Goal: Communication & Community: Participate in discussion

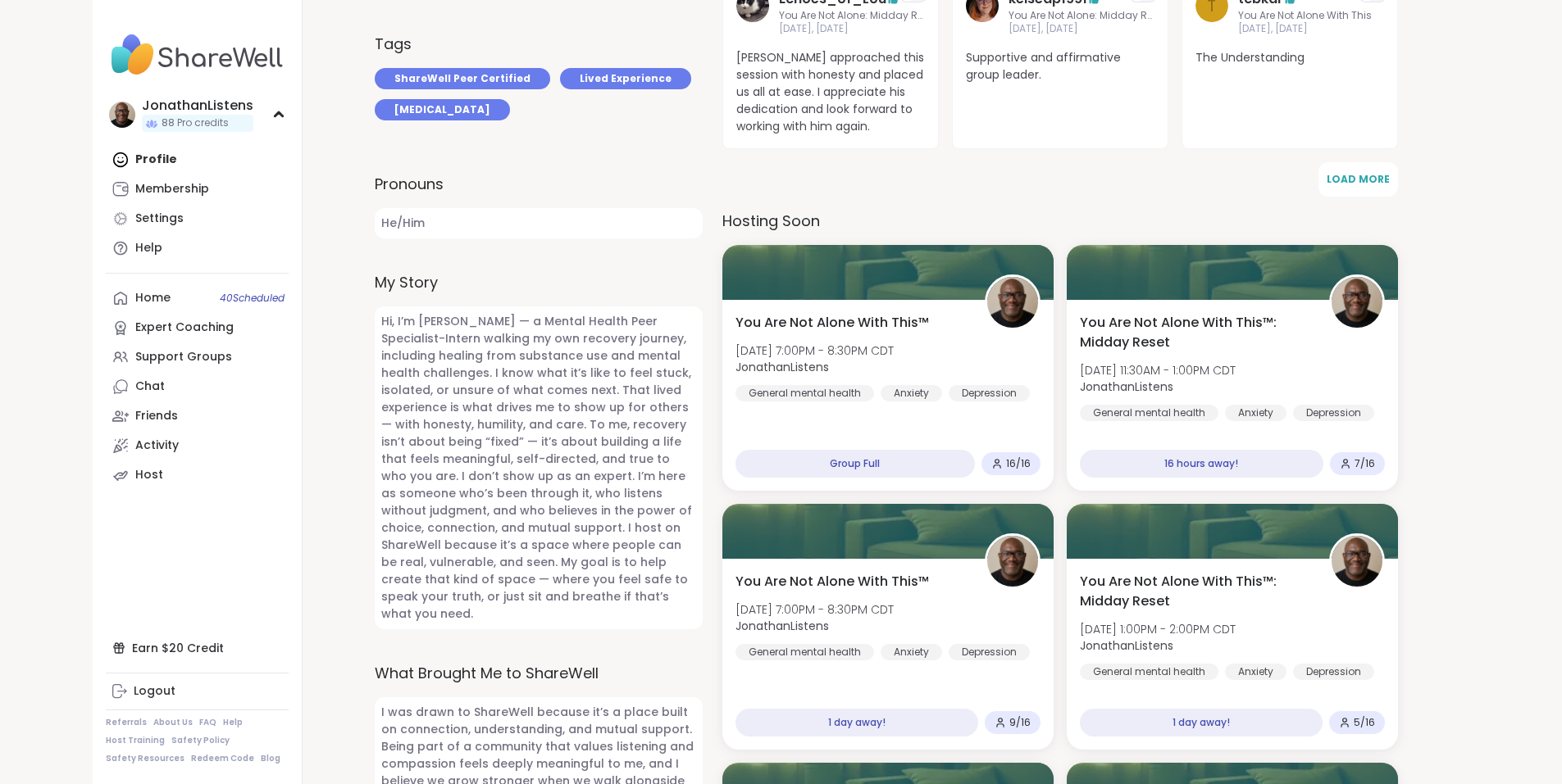
scroll to position [667, 0]
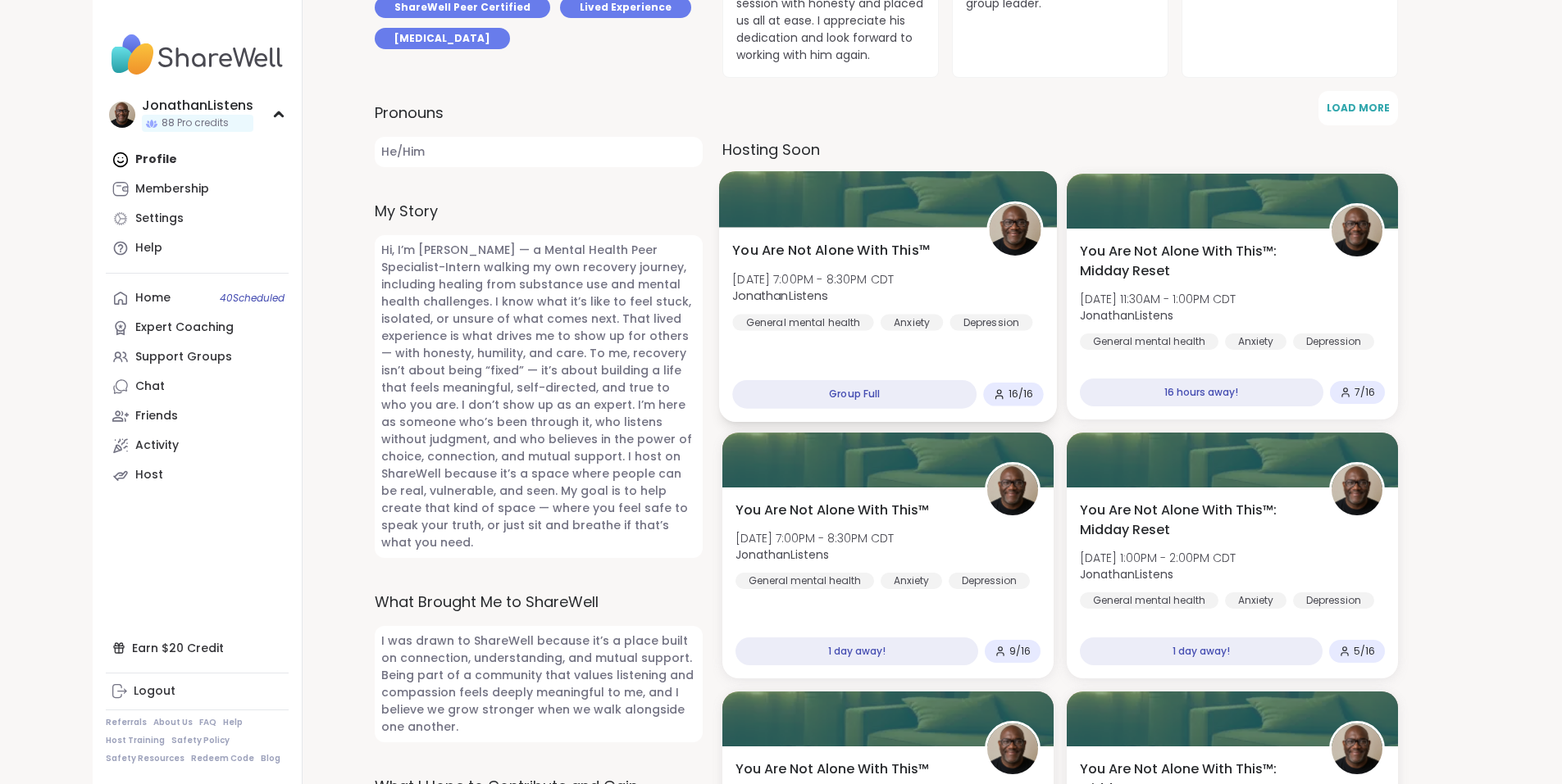
click at [927, 241] on span "You Are Not Alone With This™" at bounding box center [831, 250] width 198 height 19
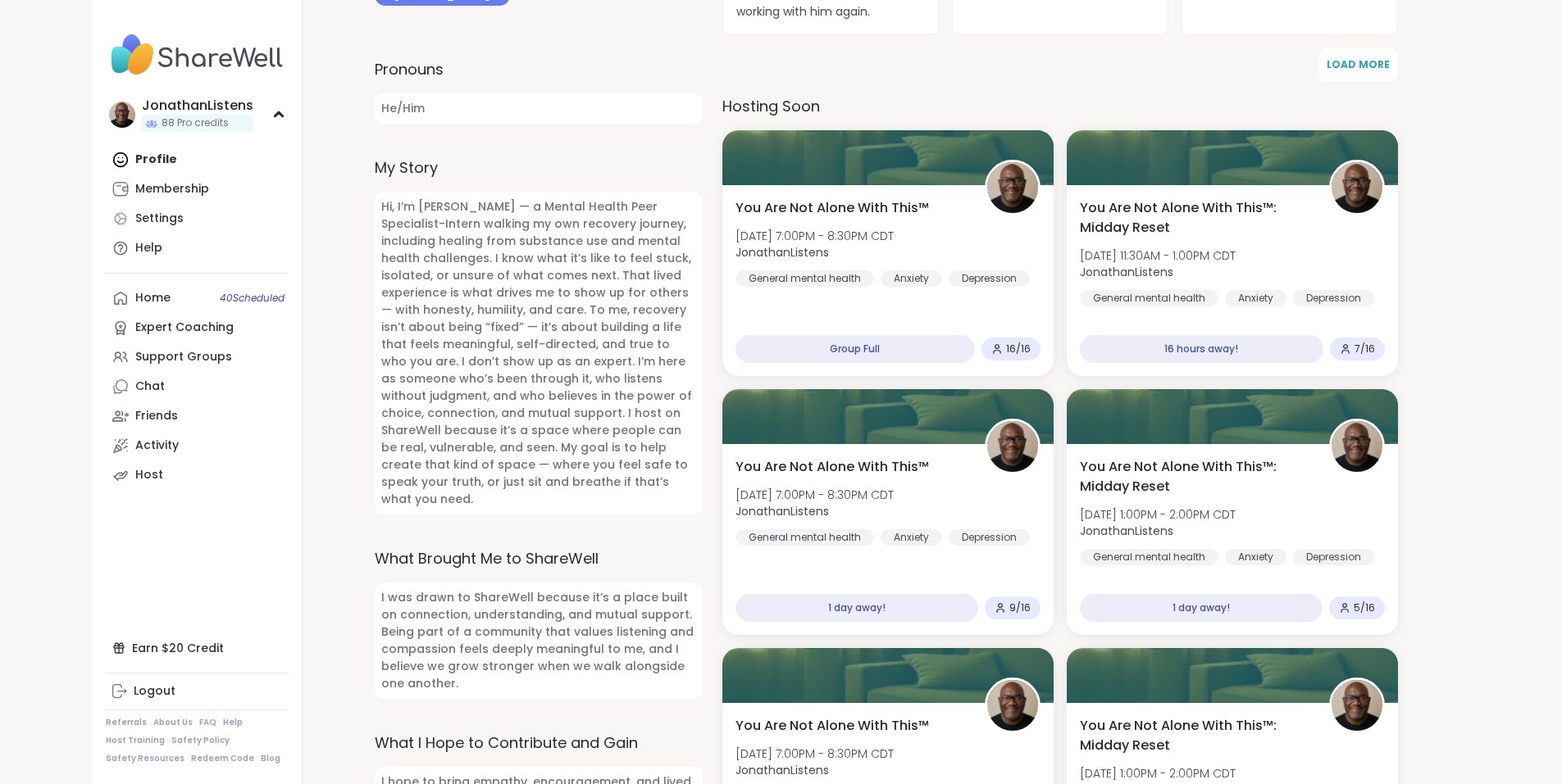
scroll to position [732, 0]
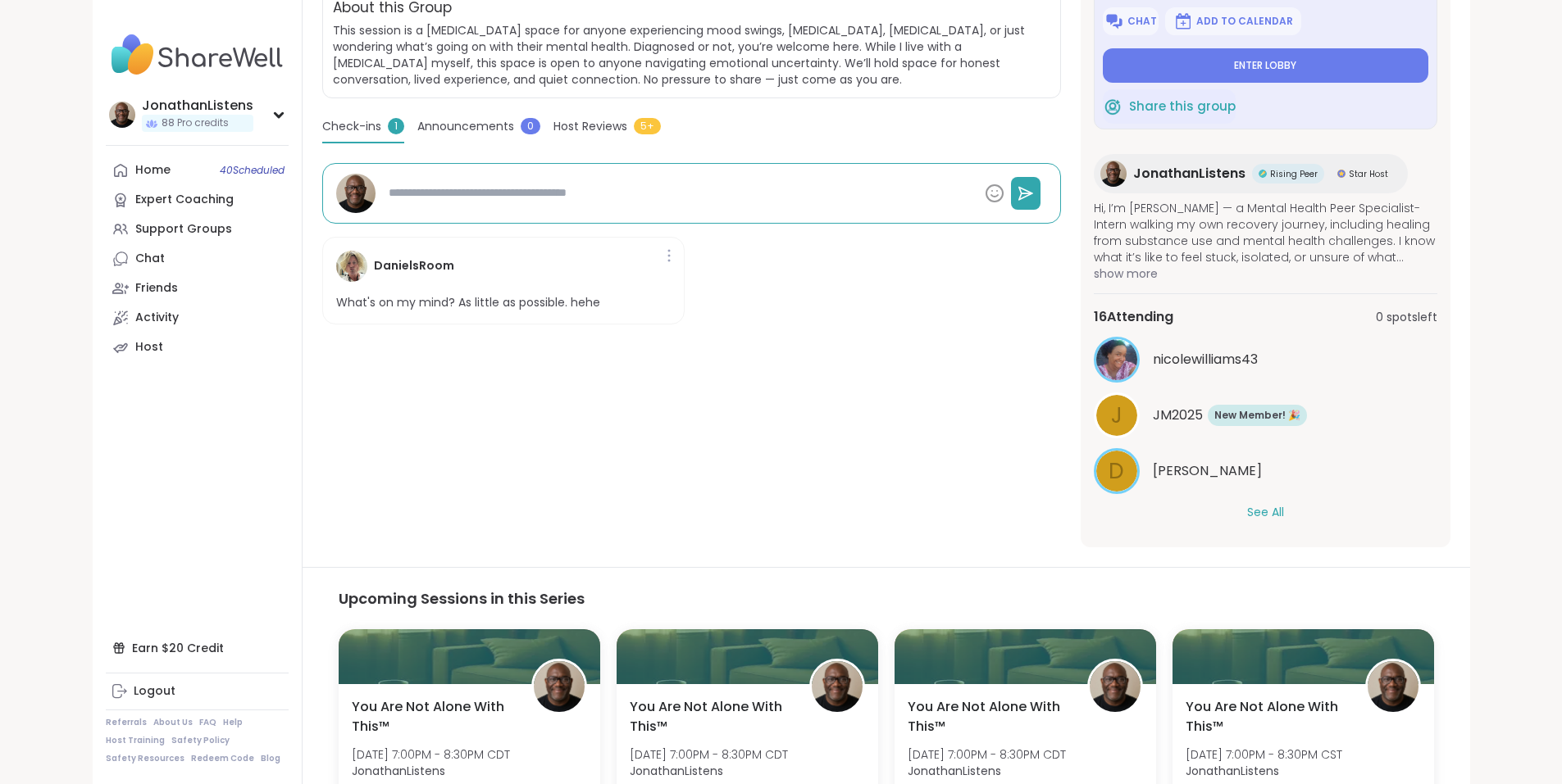
scroll to position [367, 0]
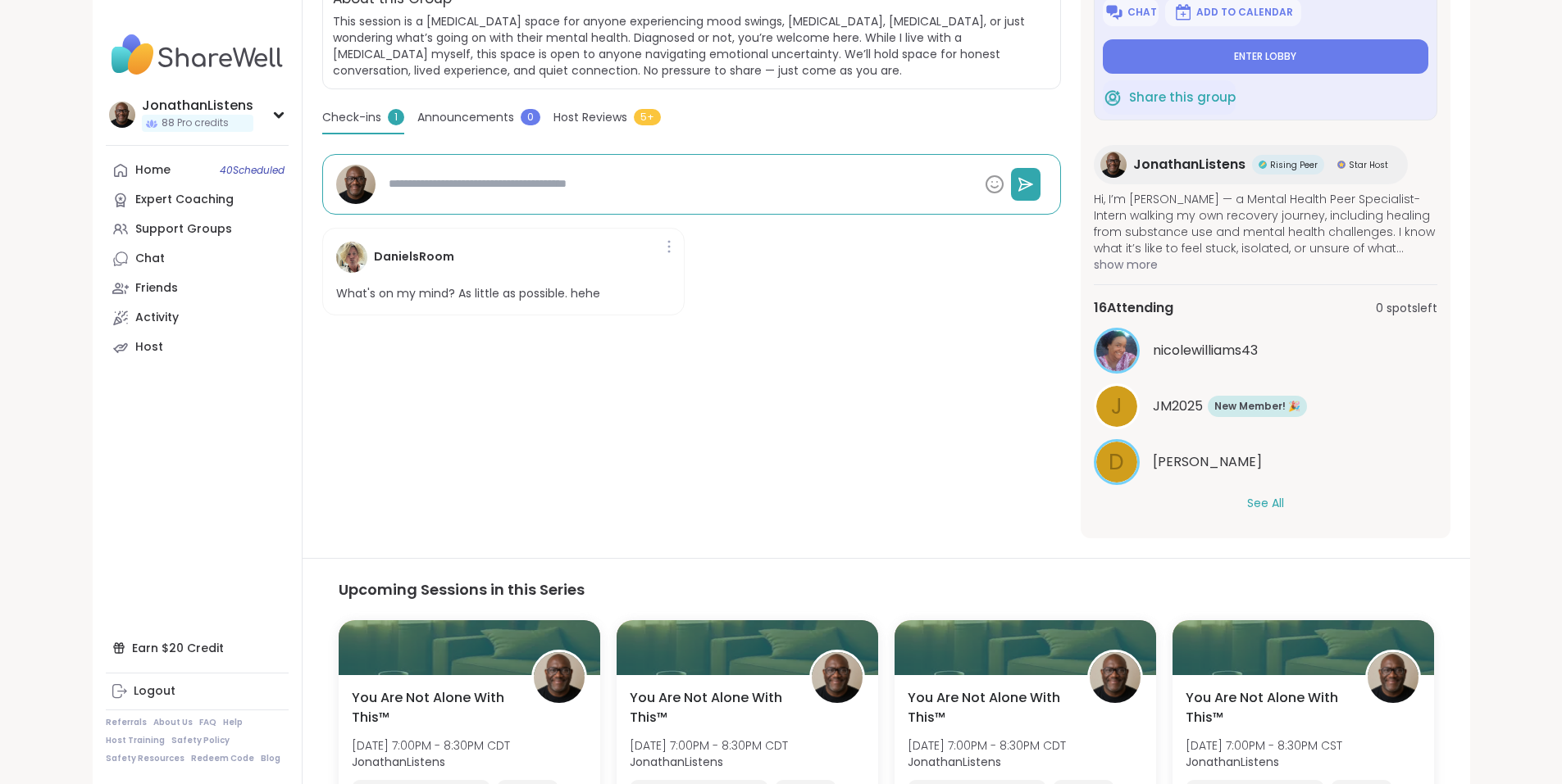
click at [1284, 505] on button "See All" at bounding box center [1265, 504] width 37 height 17
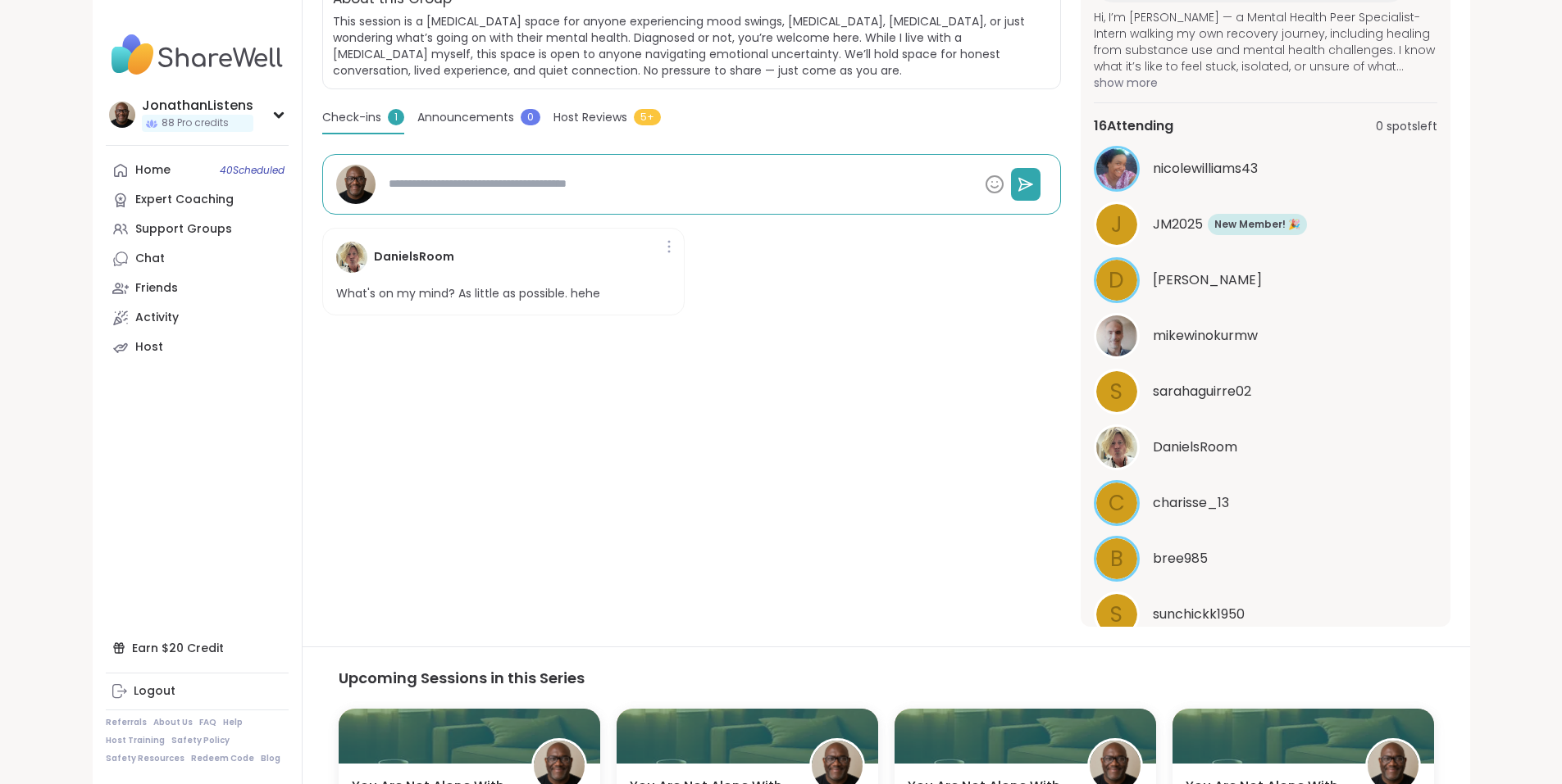
scroll to position [185, 0]
click at [1237, 439] on span "DanielsRoom" at bounding box center [1195, 444] width 85 height 19
type textarea "*"
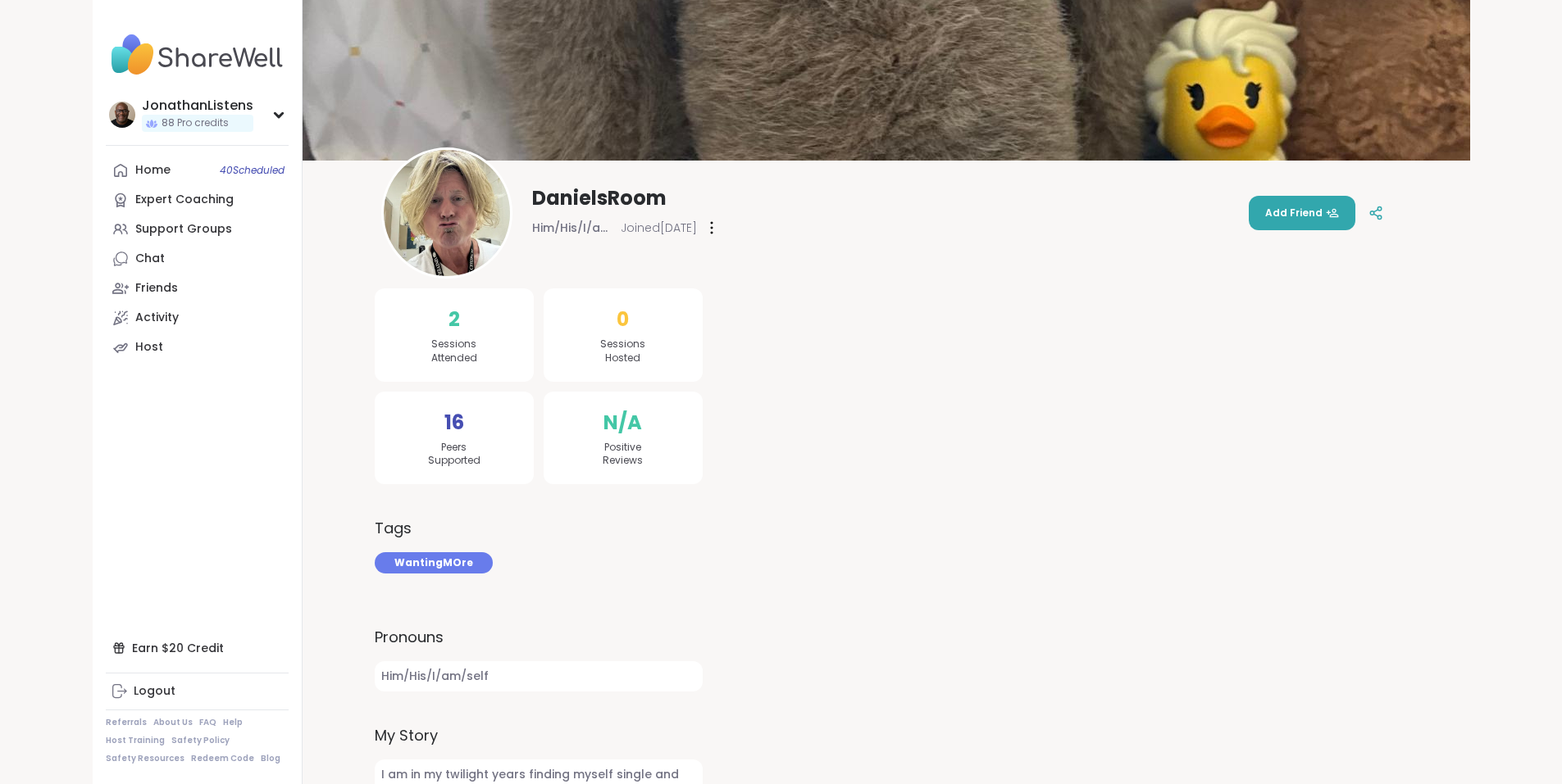
scroll to position [39, 0]
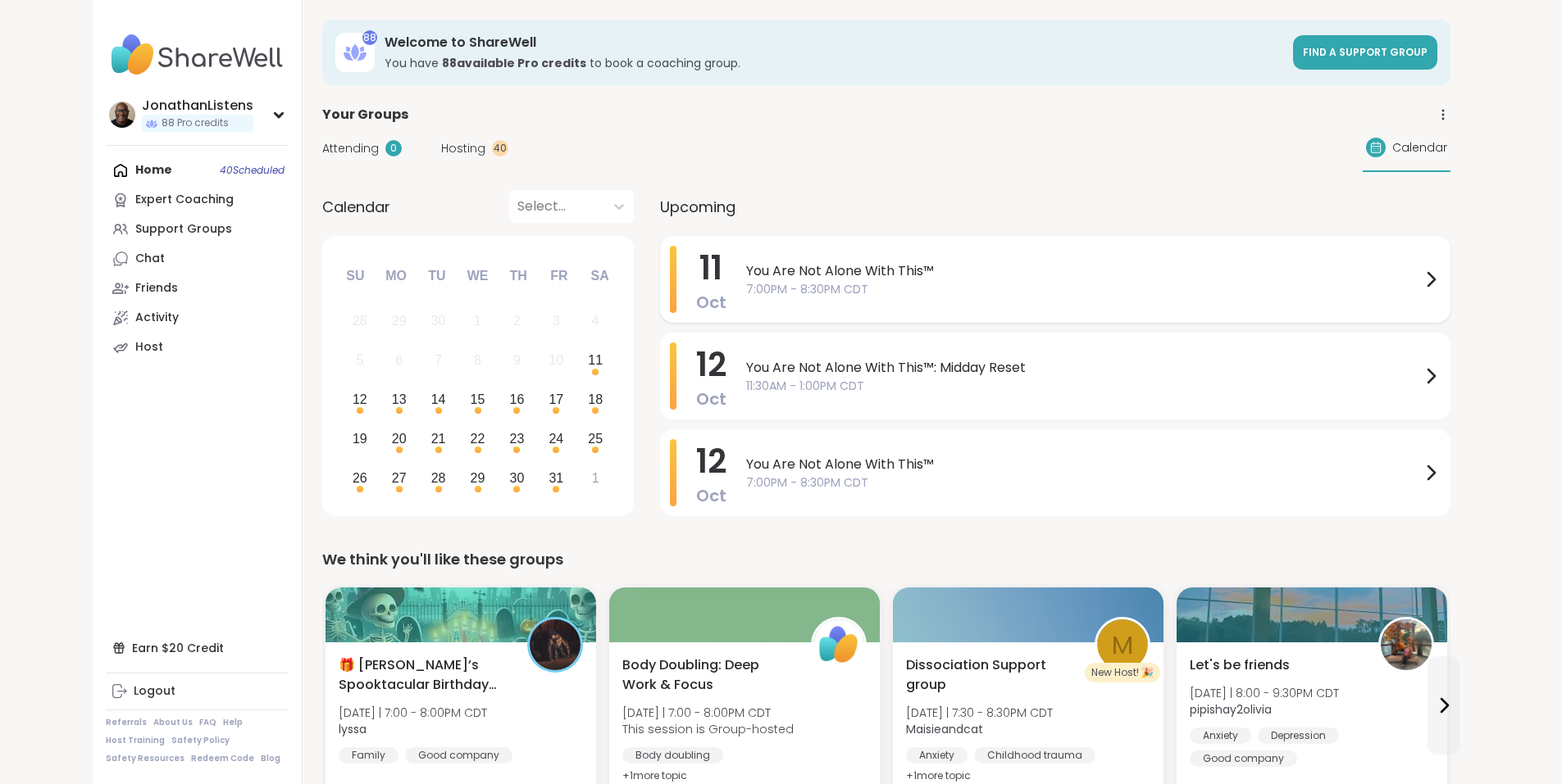
click at [746, 275] on span "You Are Not Alone With This™" at bounding box center [1084, 270] width 674 height 19
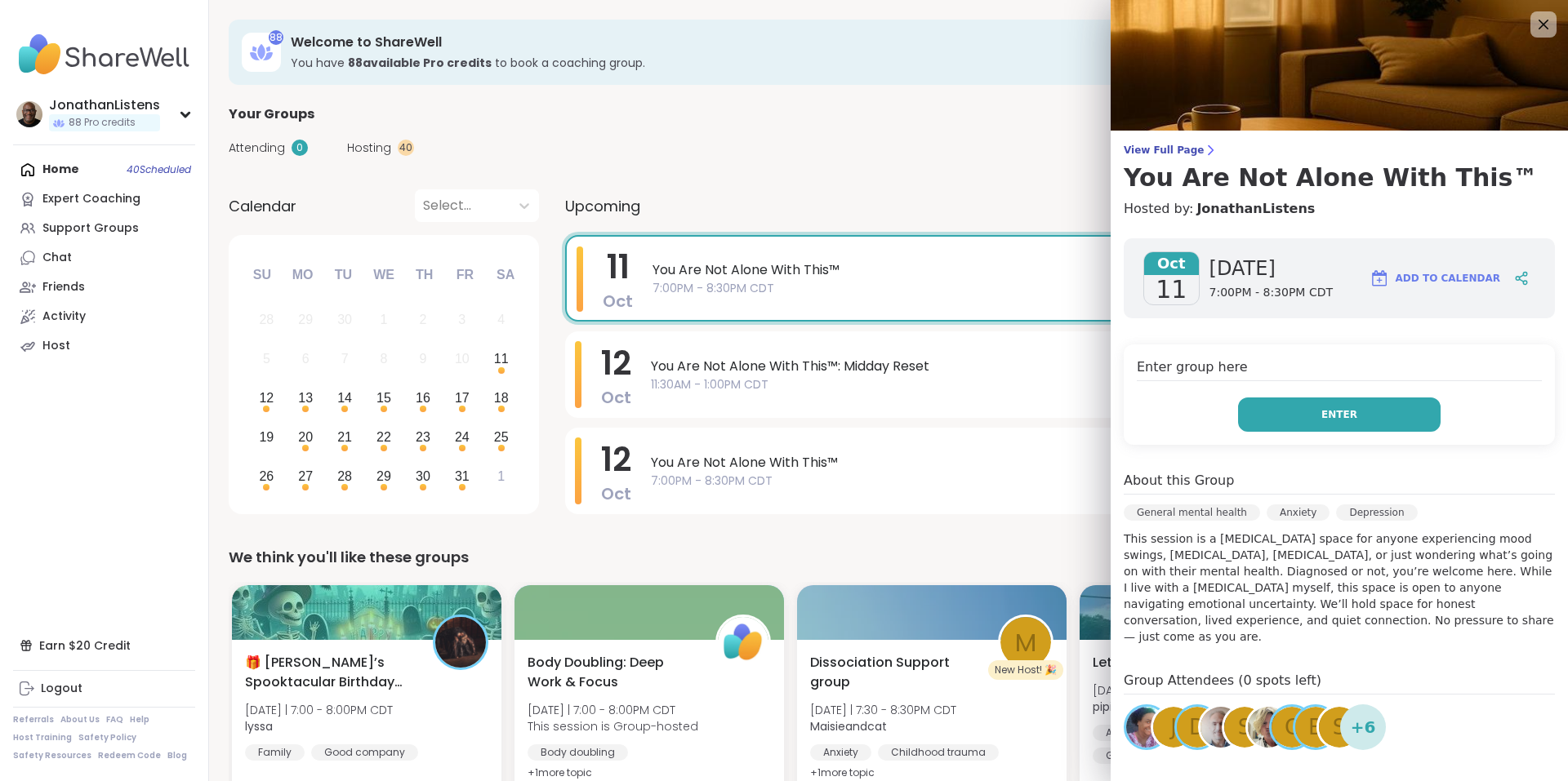
click at [1265, 412] on button "Enter" at bounding box center [1339, 414] width 203 height 35
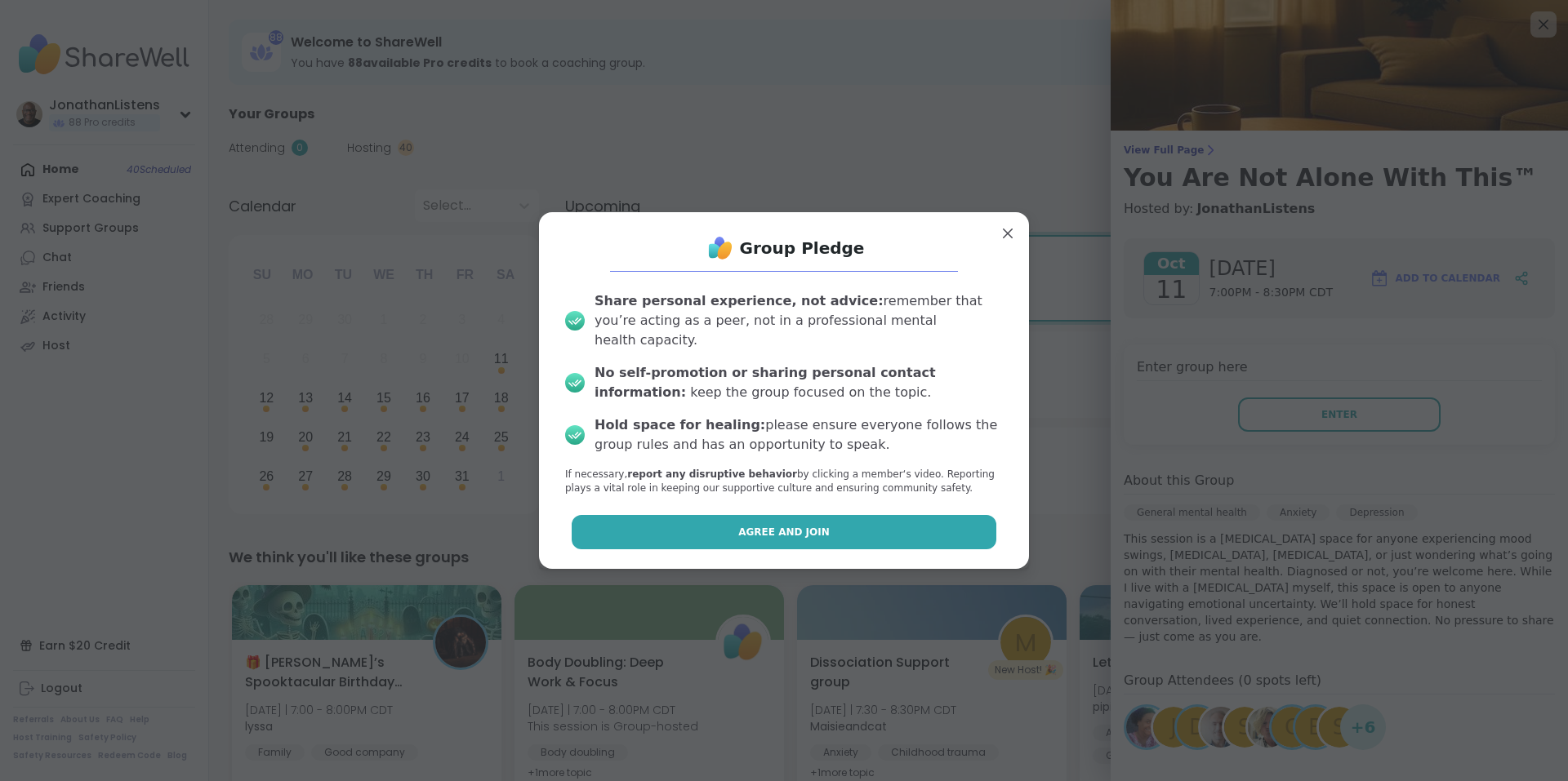
click at [880, 522] on button "Agree and Join" at bounding box center [784, 532] width 425 height 35
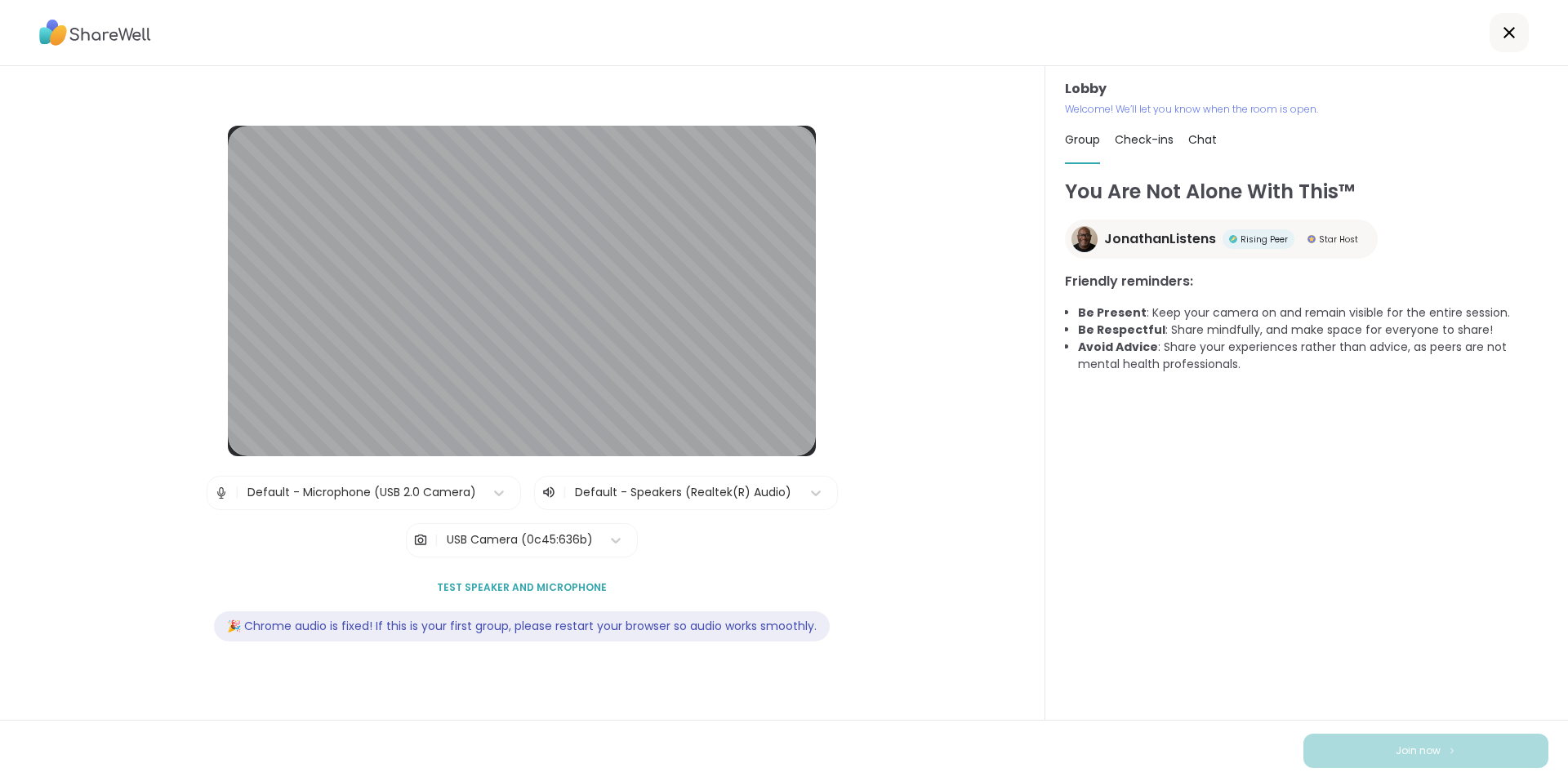
click at [547, 544] on div "USB Camera (0c45:636b)" at bounding box center [520, 539] width 147 height 17
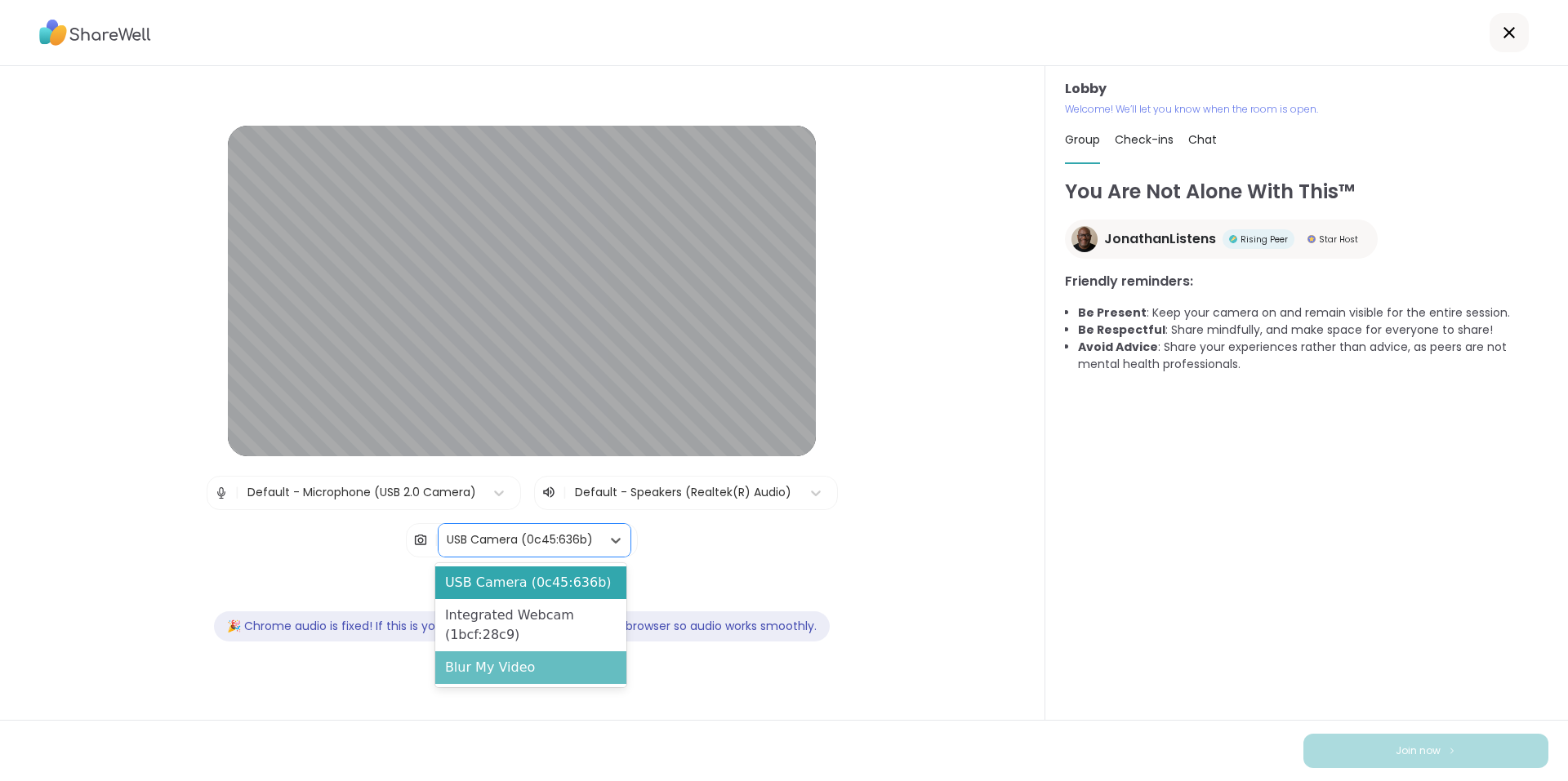
click at [547, 666] on div "Blur My Video" at bounding box center [531, 667] width 191 height 33
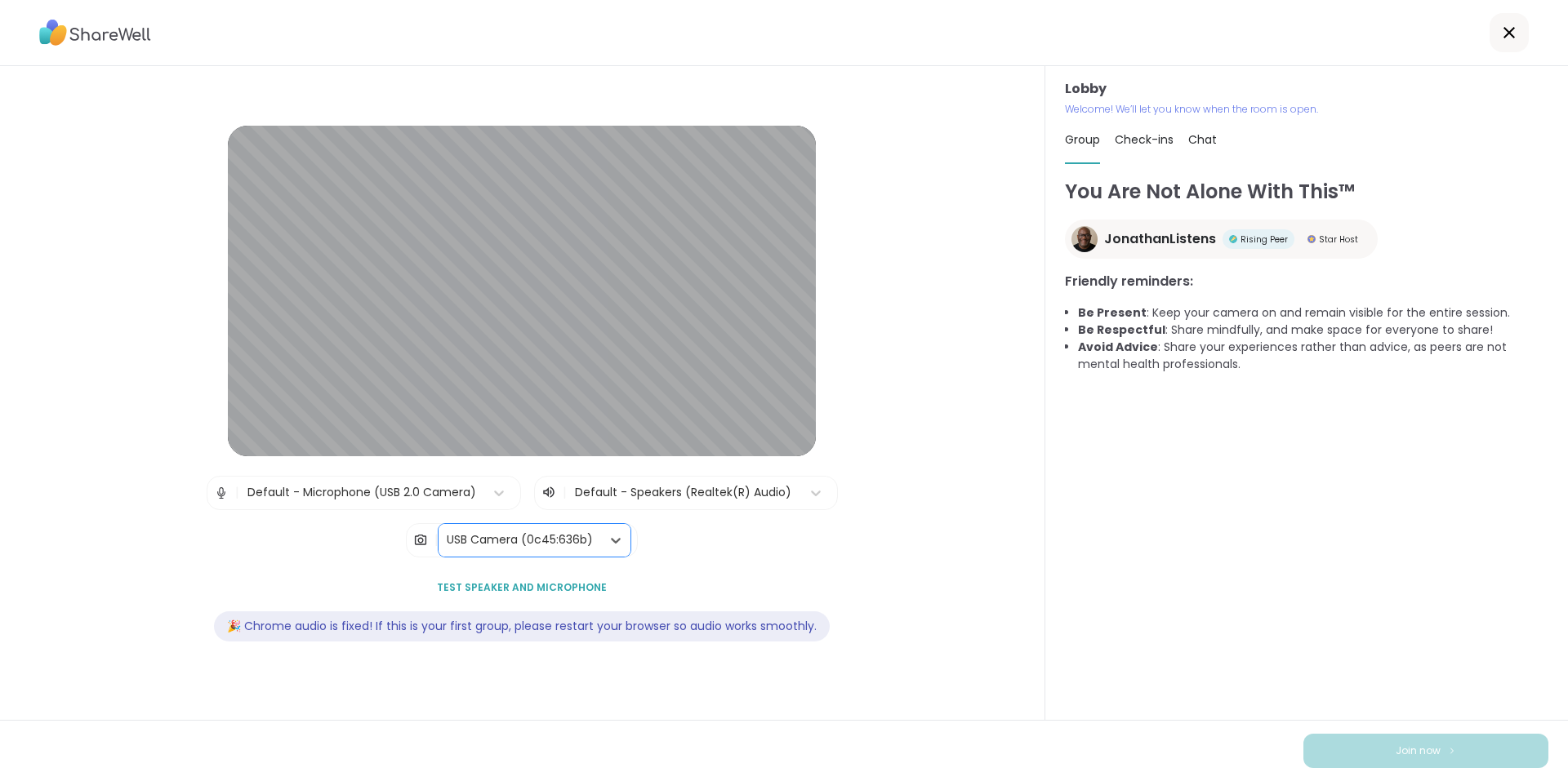
click at [1201, 139] on span "Chat" at bounding box center [1203, 139] width 29 height 16
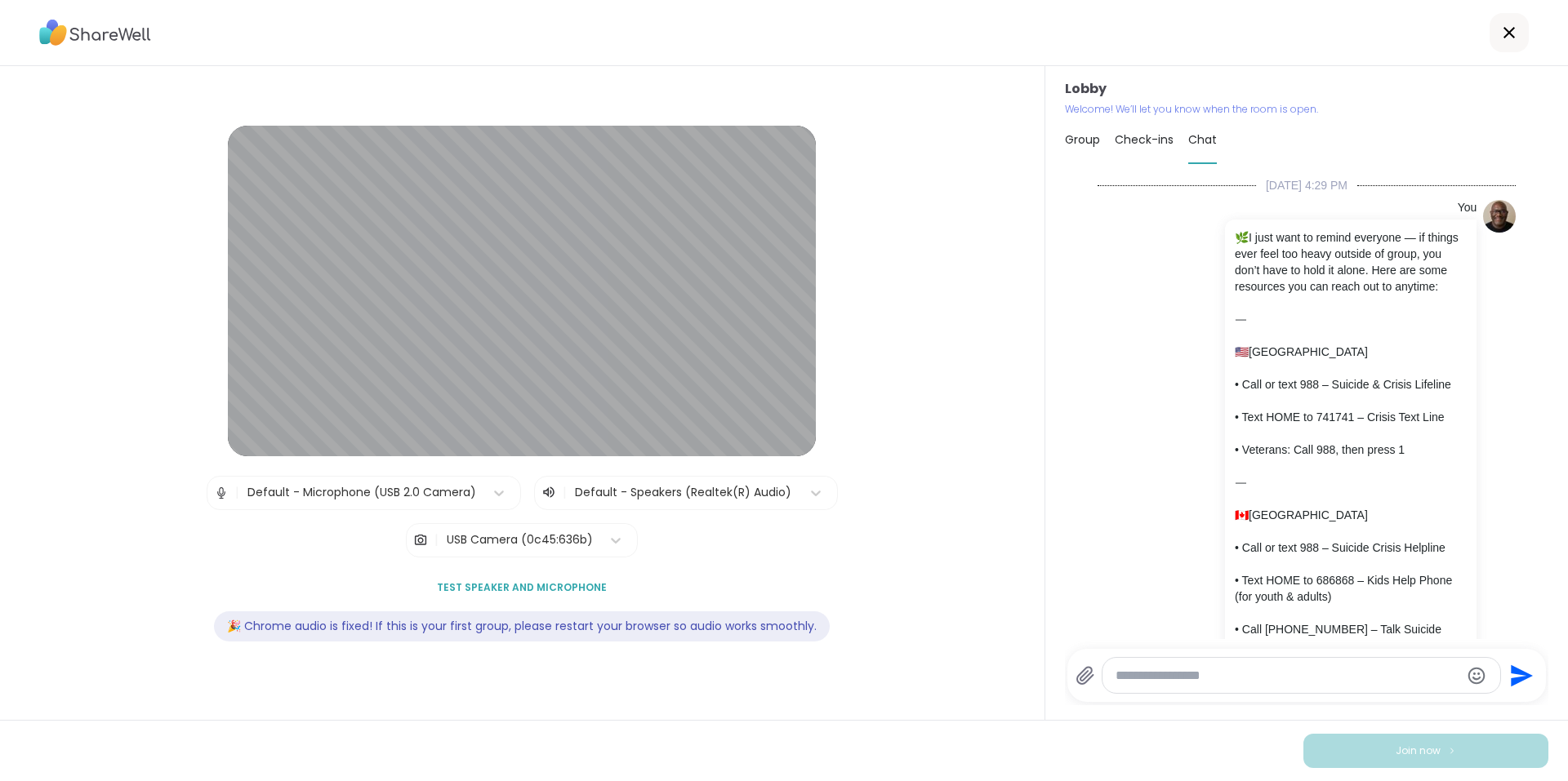
click at [1393, 672] on textarea "Type your message" at bounding box center [1288, 675] width 344 height 16
paste textarea "**********"
type textarea "**********"
click at [1117, 675] on textarea "**********" at bounding box center [1288, 661] width 340 height 49
click at [1513, 657] on icon "Send" at bounding box center [1519, 661] width 26 height 26
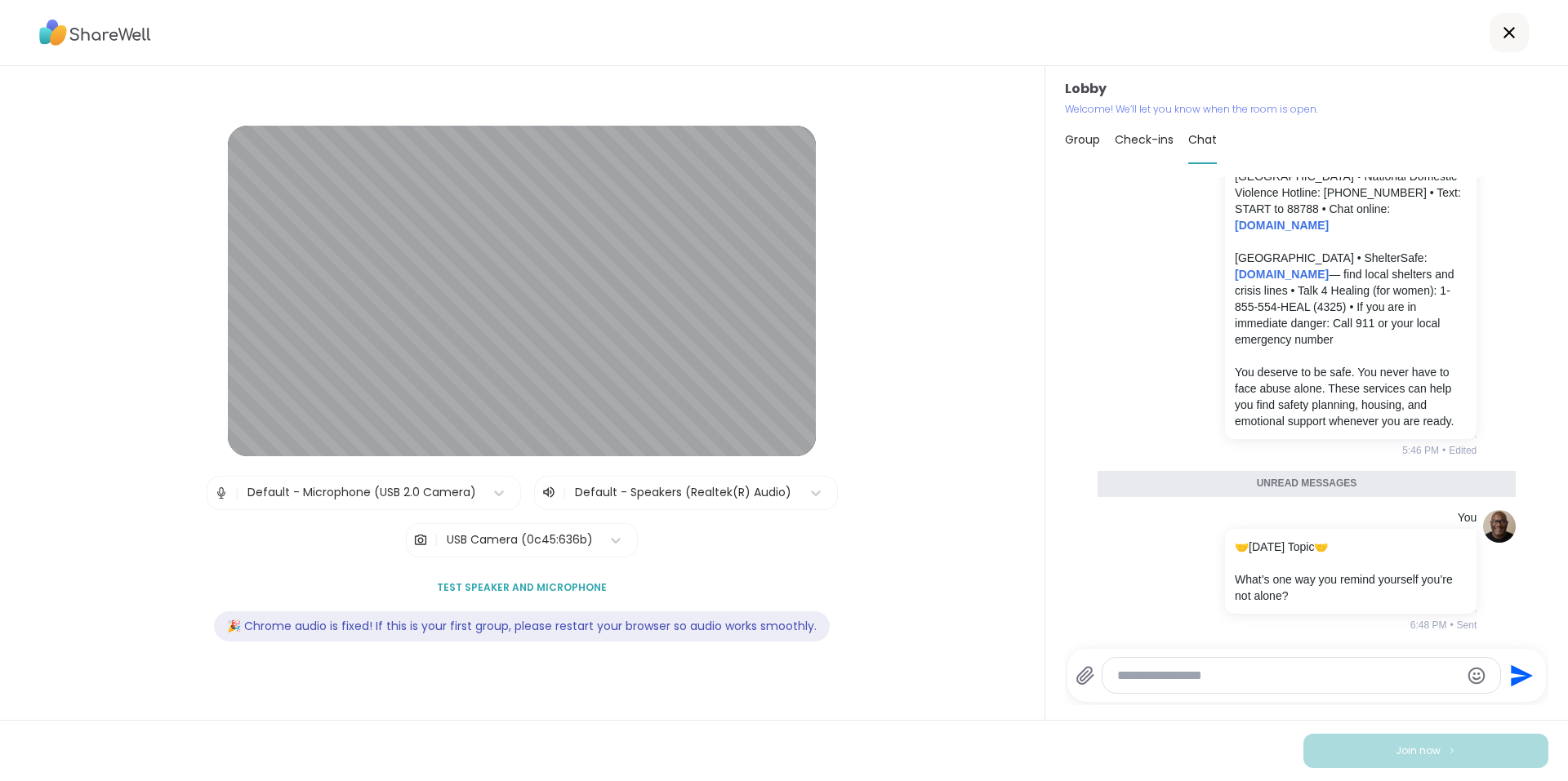
scroll to position [4020, 0]
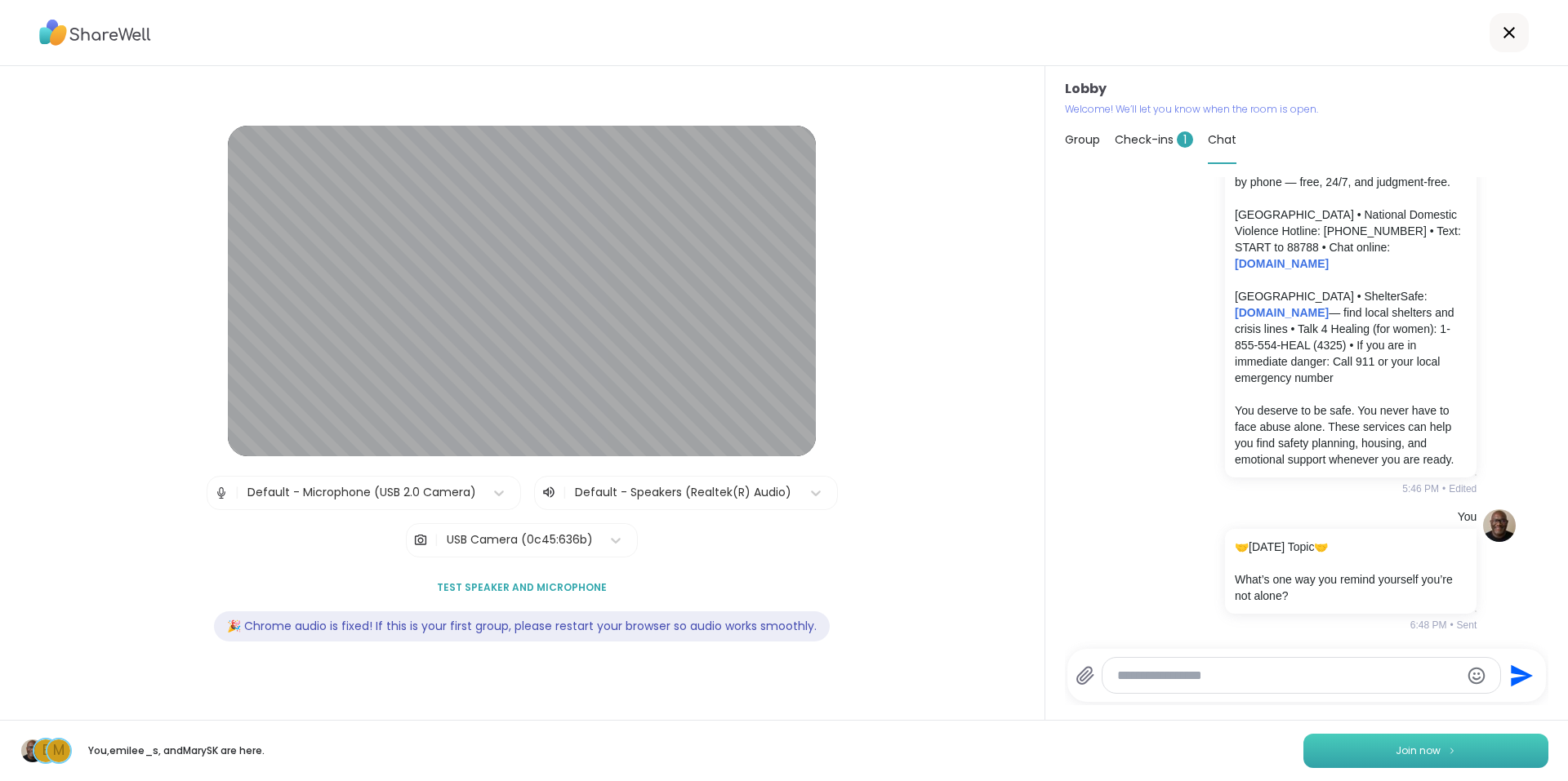
click at [1468, 747] on button "Join now" at bounding box center [1426, 751] width 245 height 35
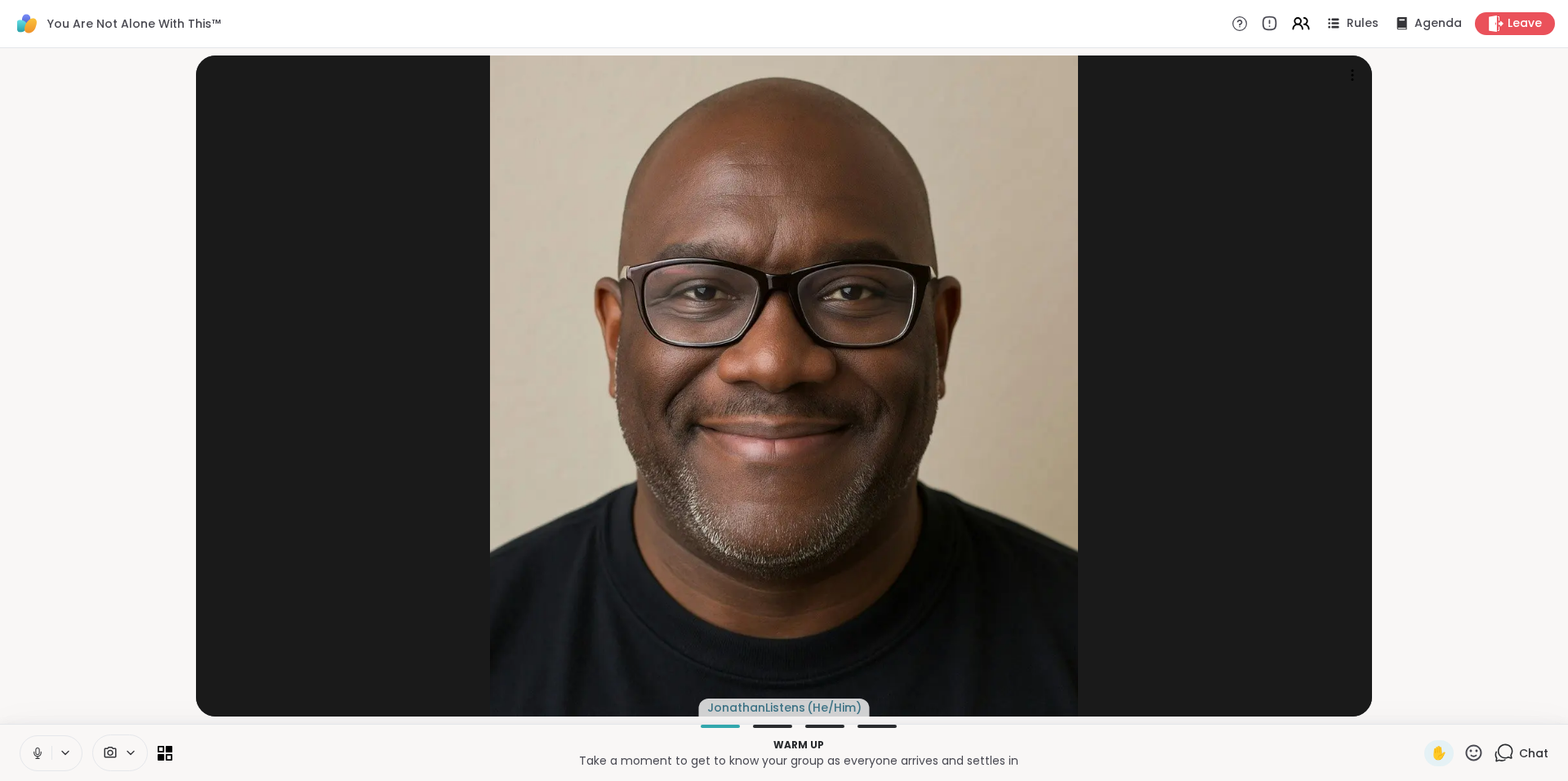
click at [155, 753] on div at bounding box center [95, 753] width 152 height 37
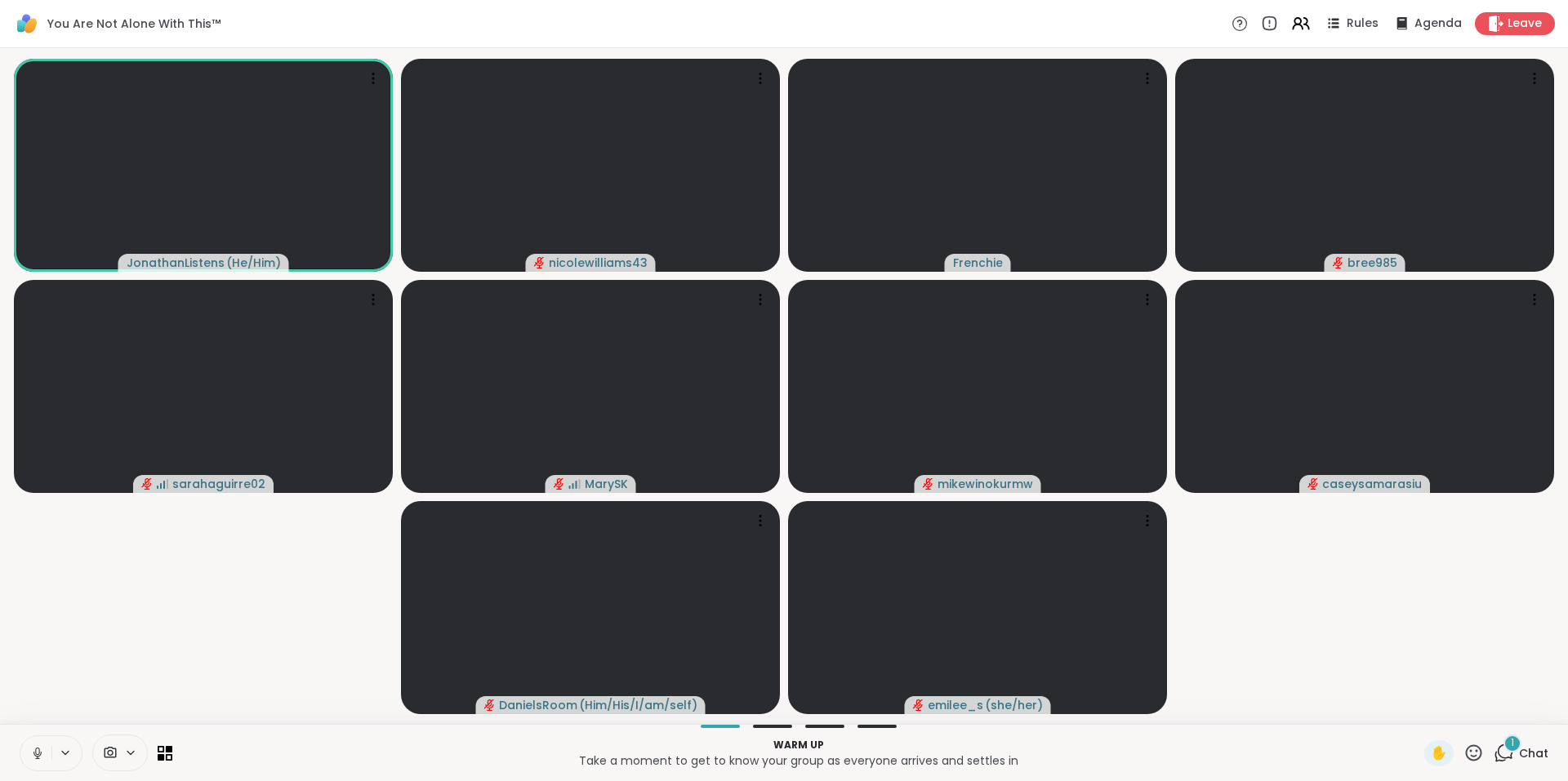
click at [1496, 753] on icon at bounding box center [1504, 753] width 20 height 20
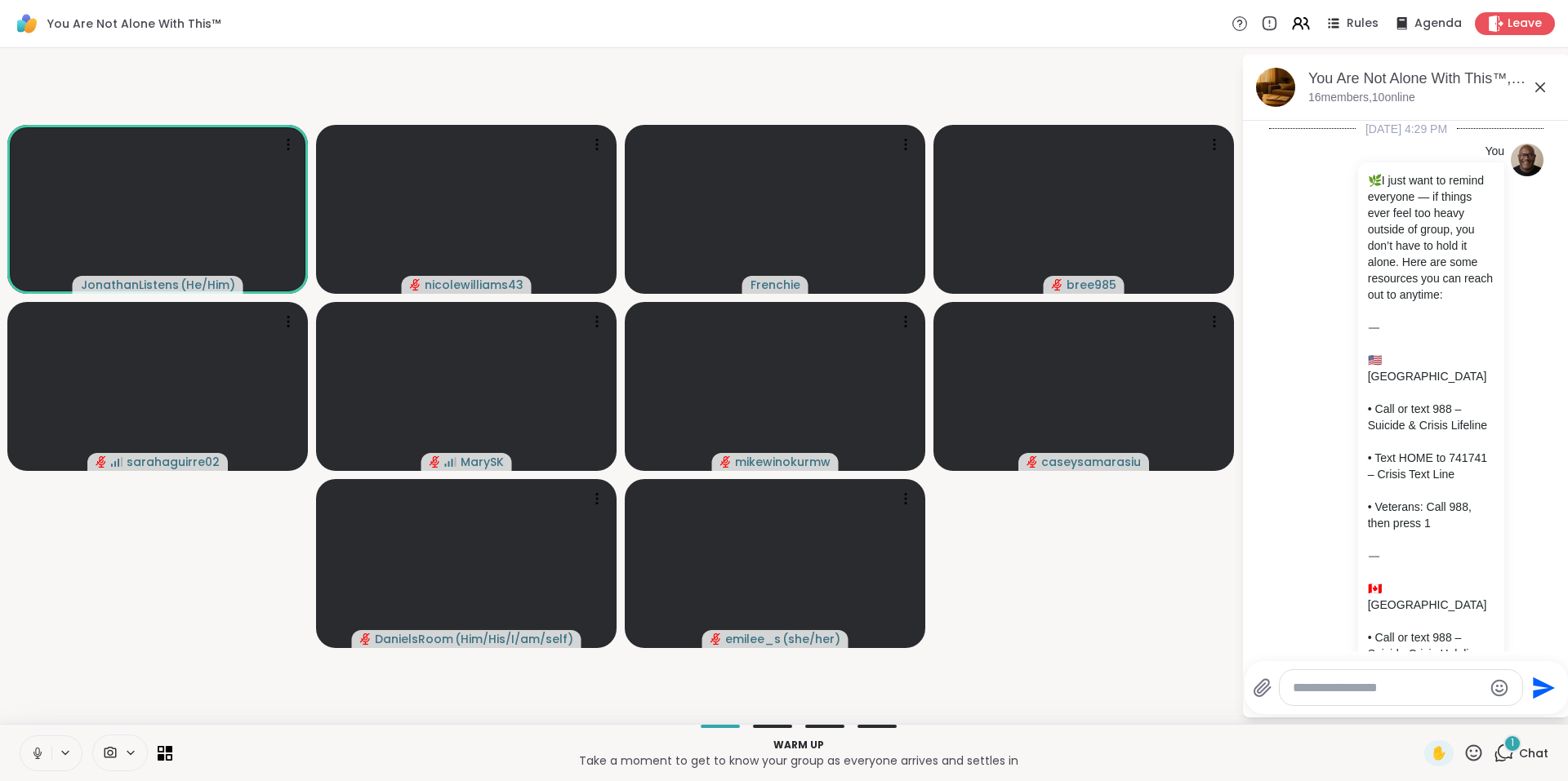
scroll to position [5550, 0]
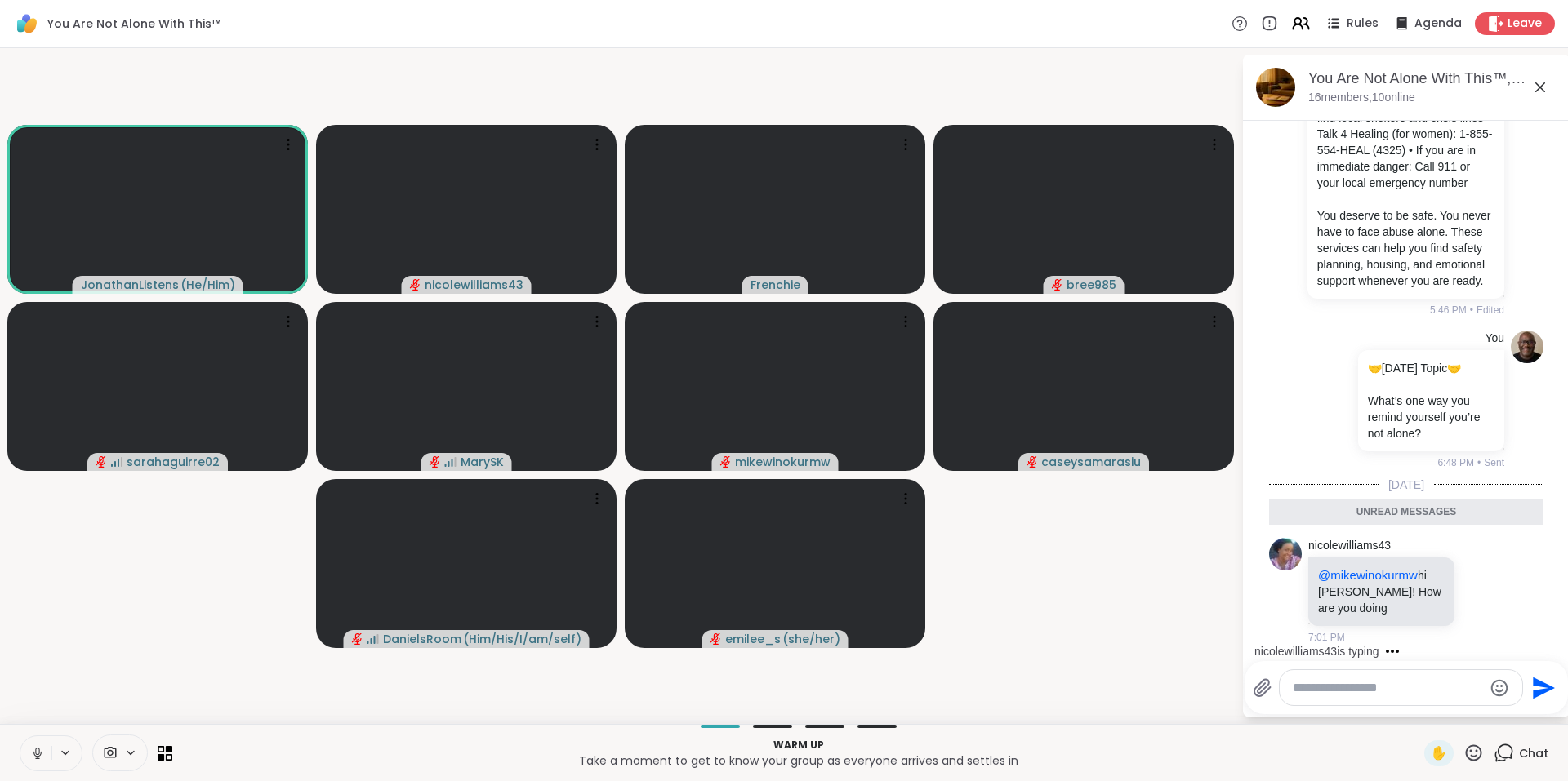
click at [1539, 90] on icon at bounding box center [1539, 87] width 19 height 19
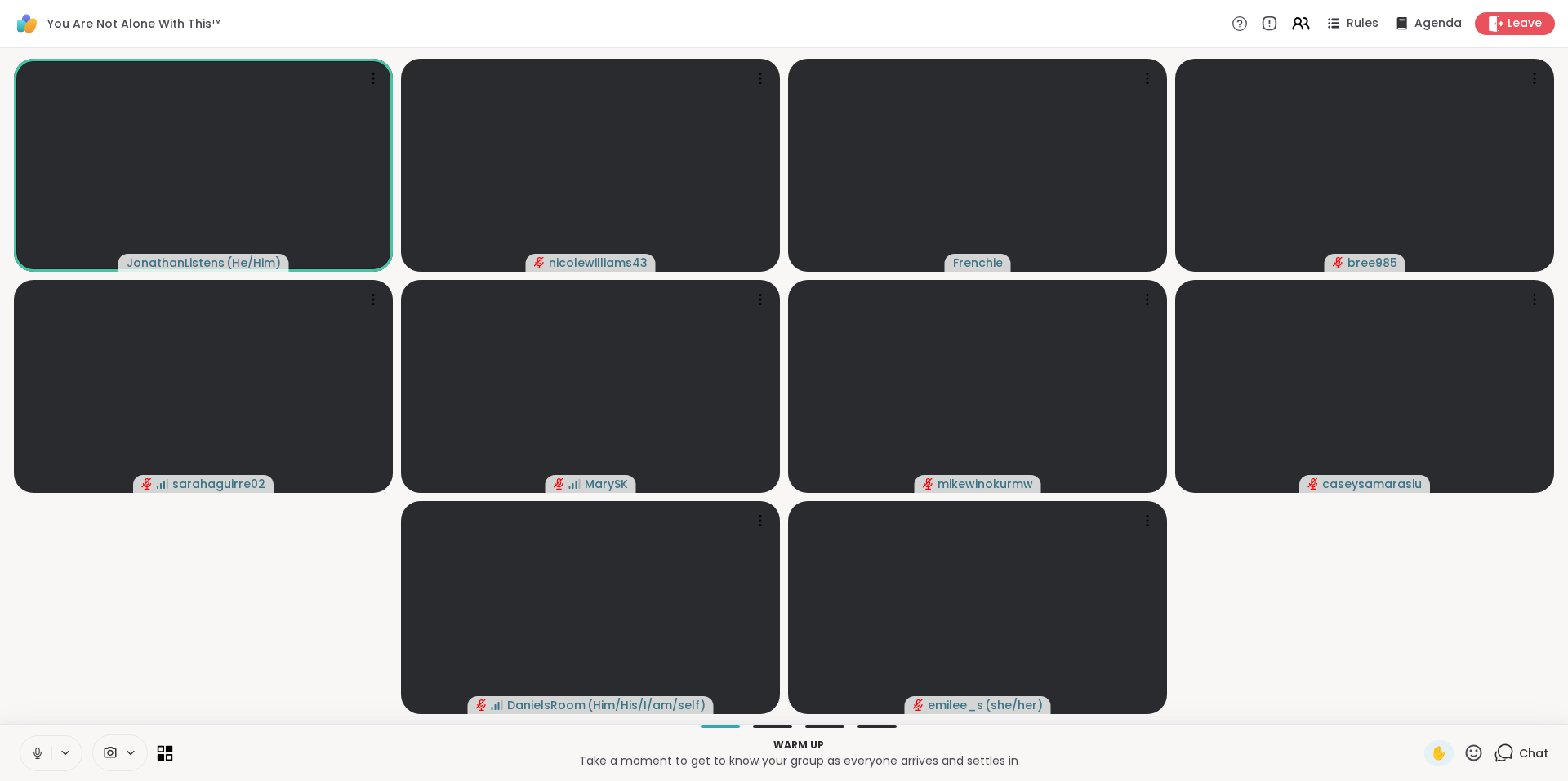
click at [165, 746] on icon at bounding box center [165, 752] width 15 height 15
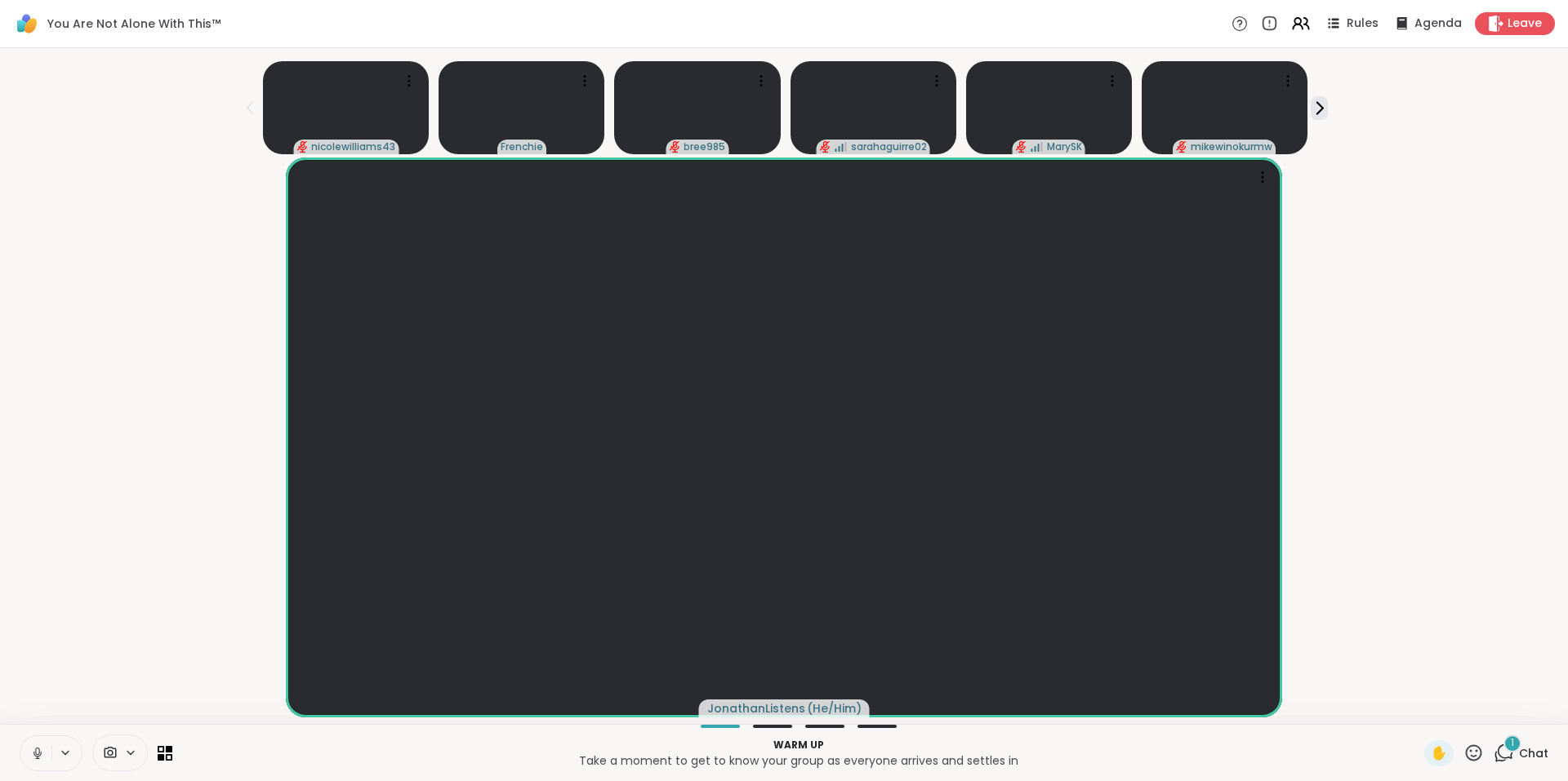
click at [1503, 743] on div "1" at bounding box center [1512, 743] width 18 height 18
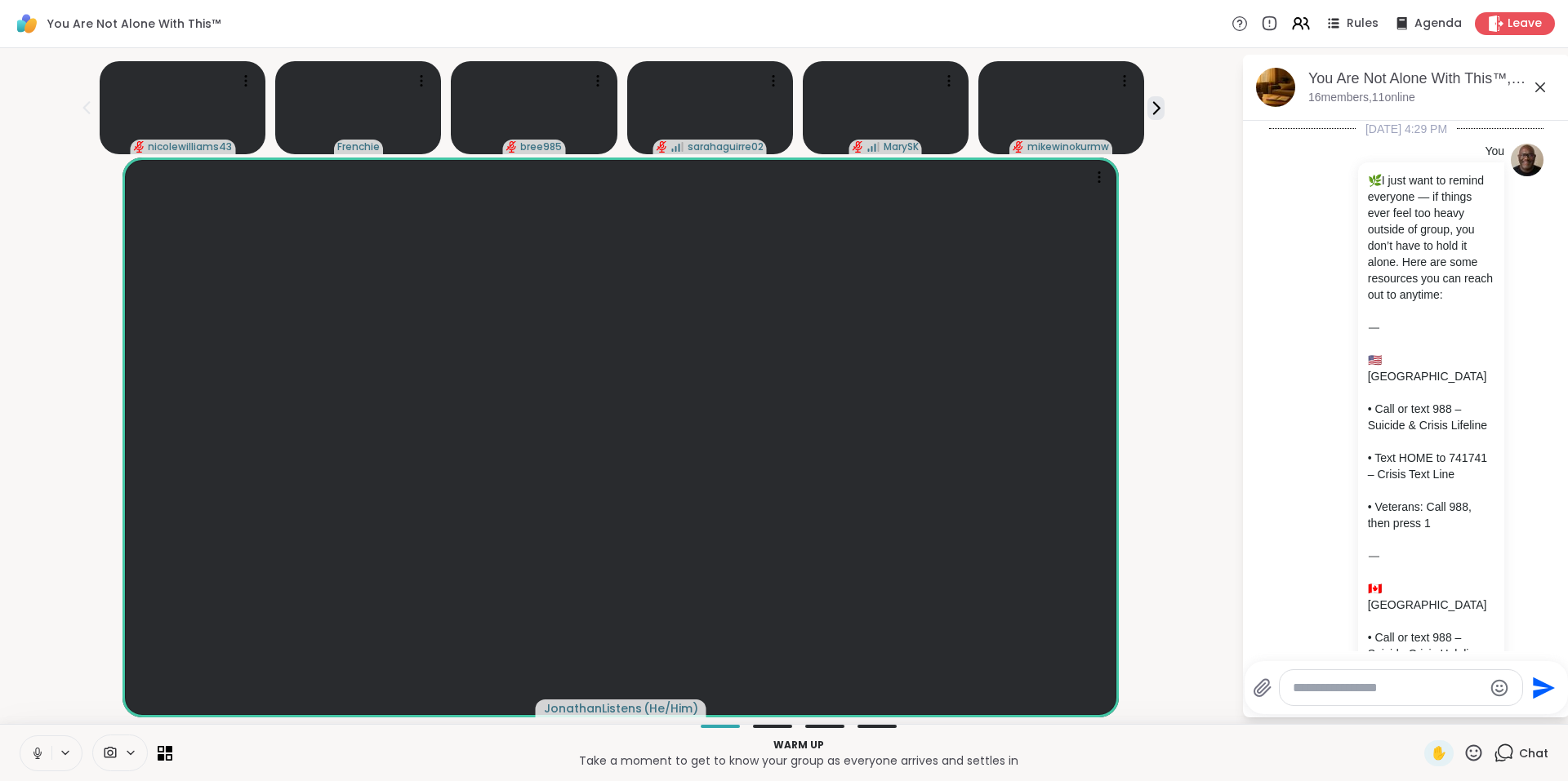
scroll to position [5669, 0]
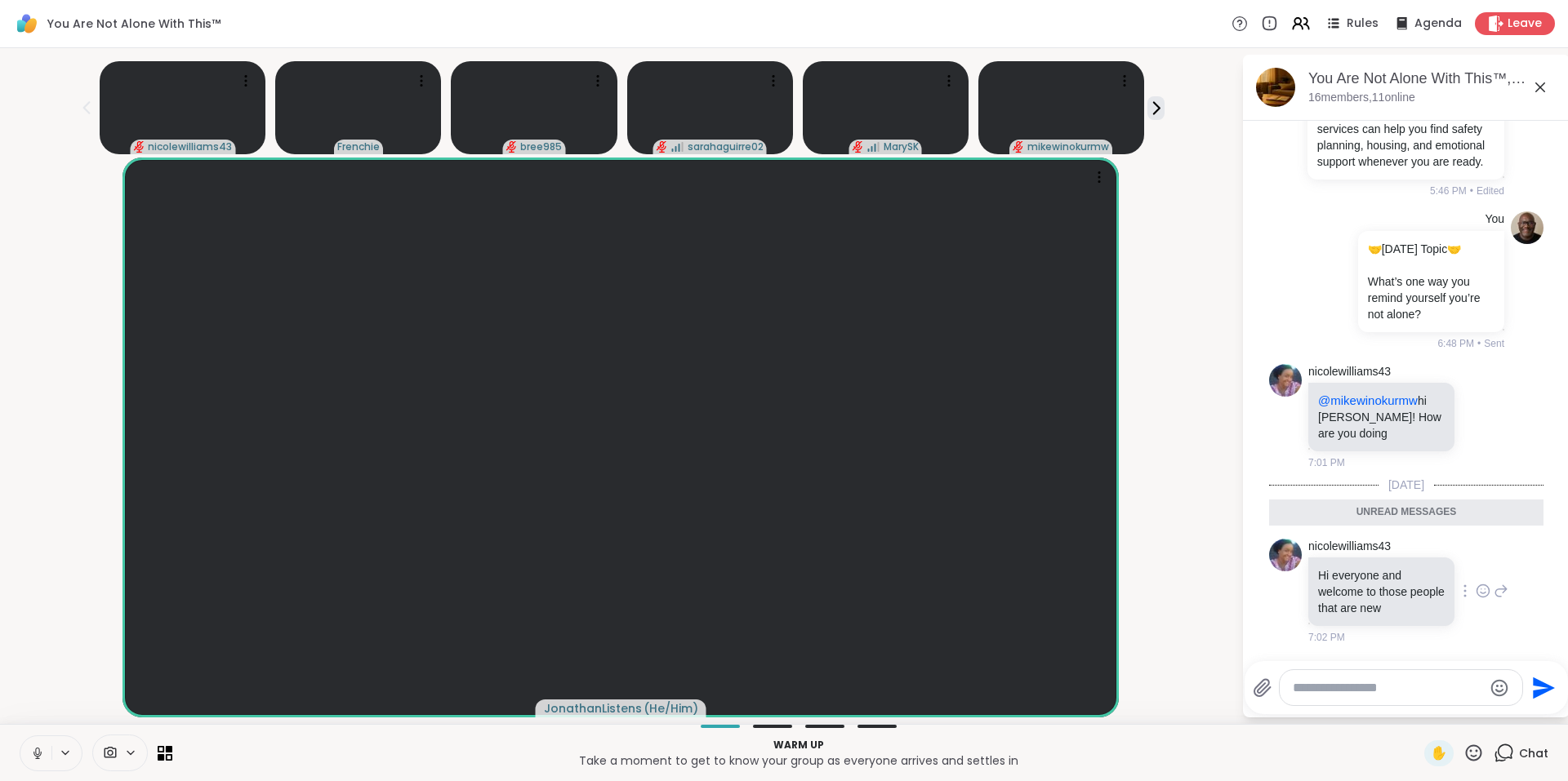
click at [1477, 585] on icon at bounding box center [1483, 591] width 13 height 13
click at [1475, 566] on div "Select Reaction: Heart" at bounding box center [1482, 564] width 14 height 14
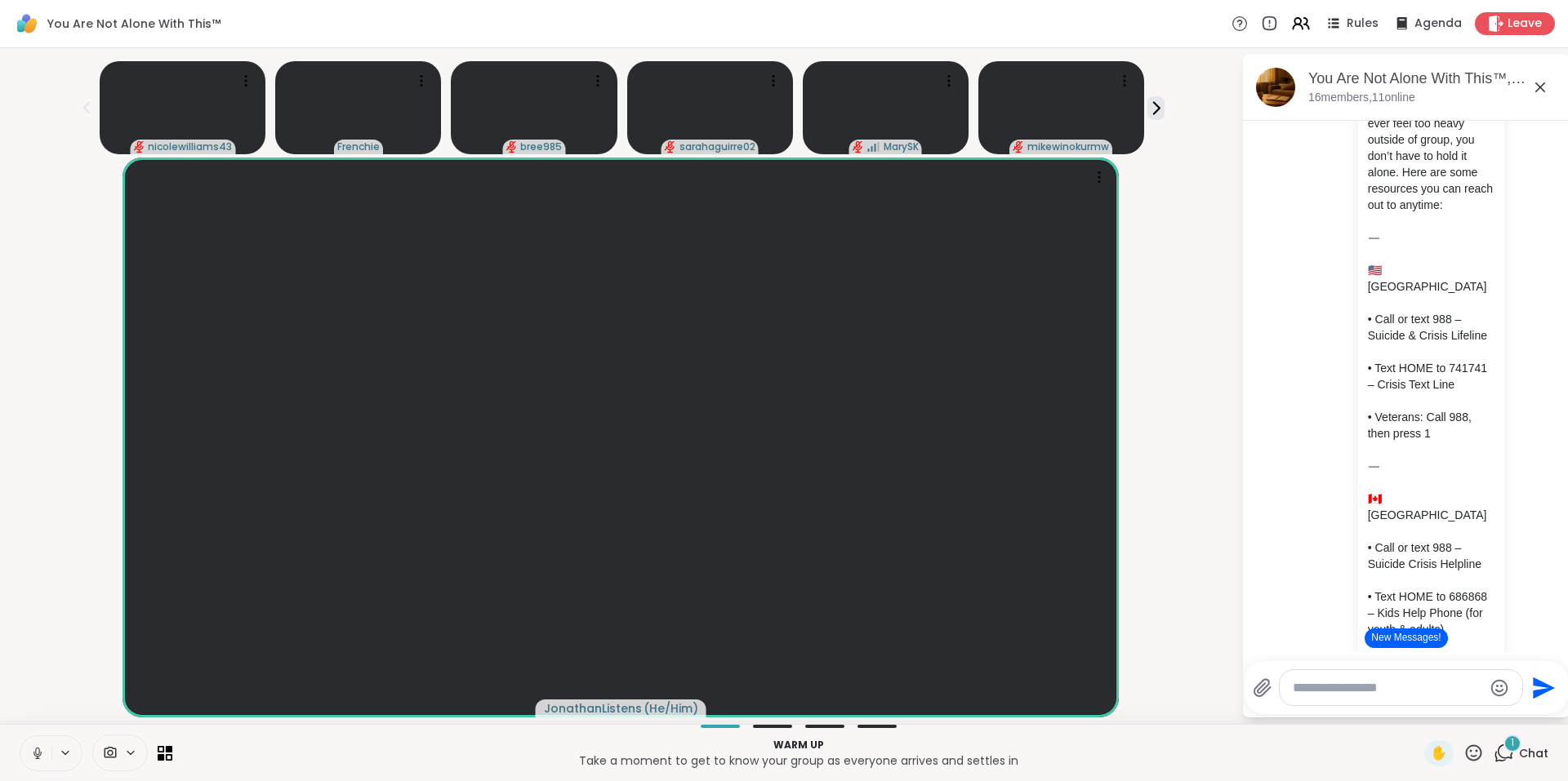
scroll to position [0, 0]
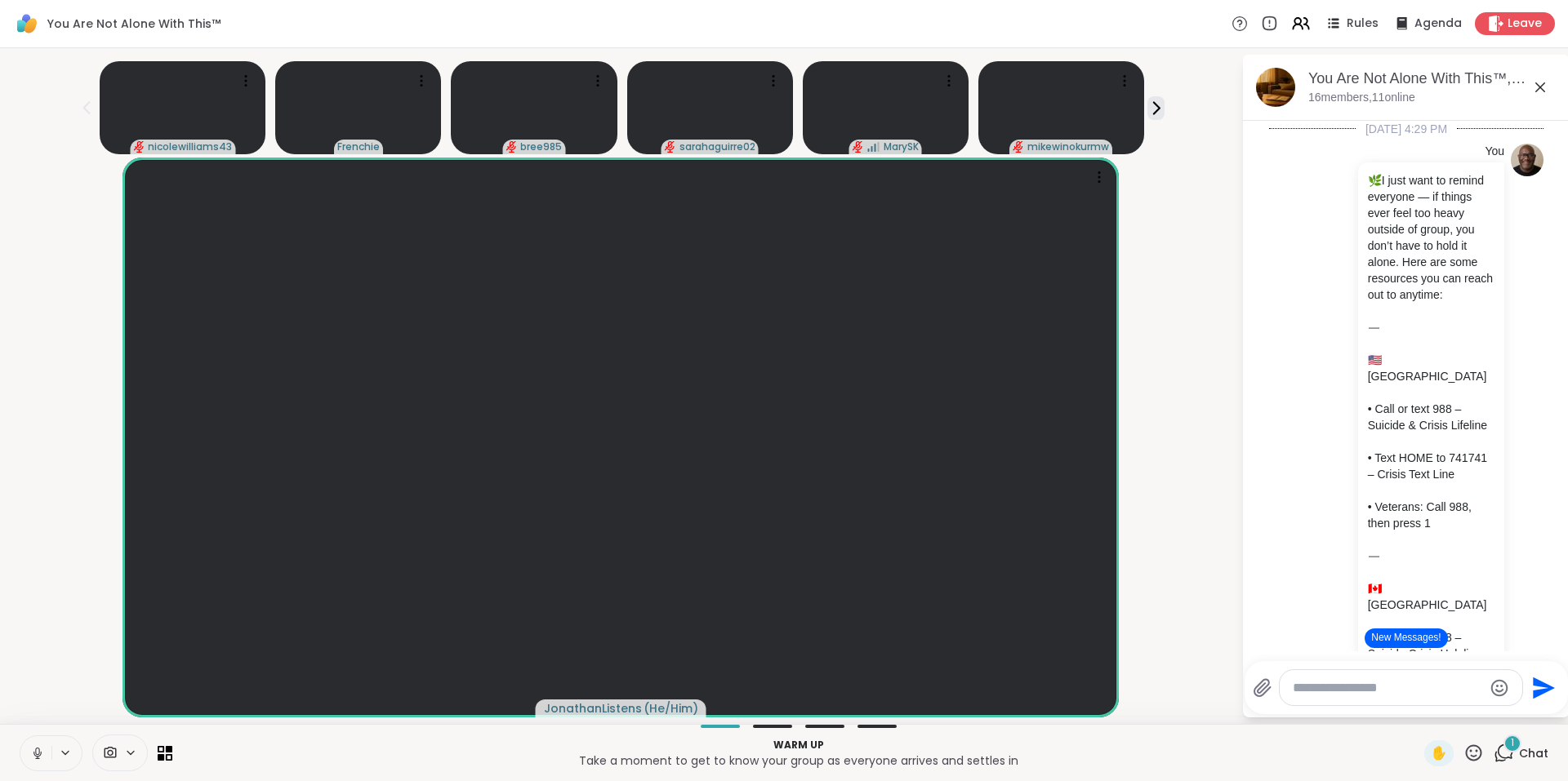
click at [1416, 637] on button "New Messages!" at bounding box center [1406, 638] width 83 height 19
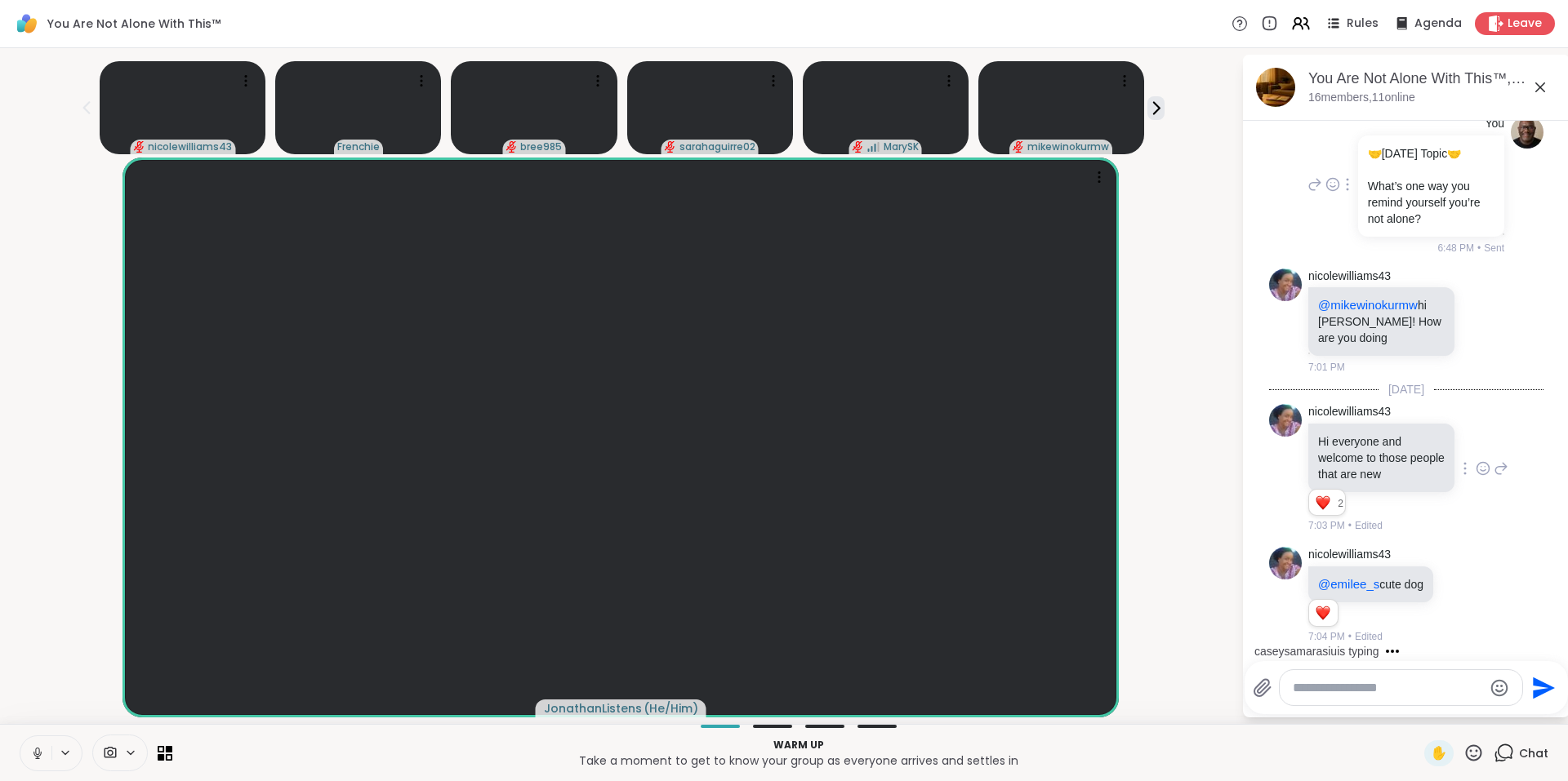
scroll to position [5852, 0]
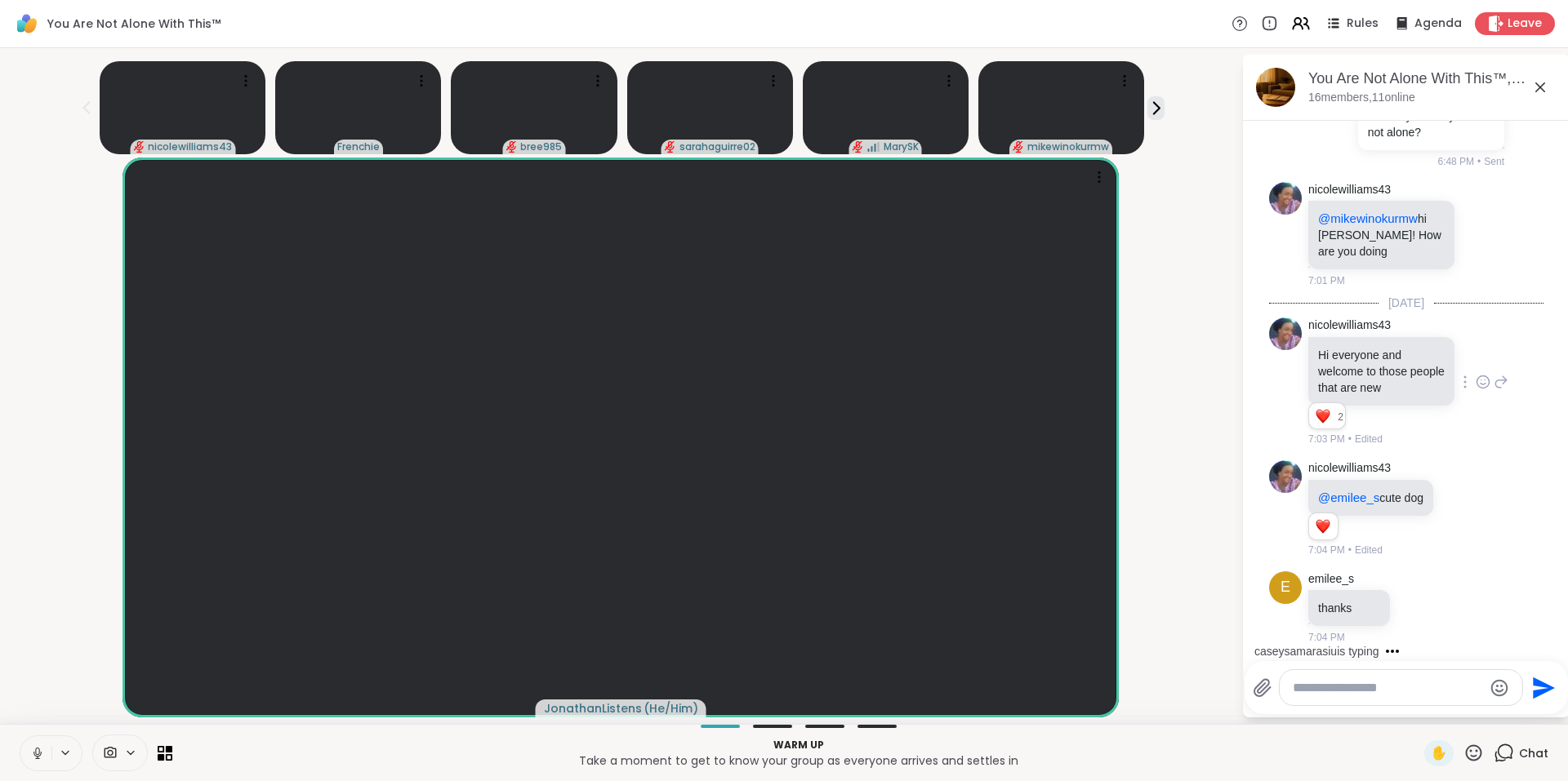
click at [1540, 86] on icon at bounding box center [1539, 87] width 19 height 19
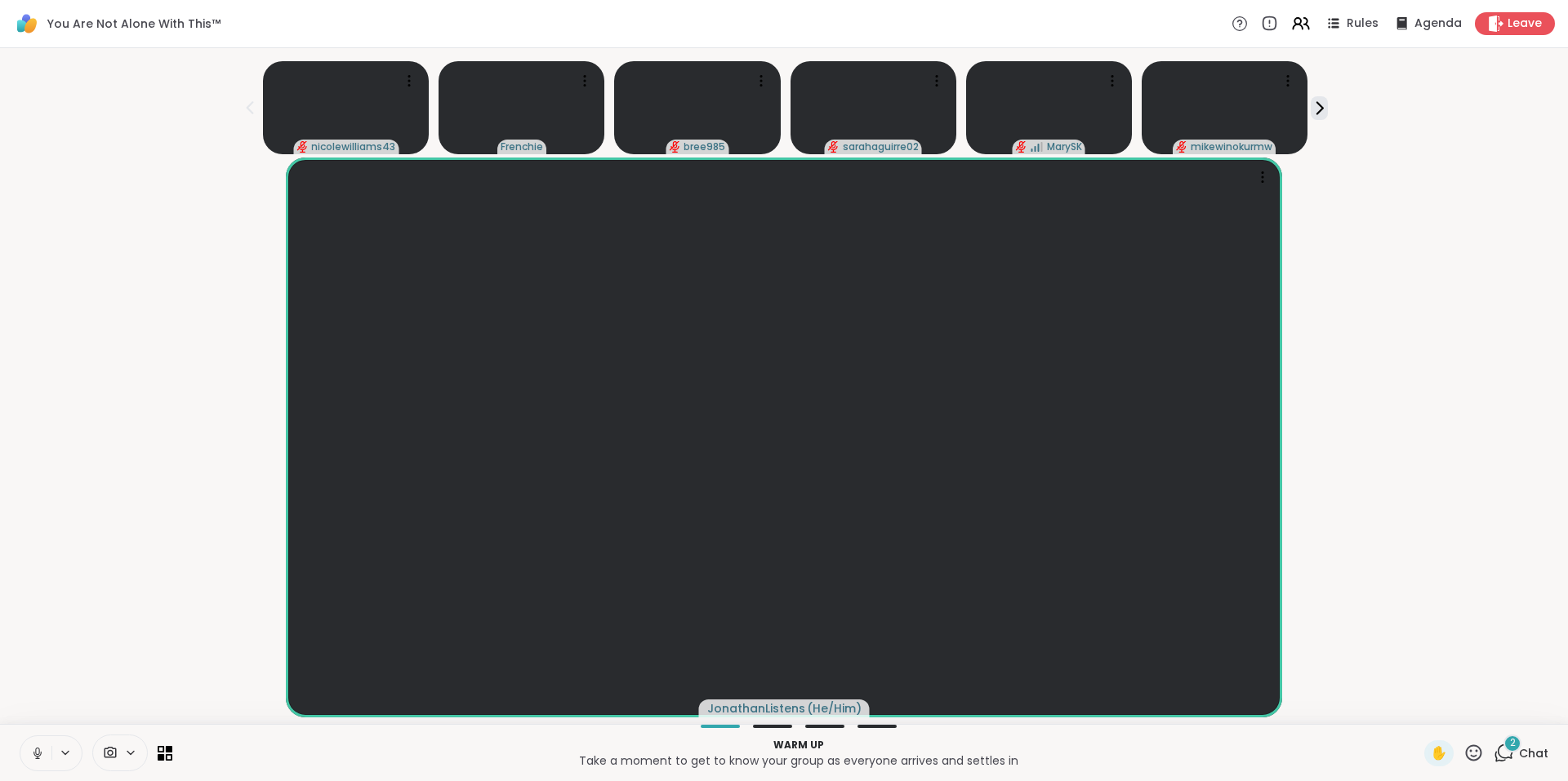
click at [1498, 749] on icon at bounding box center [1506, 751] width 15 height 14
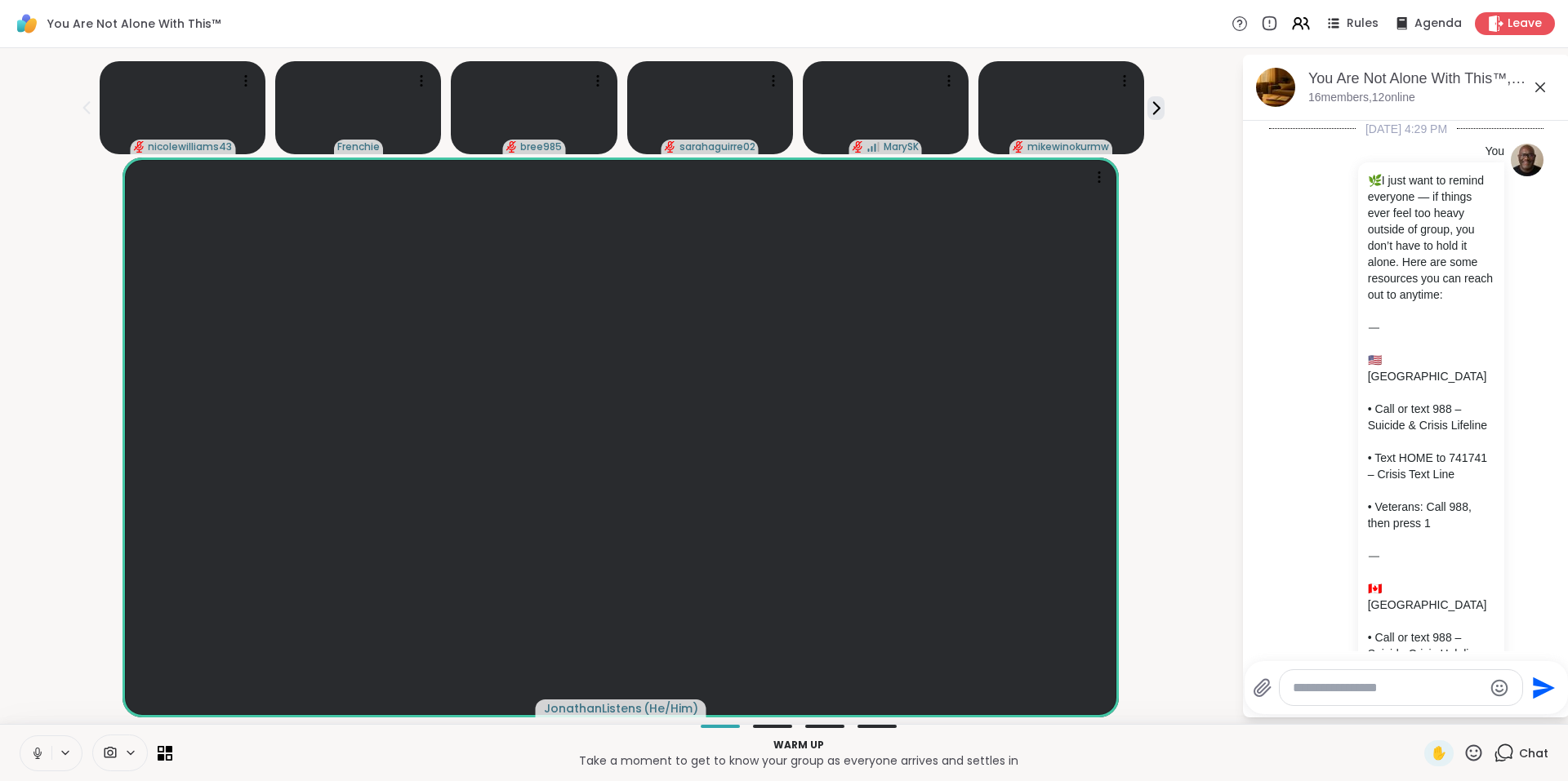
scroll to position [6170, 0]
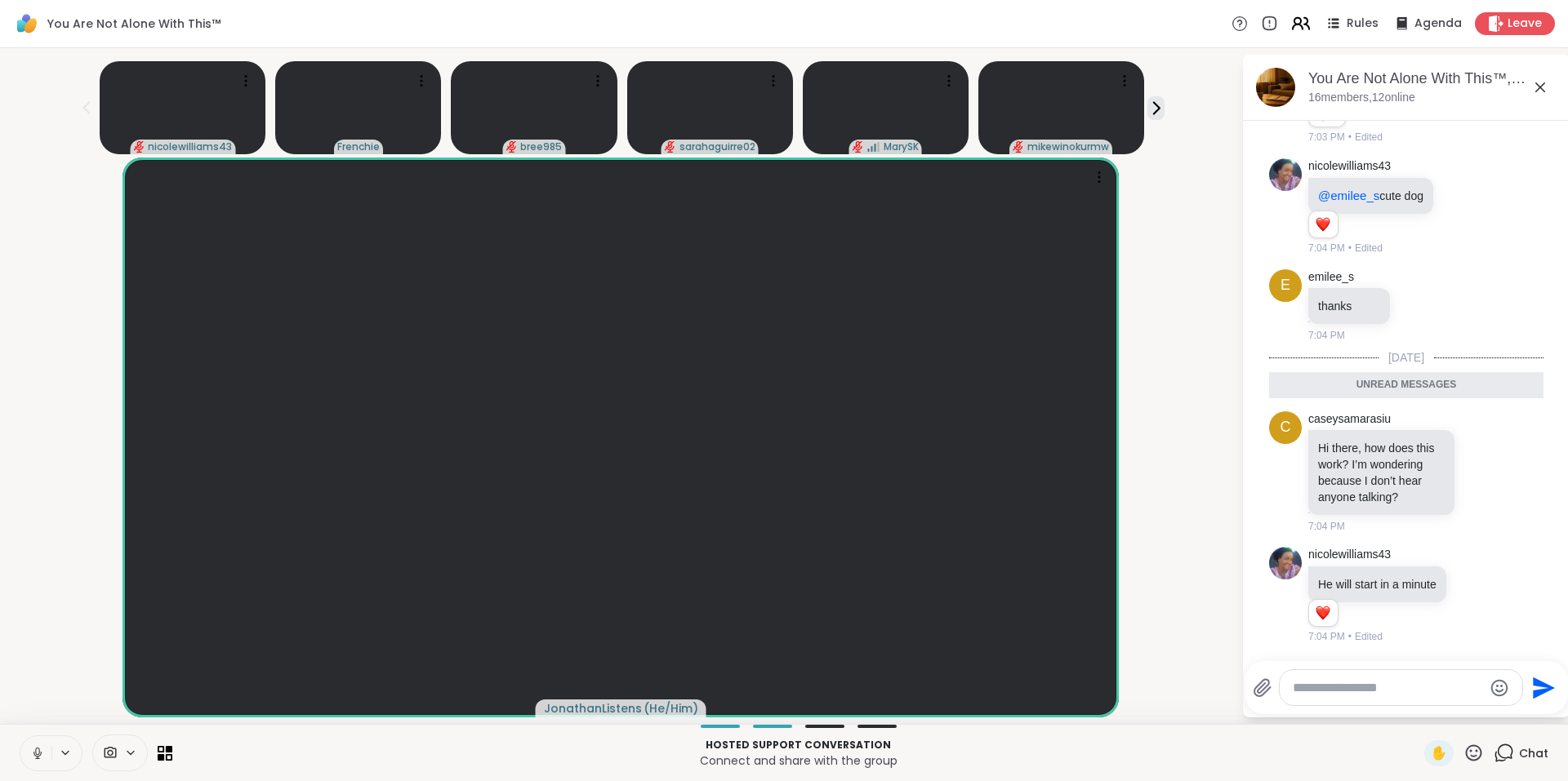
click at [1294, 24] on icon at bounding box center [1298, 21] width 7 height 7
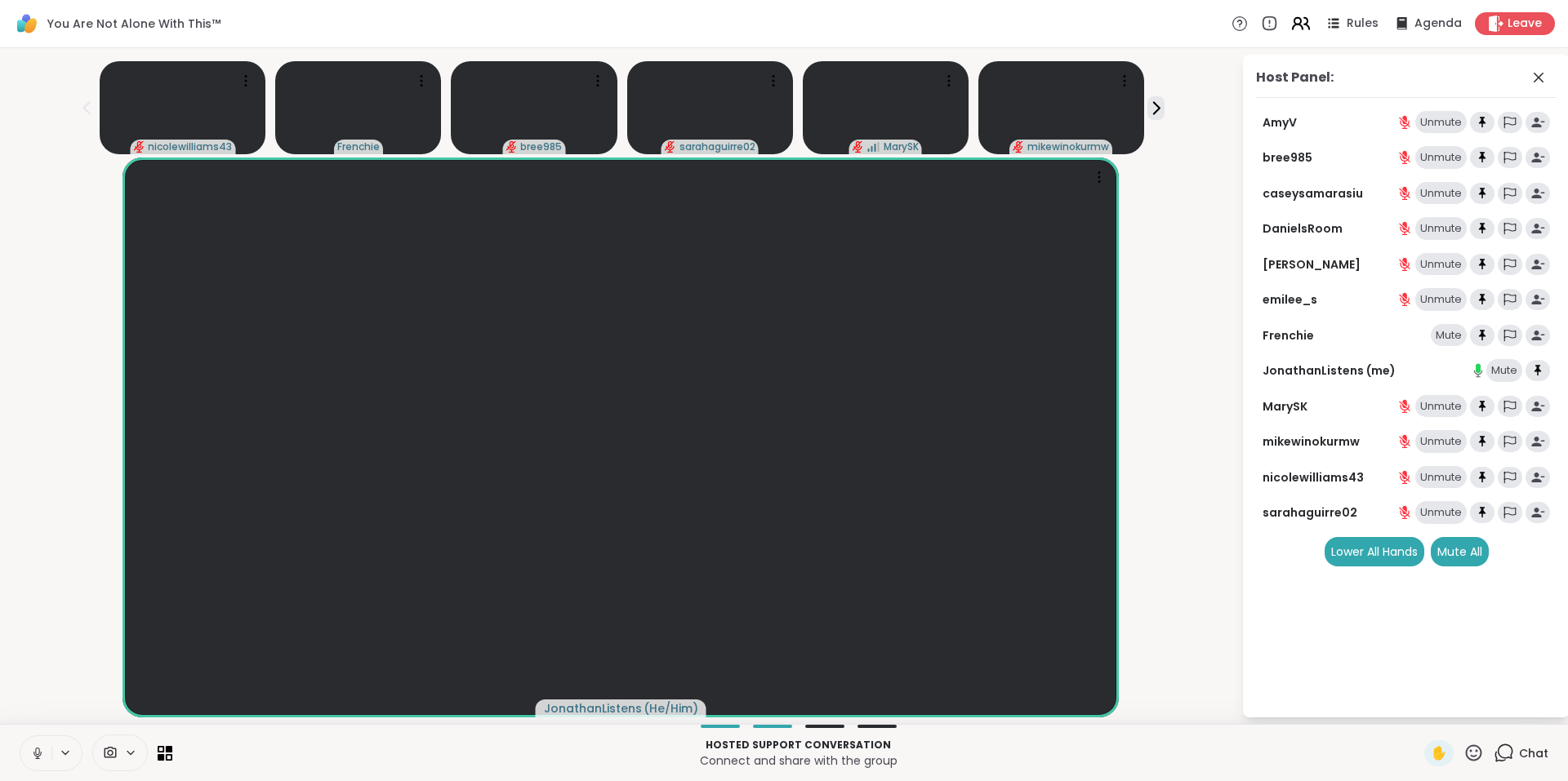
click at [1293, 29] on icon at bounding box center [1300, 24] width 20 height 20
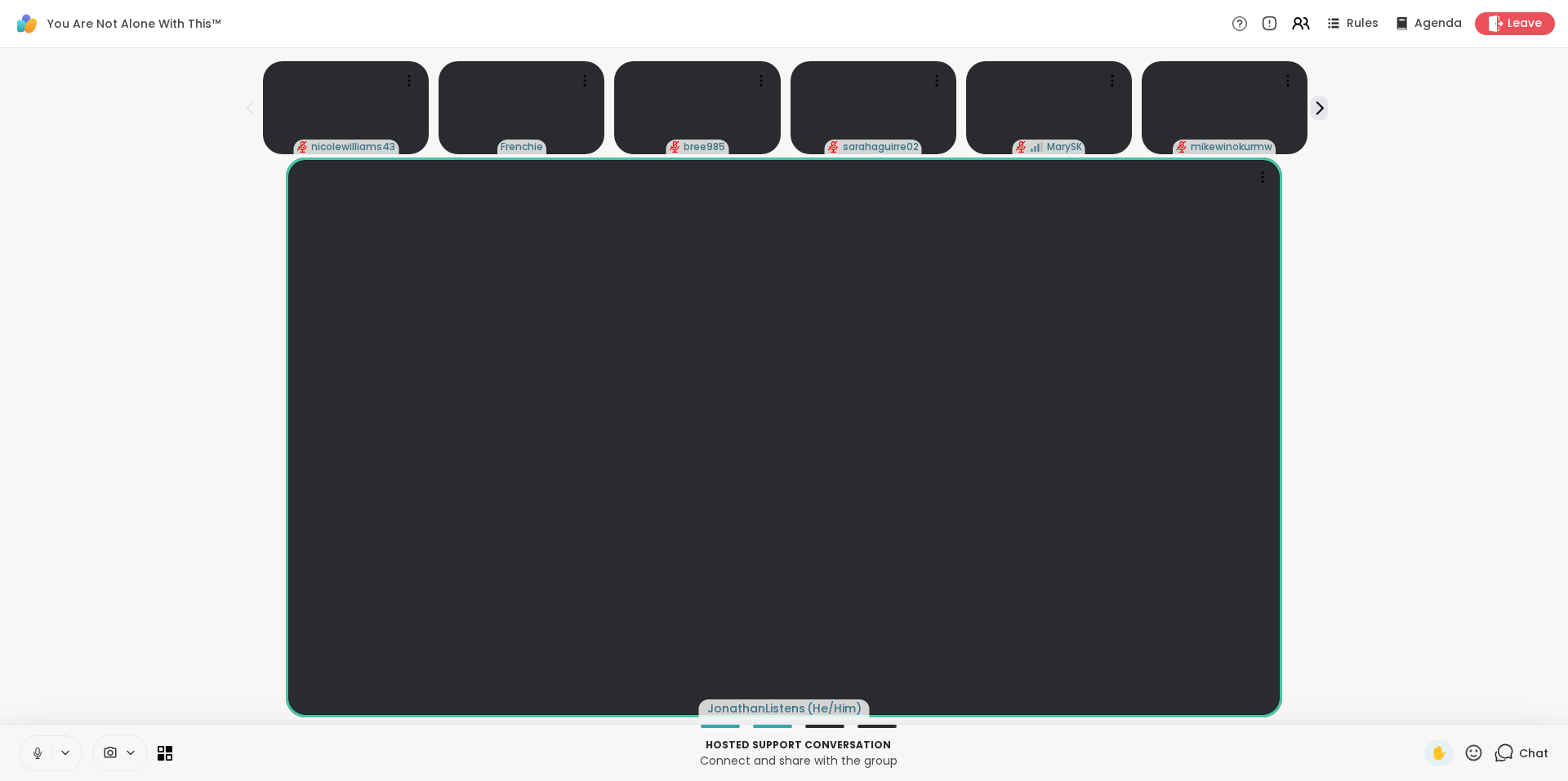
click at [1519, 752] on span "Chat" at bounding box center [1533, 752] width 29 height 16
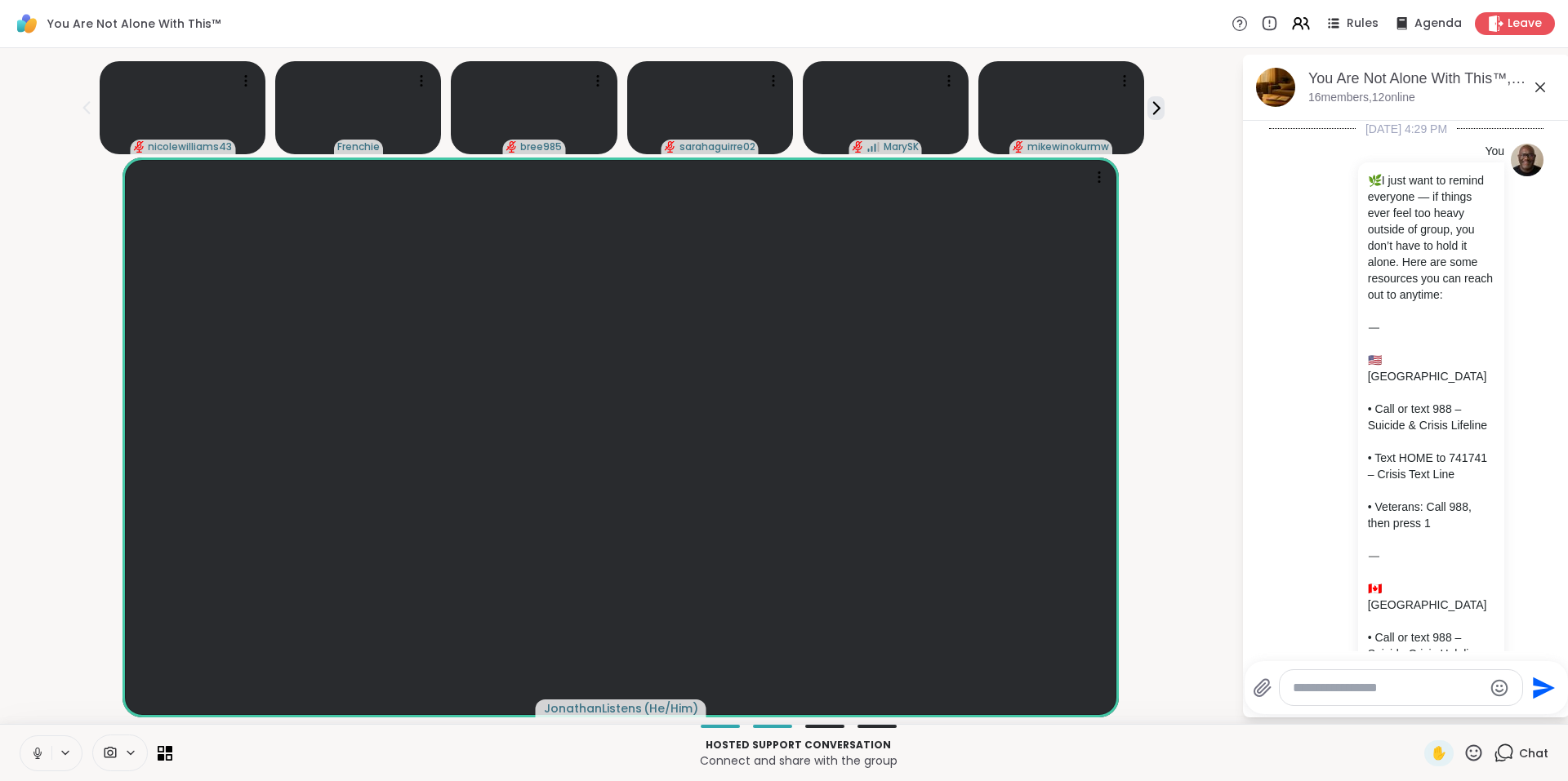
scroll to position [6114, 0]
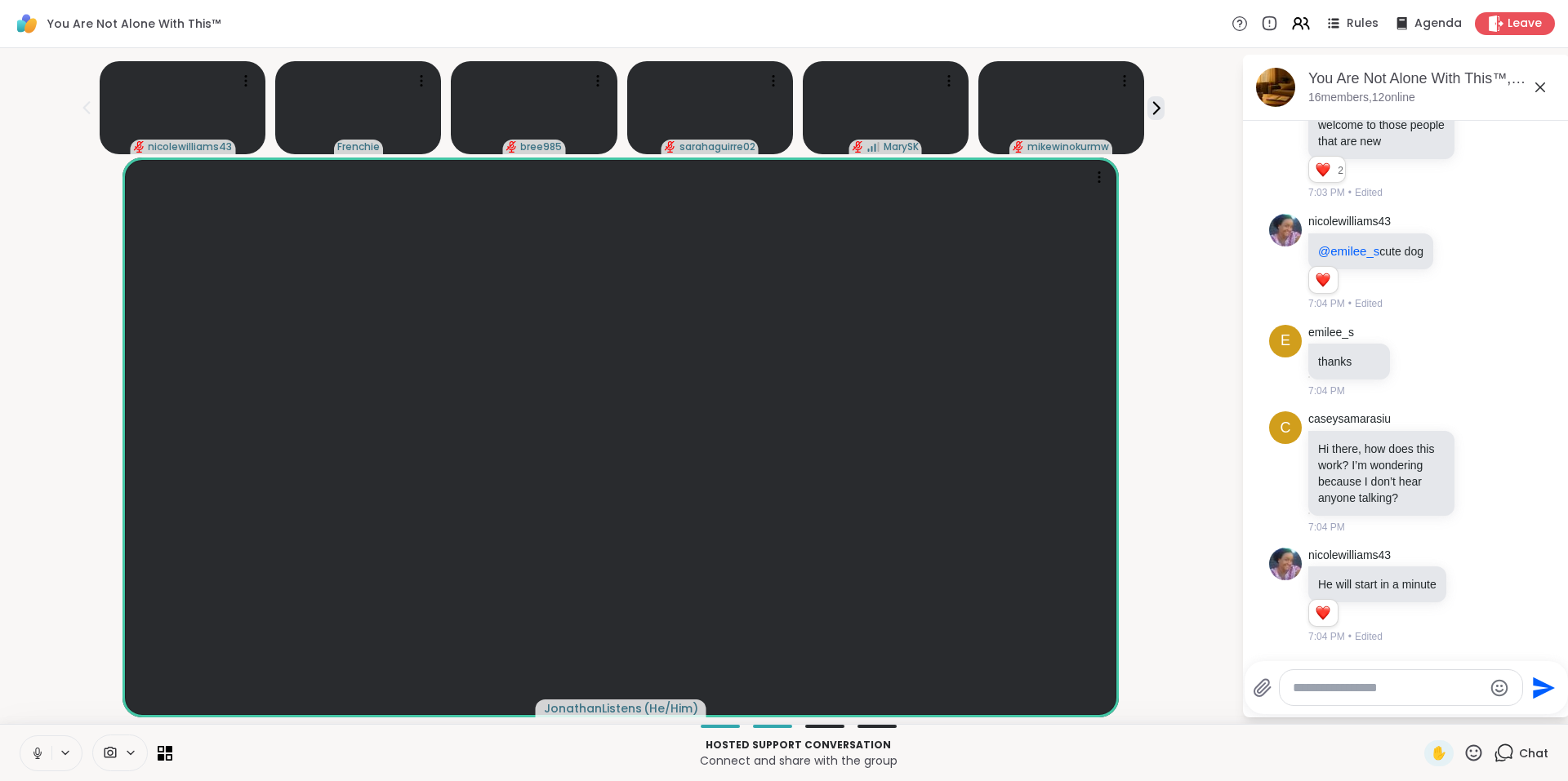
click at [1541, 88] on icon at bounding box center [1540, 88] width 10 height 10
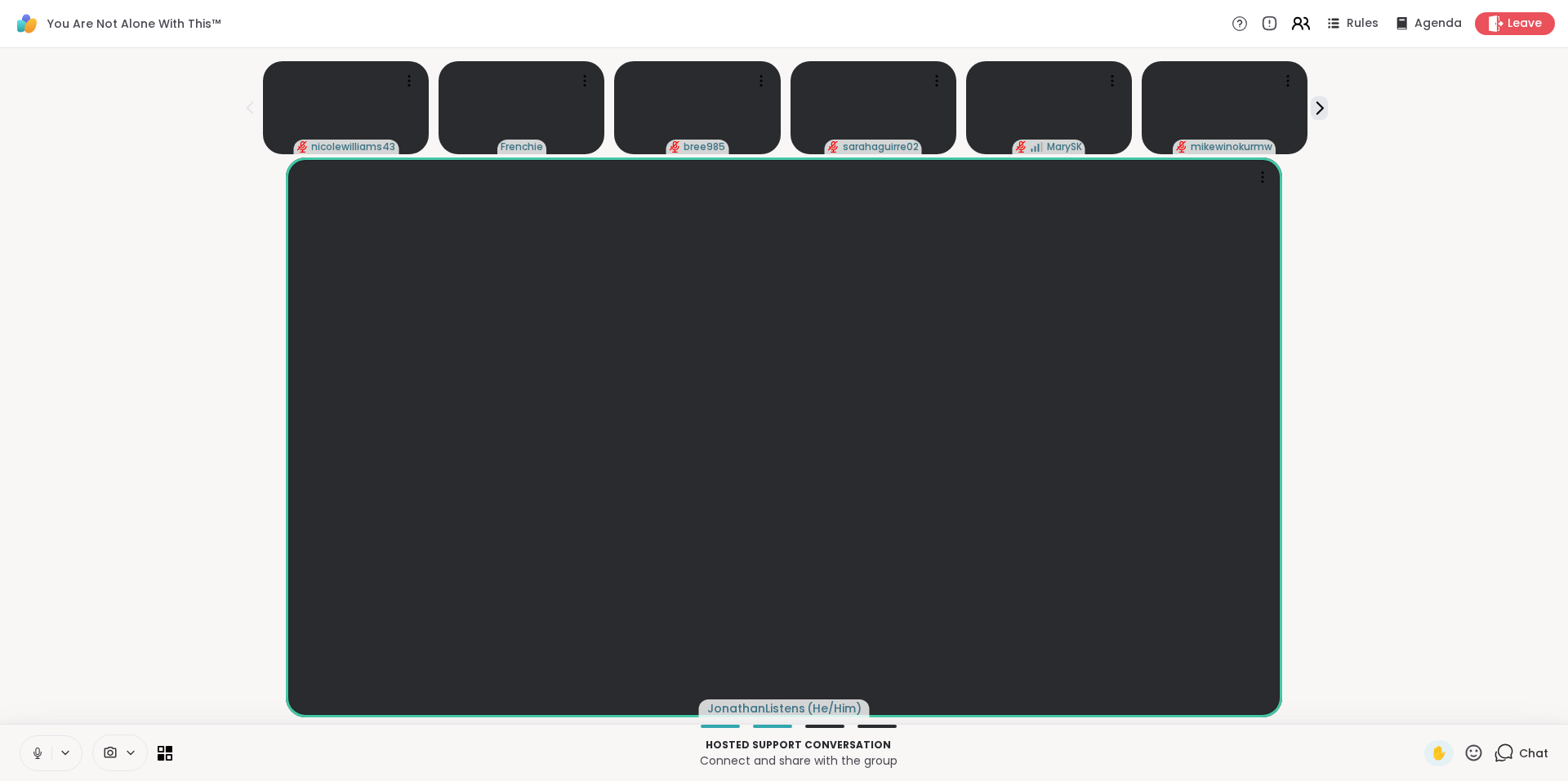
click at [1290, 26] on icon at bounding box center [1300, 24] width 20 height 20
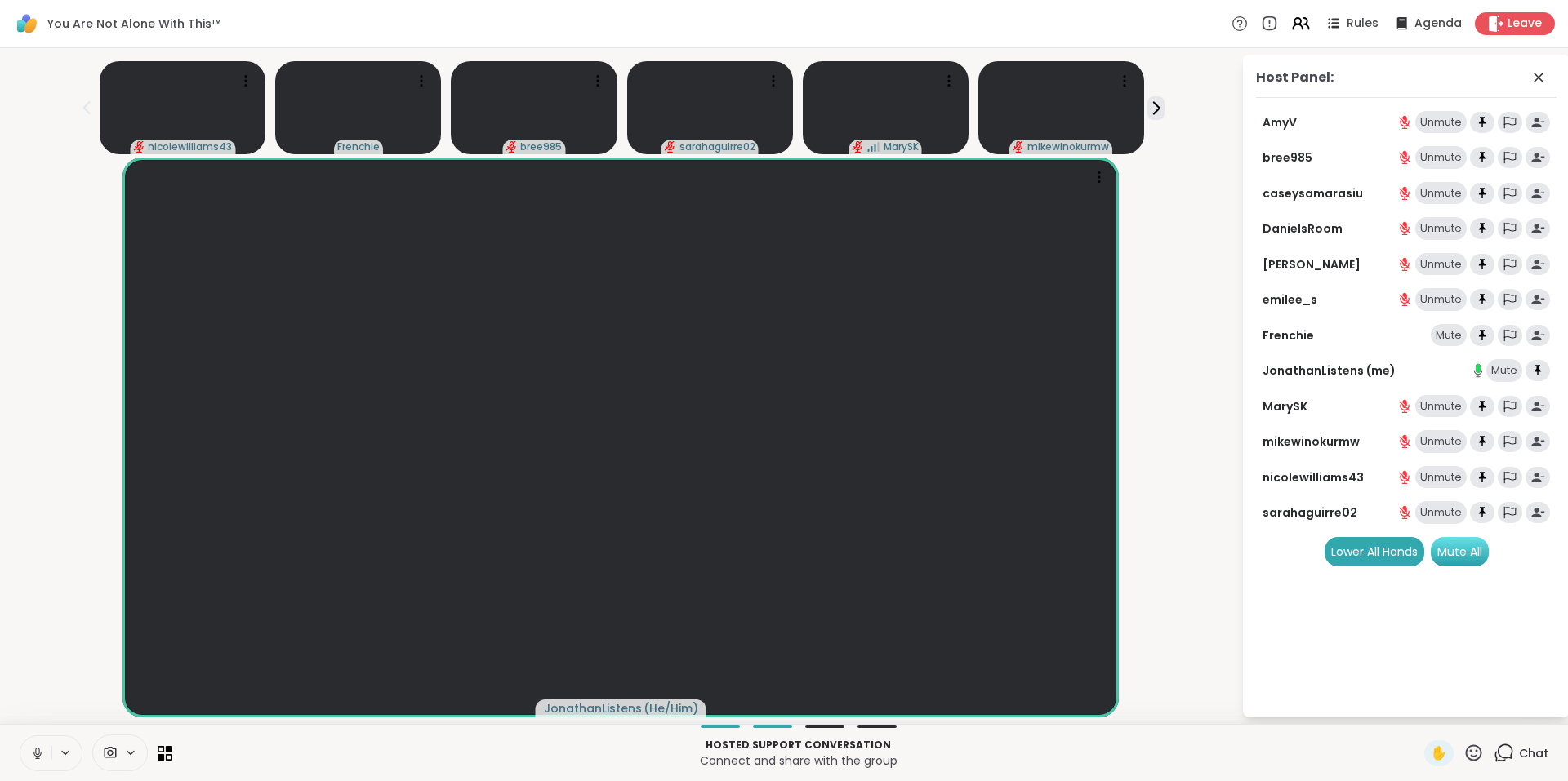
click at [1468, 554] on div "Mute All" at bounding box center [1459, 551] width 58 height 29
click at [1538, 79] on icon at bounding box center [1539, 77] width 19 height 19
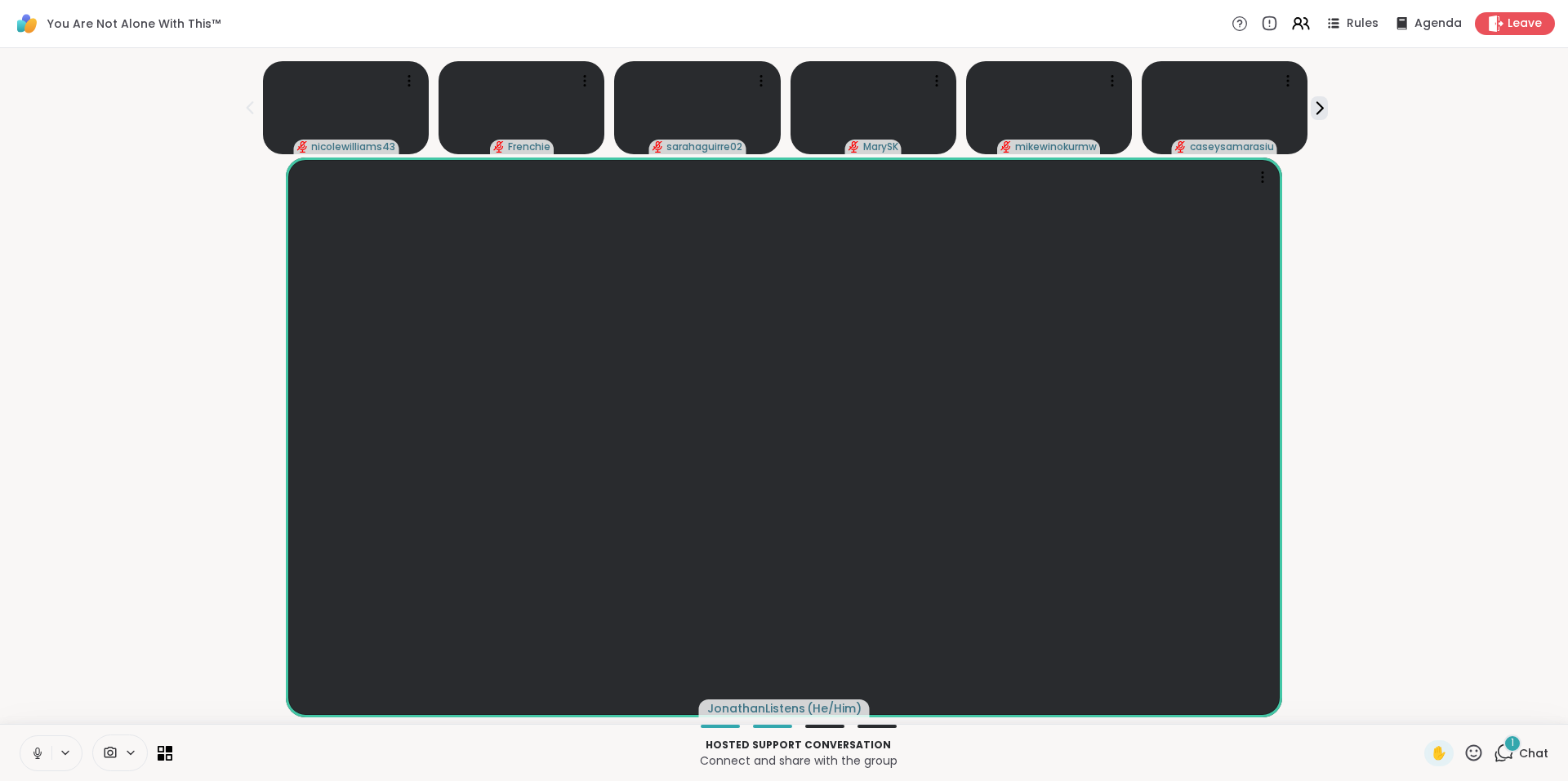
click at [1503, 744] on div "1" at bounding box center [1512, 743] width 18 height 18
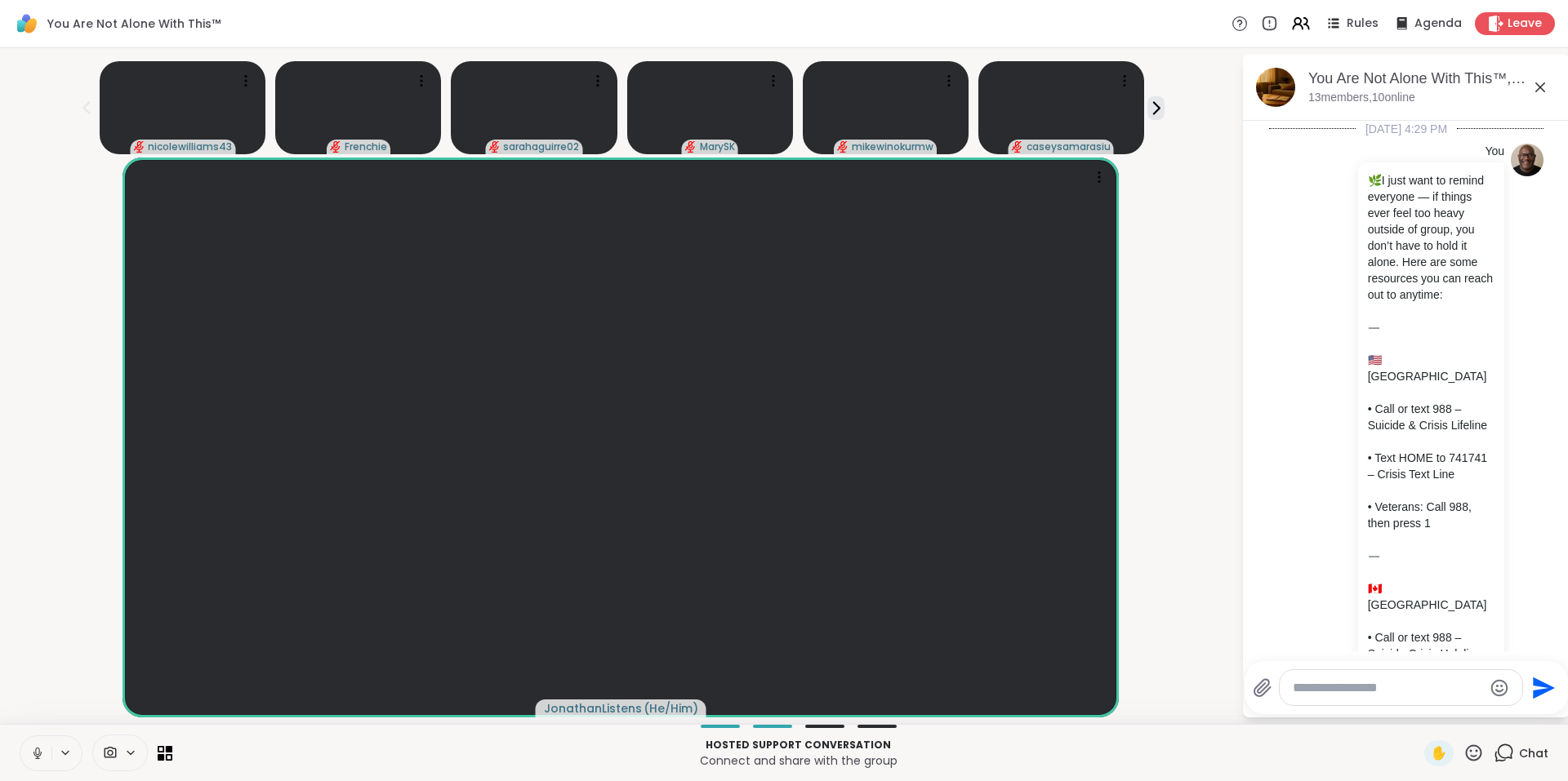
scroll to position [6256, 0]
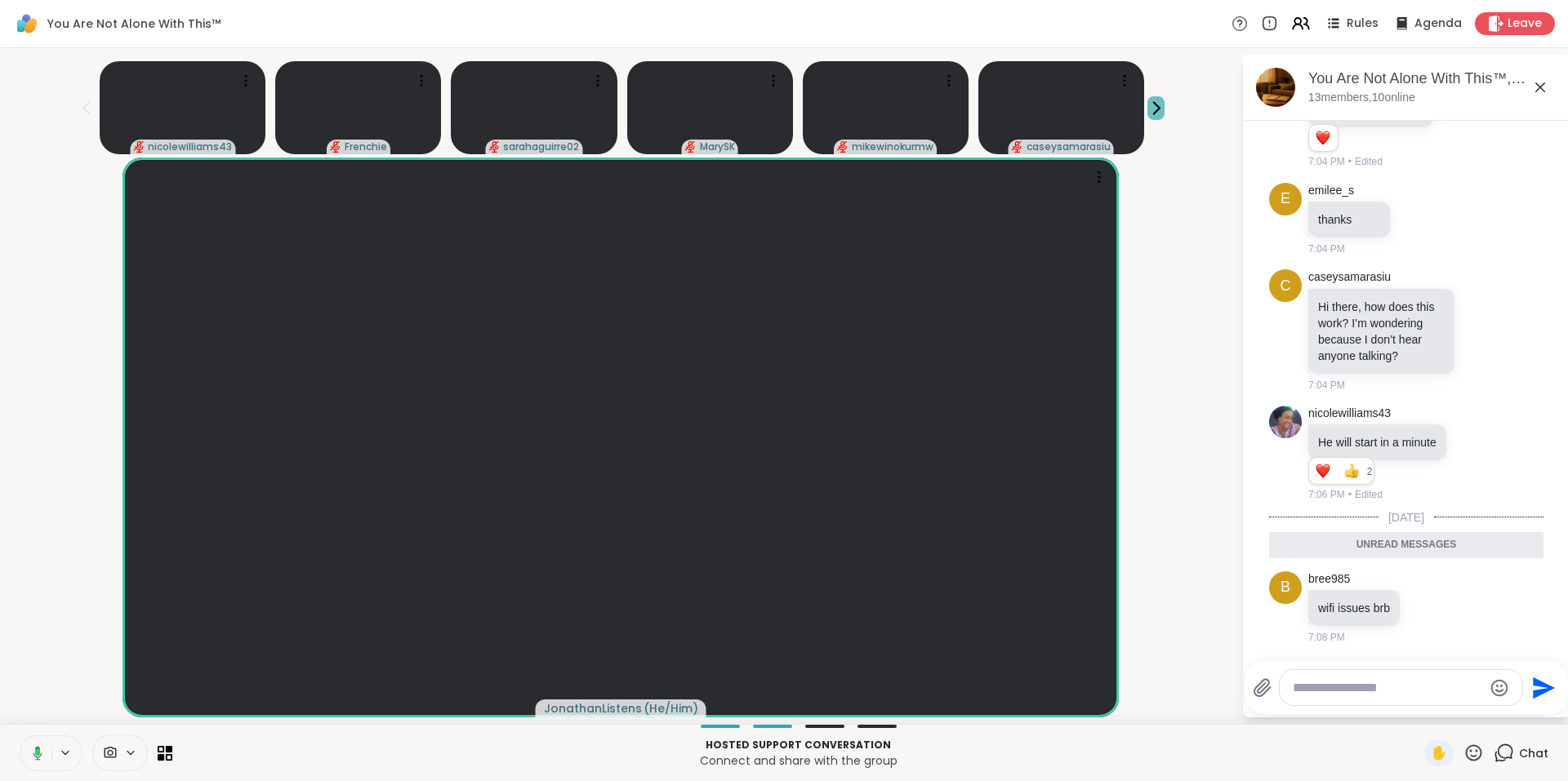
click at [1154, 106] on icon at bounding box center [1156, 108] width 6 height 12
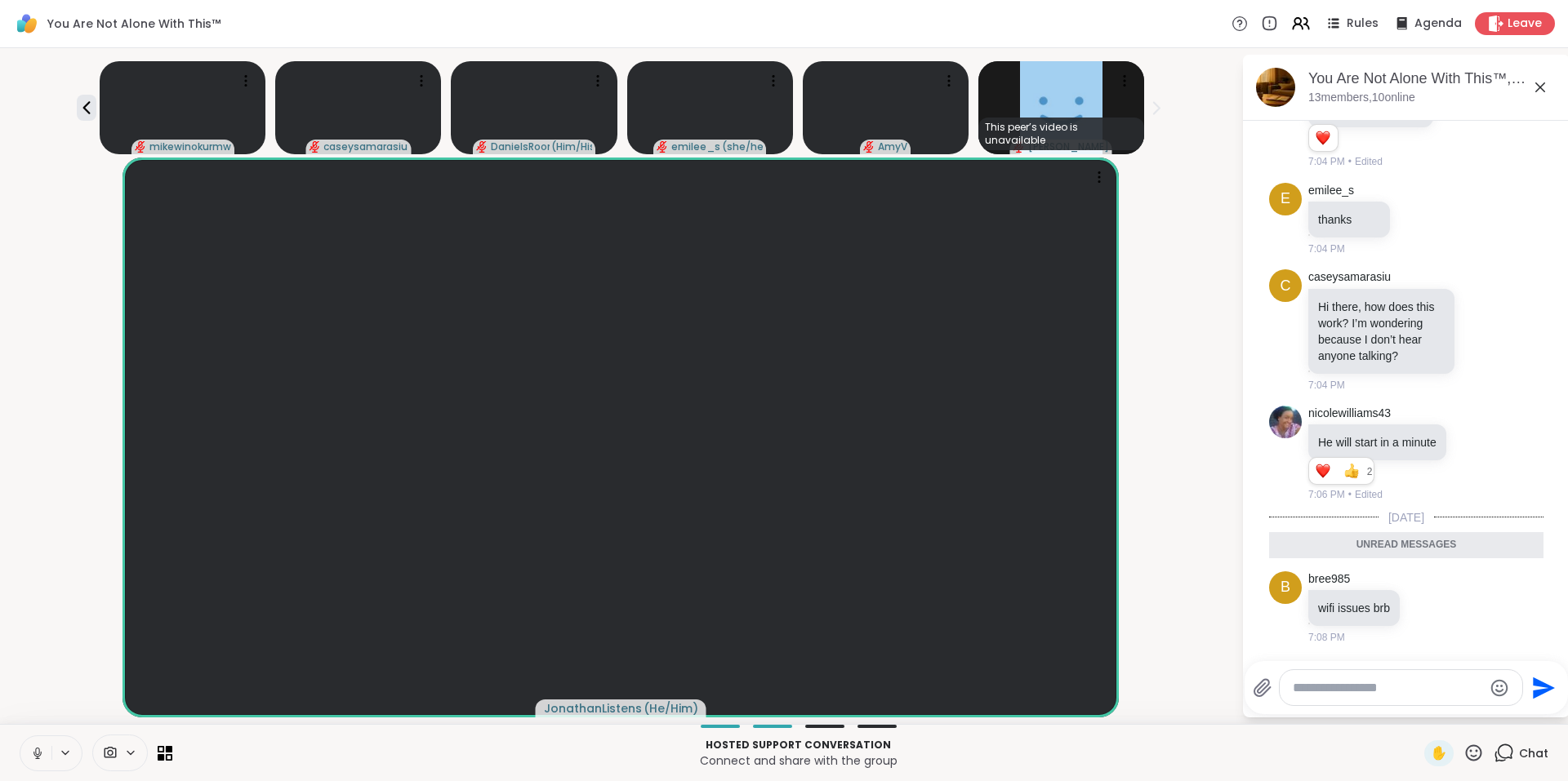
click at [1539, 89] on icon at bounding box center [1539, 87] width 19 height 19
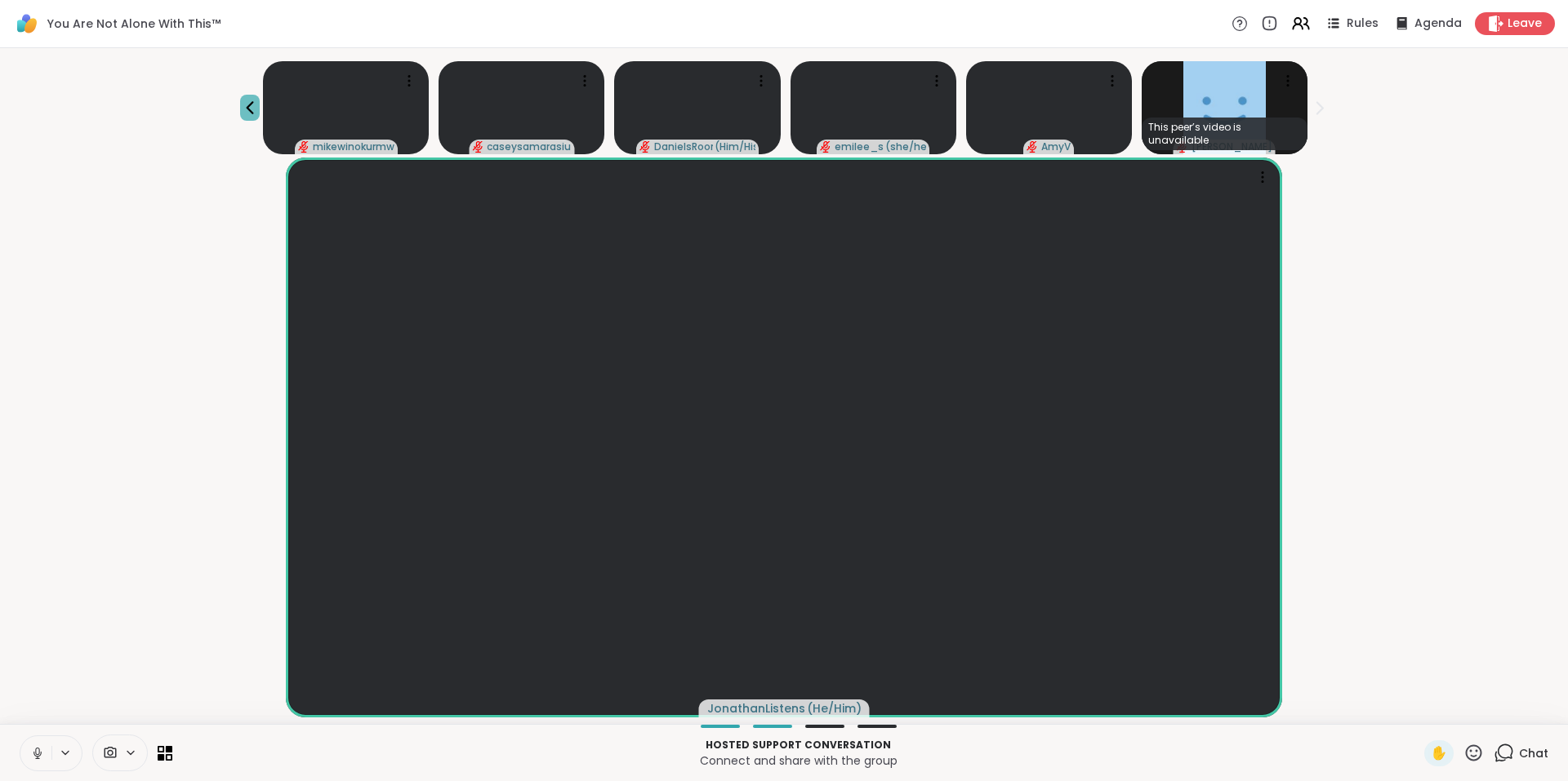
click at [259, 105] on icon at bounding box center [249, 107] width 19 height 19
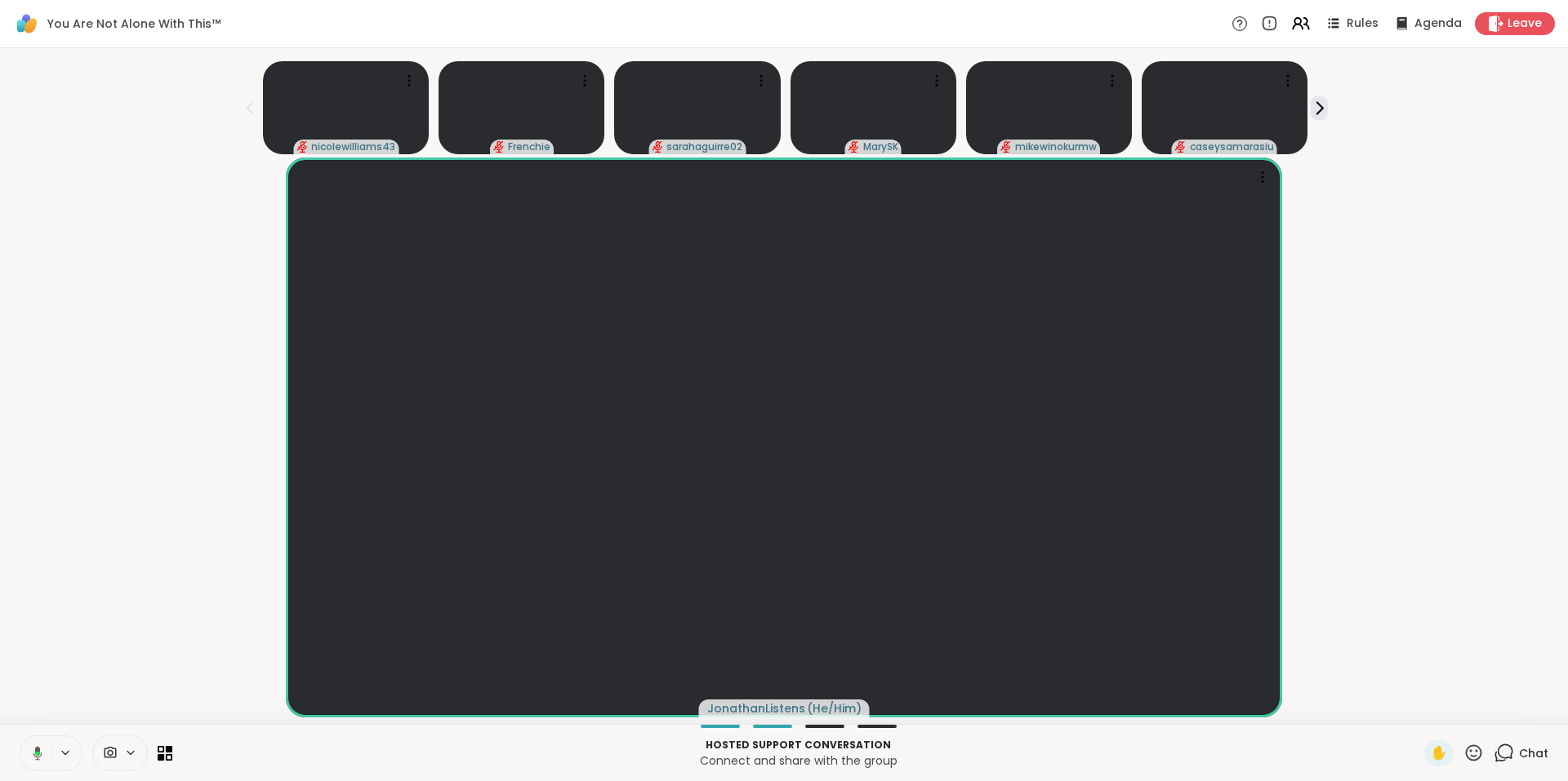
click at [1500, 748] on icon at bounding box center [1504, 753] width 20 height 20
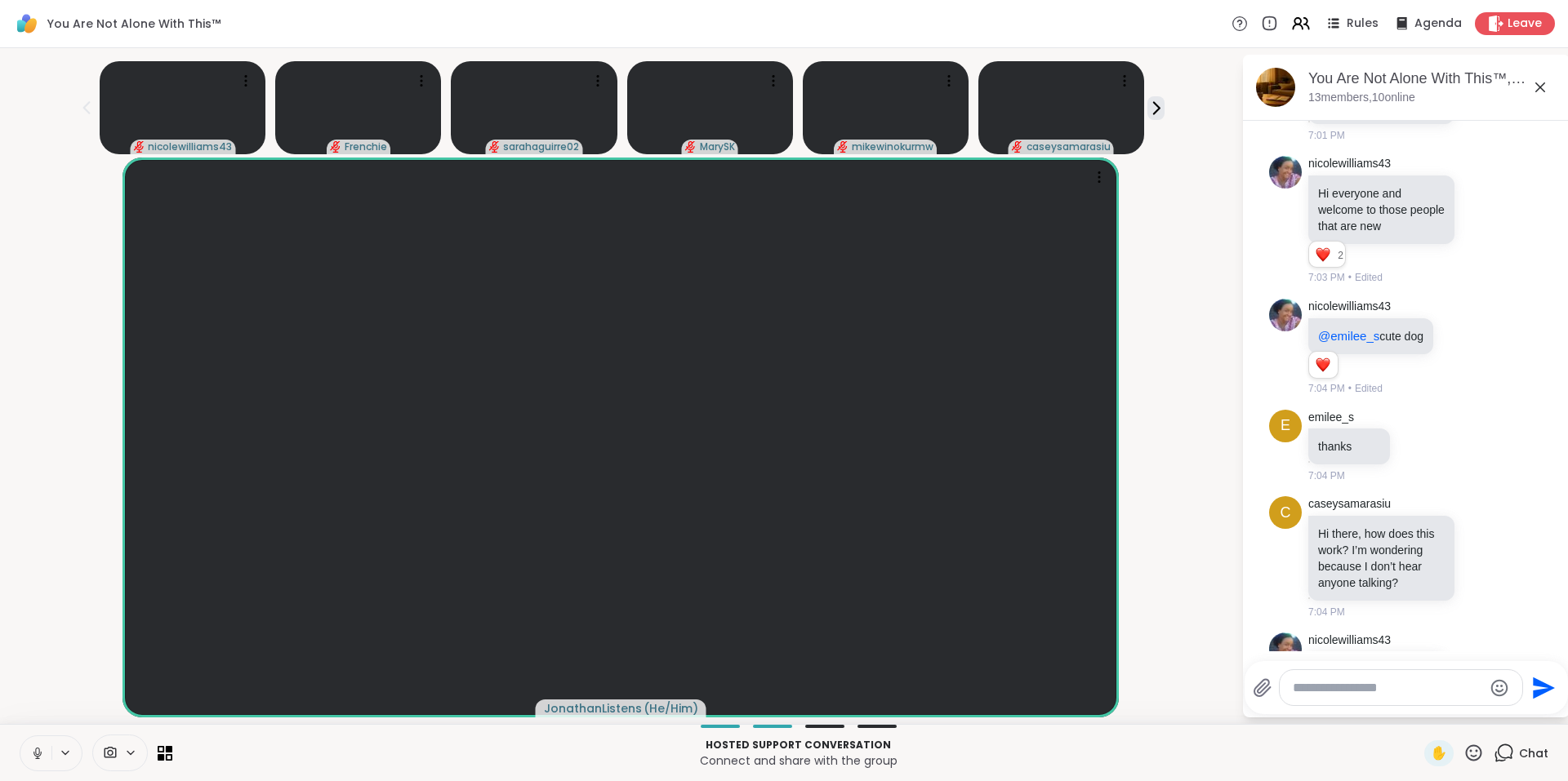
scroll to position [5632, 0]
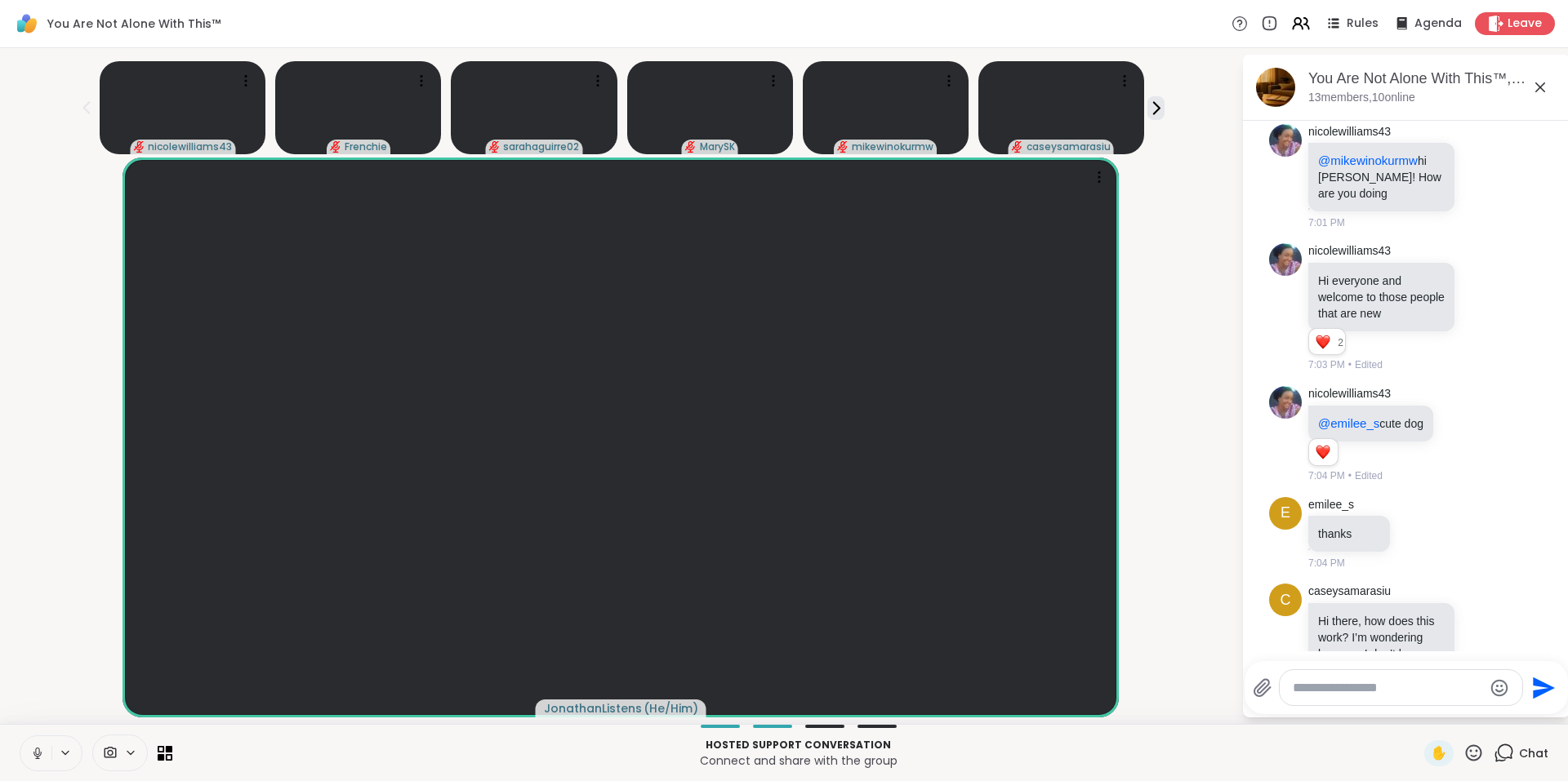
click at [1346, 46] on icon at bounding box center [1347, 40] width 3 height 13
click at [1331, 71] on icon at bounding box center [1337, 63] width 13 height 14
click at [1336, 687] on textarea "Type your message" at bounding box center [1388, 688] width 190 height 16
paste textarea "**********"
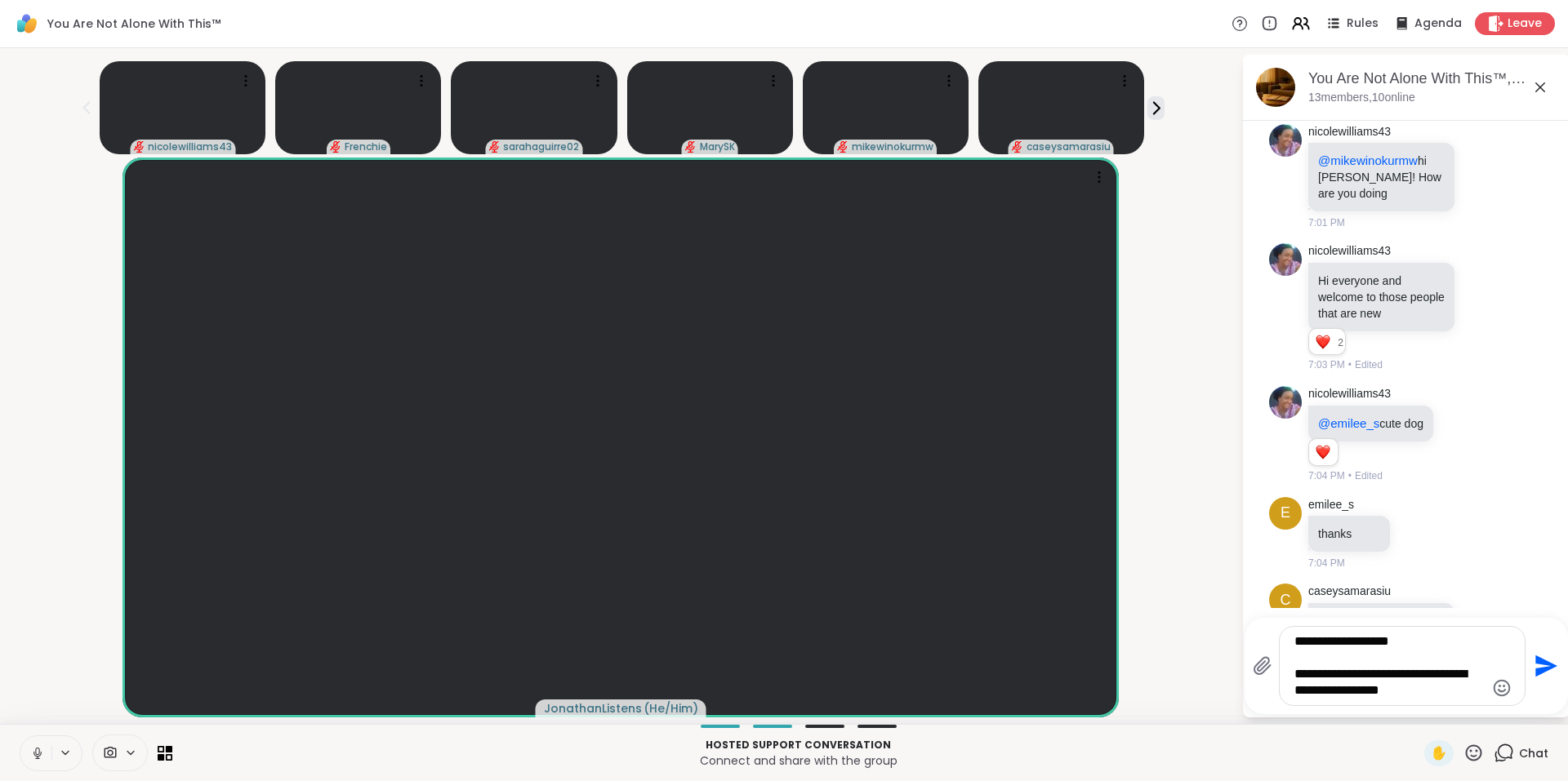
type textarea "**********"
click at [1540, 669] on icon "Send" at bounding box center [1546, 667] width 22 height 22
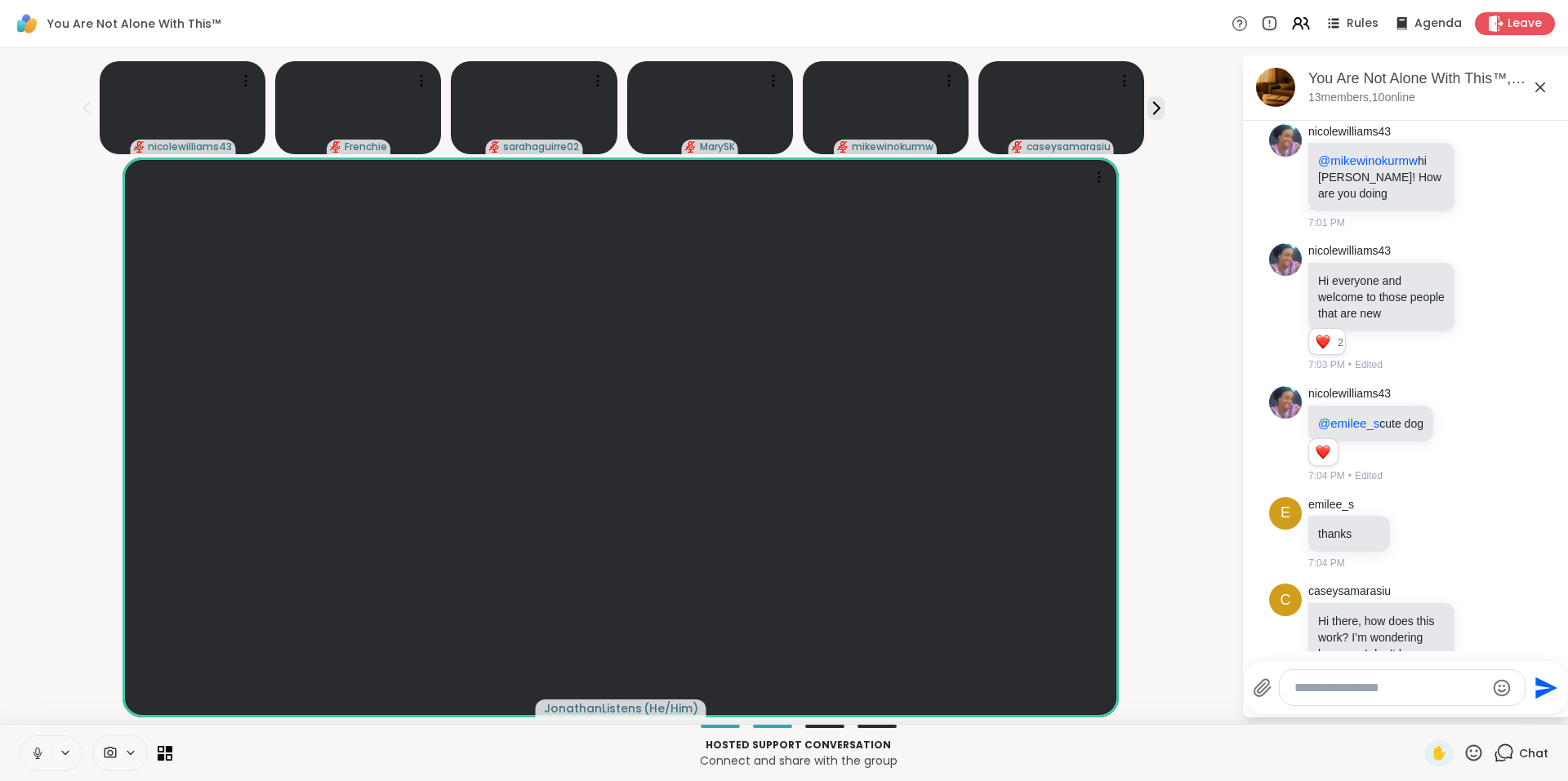
scroll to position [6353, 0]
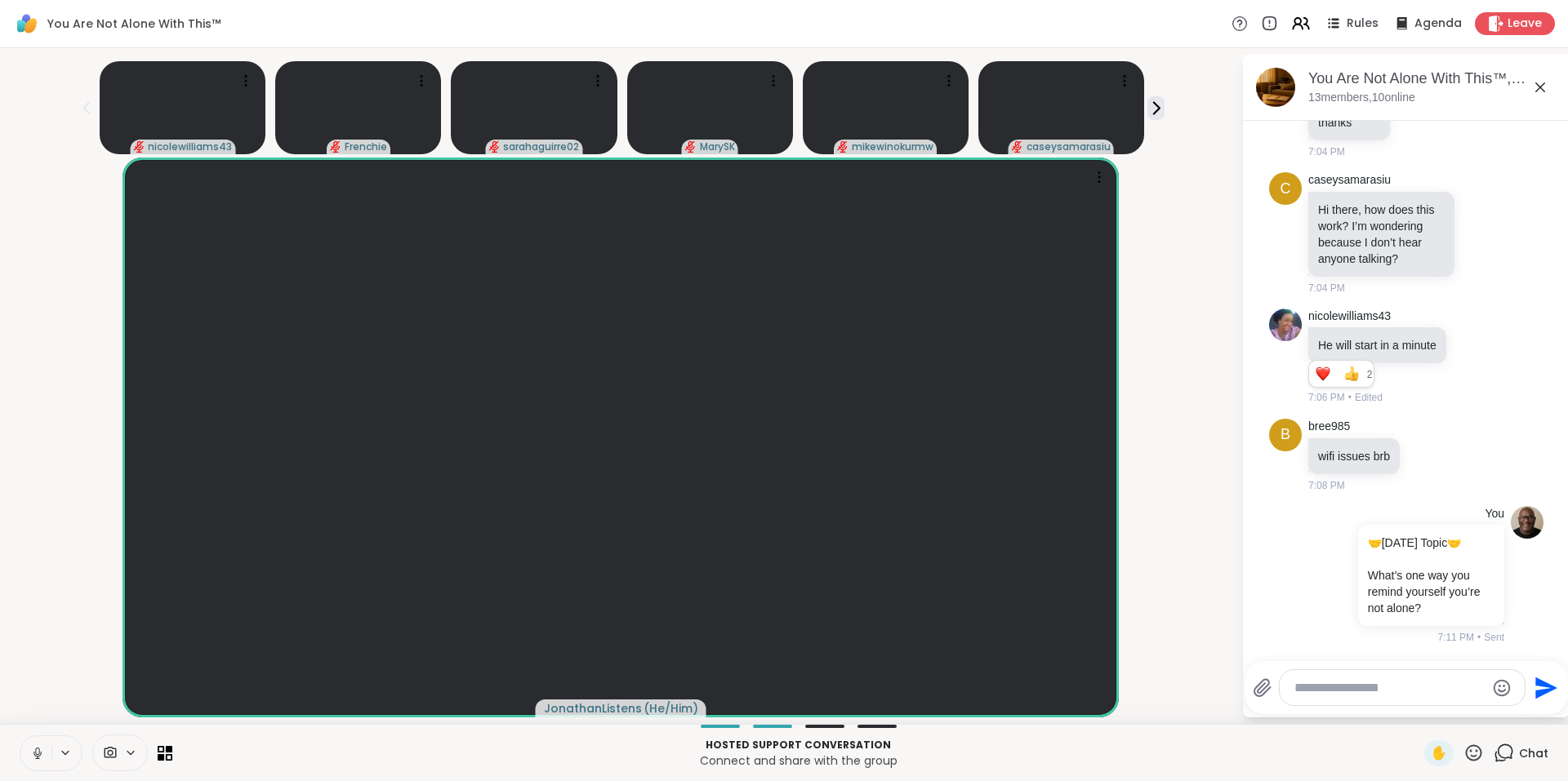
click at [1539, 87] on icon at bounding box center [1539, 87] width 19 height 19
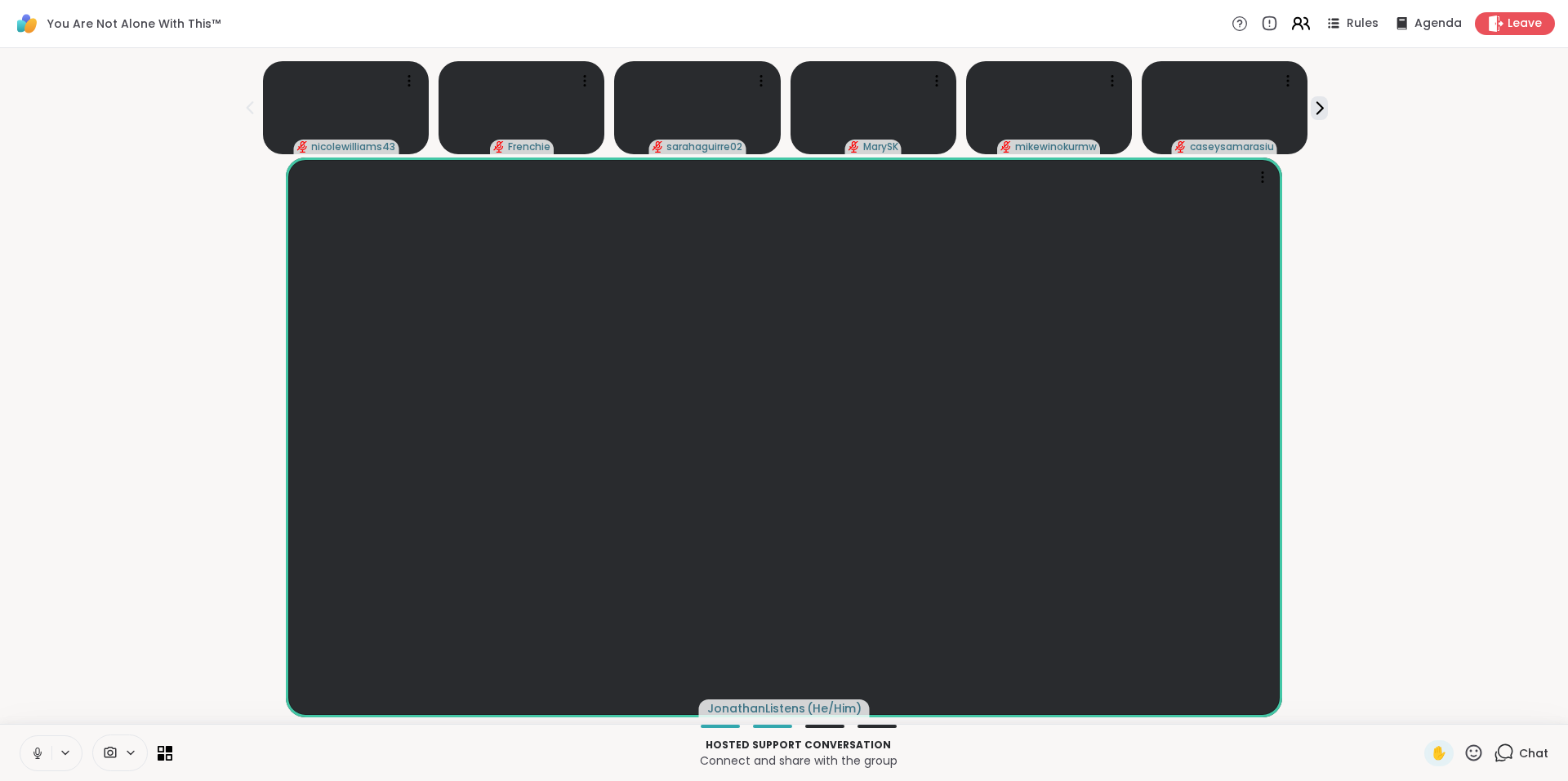
click at [1290, 28] on icon at bounding box center [1300, 24] width 20 height 20
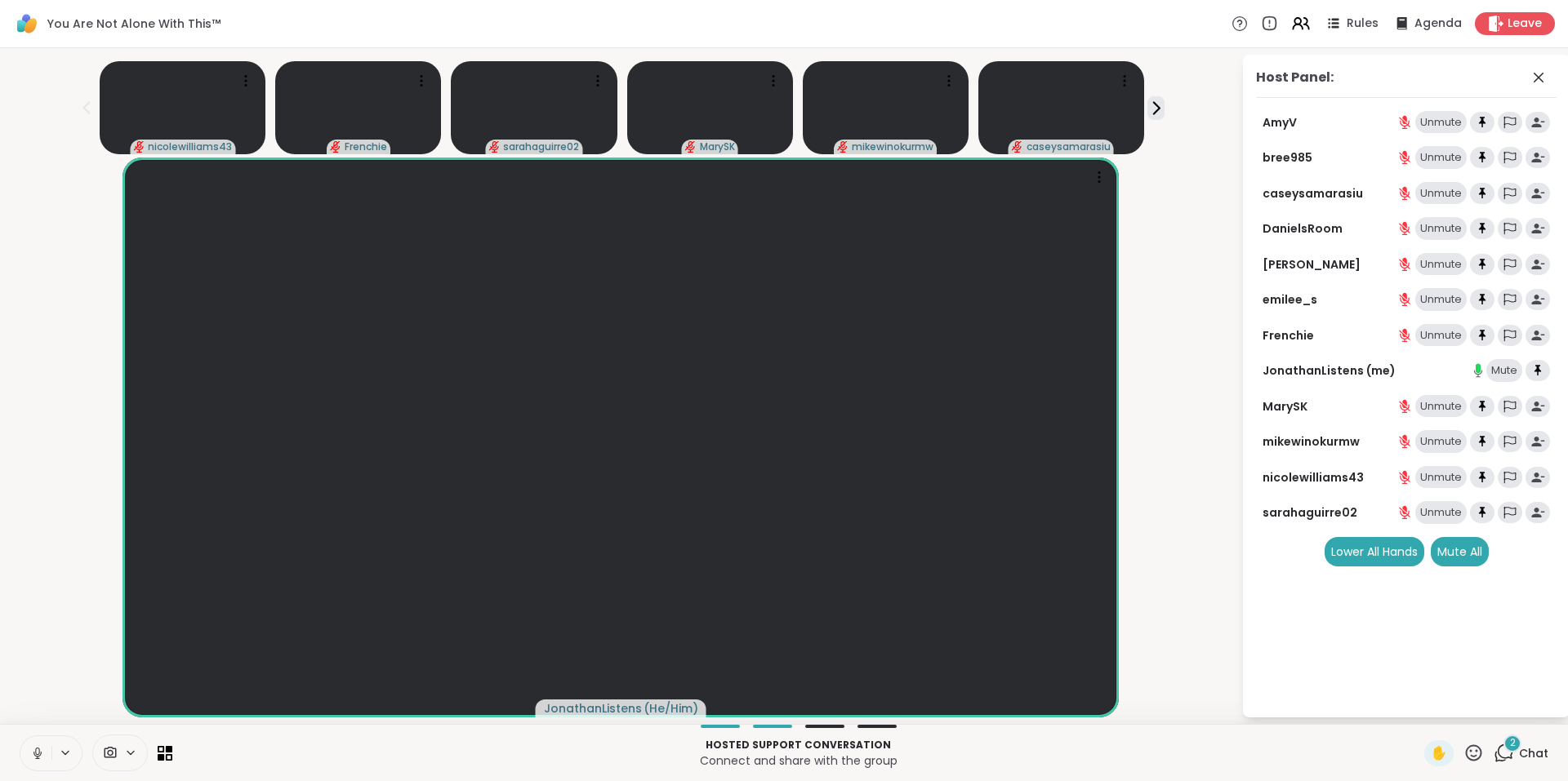
click at [1510, 746] on span "2" at bounding box center [1512, 743] width 6 height 13
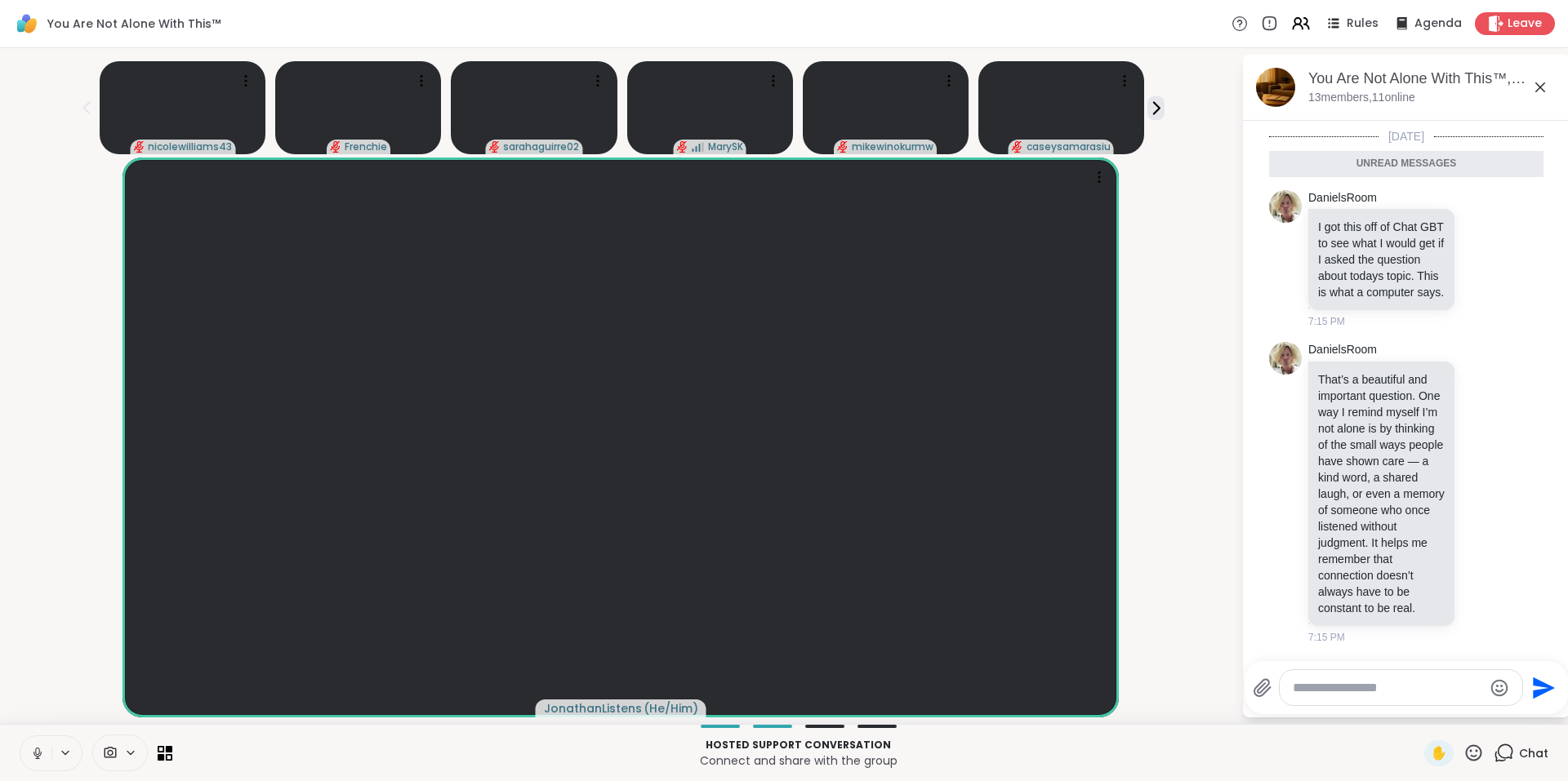
scroll to position [6941, 0]
click at [1475, 485] on icon at bounding box center [1482, 492] width 14 height 16
click at [1475, 460] on div "Select Reaction: Heart" at bounding box center [1482, 466] width 14 height 14
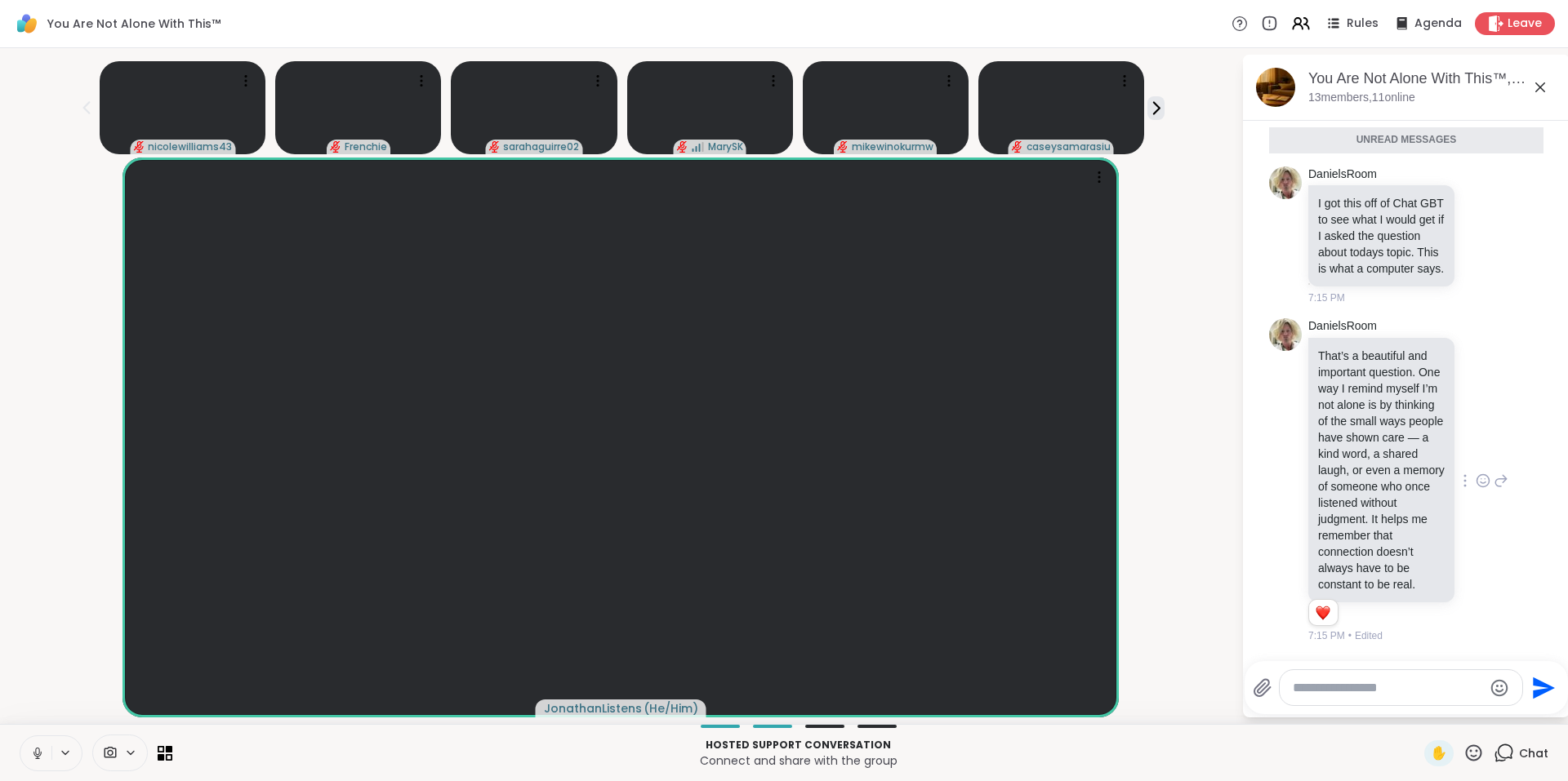
scroll to position [6966, 0]
click at [1536, 88] on icon at bounding box center [1539, 87] width 19 height 19
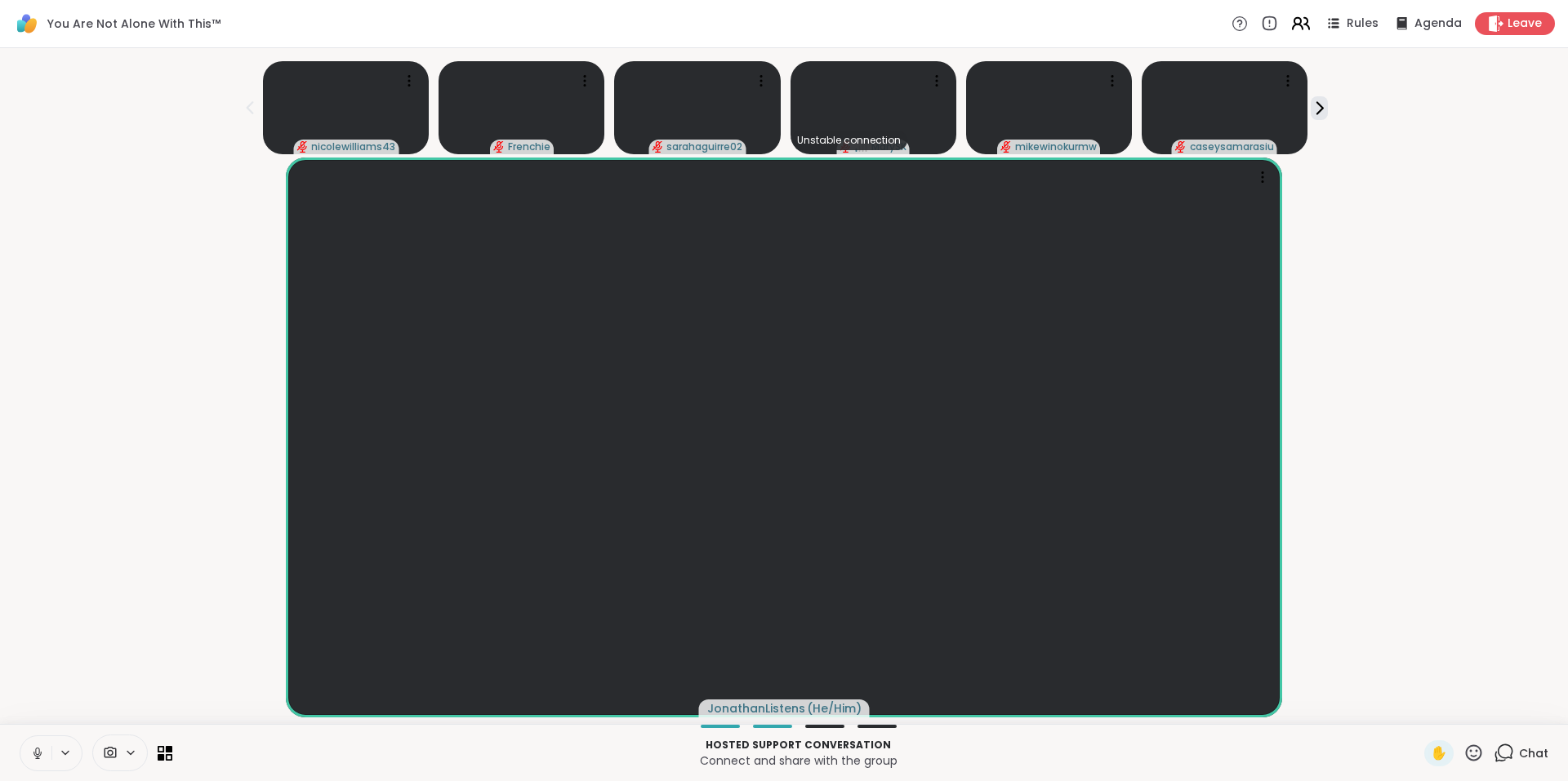
click at [1294, 31] on icon at bounding box center [1300, 24] width 20 height 20
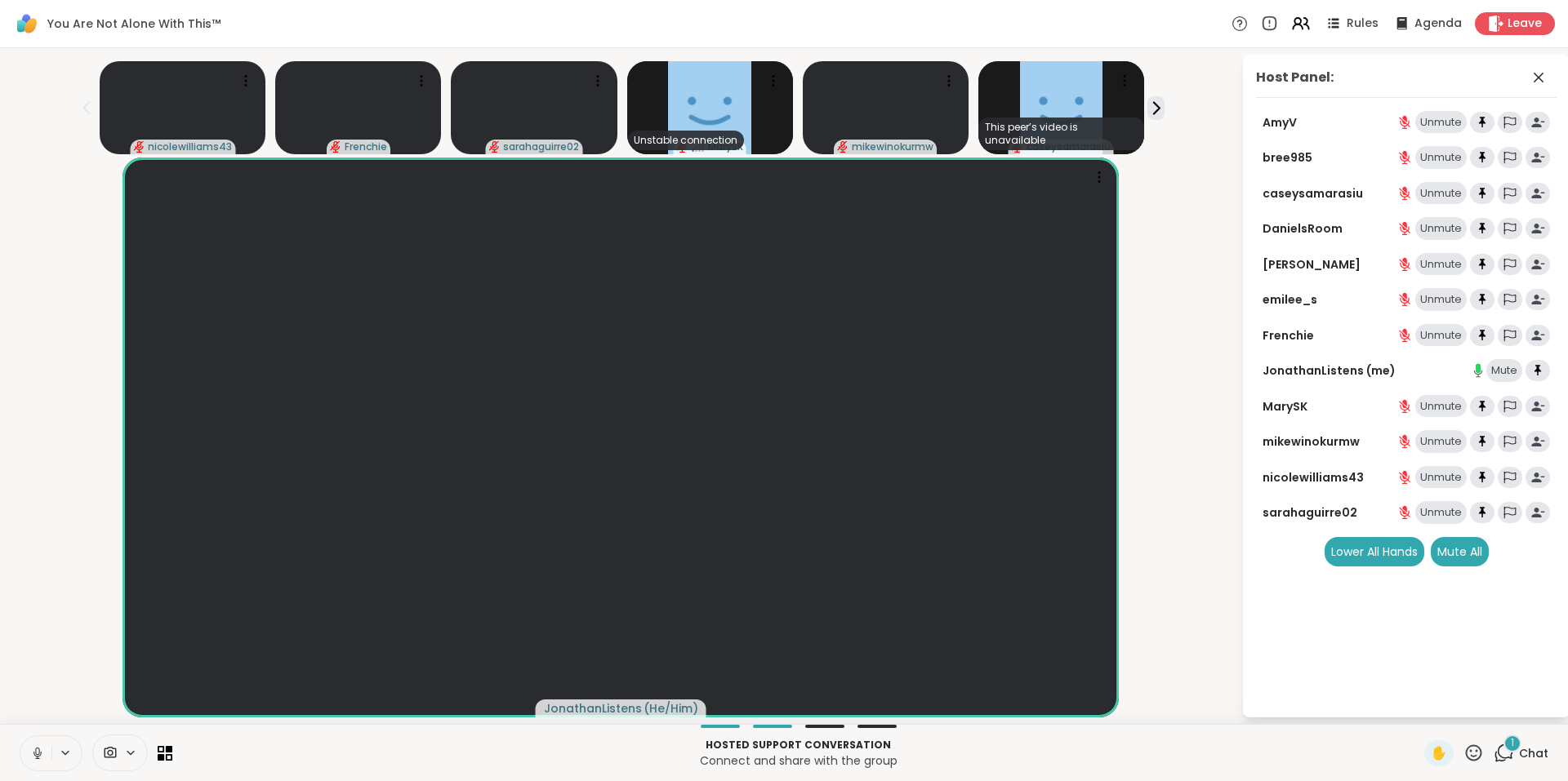
click at [1503, 746] on div "1" at bounding box center [1512, 743] width 18 height 18
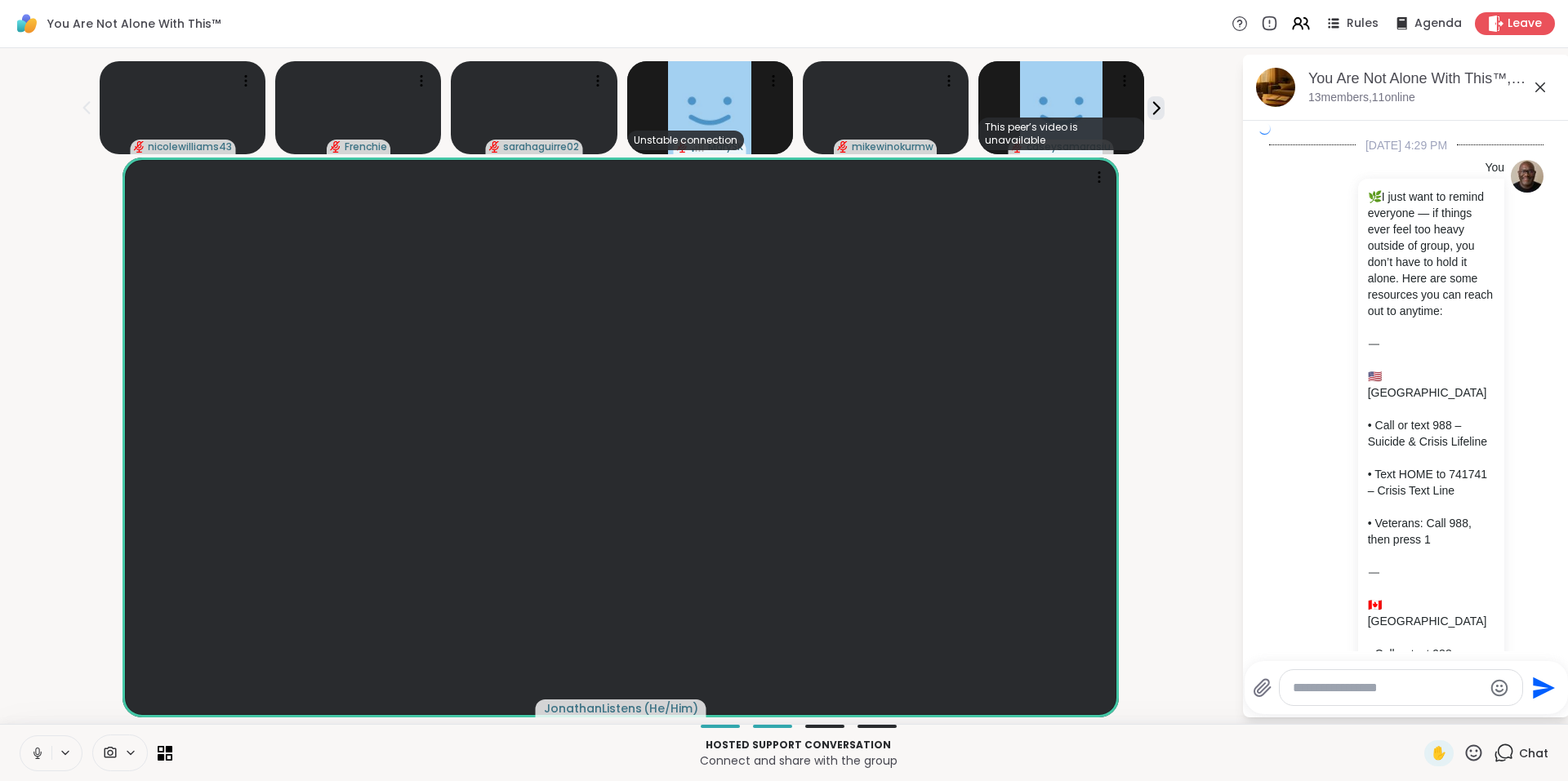
scroll to position [7174, 0]
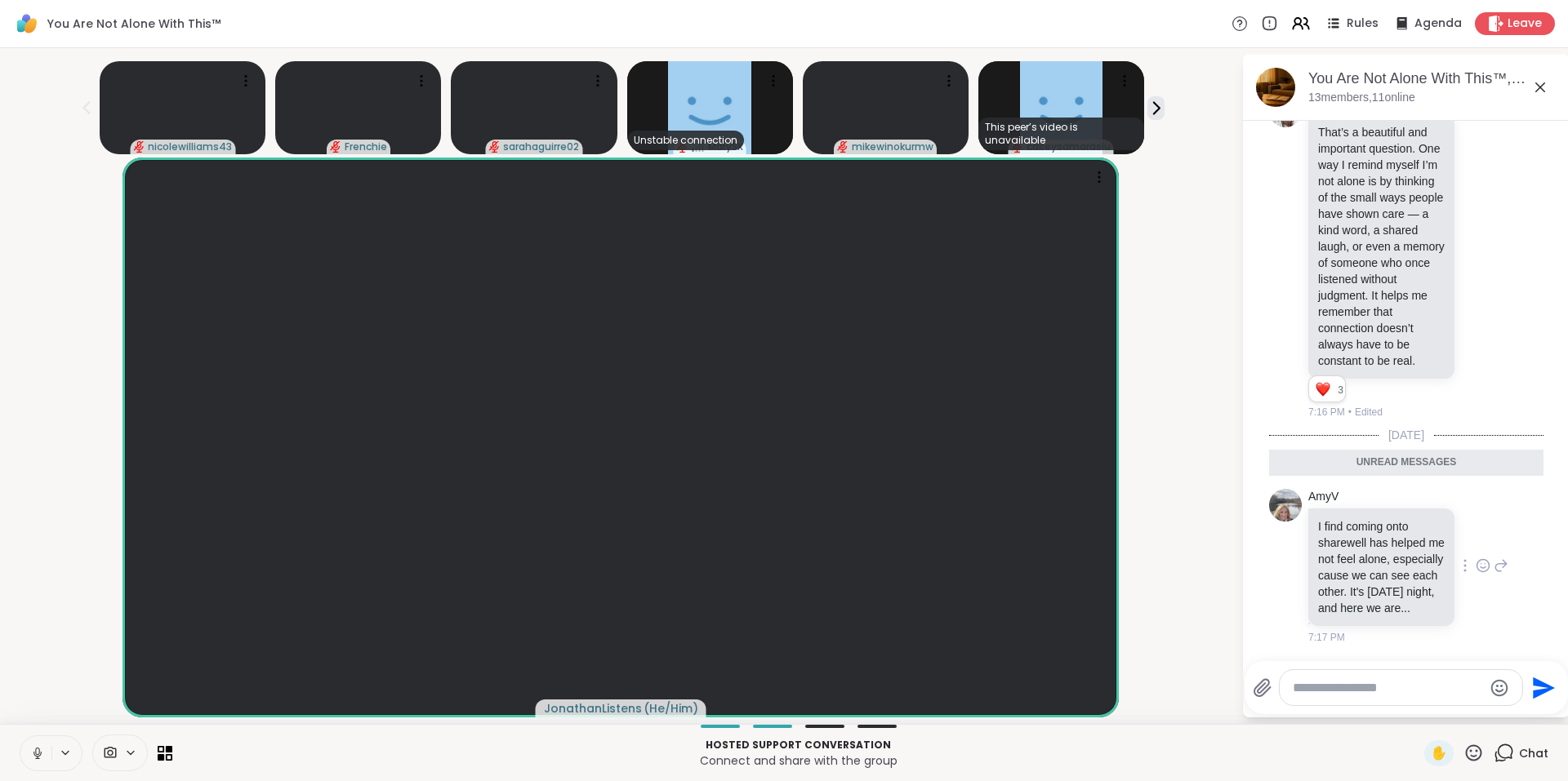
click at [1485, 564] on icon at bounding box center [1485, 564] width 0 height 0
click at [1475, 532] on div "Select Reaction: Heart" at bounding box center [1482, 539] width 14 height 14
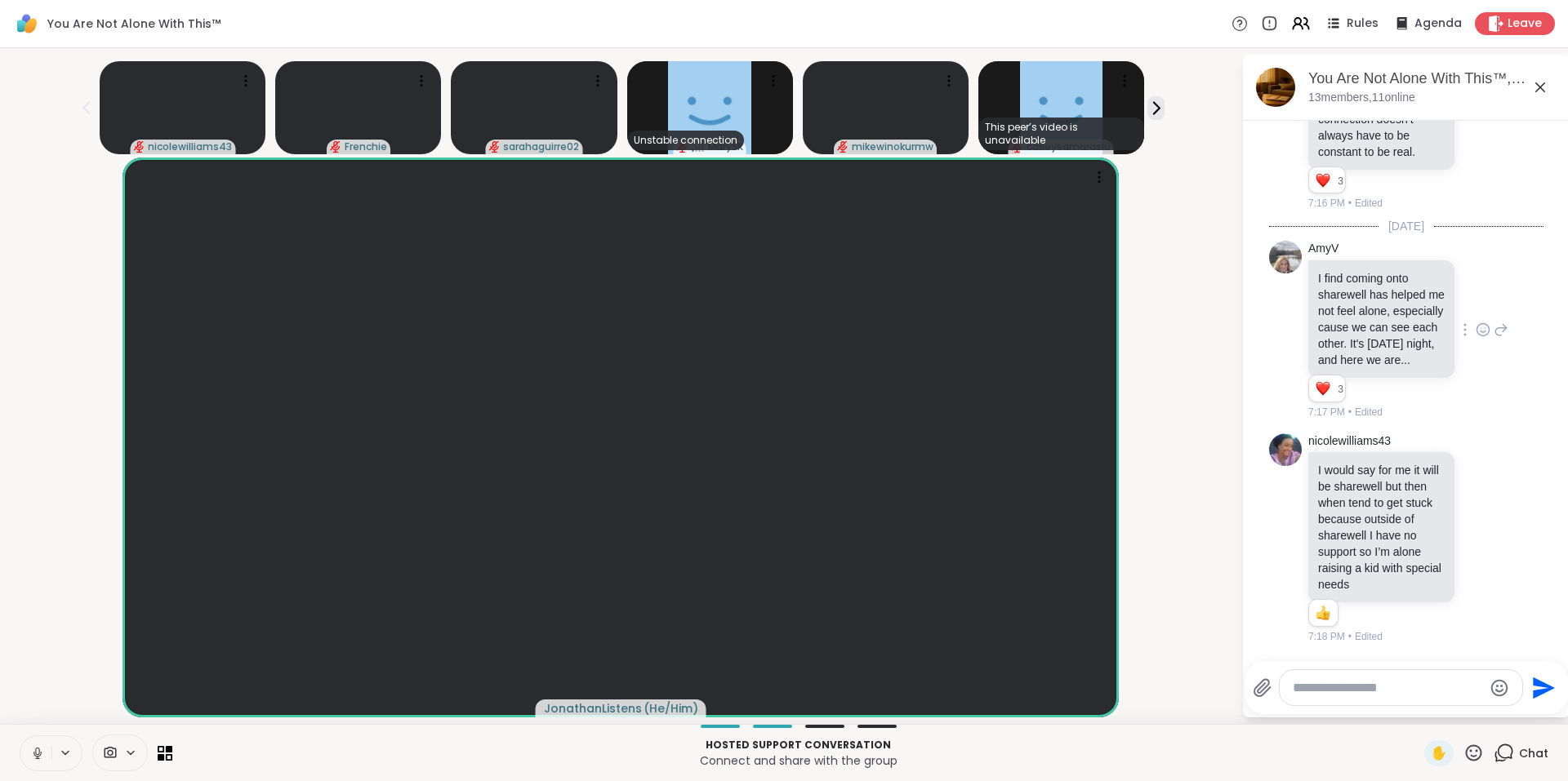
scroll to position [7382, 0]
click at [1475, 538] on icon at bounding box center [1482, 537] width 14 height 16
click at [1475, 513] on div "Select Reaction: Heart" at bounding box center [1482, 511] width 14 height 14
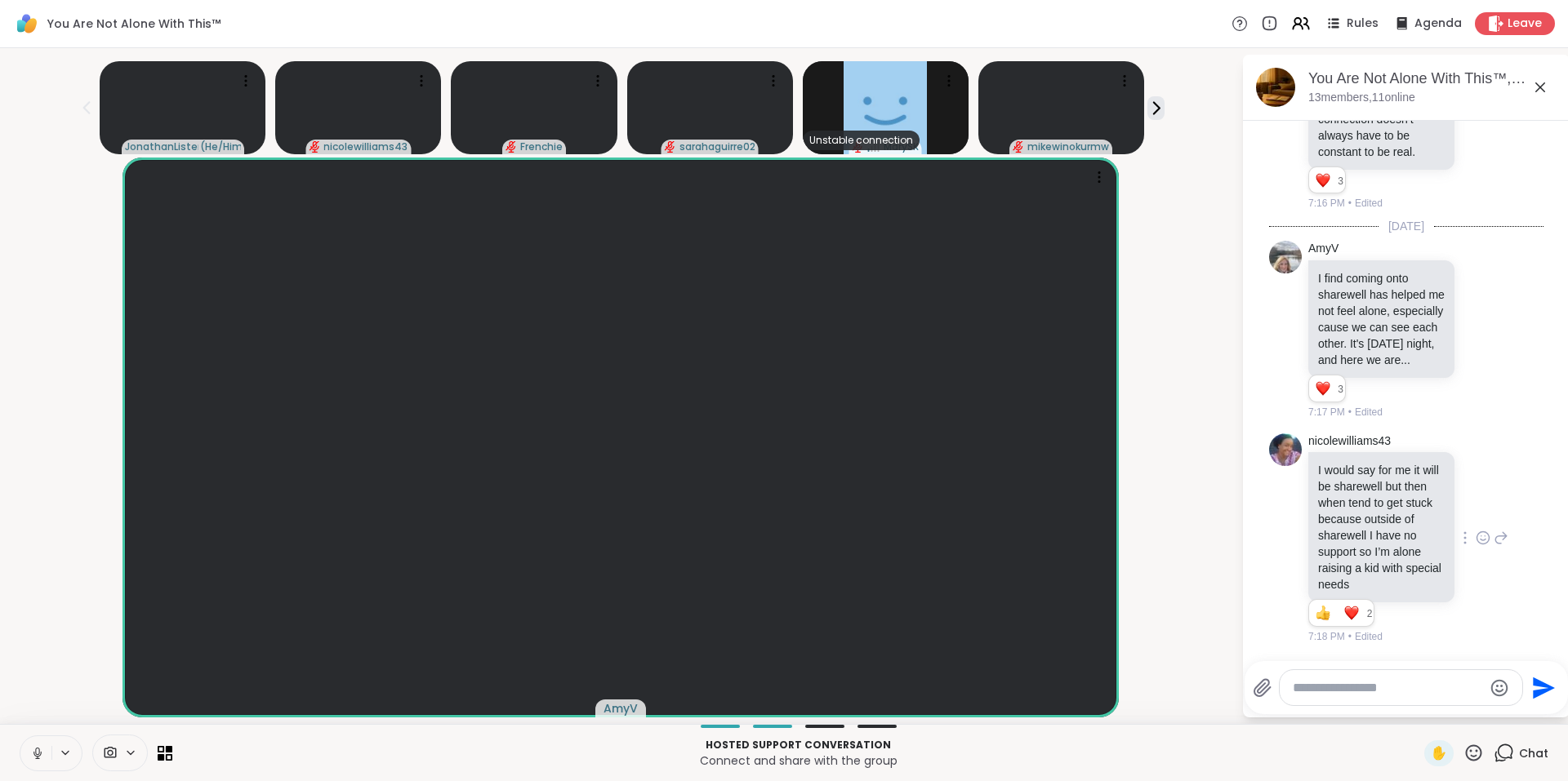
click at [1538, 88] on icon at bounding box center [1539, 87] width 19 height 19
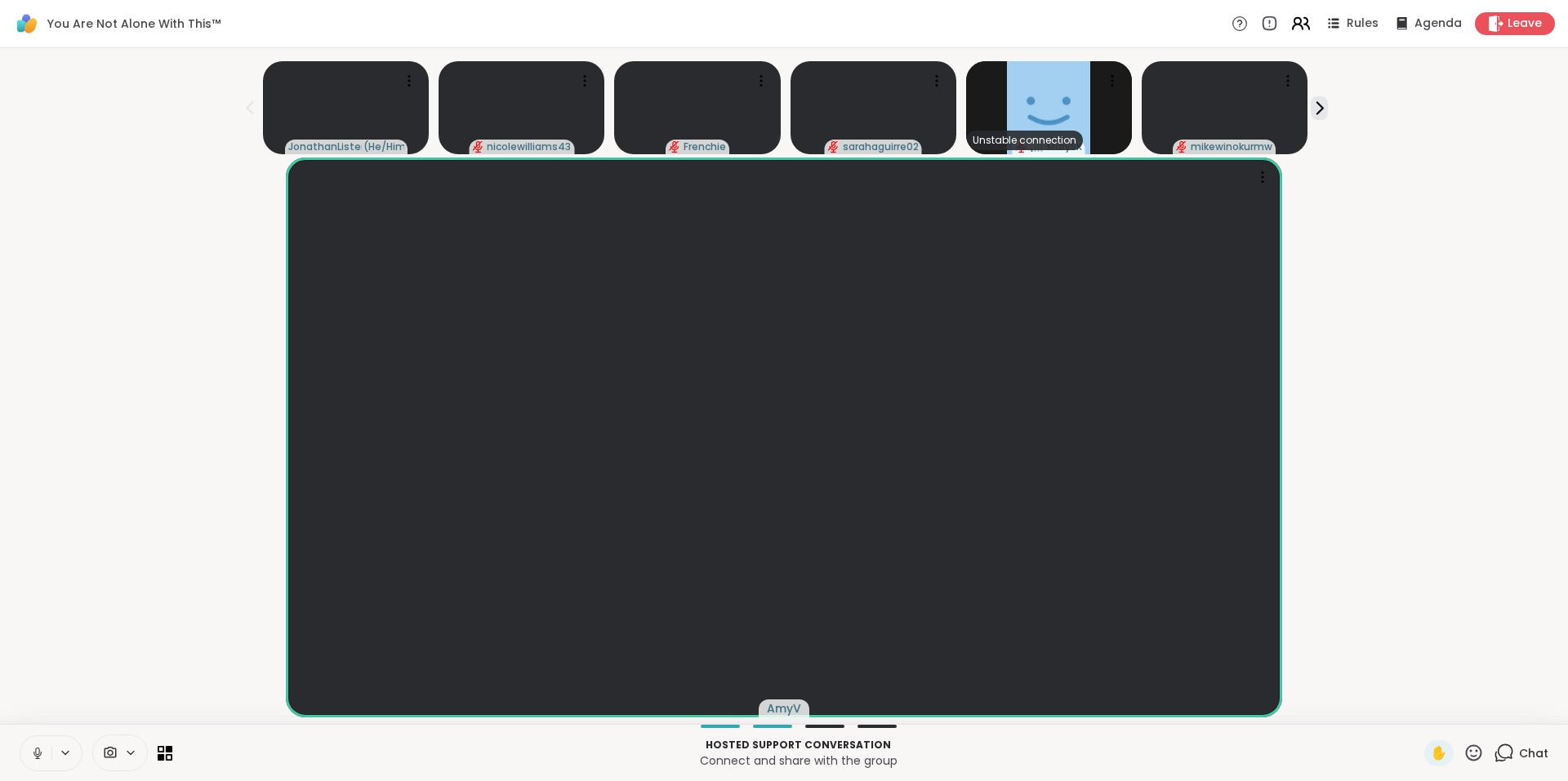
click at [1304, 21] on icon at bounding box center [1307, 24] width 5 height 12
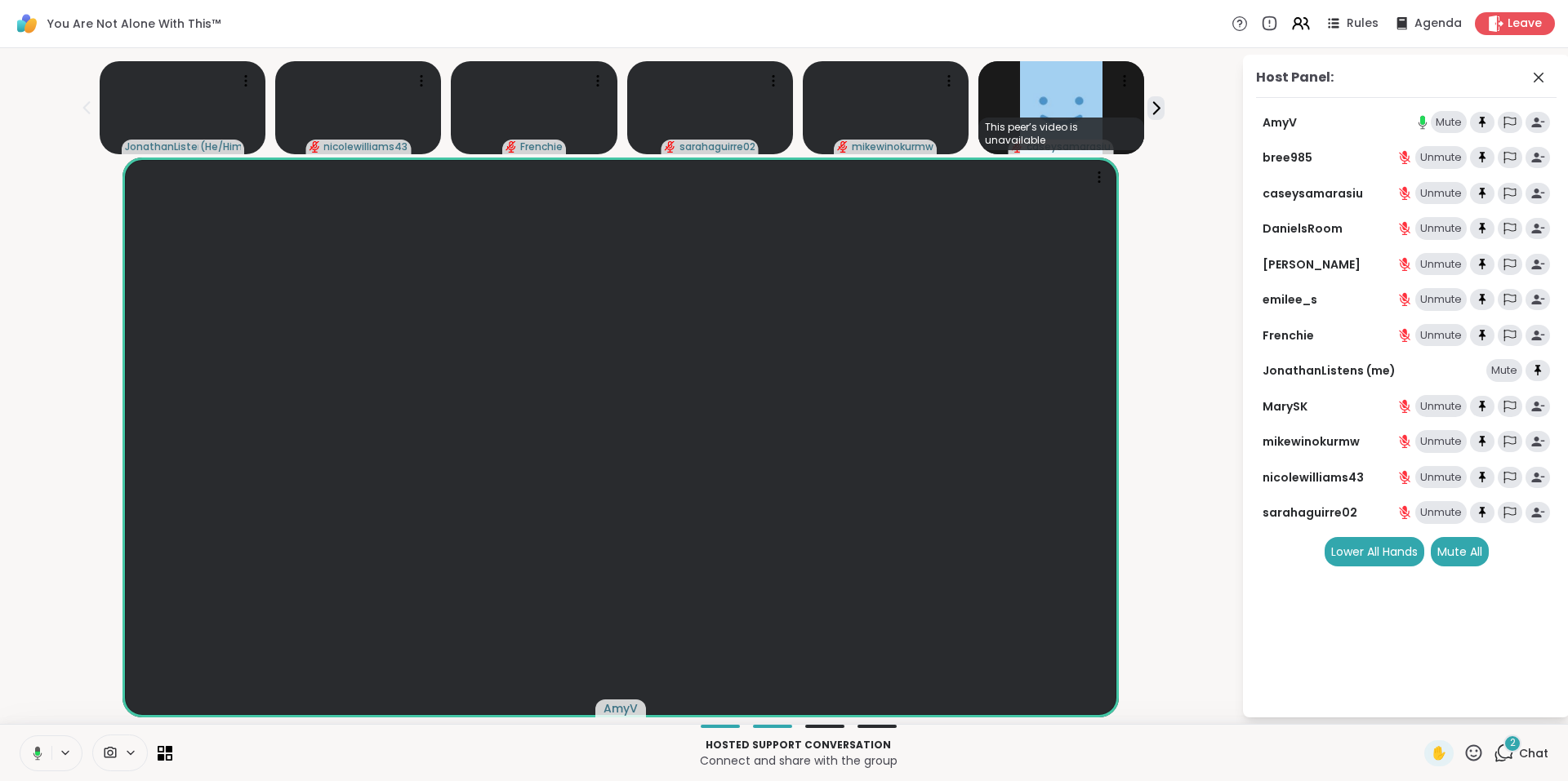
click at [1503, 746] on div "2" at bounding box center [1512, 743] width 18 height 18
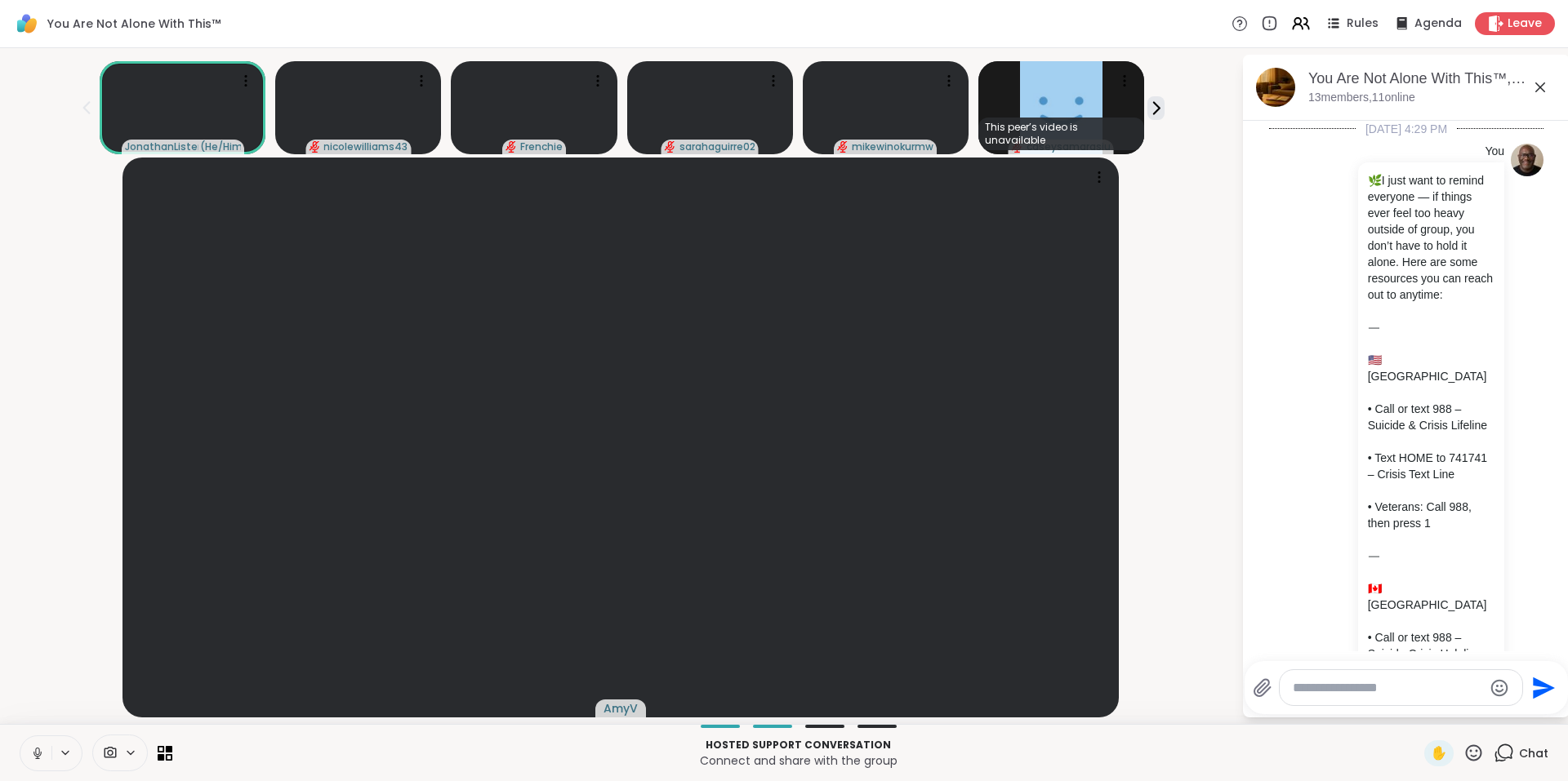
scroll to position [7778, 0]
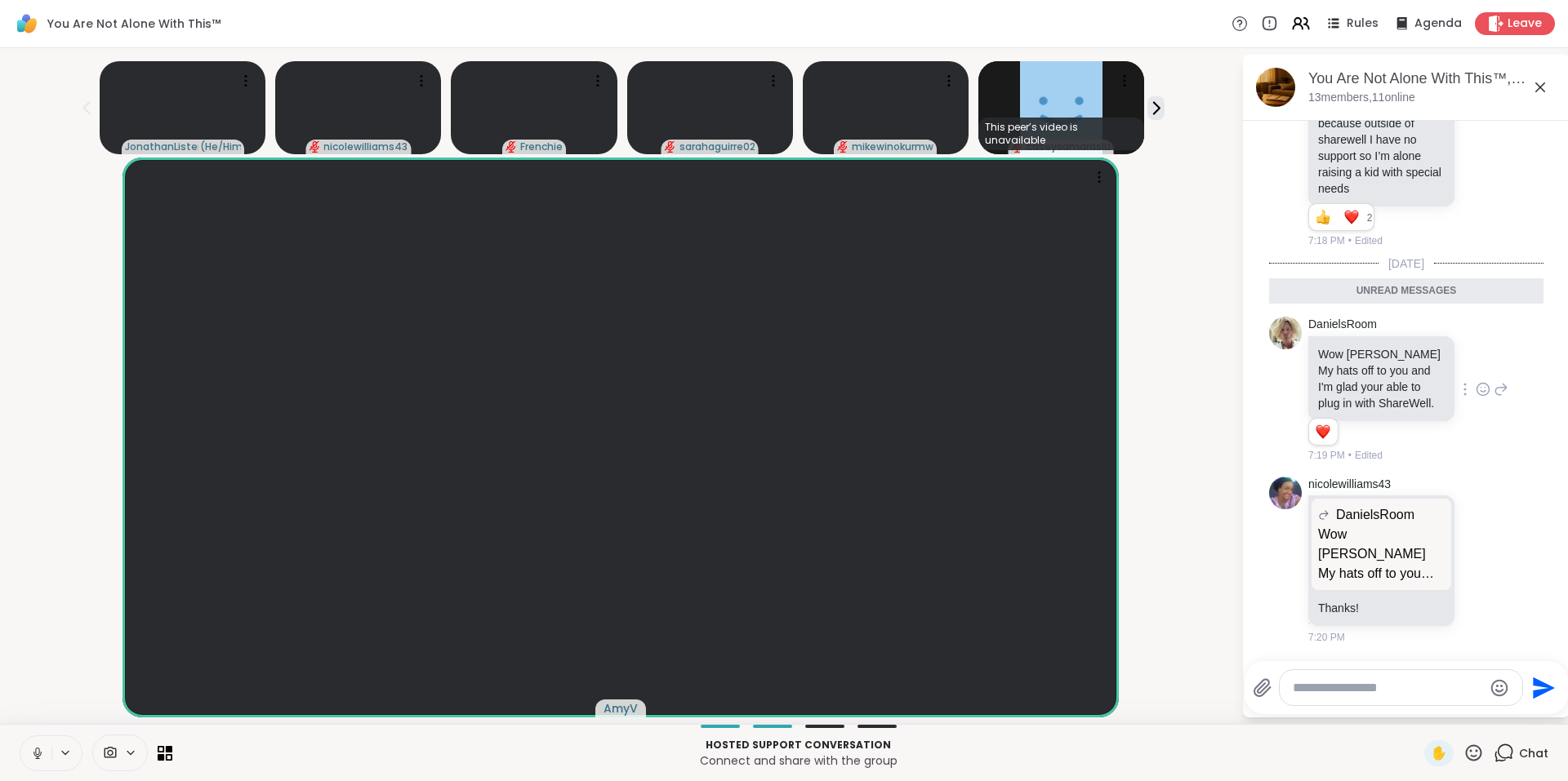
click at [1475, 385] on icon at bounding box center [1482, 389] width 14 height 16
click at [1475, 356] on div "Select Reaction: Heart" at bounding box center [1482, 363] width 14 height 14
click at [1294, 24] on icon at bounding box center [1298, 21] width 7 height 7
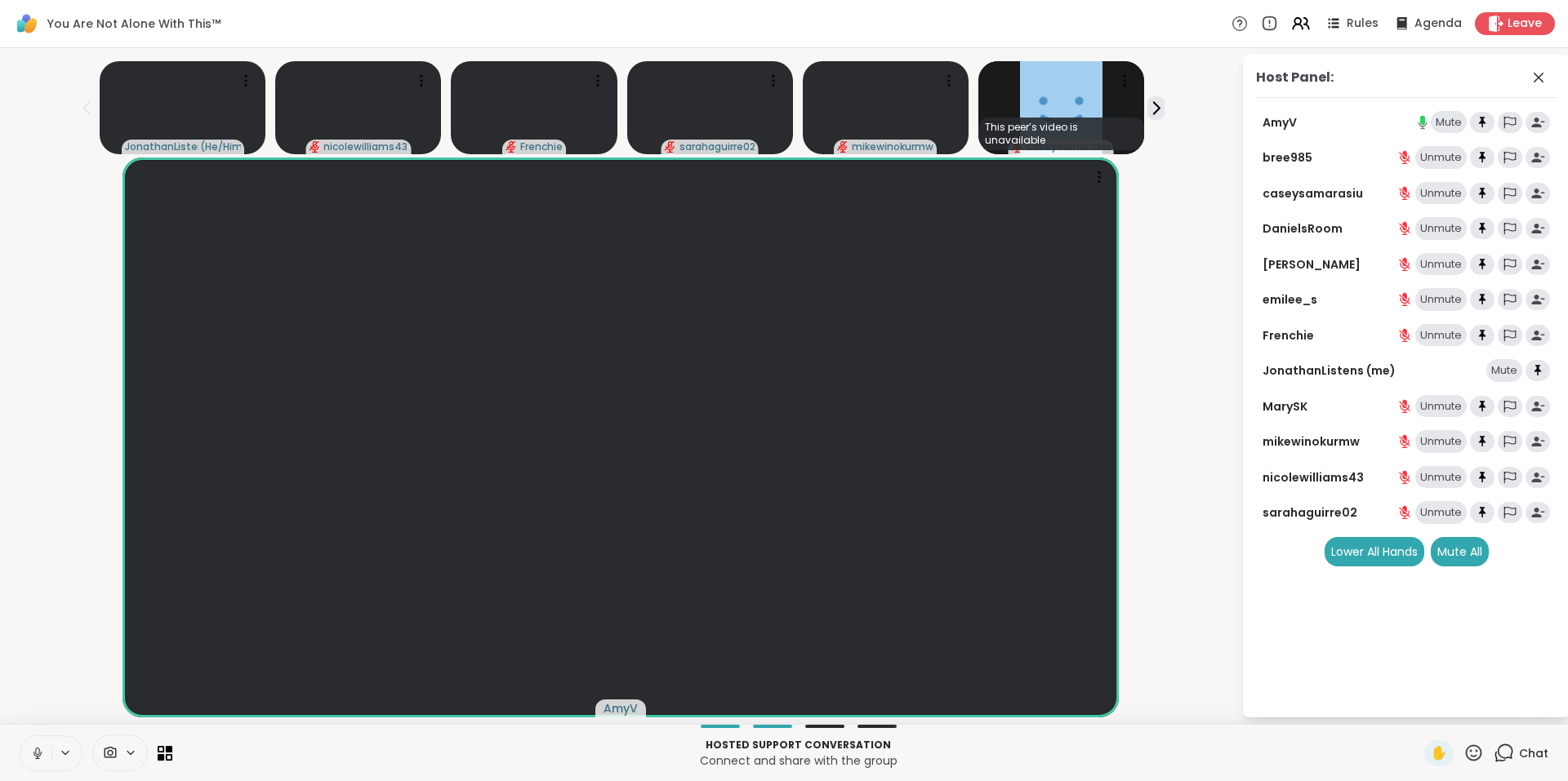
click at [1235, 752] on p "Connect and share with the group" at bounding box center [797, 760] width 1232 height 16
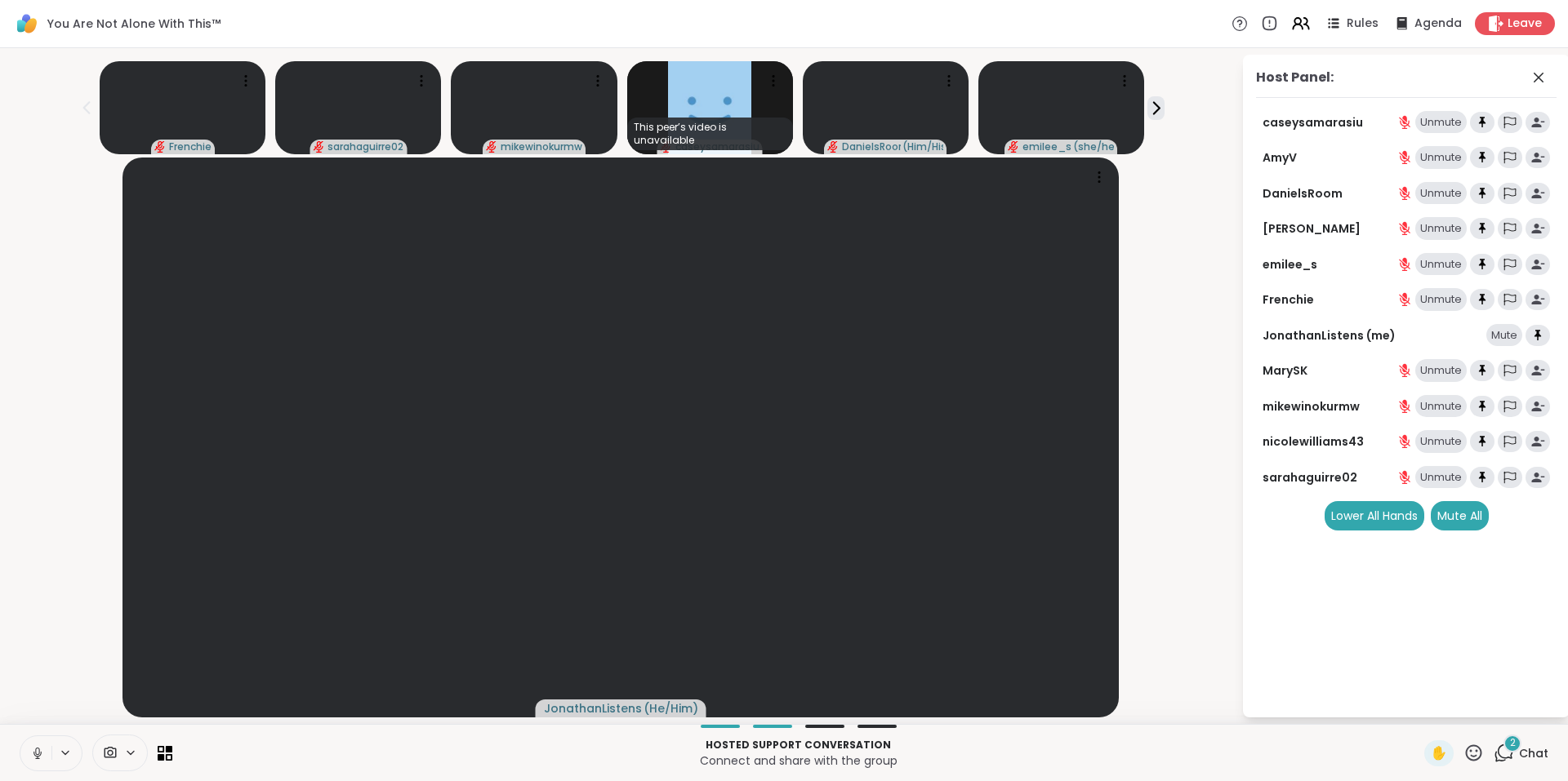
click at [1501, 757] on icon at bounding box center [1506, 751] width 15 height 14
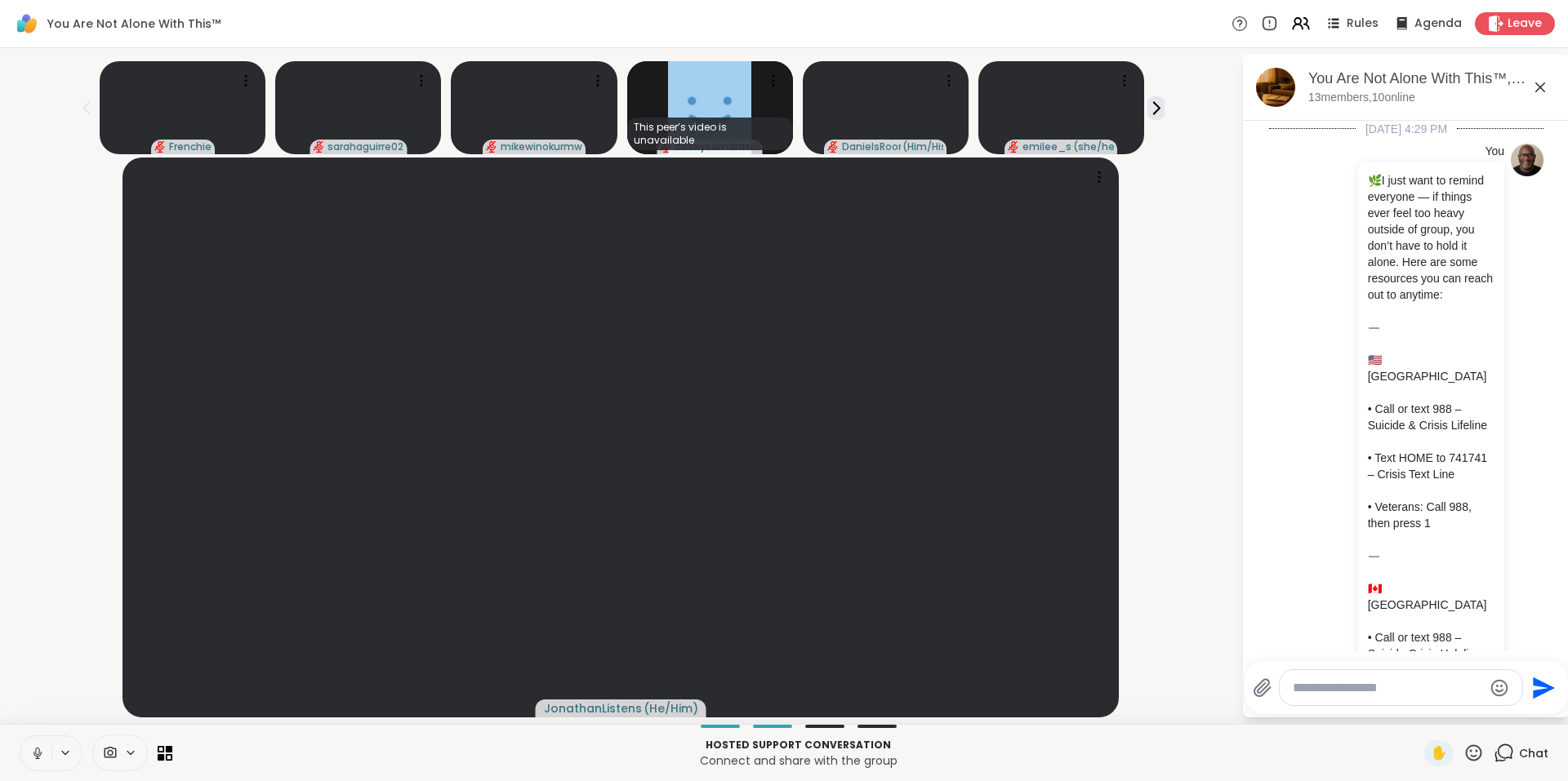
scroll to position [8098, 0]
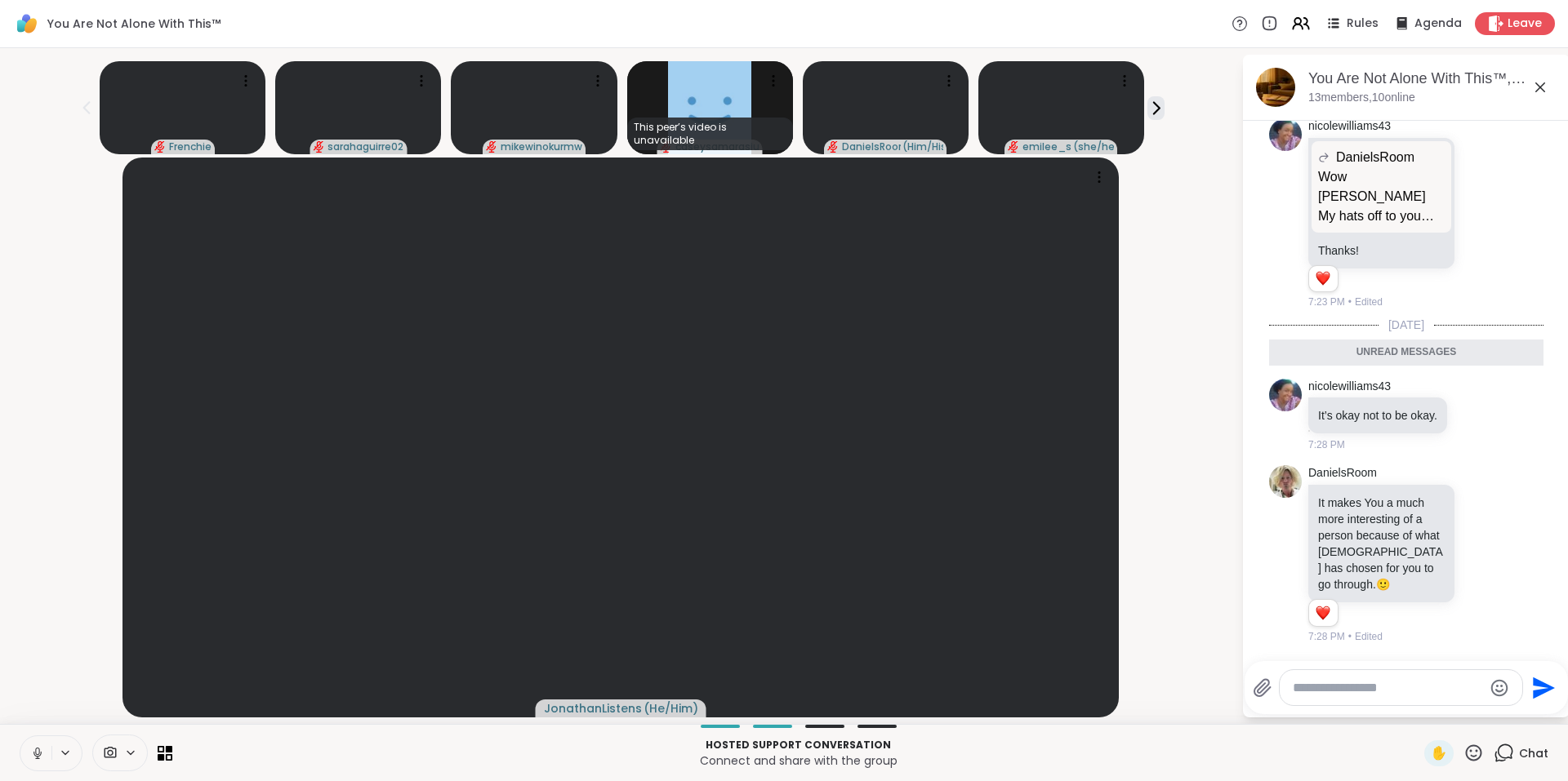
click at [1424, 677] on div at bounding box center [1401, 688] width 243 height 35
click at [1383, 692] on textarea "Type your message" at bounding box center [1388, 688] width 190 height 16
type textarea "*"
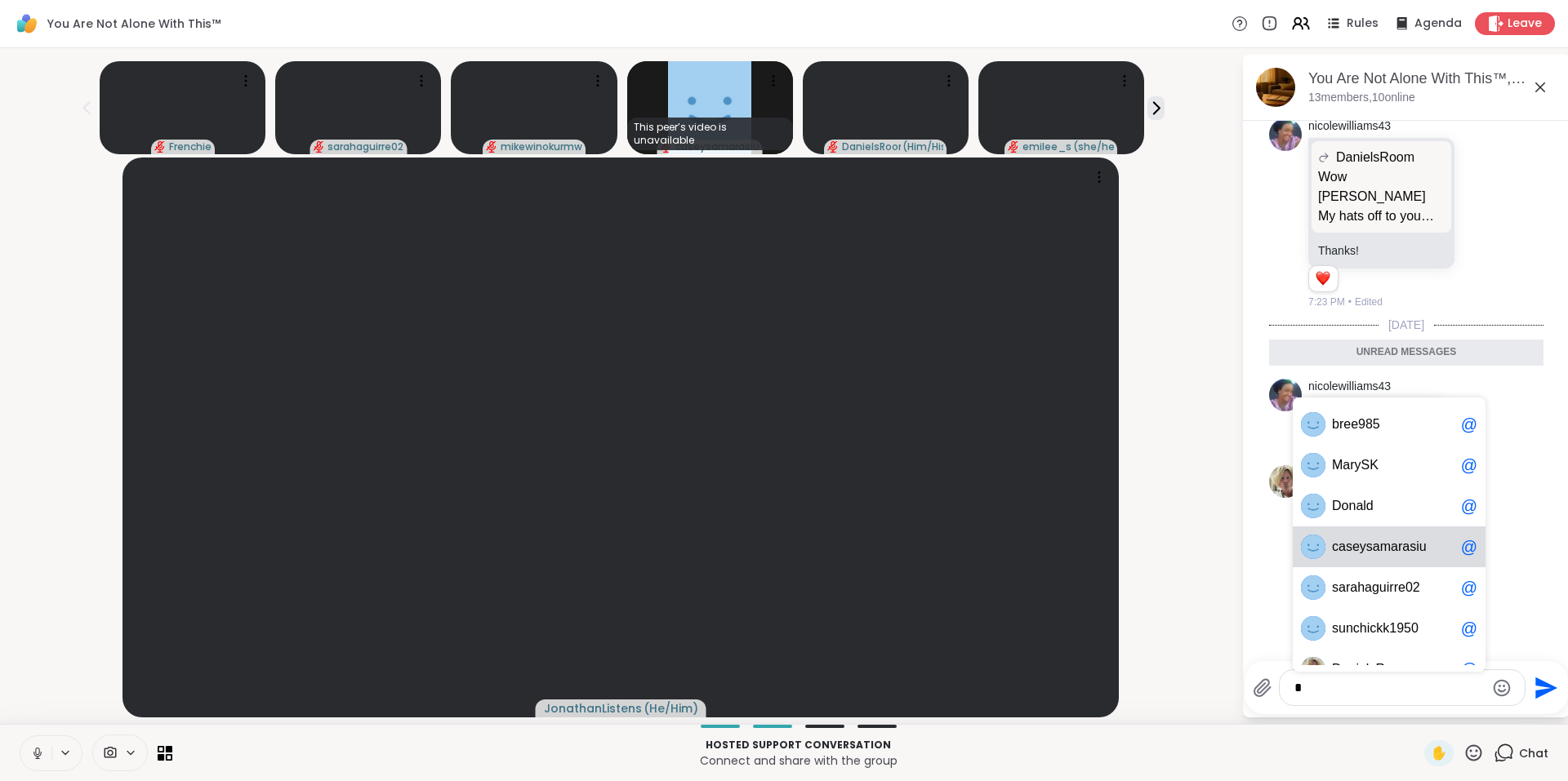
click at [1362, 549] on span "y" at bounding box center [1363, 546] width 7 height 16
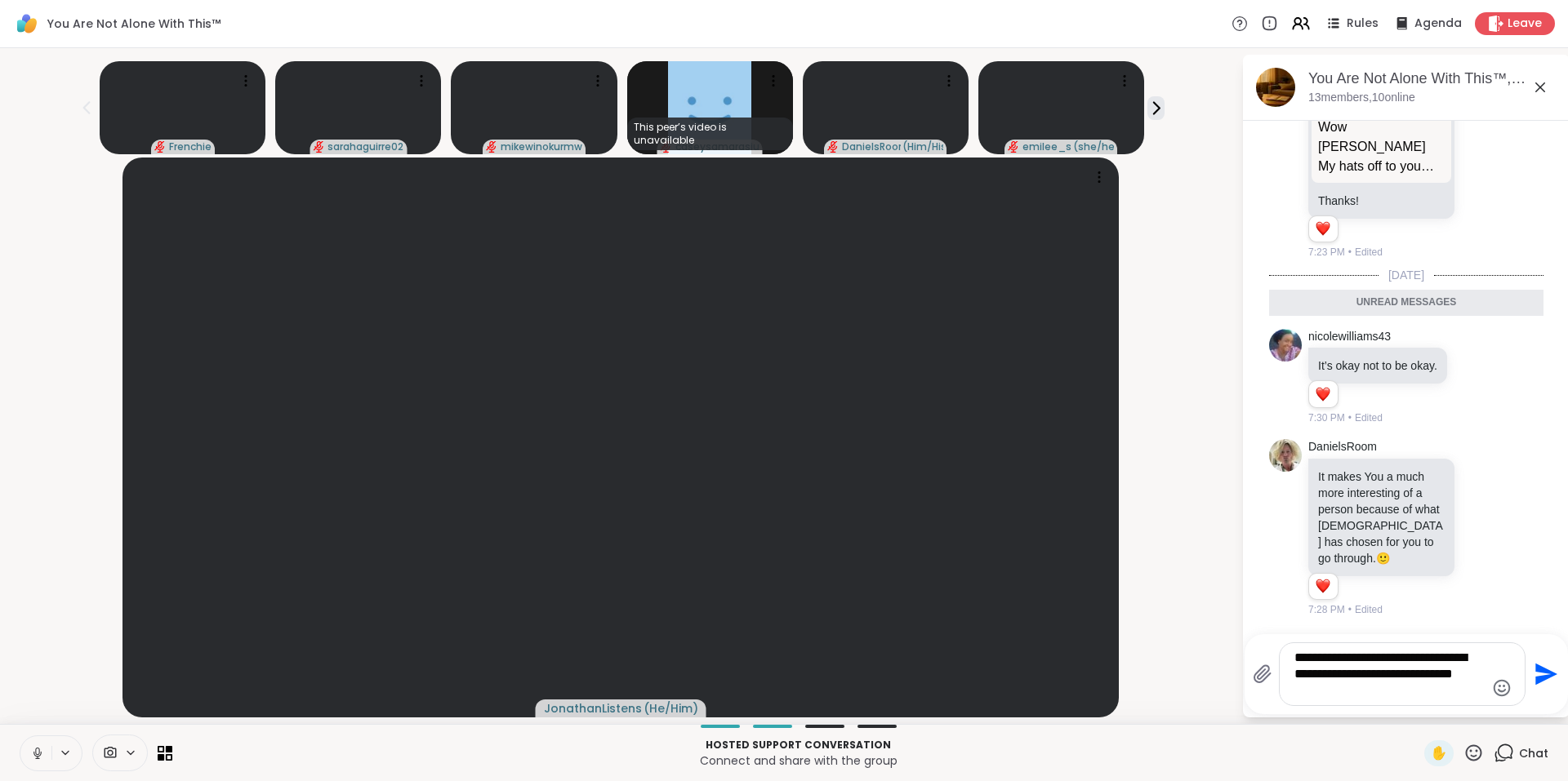
type textarea "**********"
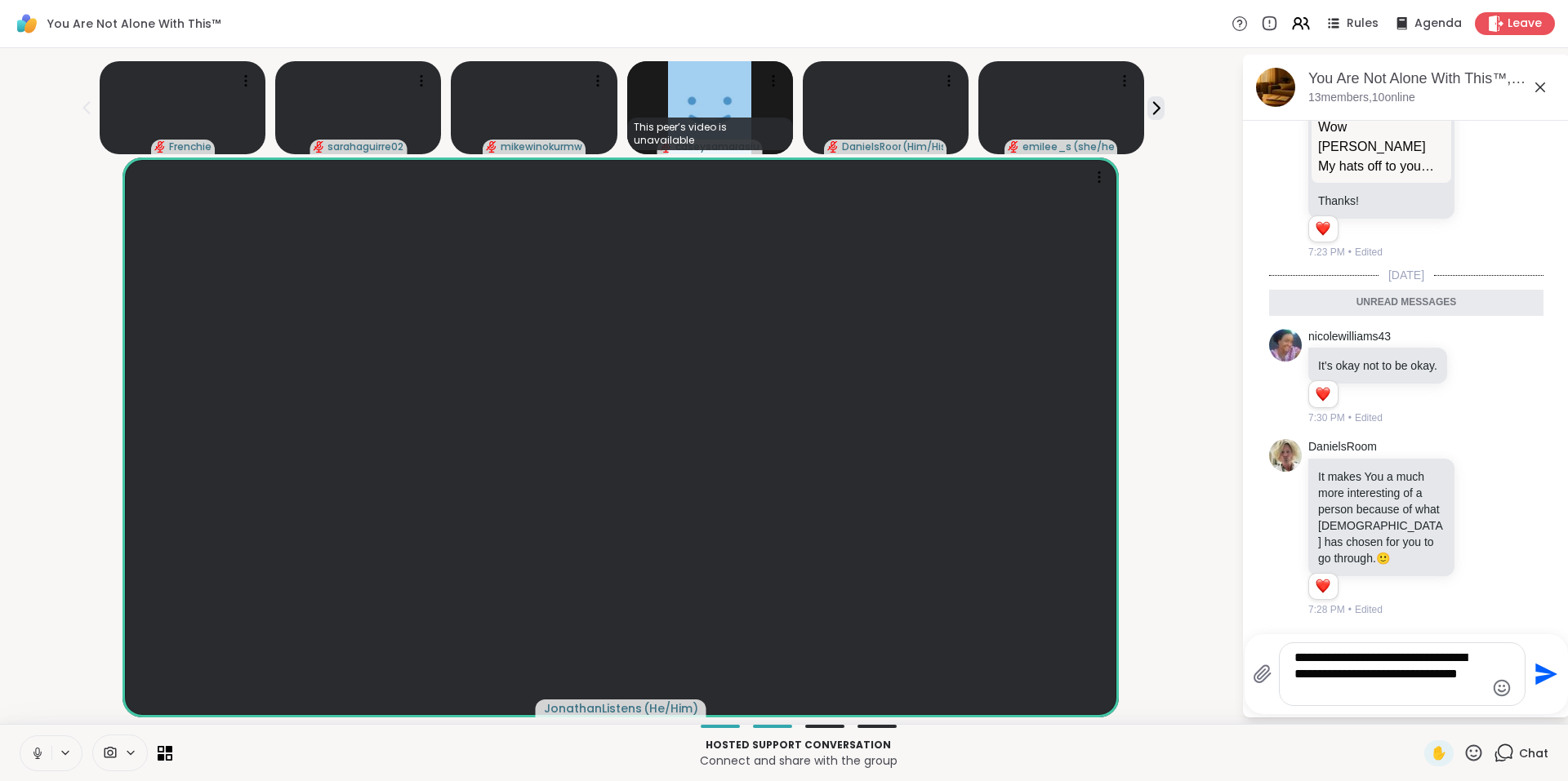
drag, startPoint x: 1392, startPoint y: 694, endPoint x: 1214, endPoint y: 651, distance: 183.1
click at [1214, 651] on div "Frenchie sarahaguirre02 mikewinokurmw This peer’s video is unavailable [PERSON_…" at bounding box center [784, 385] width 1568 height 676
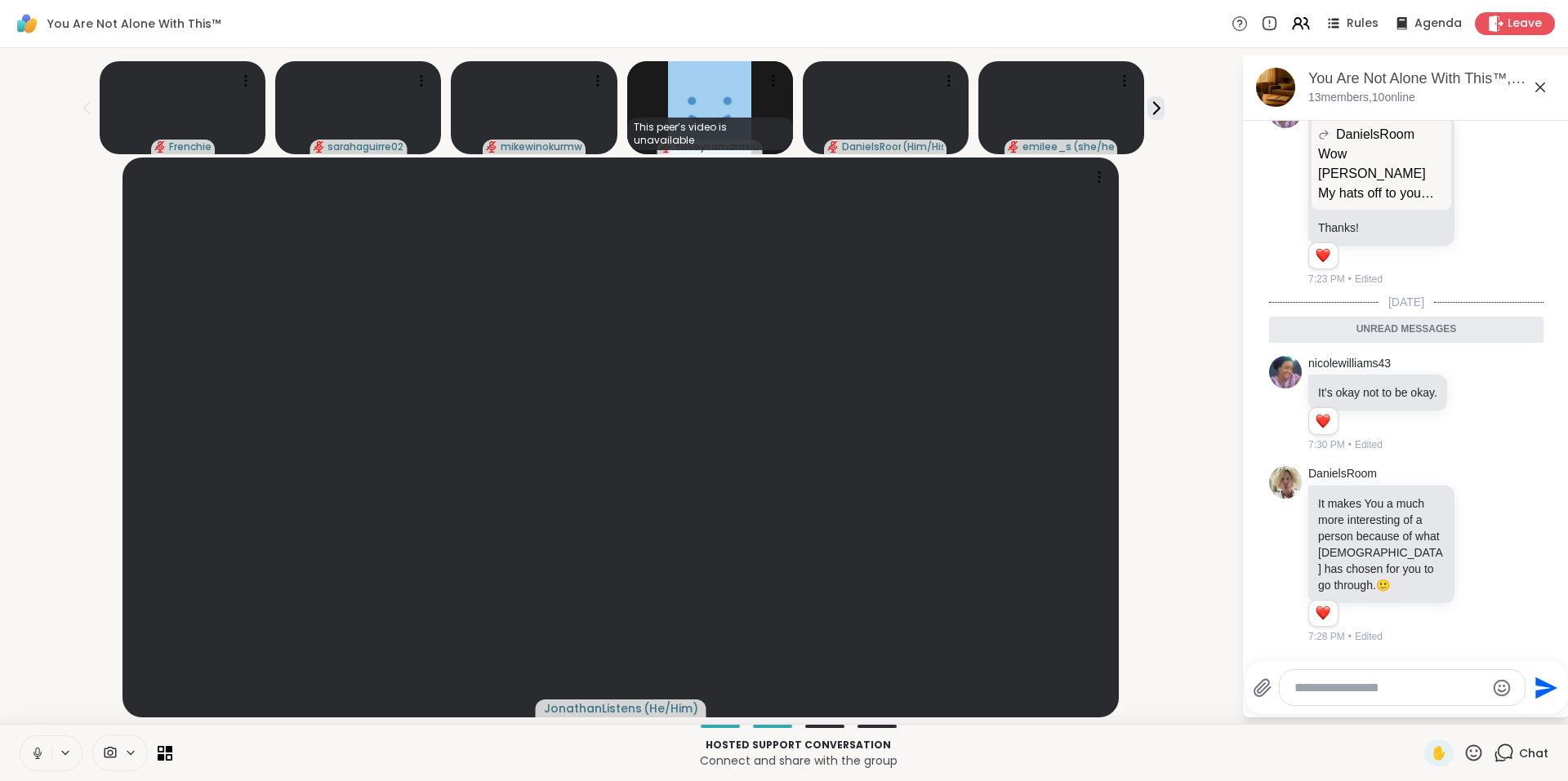
click at [1539, 91] on icon at bounding box center [1539, 87] width 19 height 19
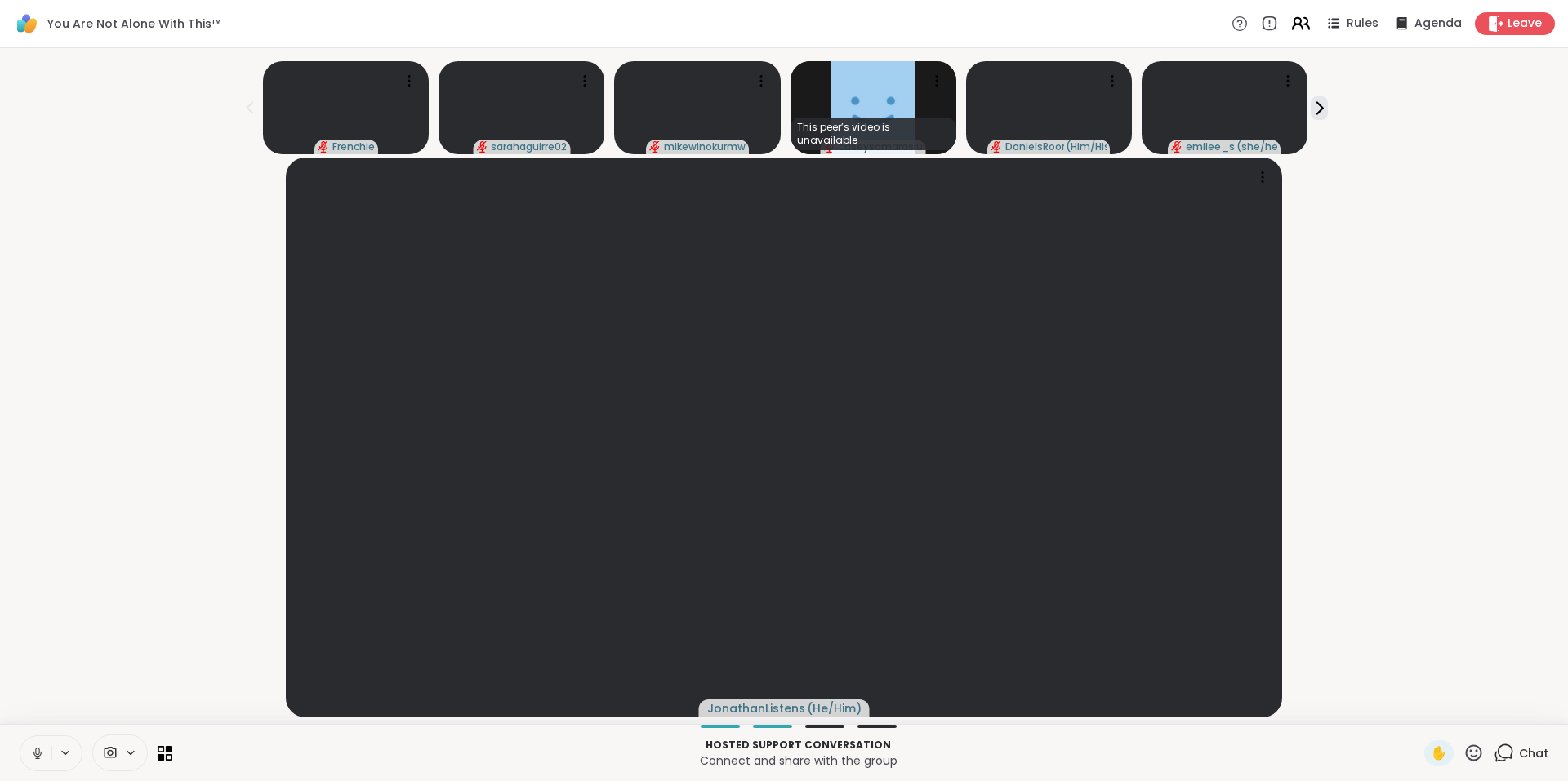
click at [1293, 29] on icon at bounding box center [1300, 24] width 20 height 20
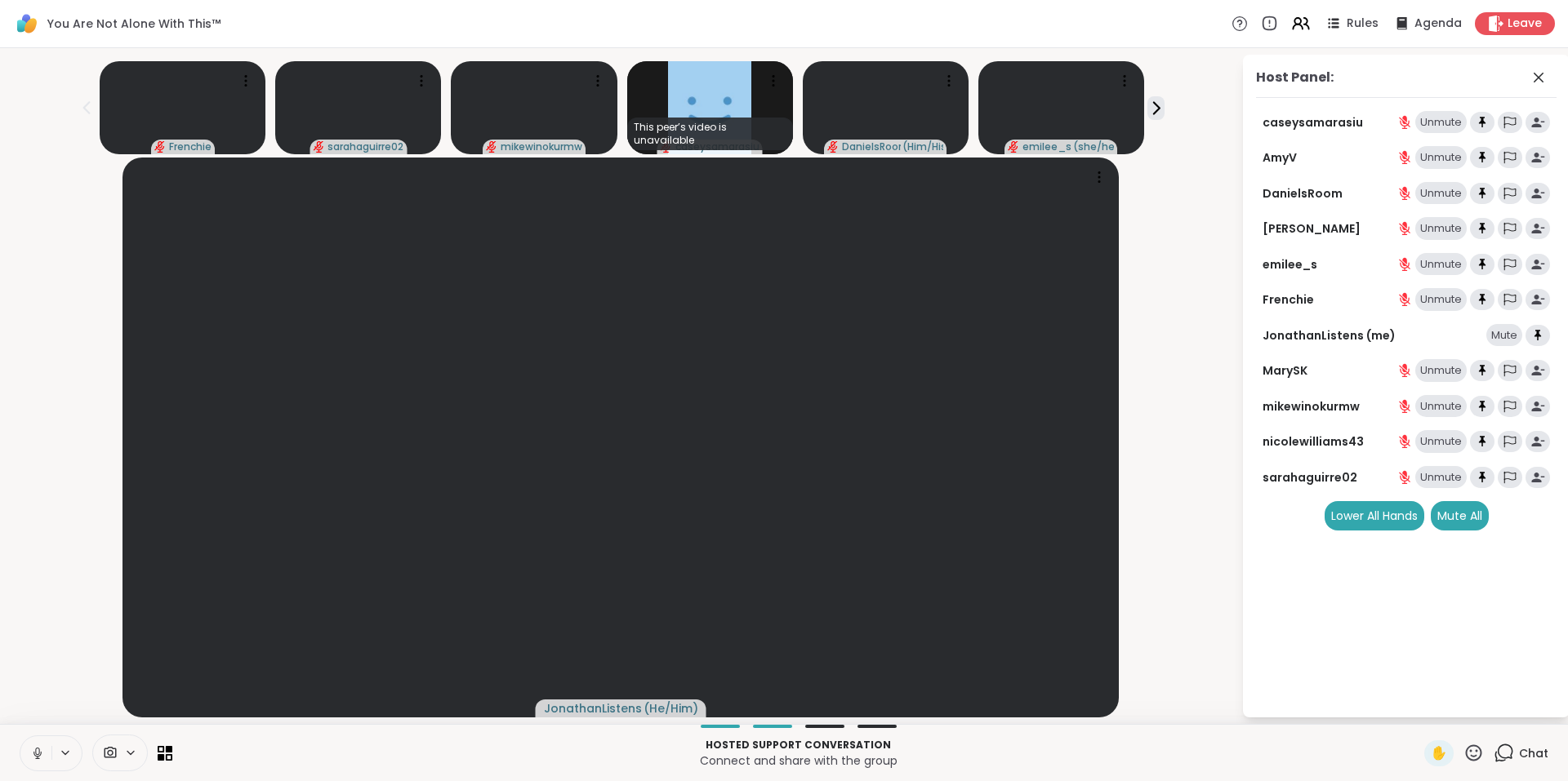
click at [1466, 745] on icon at bounding box center [1474, 752] width 16 height 16
click at [1521, 698] on div "🎉" at bounding box center [1533, 709] width 29 height 26
click at [1495, 750] on icon at bounding box center [1504, 753] width 20 height 20
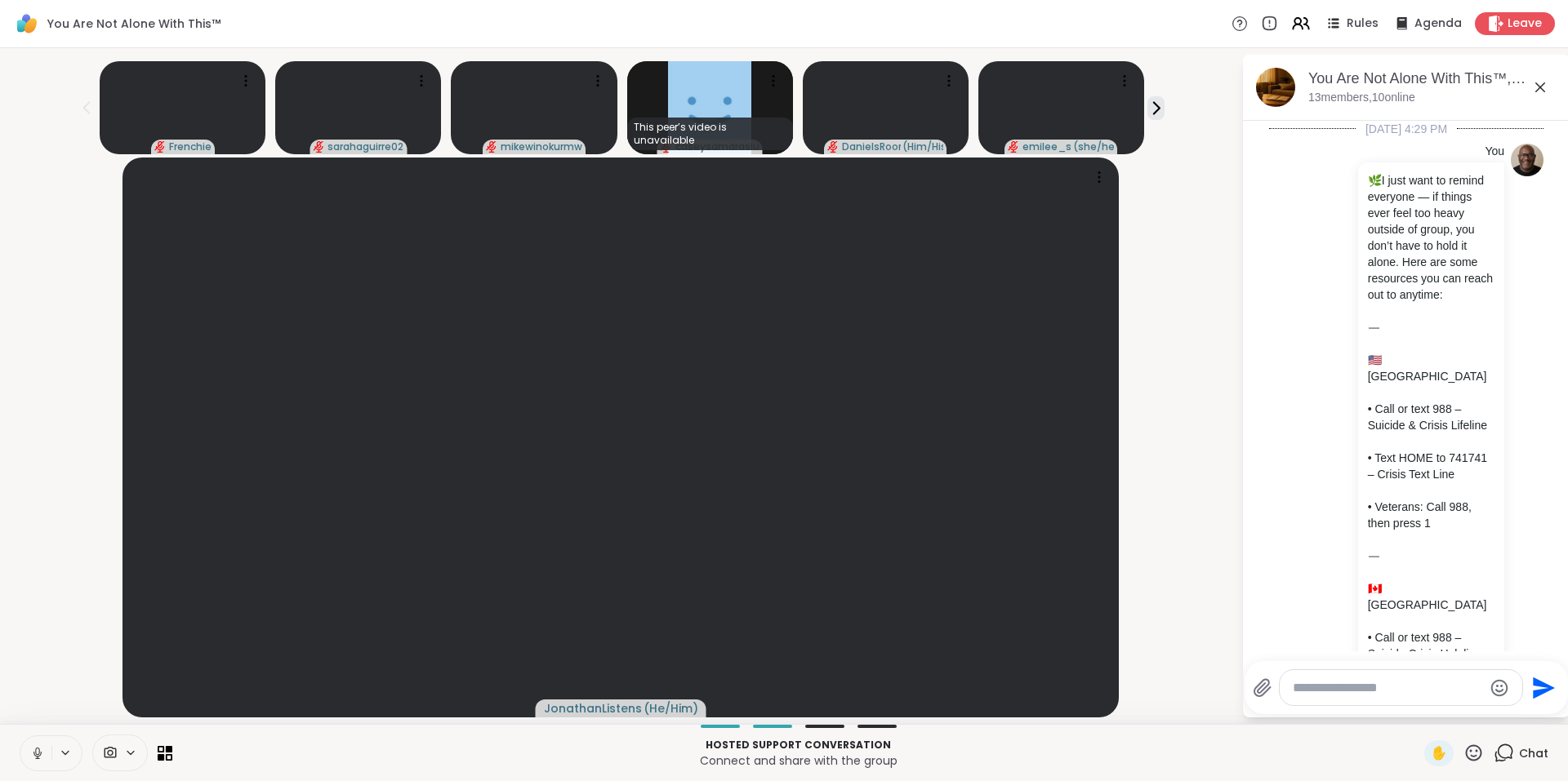
scroll to position [8066, 0]
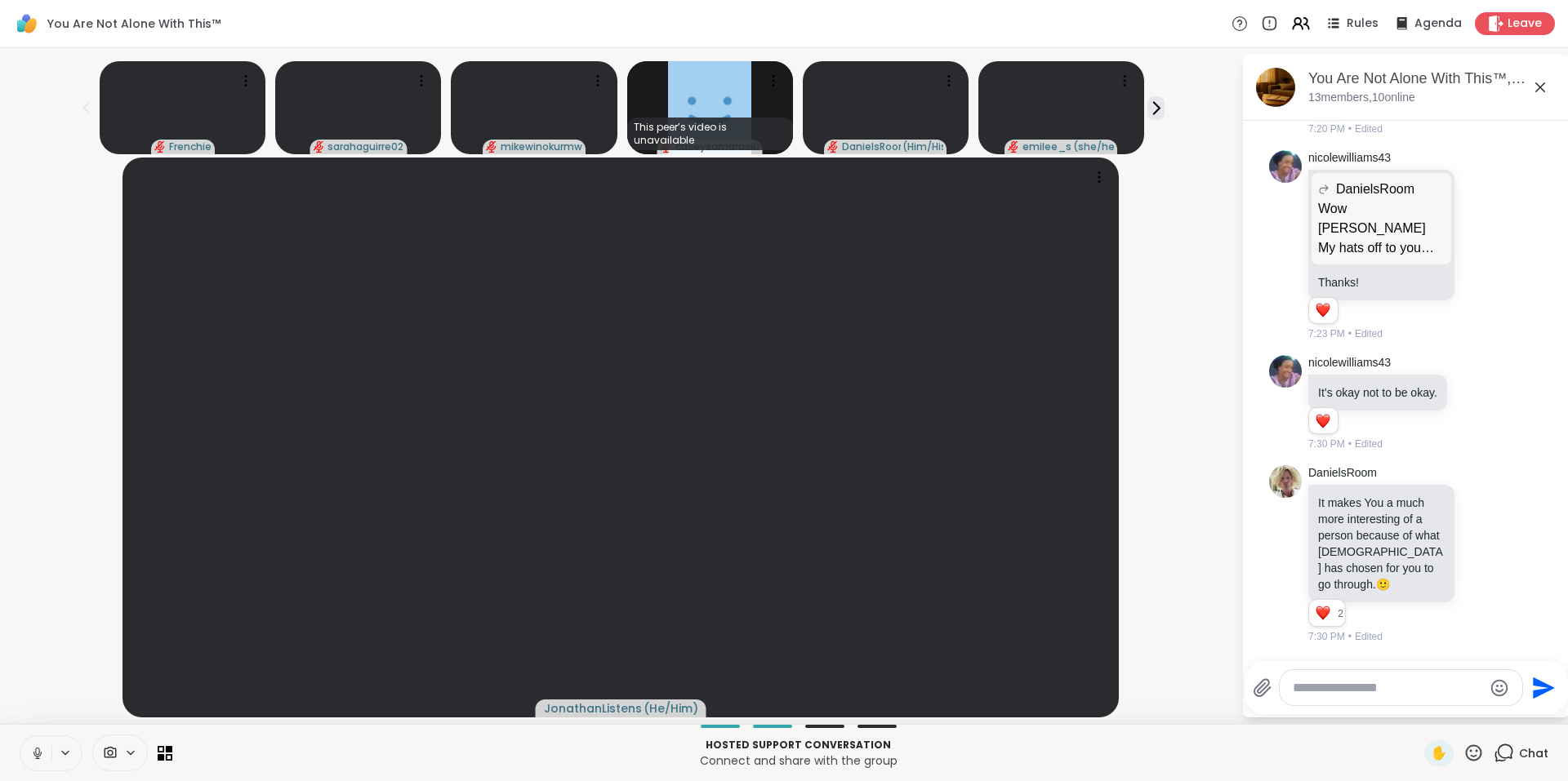
click at [1409, 690] on textarea "Type your message" at bounding box center [1388, 688] width 190 height 16
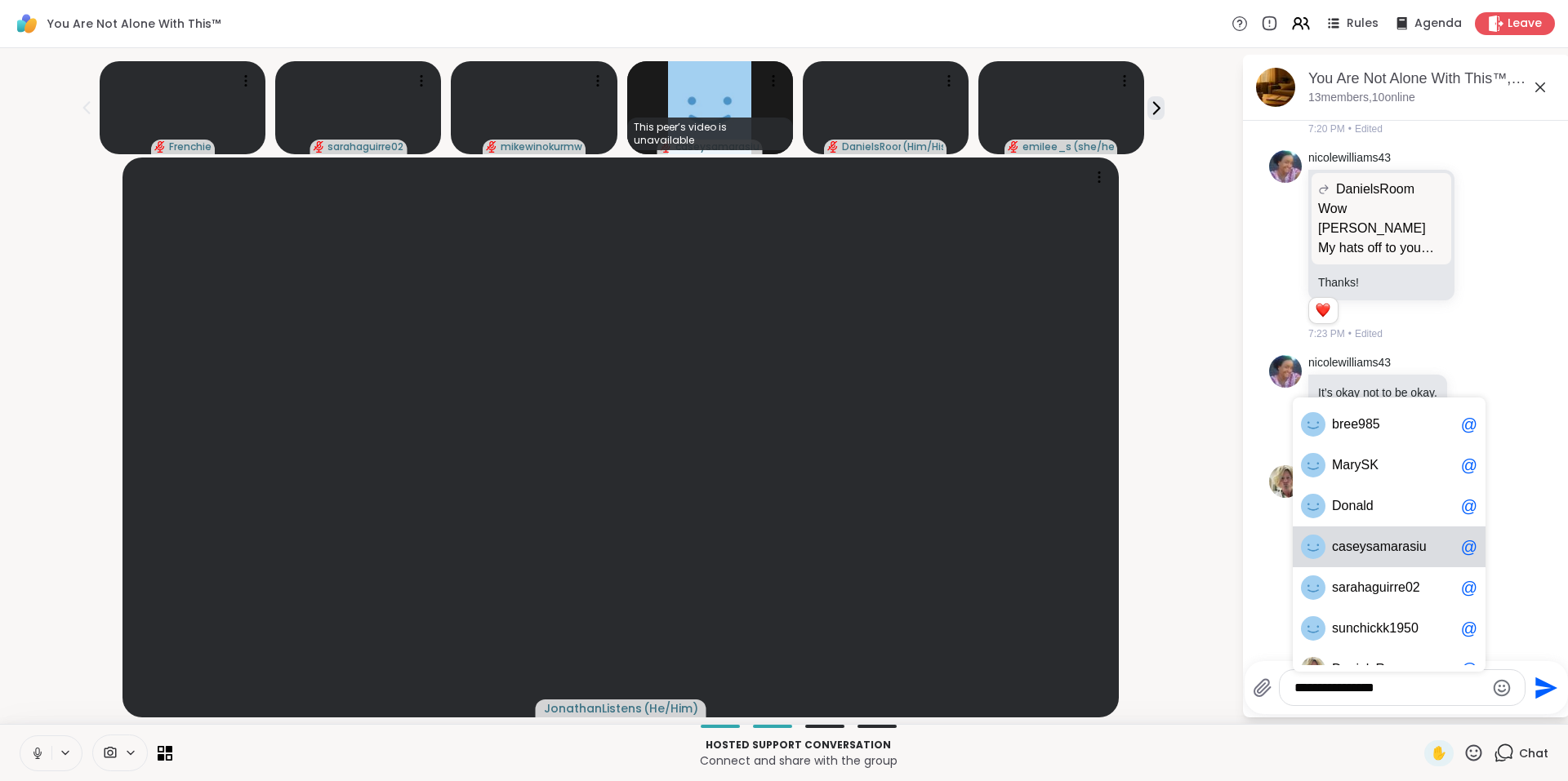
click at [1392, 544] on span "a" at bounding box center [1395, 546] width 8 height 16
type textarea "**********"
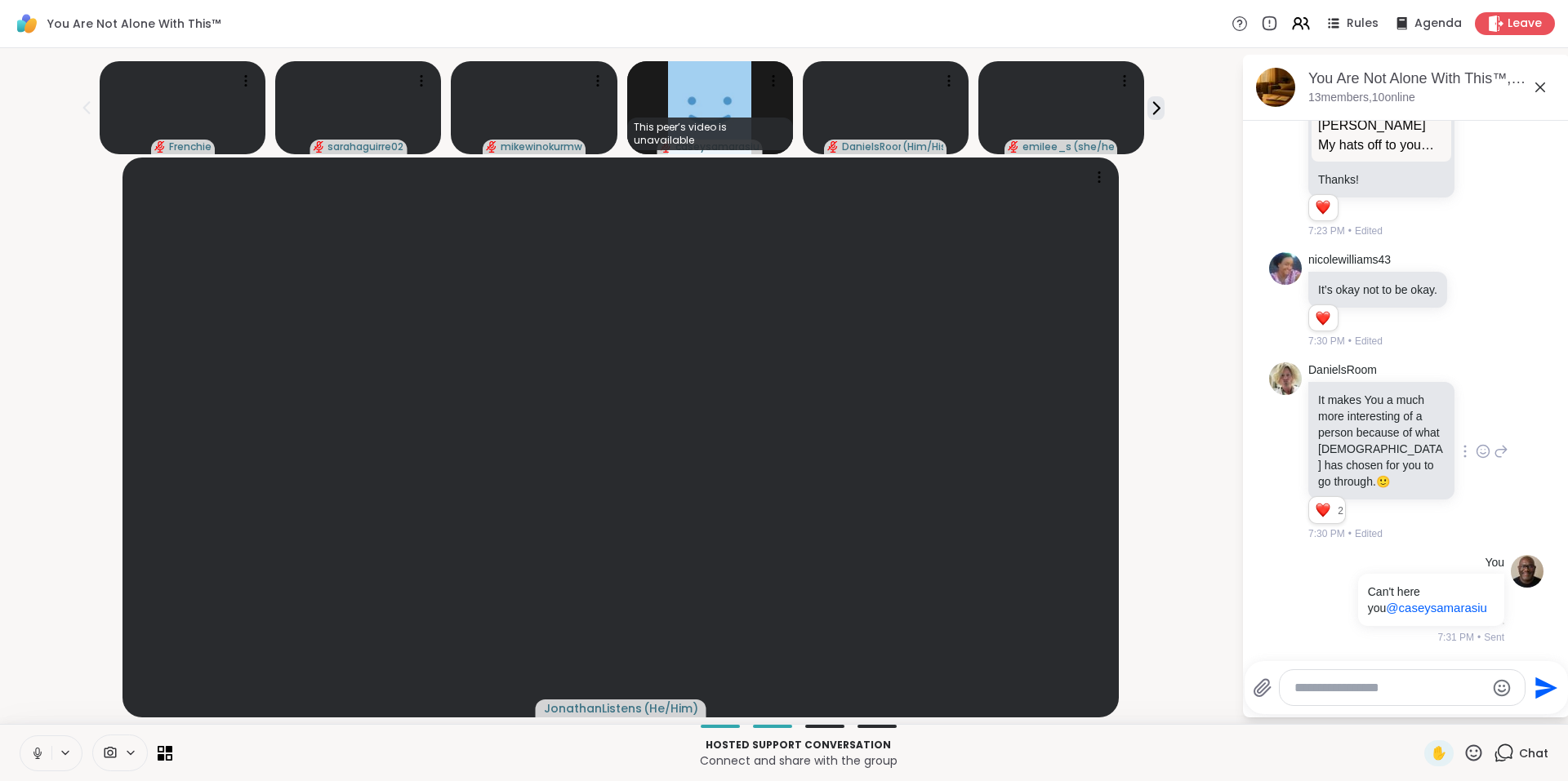
scroll to position [8169, 0]
click at [1323, 686] on textarea "Type your message" at bounding box center [1389, 688] width 190 height 16
click at [1308, 598] on icon at bounding box center [1315, 598] width 14 height 19
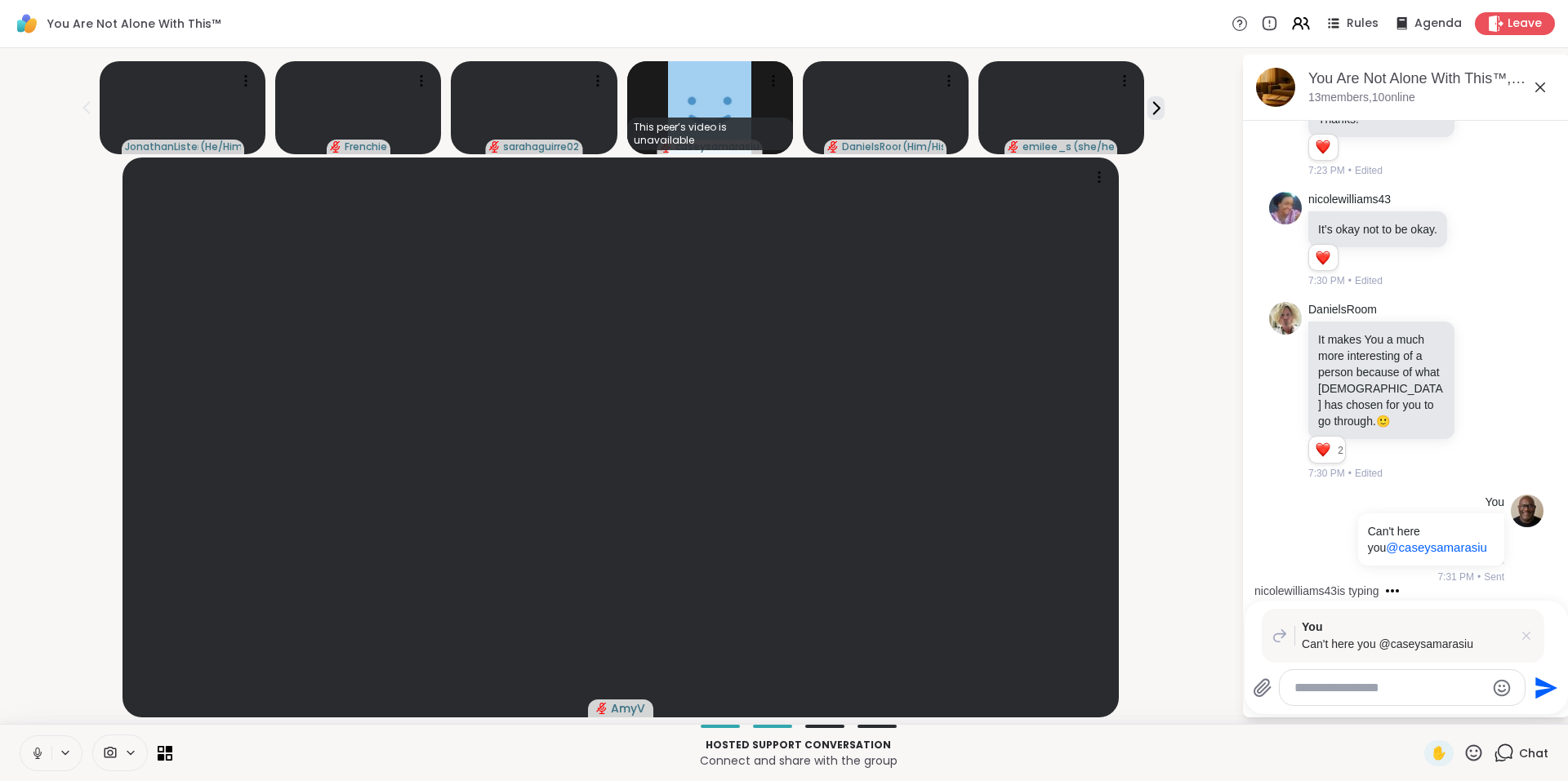
click at [1526, 635] on icon at bounding box center [1526, 635] width 16 height 16
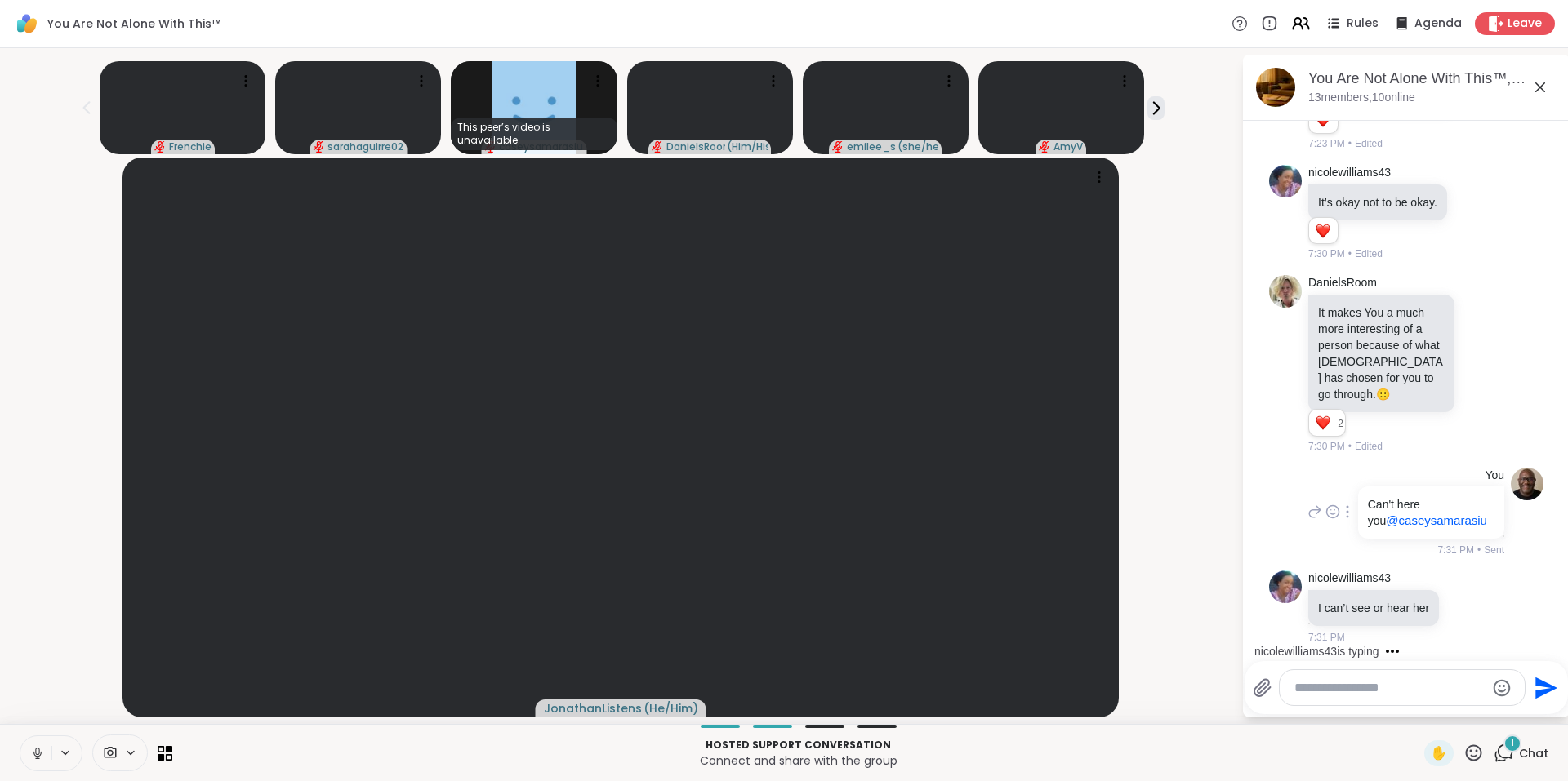
scroll to position [8256, 0]
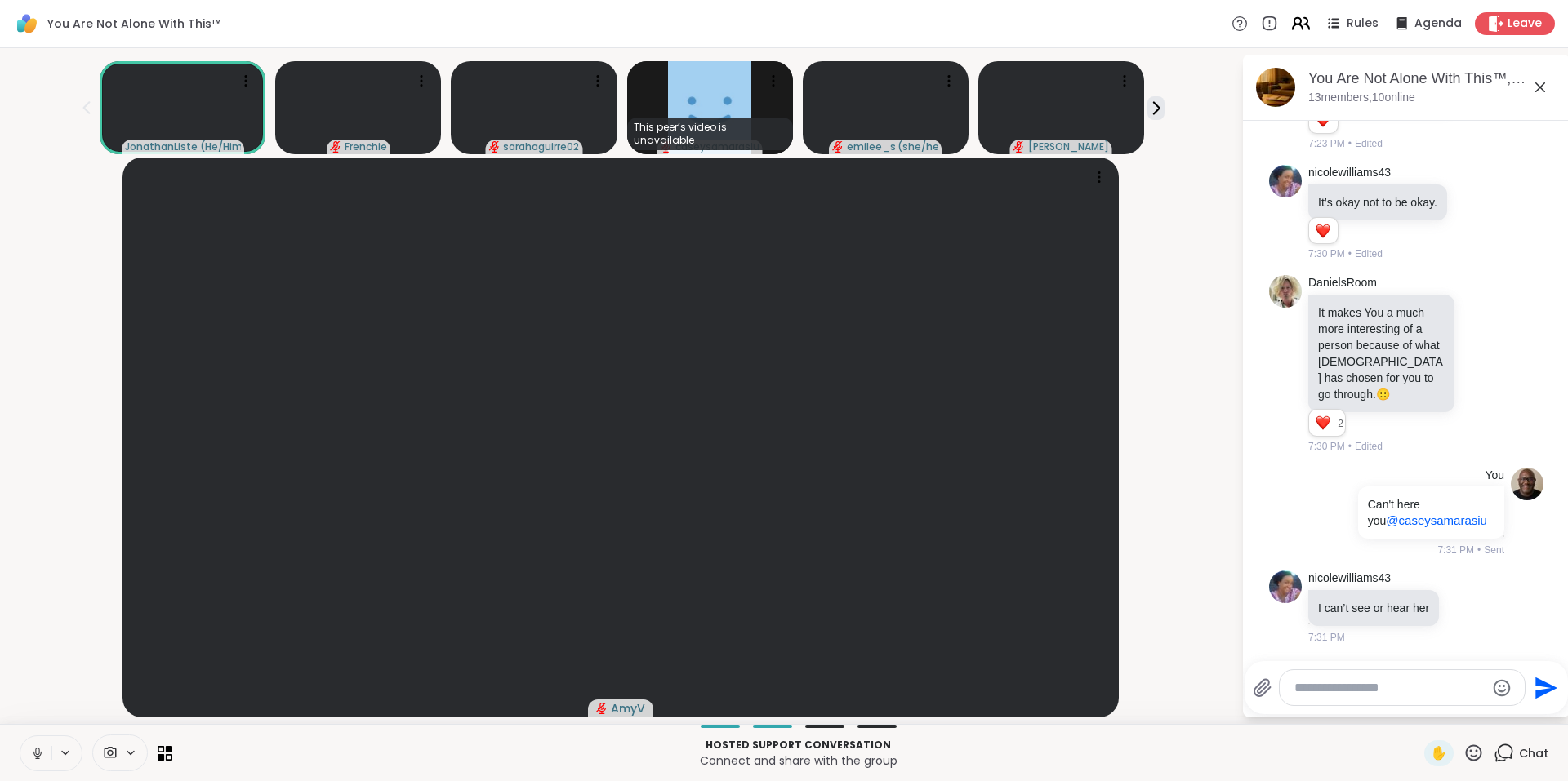
click at [1294, 26] on icon at bounding box center [1300, 24] width 20 height 20
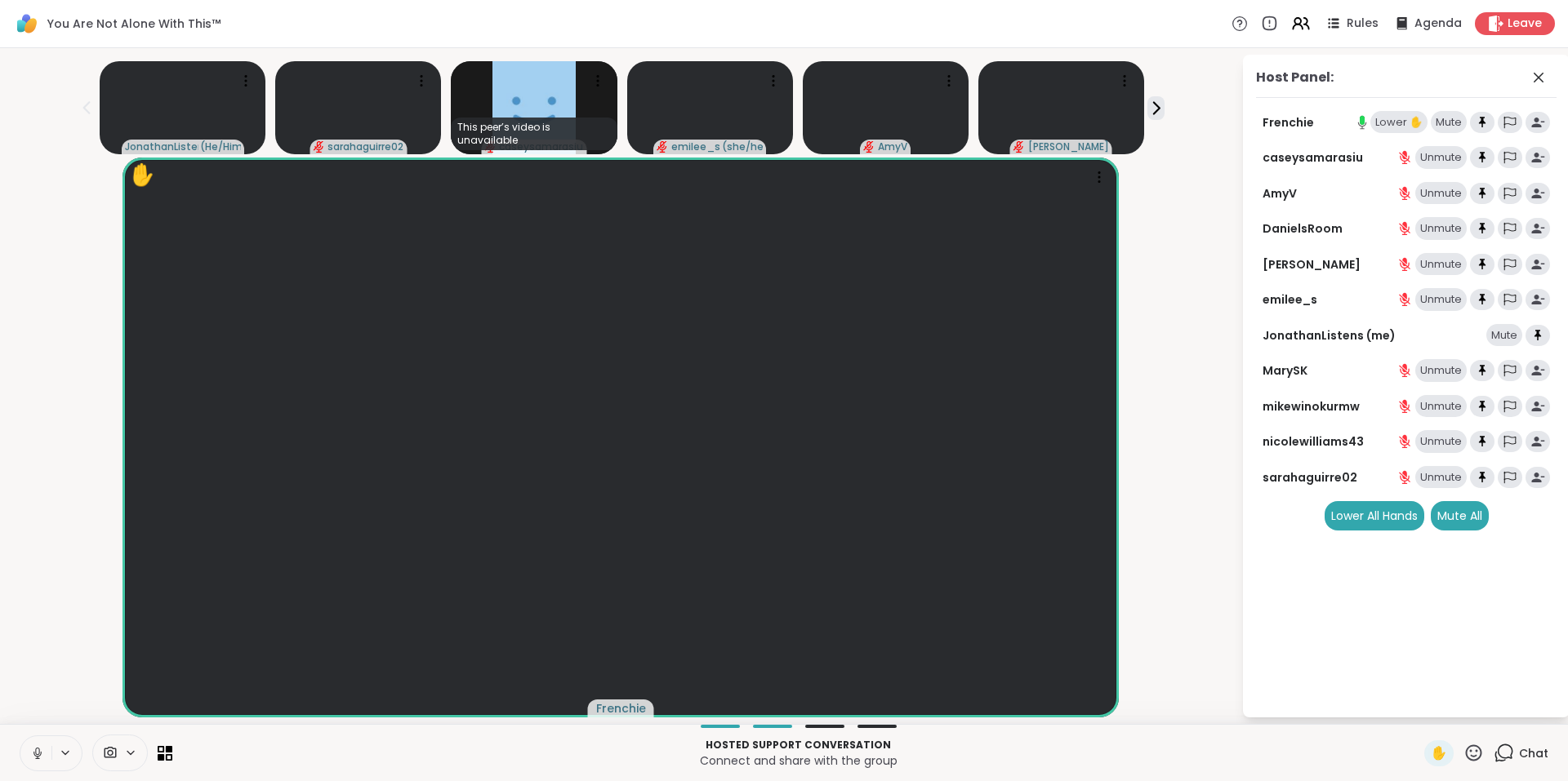
click at [1395, 127] on div "Lower ✋" at bounding box center [1399, 122] width 57 height 23
click at [1164, 718] on div "JonathanListens ( He/Him ) sarahaguirre02 This peer’s video is unavailable case…" at bounding box center [784, 385] width 1568 height 676
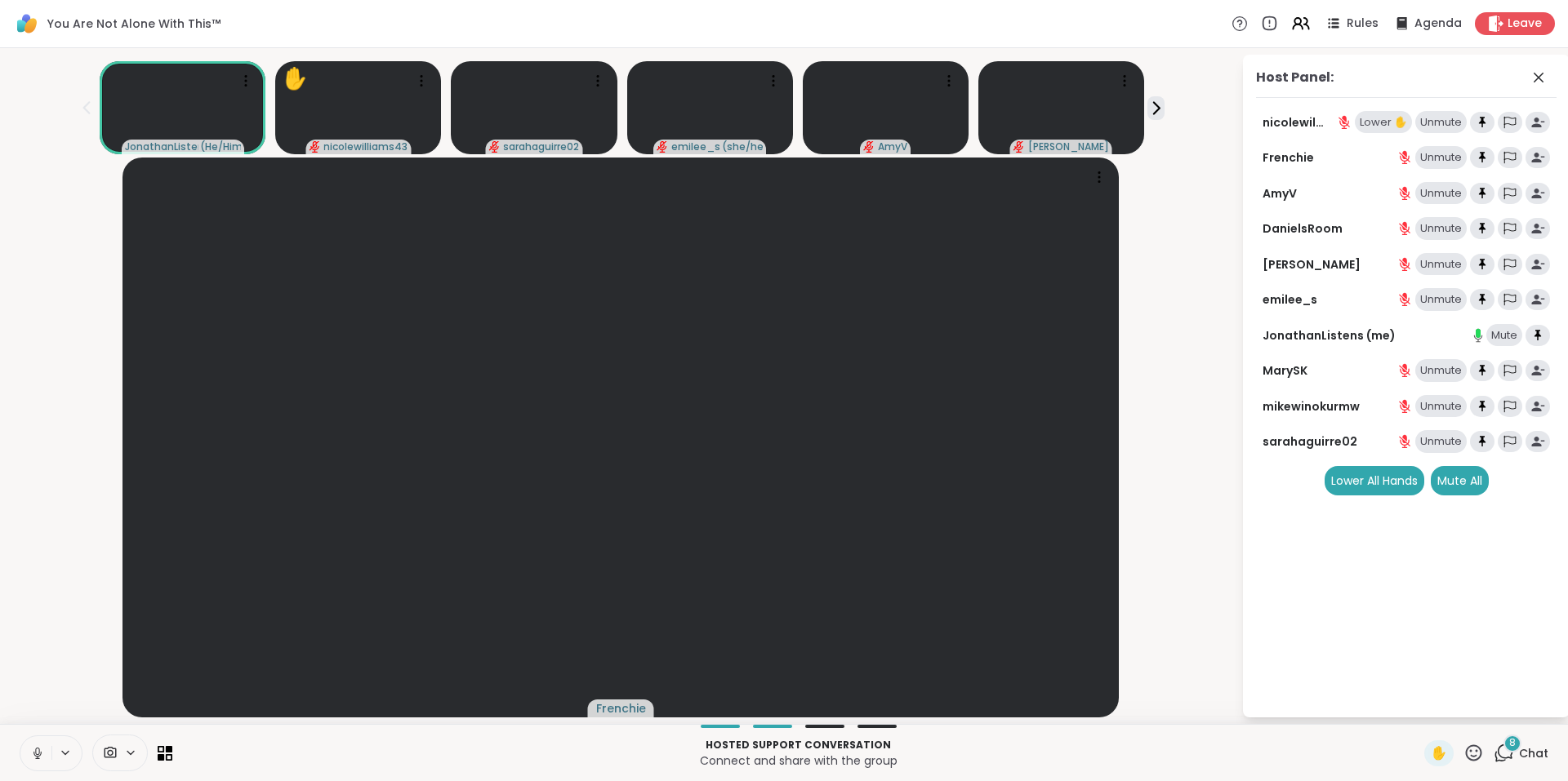
click at [1380, 122] on div "Lower ✋" at bounding box center [1384, 122] width 57 height 23
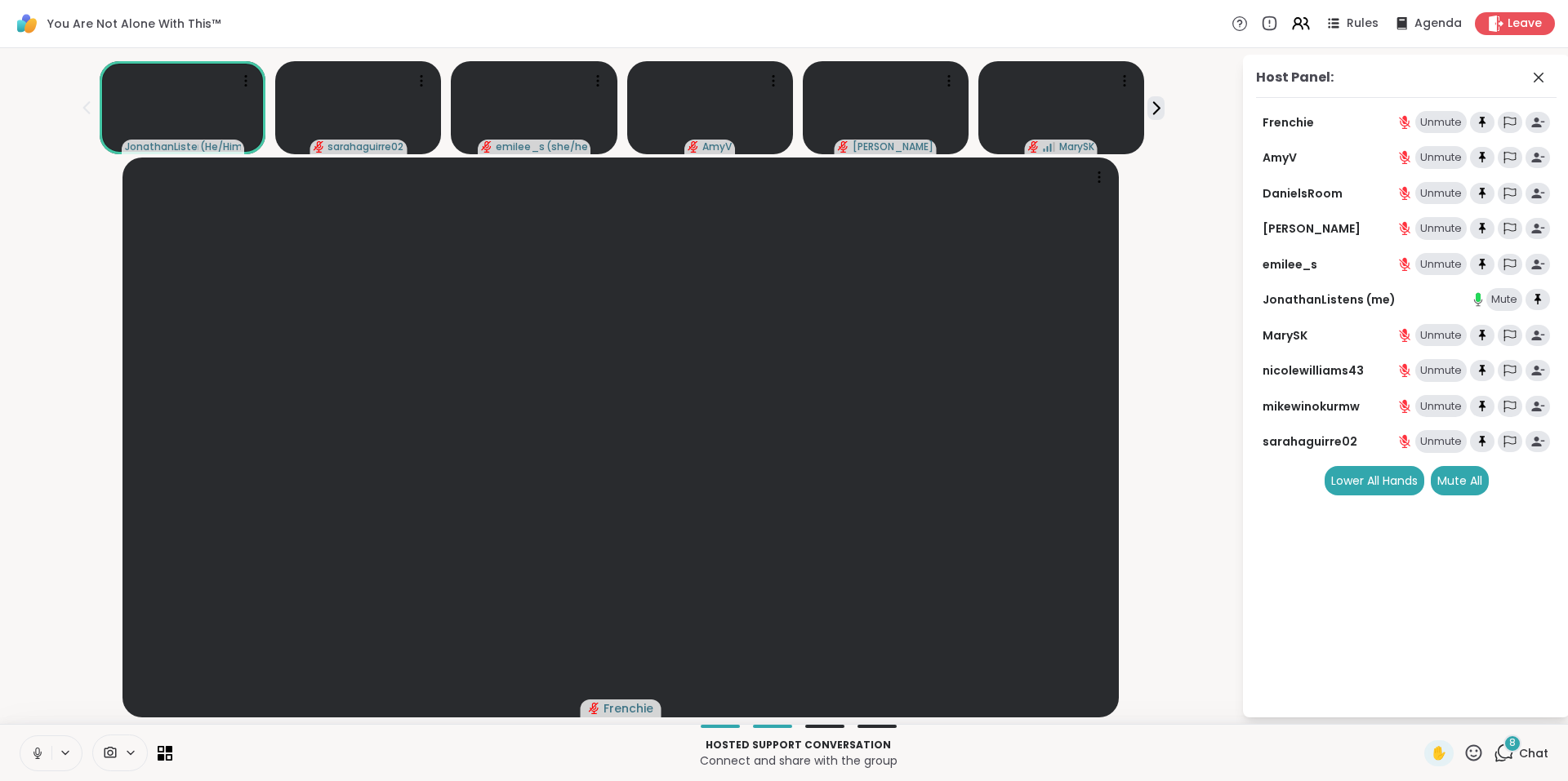
click at [1495, 754] on icon at bounding box center [1504, 753] width 20 height 20
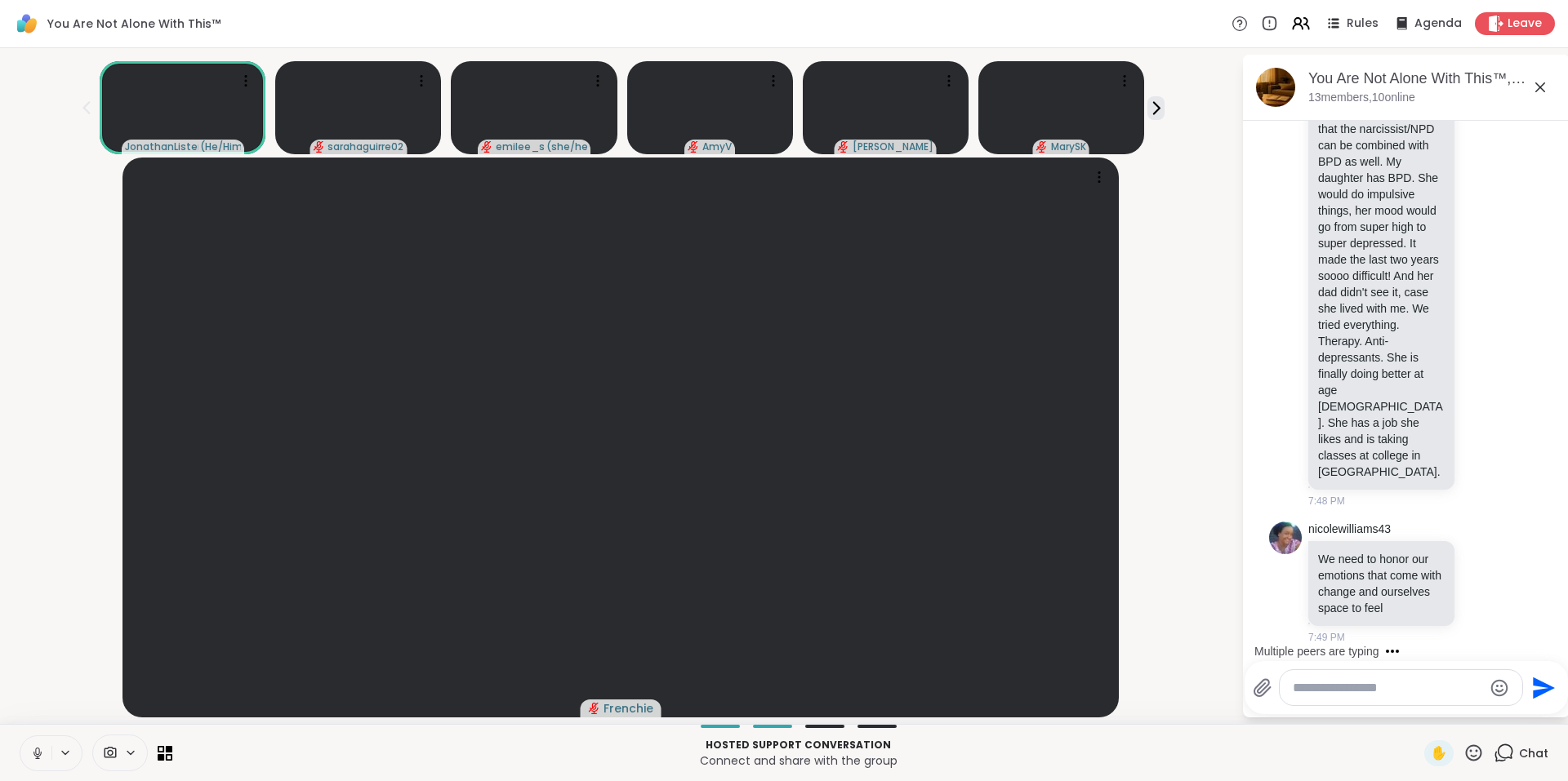
scroll to position [10054, 0]
click at [1541, 93] on icon at bounding box center [1539, 87] width 19 height 19
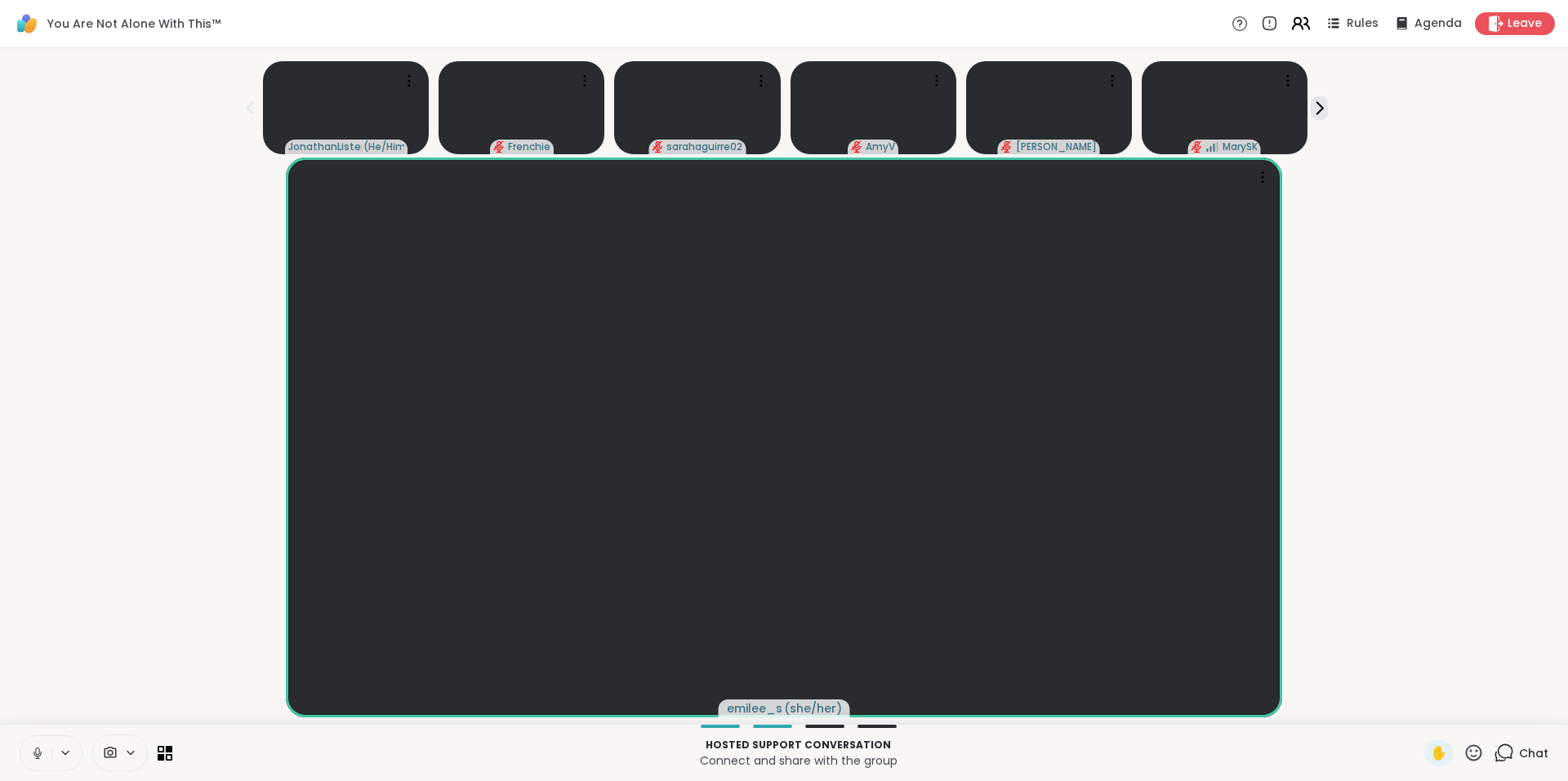
click at [1293, 25] on icon at bounding box center [1298, 27] width 10 height 5
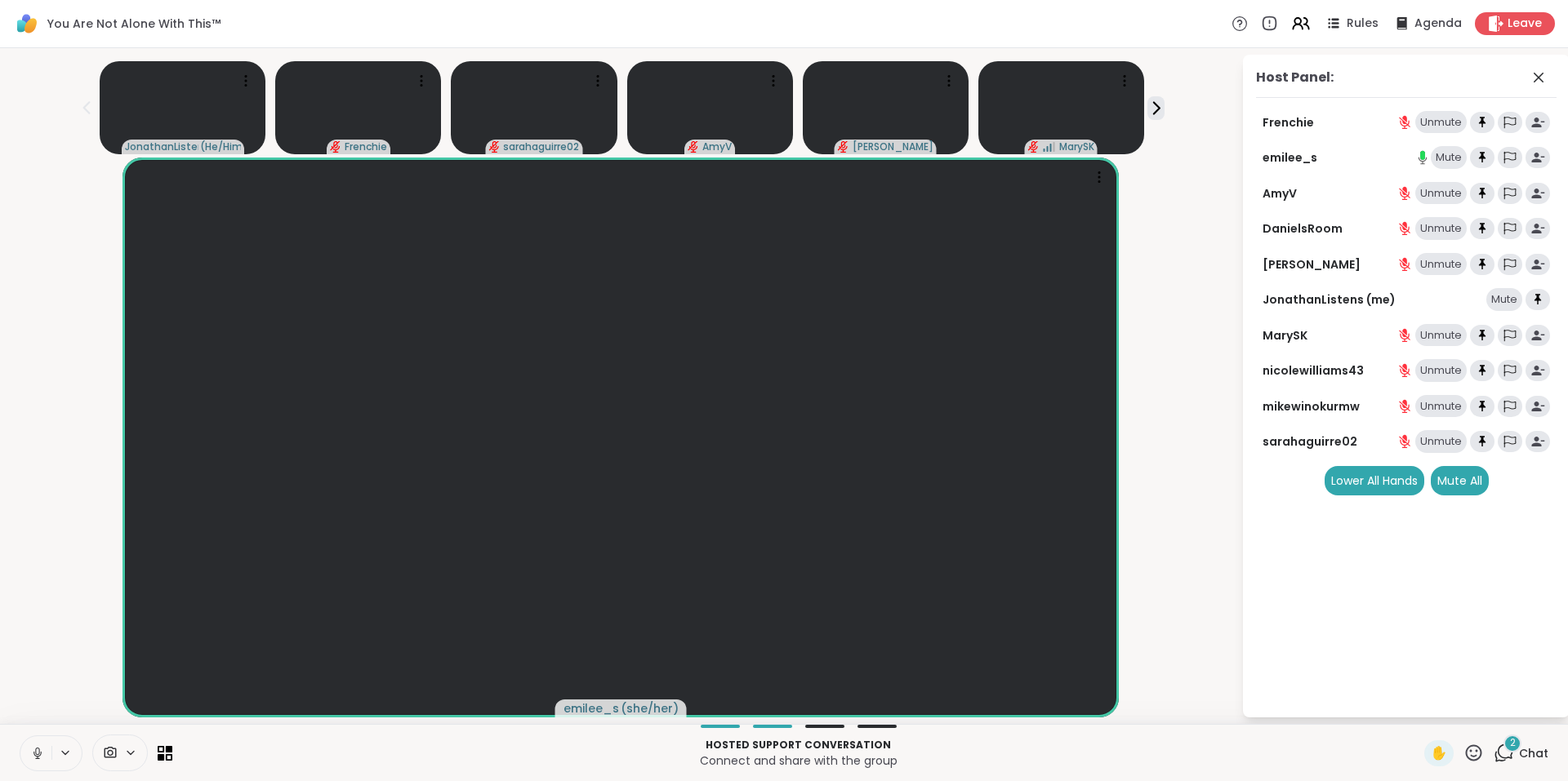
click at [1510, 746] on span "2" at bounding box center [1512, 743] width 6 height 13
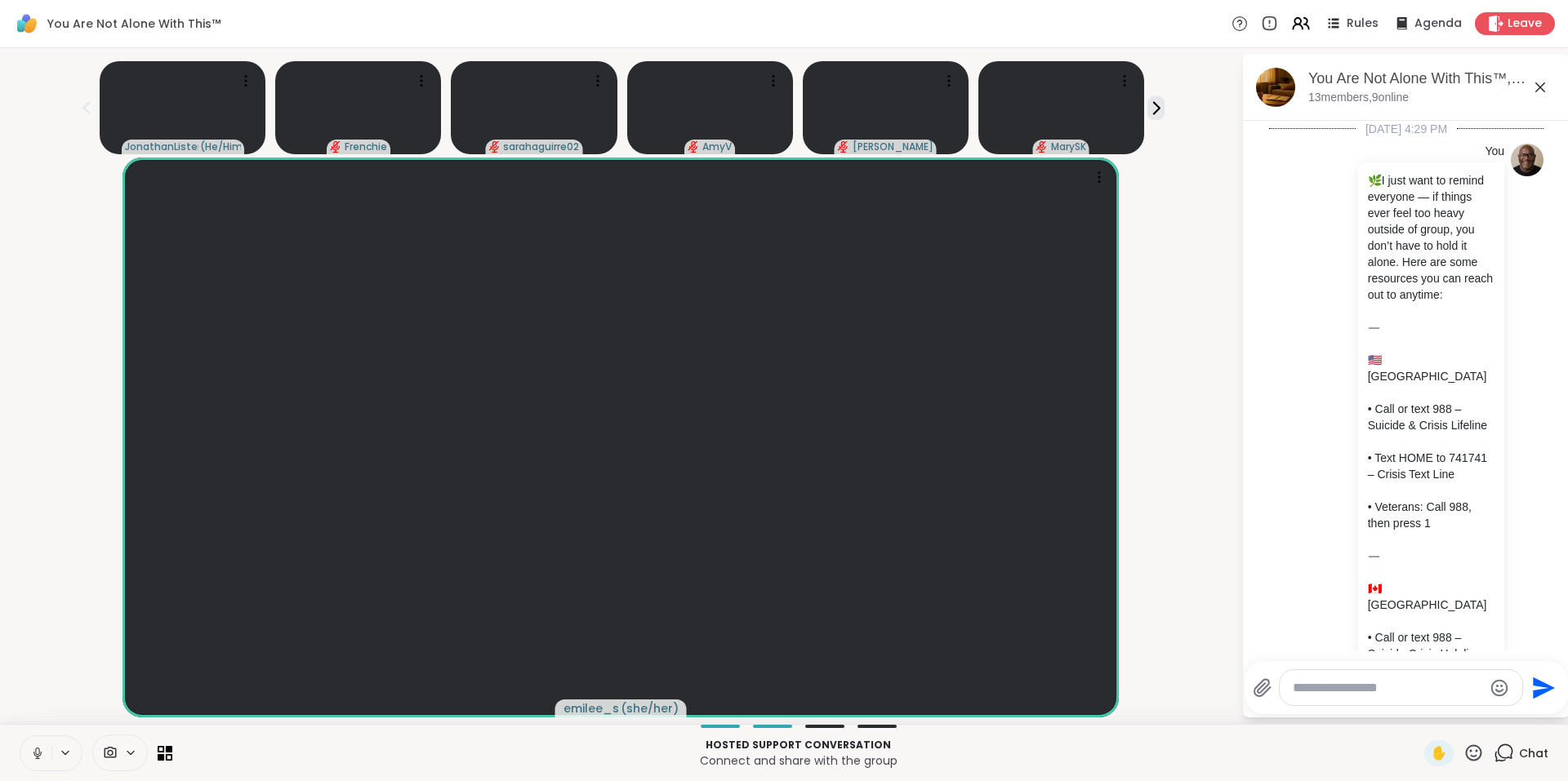
scroll to position [10571, 0]
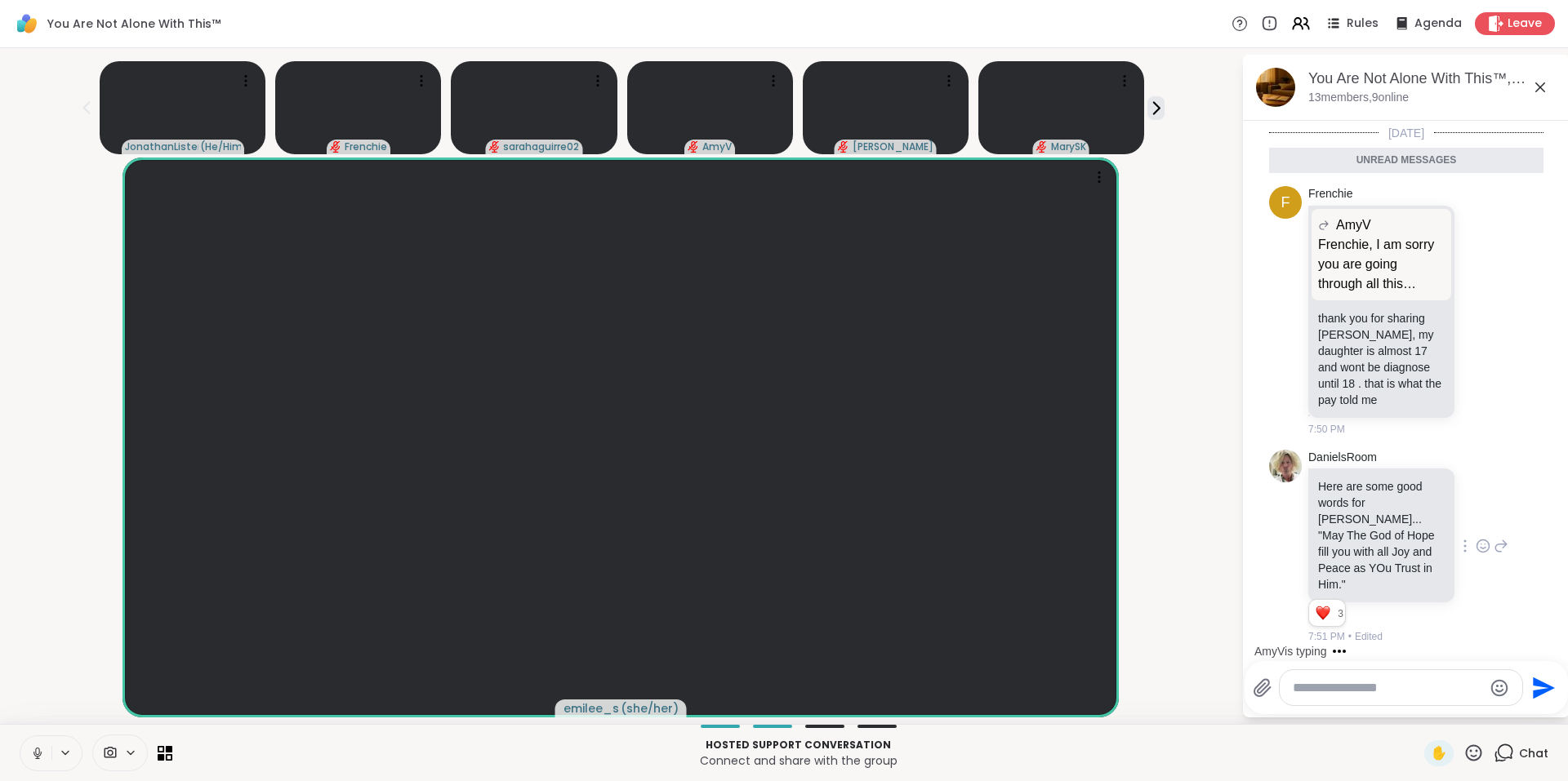
click at [1475, 555] on icon at bounding box center [1482, 545] width 14 height 16
click at [1475, 528] on div "Select Reaction: Heart" at bounding box center [1482, 519] width 14 height 14
click at [1542, 88] on icon at bounding box center [1540, 88] width 10 height 10
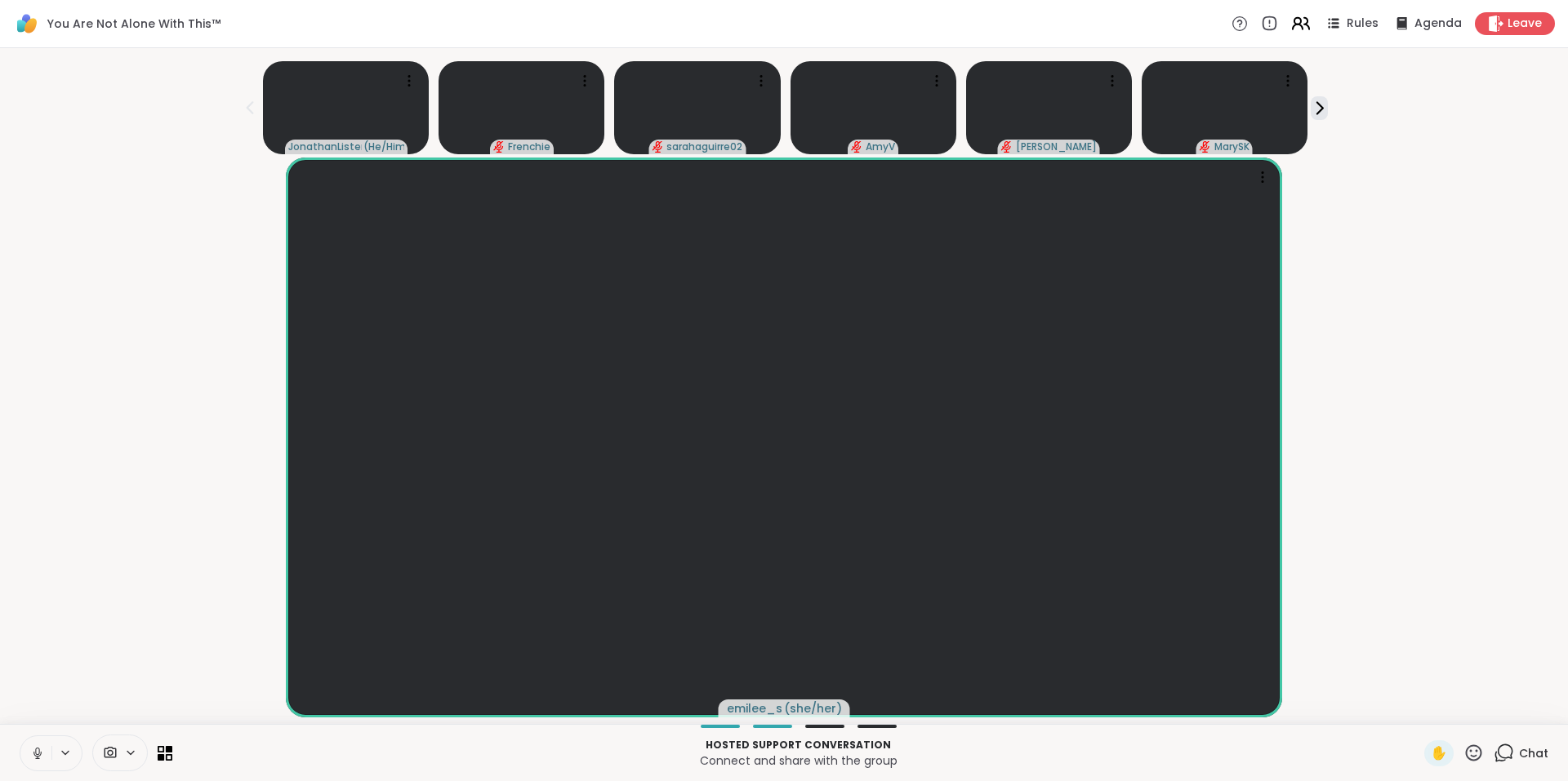
click at [1295, 29] on icon at bounding box center [1300, 24] width 20 height 20
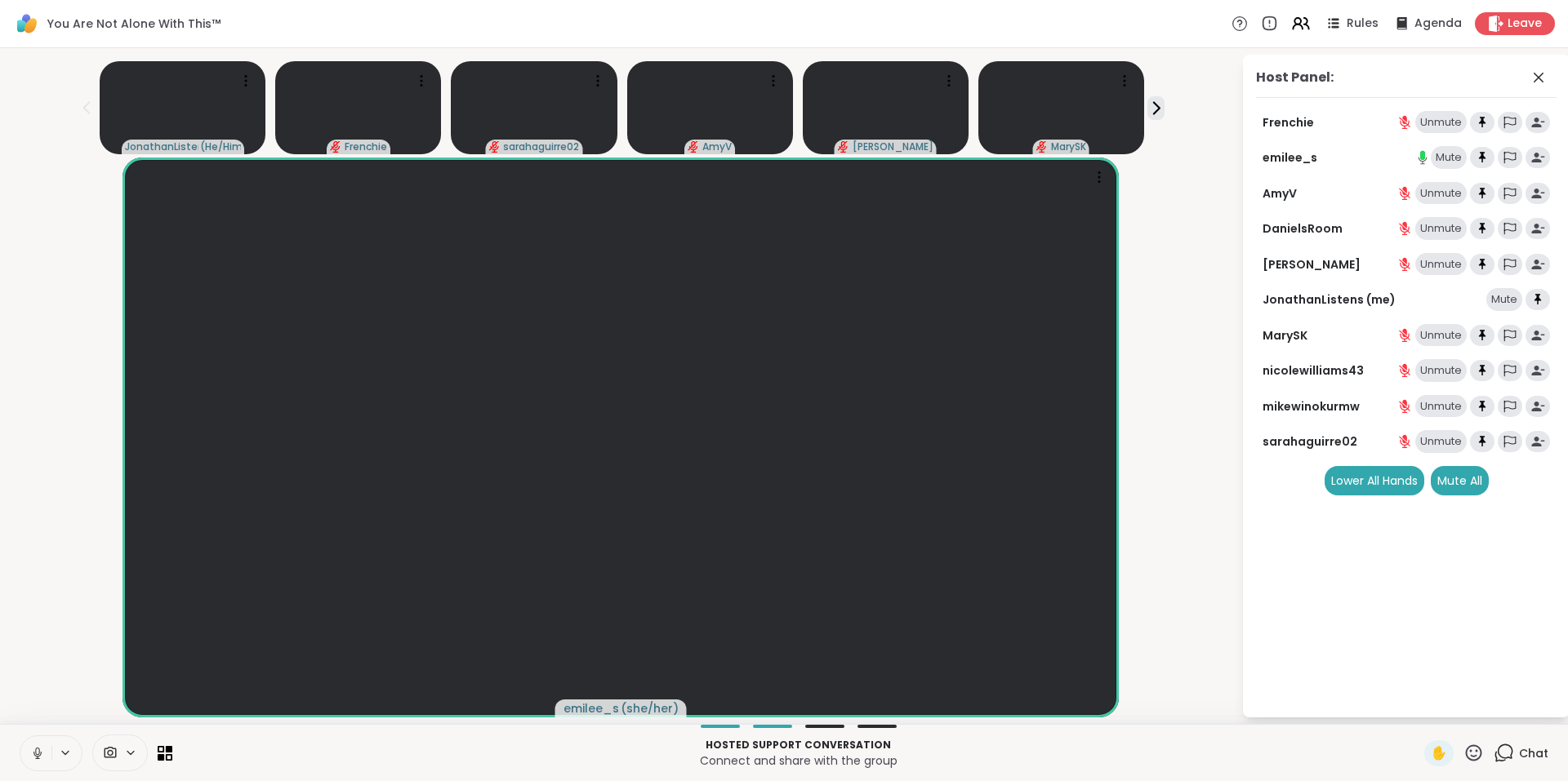
click at [1464, 750] on icon at bounding box center [1474, 753] width 20 height 20
click at [1418, 715] on span "❤️" at bounding box center [1426, 709] width 16 height 19
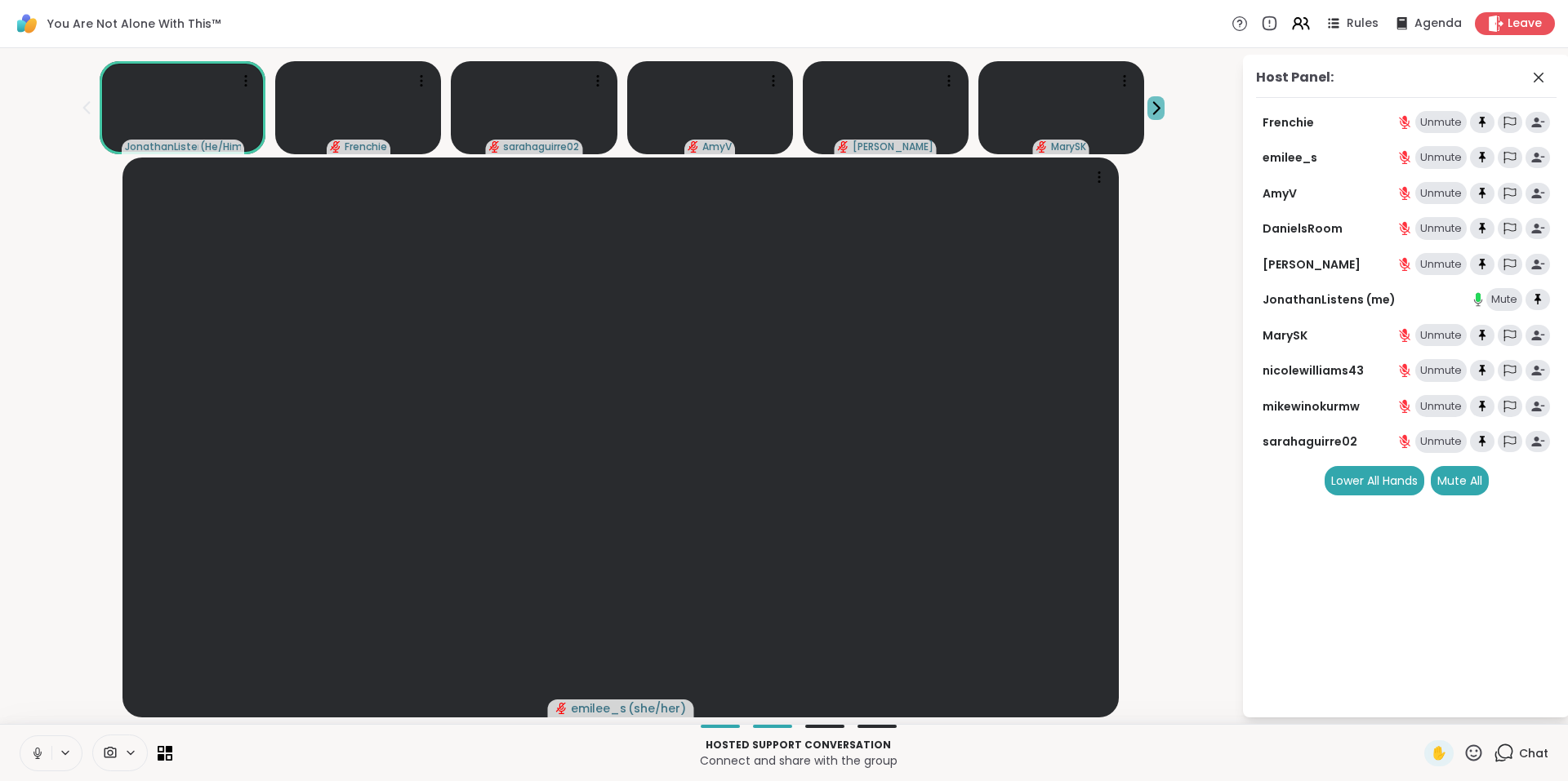
click at [1159, 103] on icon at bounding box center [1156, 108] width 17 height 17
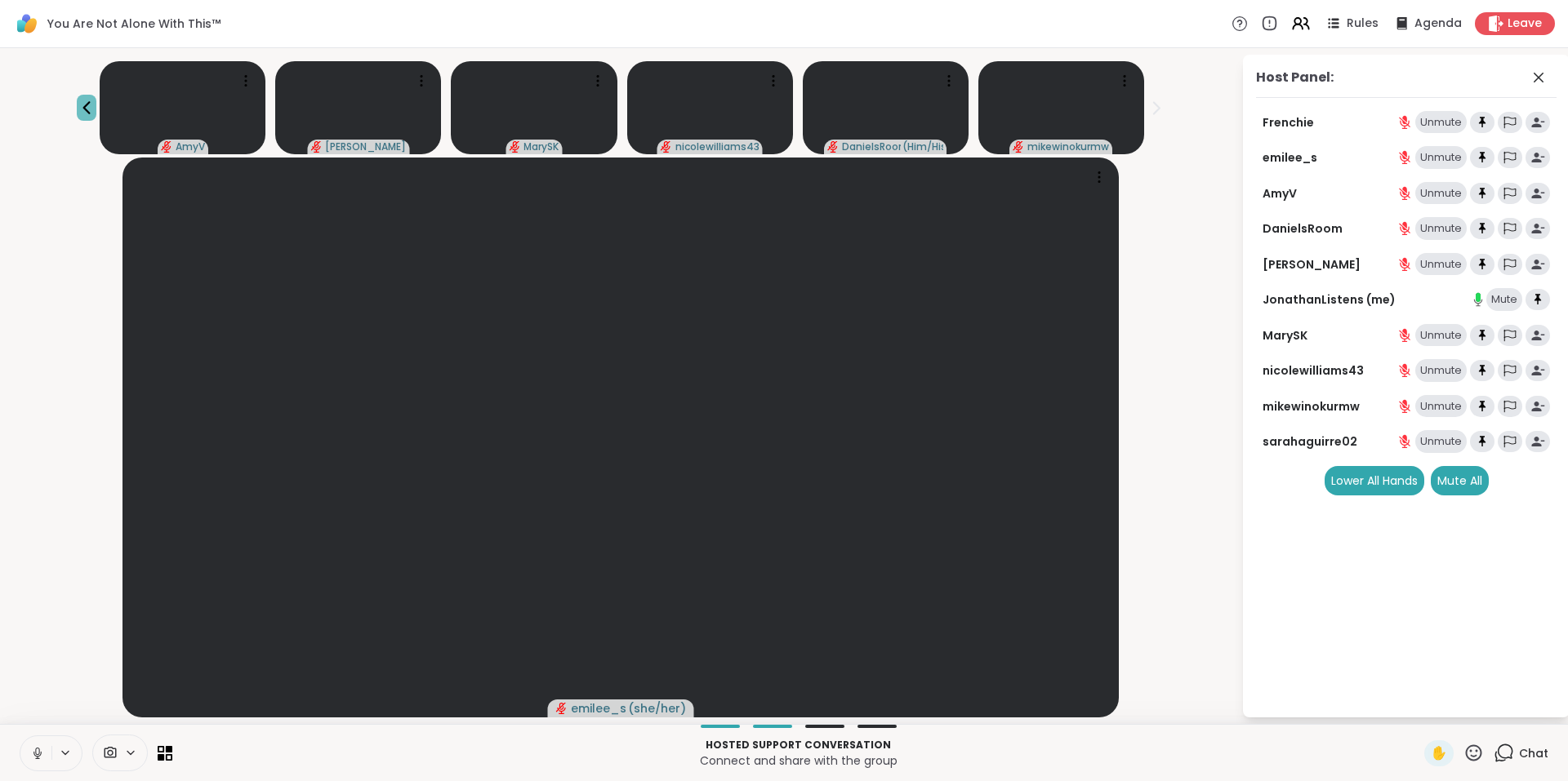
click at [90, 105] on icon at bounding box center [86, 108] width 8 height 13
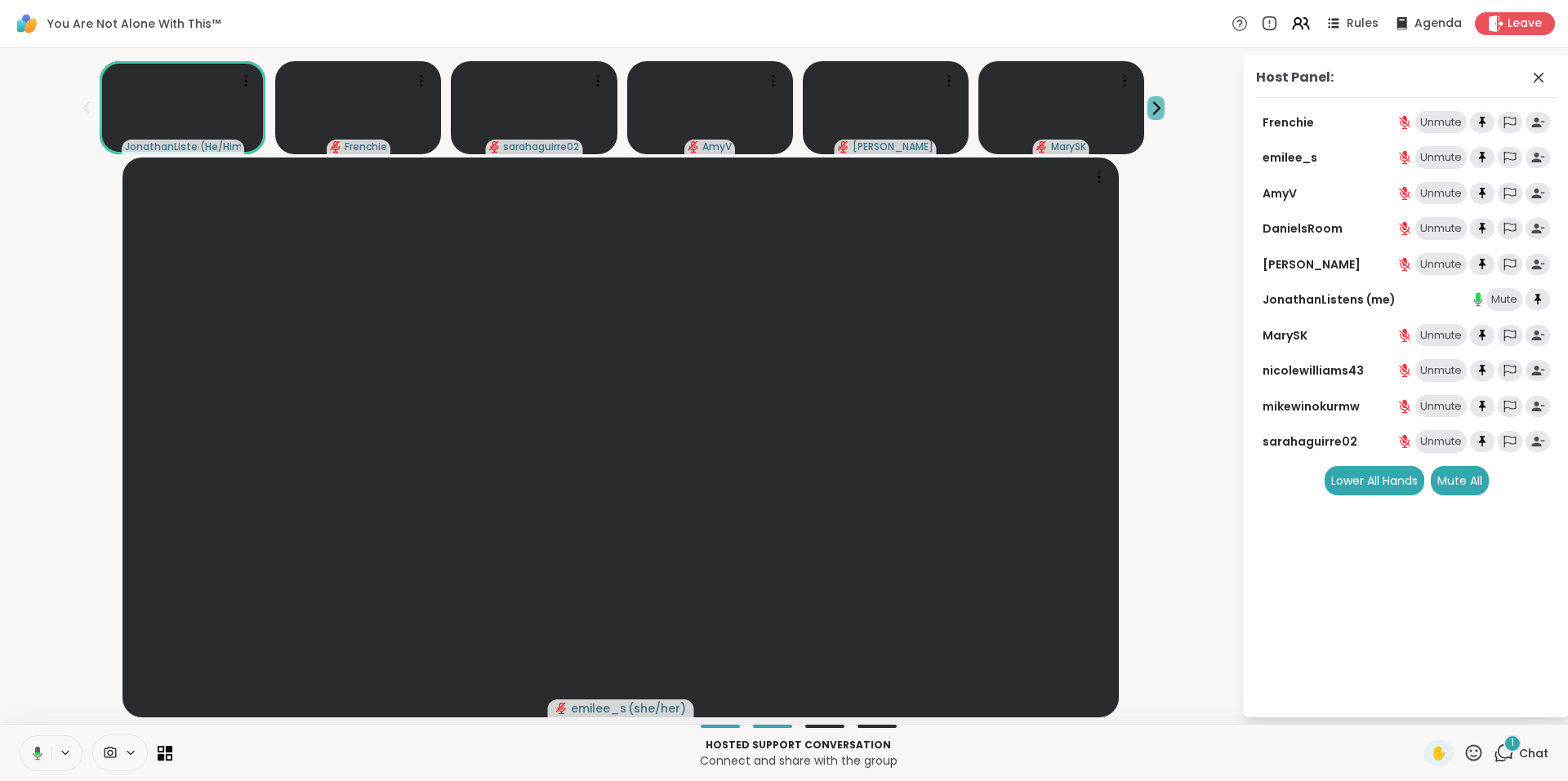
click at [1148, 99] on icon at bounding box center [1156, 108] width 17 height 17
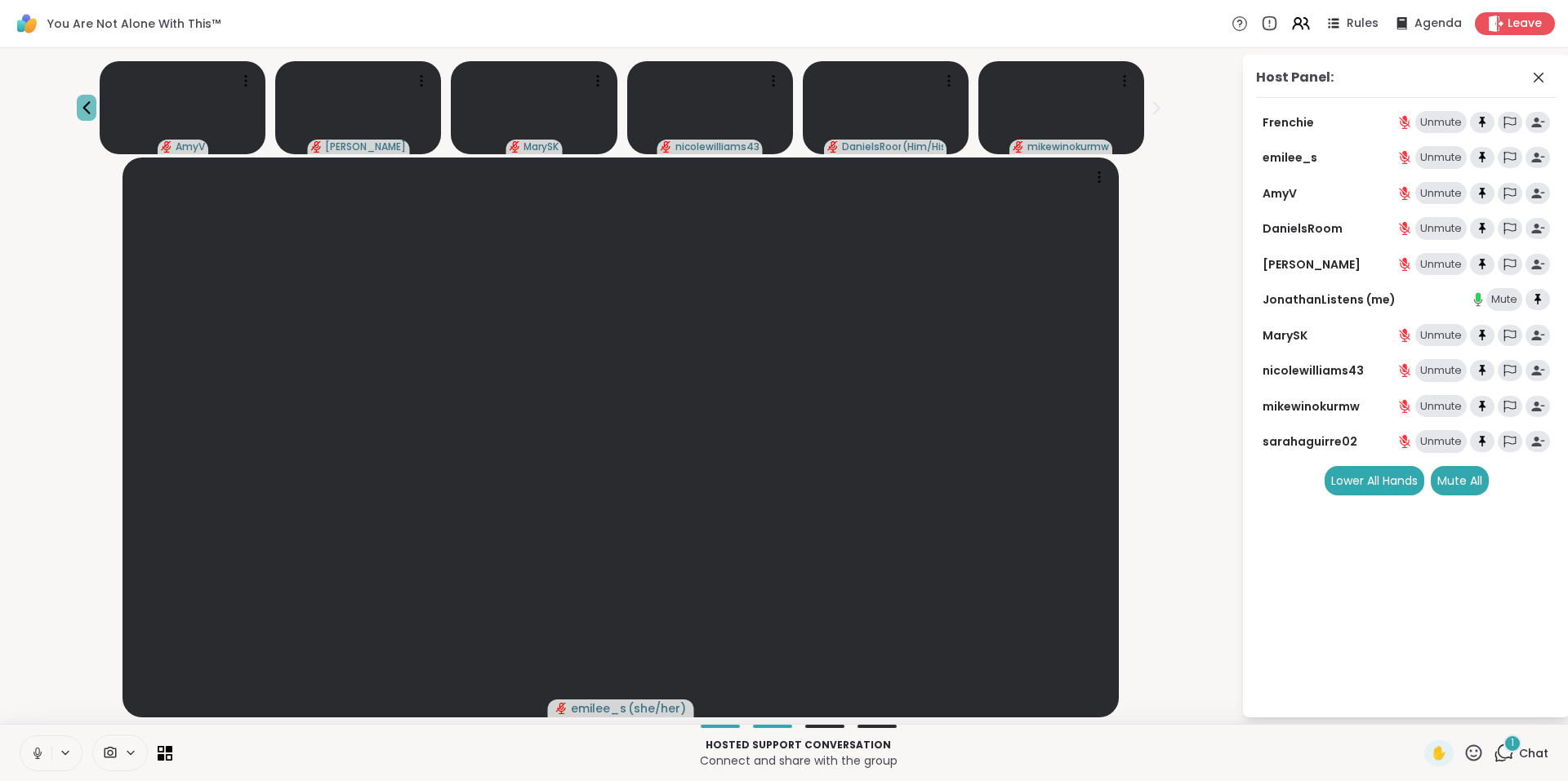
click at [96, 102] on icon at bounding box center [86, 107] width 19 height 19
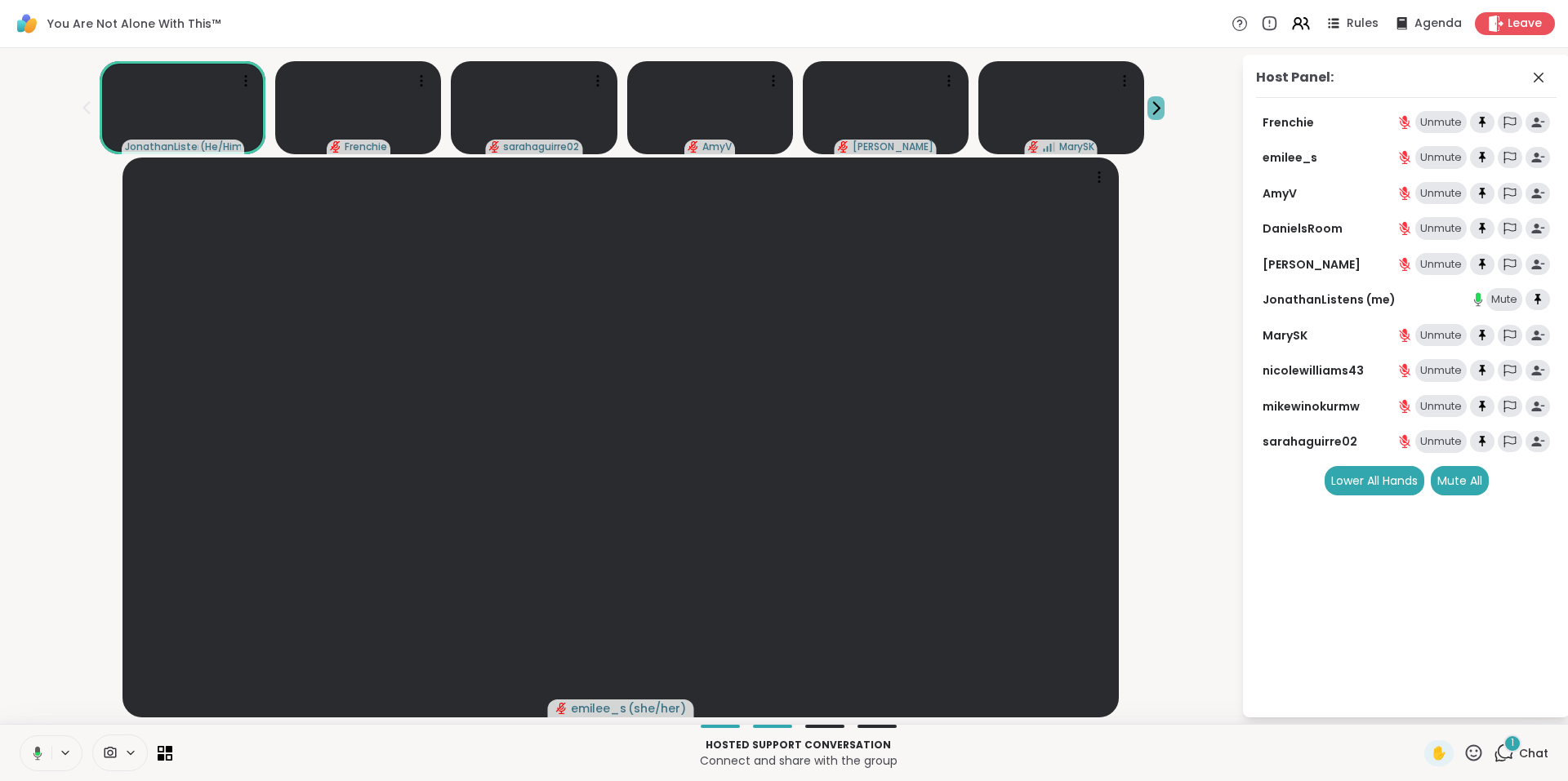
click at [1148, 104] on icon at bounding box center [1156, 108] width 17 height 17
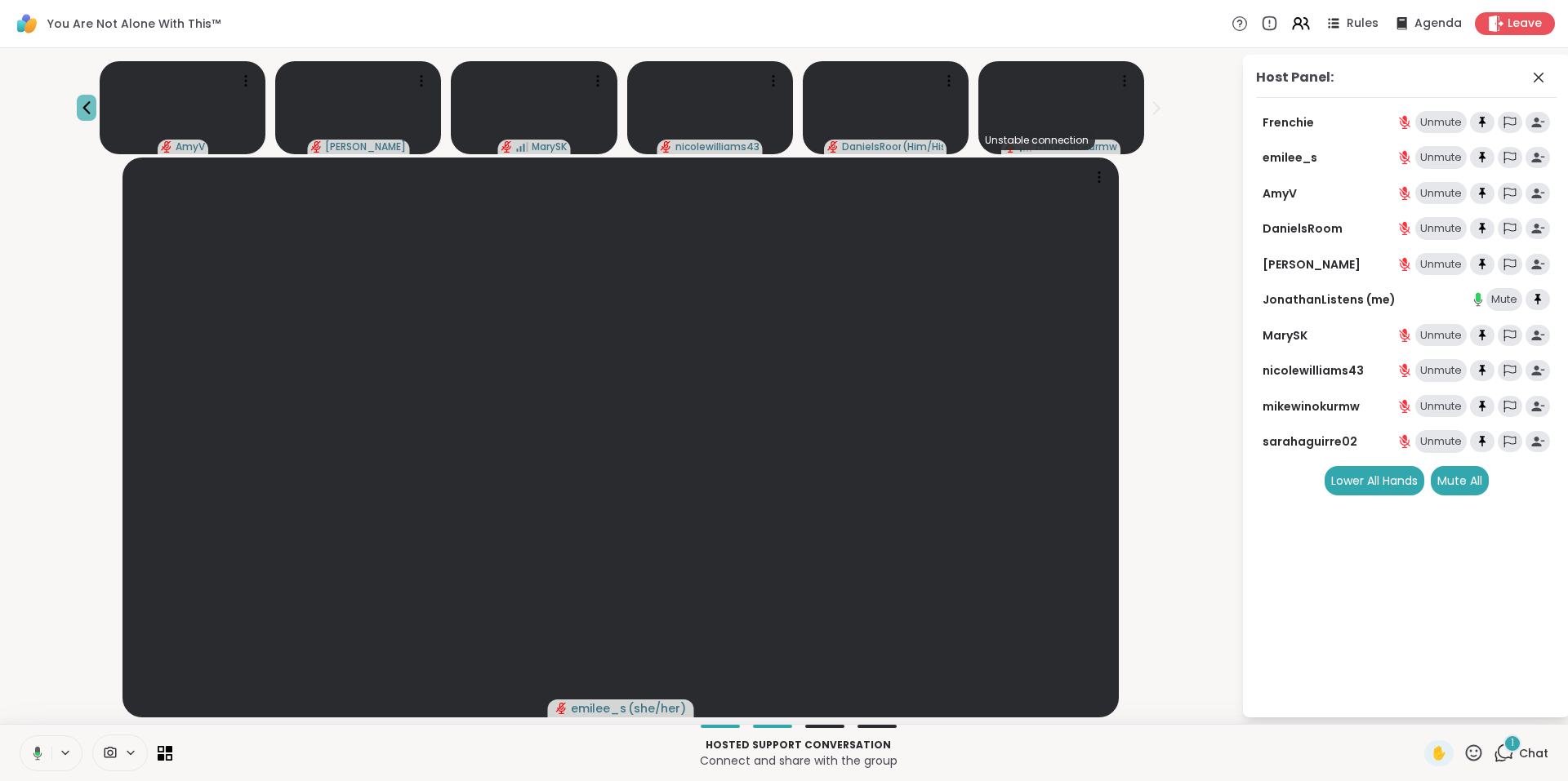
click at [96, 104] on icon at bounding box center [86, 107] width 19 height 19
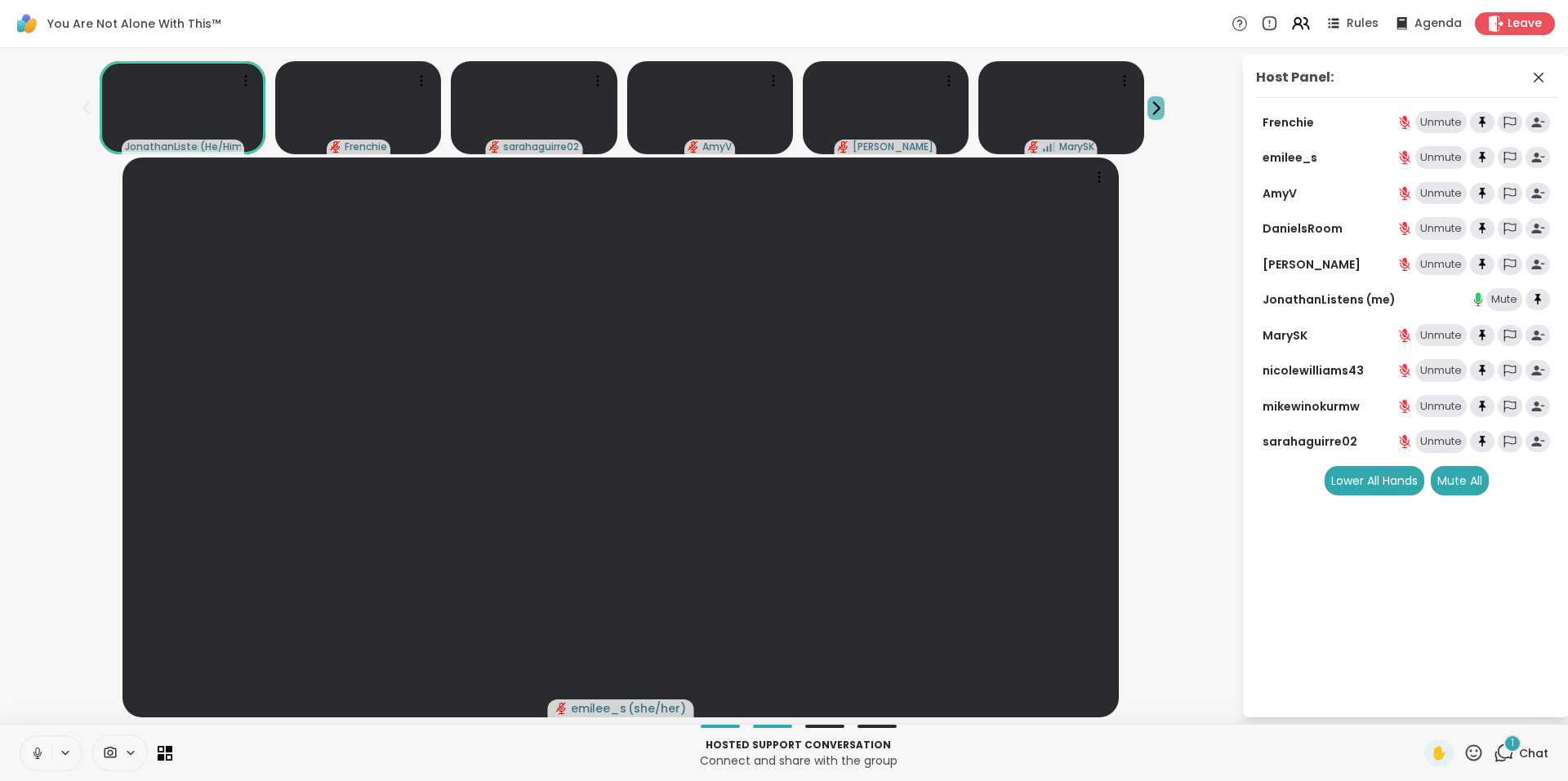
click at [1148, 107] on icon at bounding box center [1156, 108] width 17 height 17
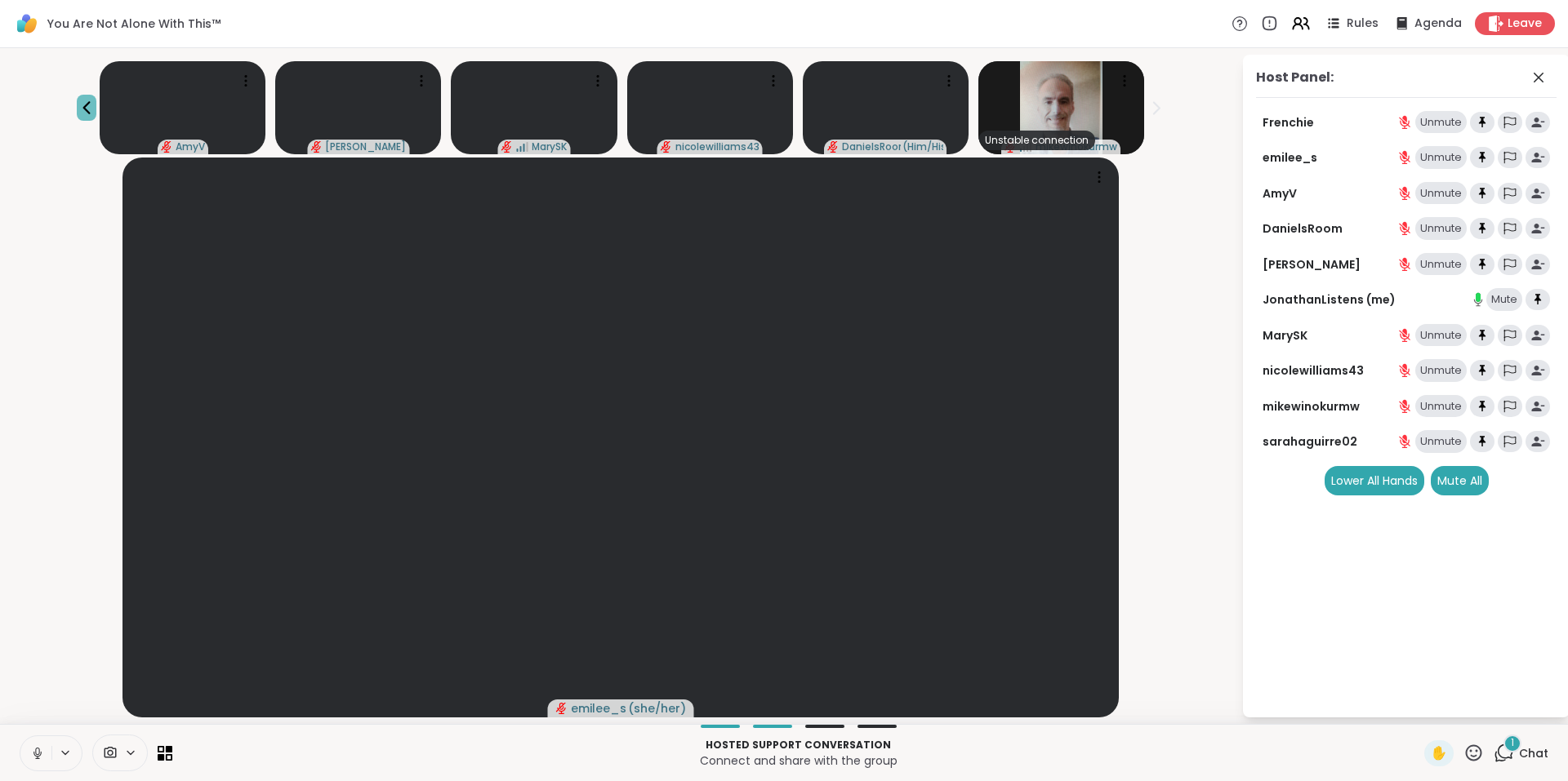
click at [96, 101] on icon at bounding box center [86, 107] width 19 height 19
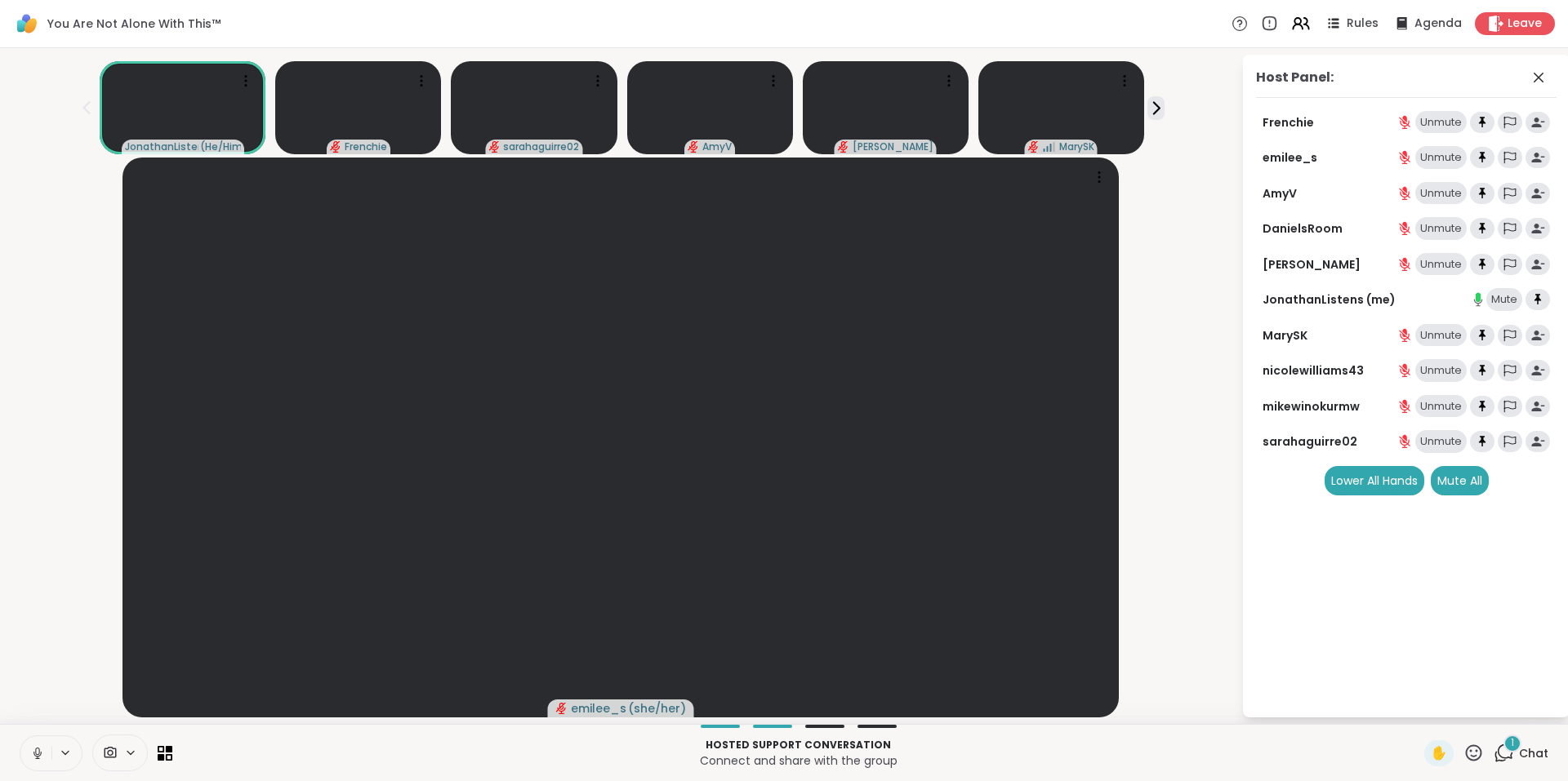
click at [1503, 747] on div "1" at bounding box center [1512, 743] width 18 height 18
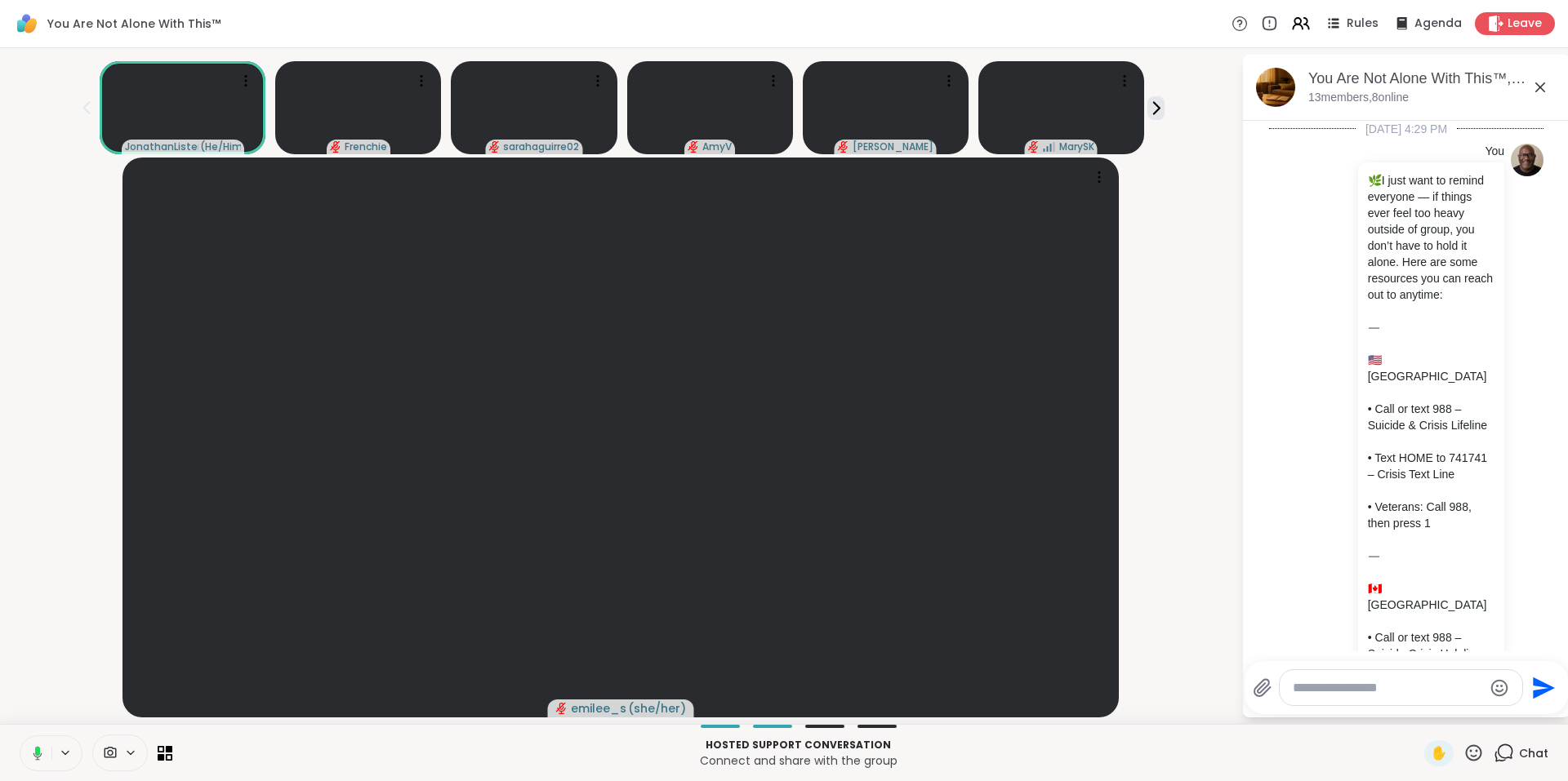
scroll to position [10959, 0]
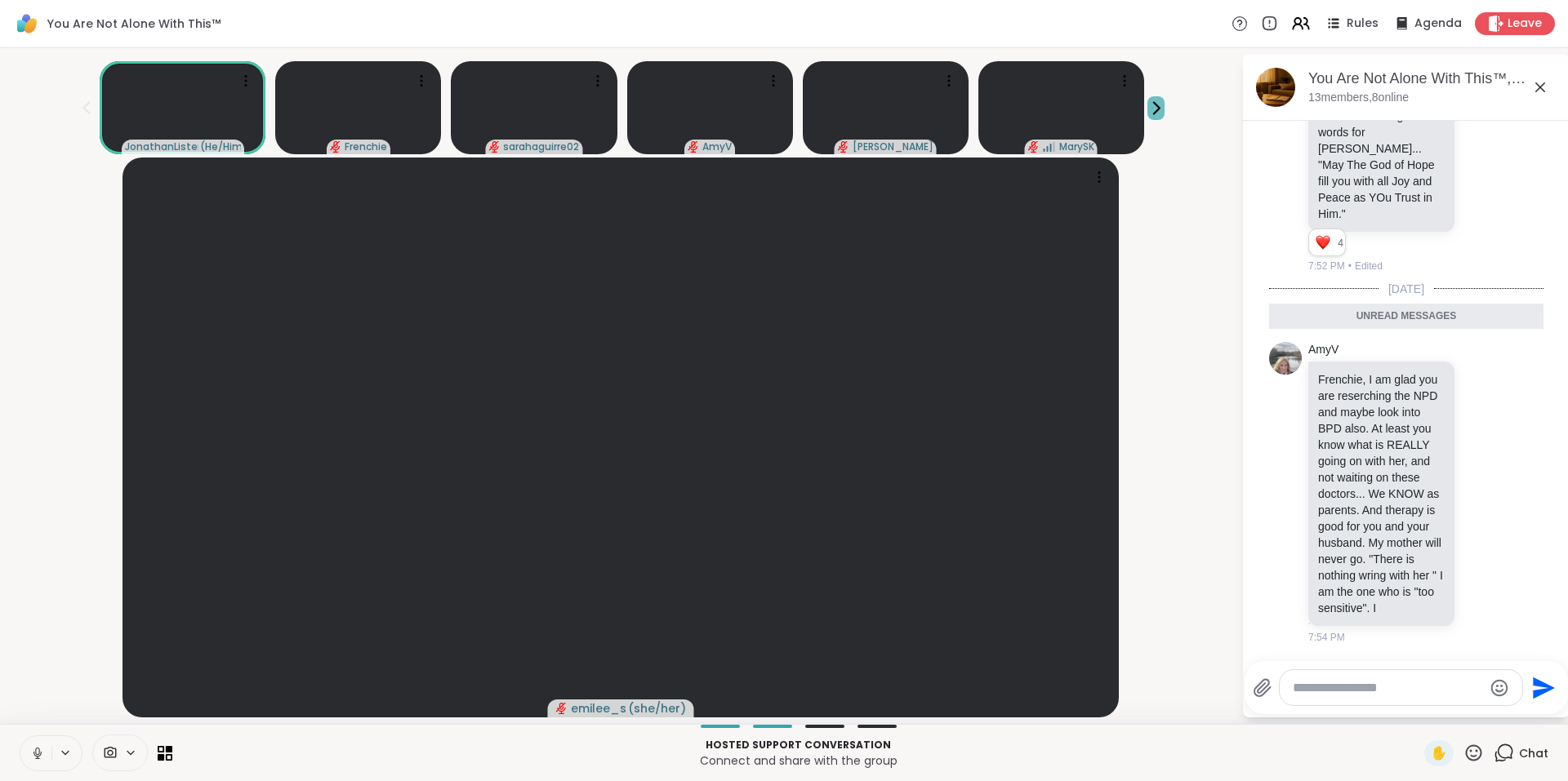
click at [1148, 104] on icon at bounding box center [1156, 108] width 17 height 17
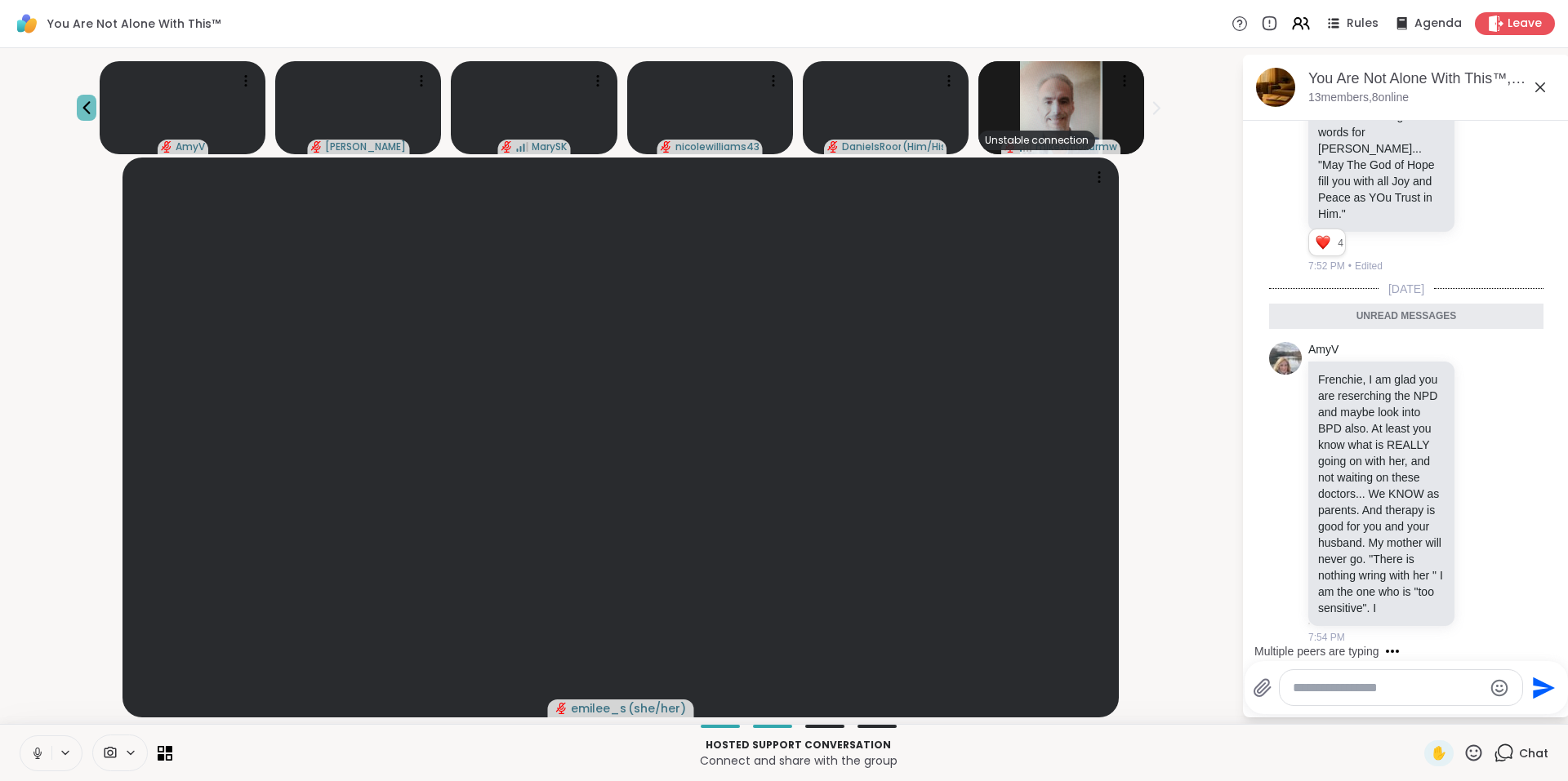
click at [96, 99] on icon at bounding box center [86, 107] width 19 height 19
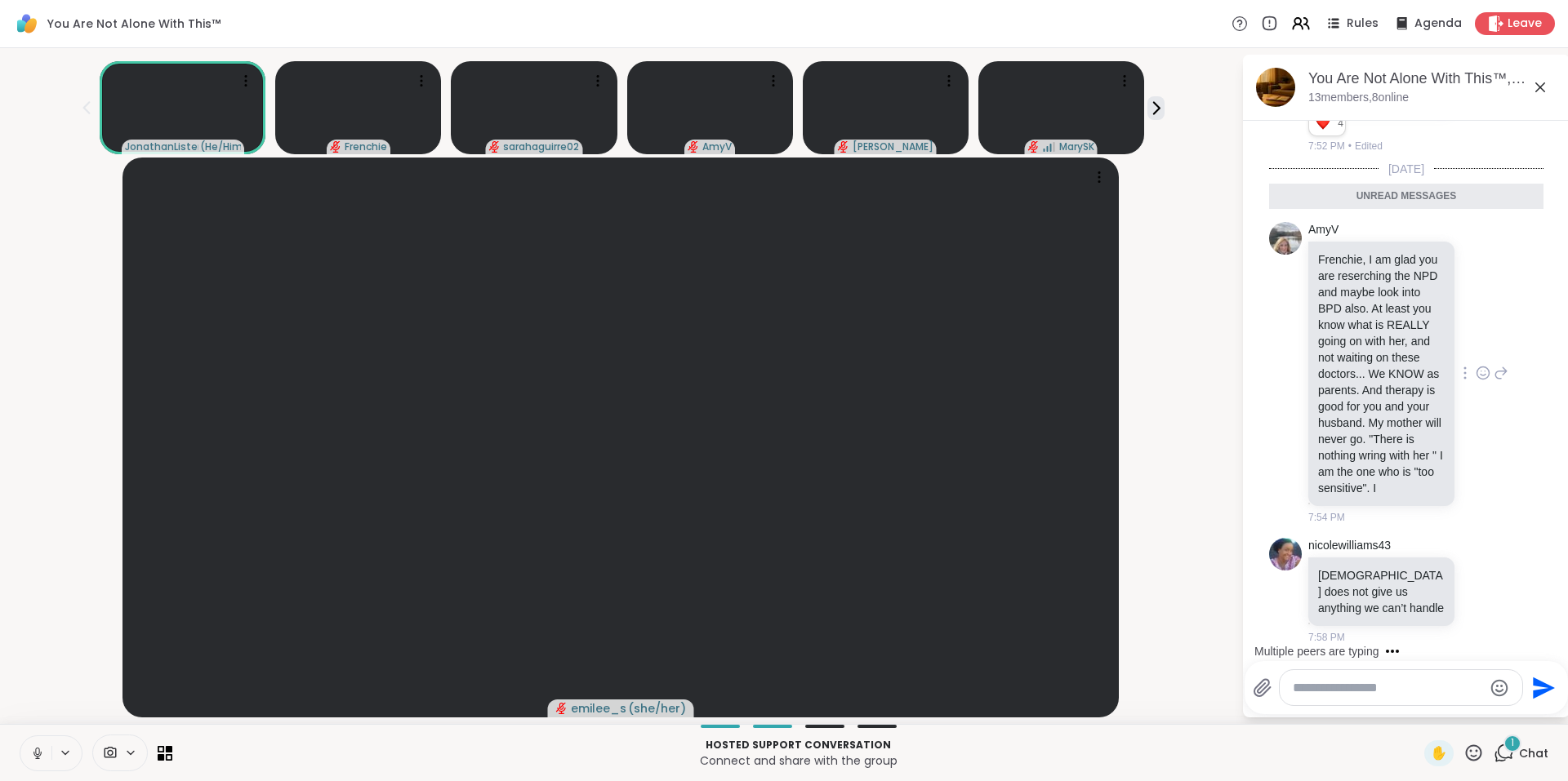
scroll to position [11040, 0]
click at [1477, 367] on icon at bounding box center [1483, 373] width 13 height 13
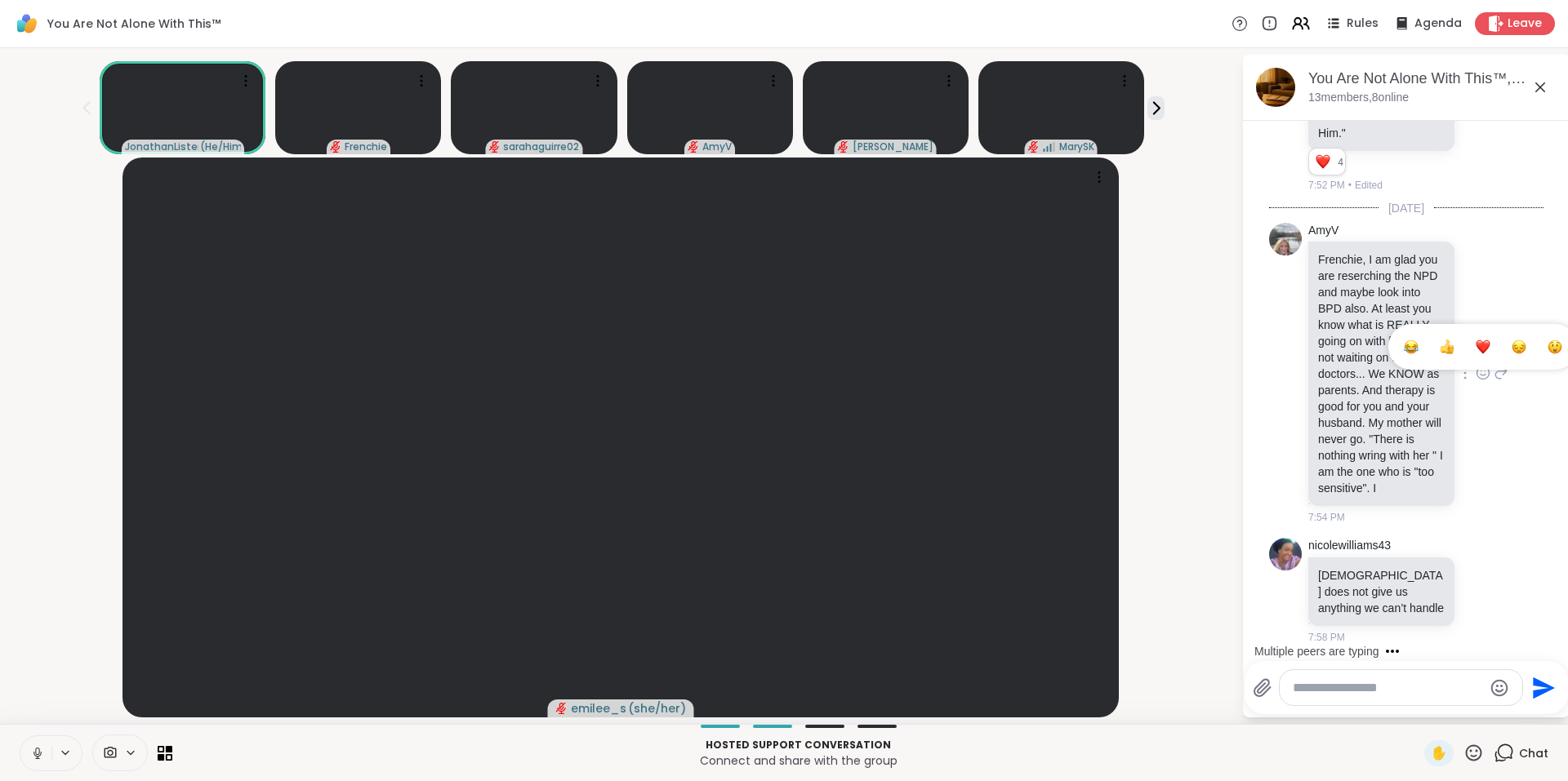
click at [1475, 339] on div "Select Reaction: Heart" at bounding box center [1482, 346] width 14 height 14
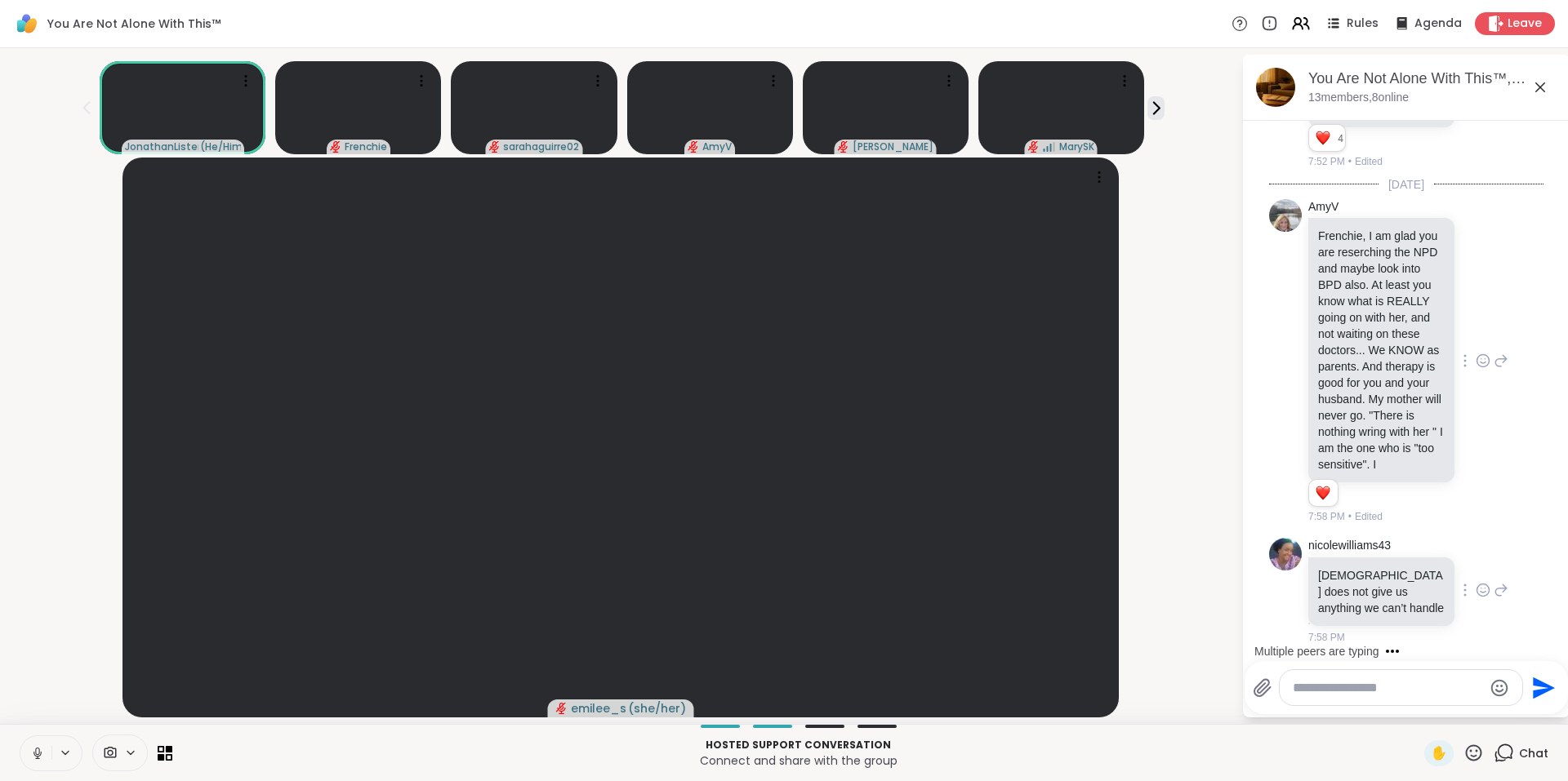
click at [1475, 598] on icon at bounding box center [1482, 589] width 14 height 16
click at [1475, 571] on div "Select Reaction: Heart" at bounding box center [1482, 563] width 14 height 14
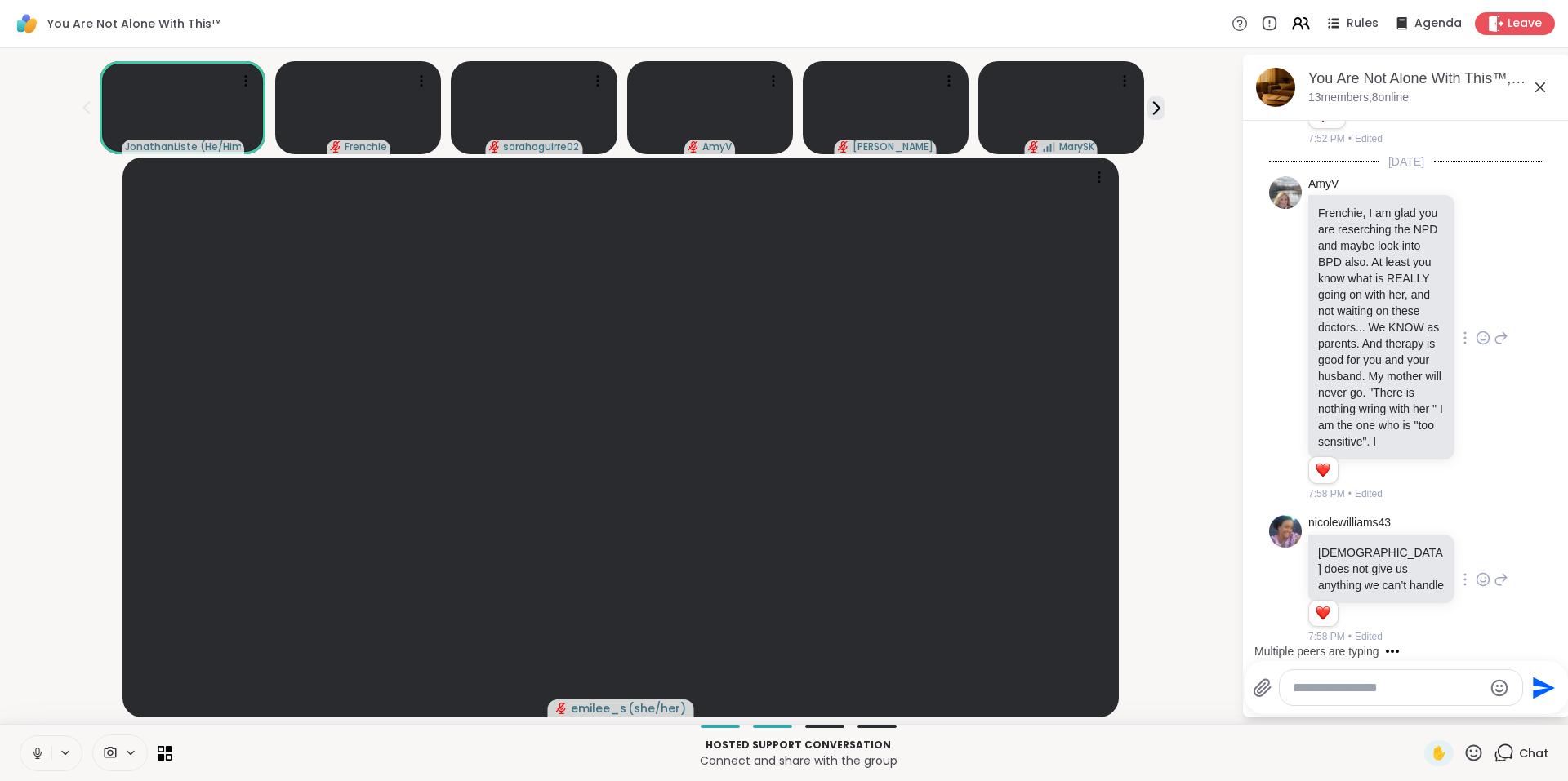
scroll to position [11086, 0]
click at [1494, 576] on icon at bounding box center [1501, 579] width 14 height 19
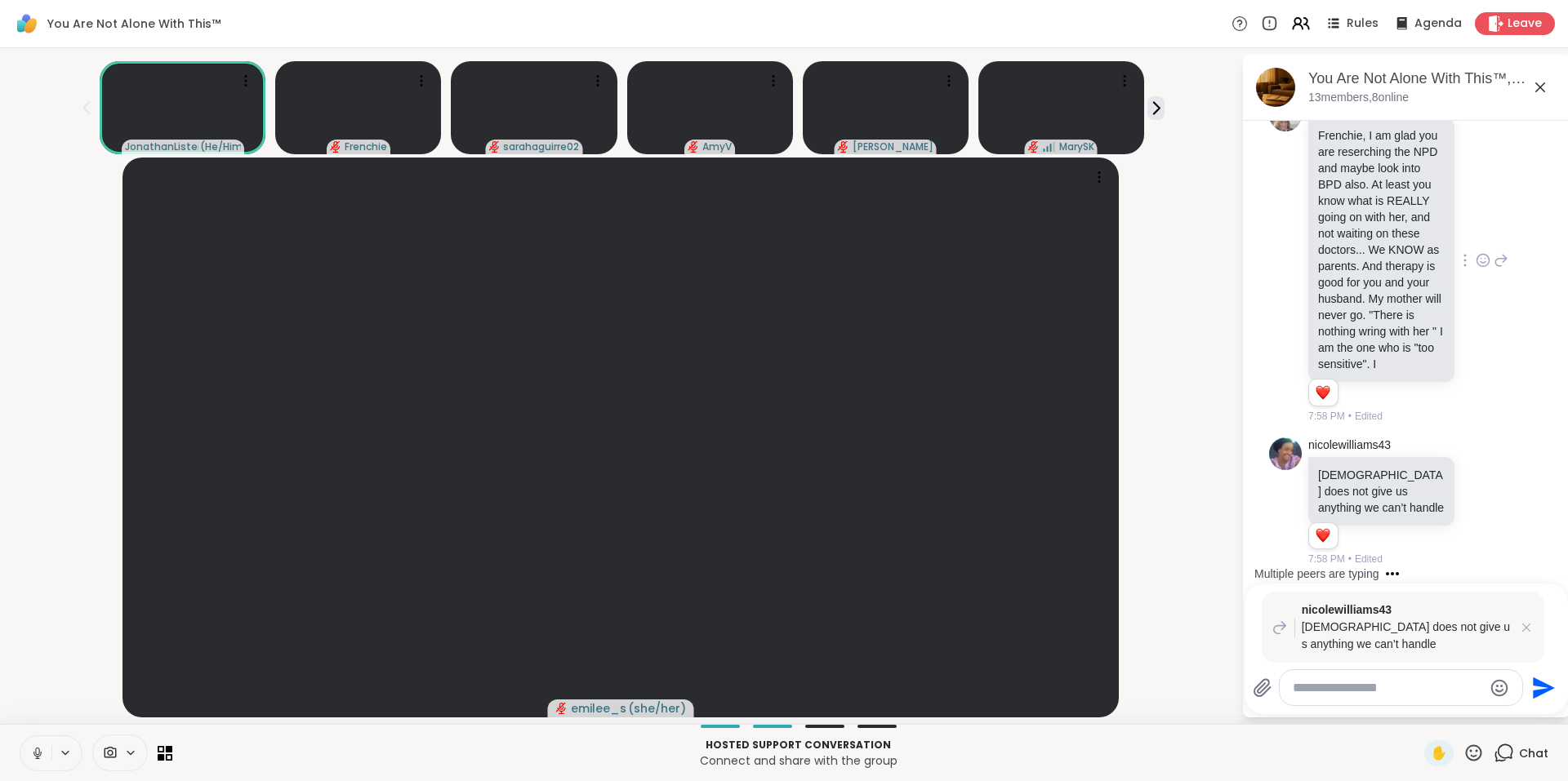
click at [1324, 691] on textarea "Type your message" at bounding box center [1388, 688] width 190 height 16
type textarea "******"
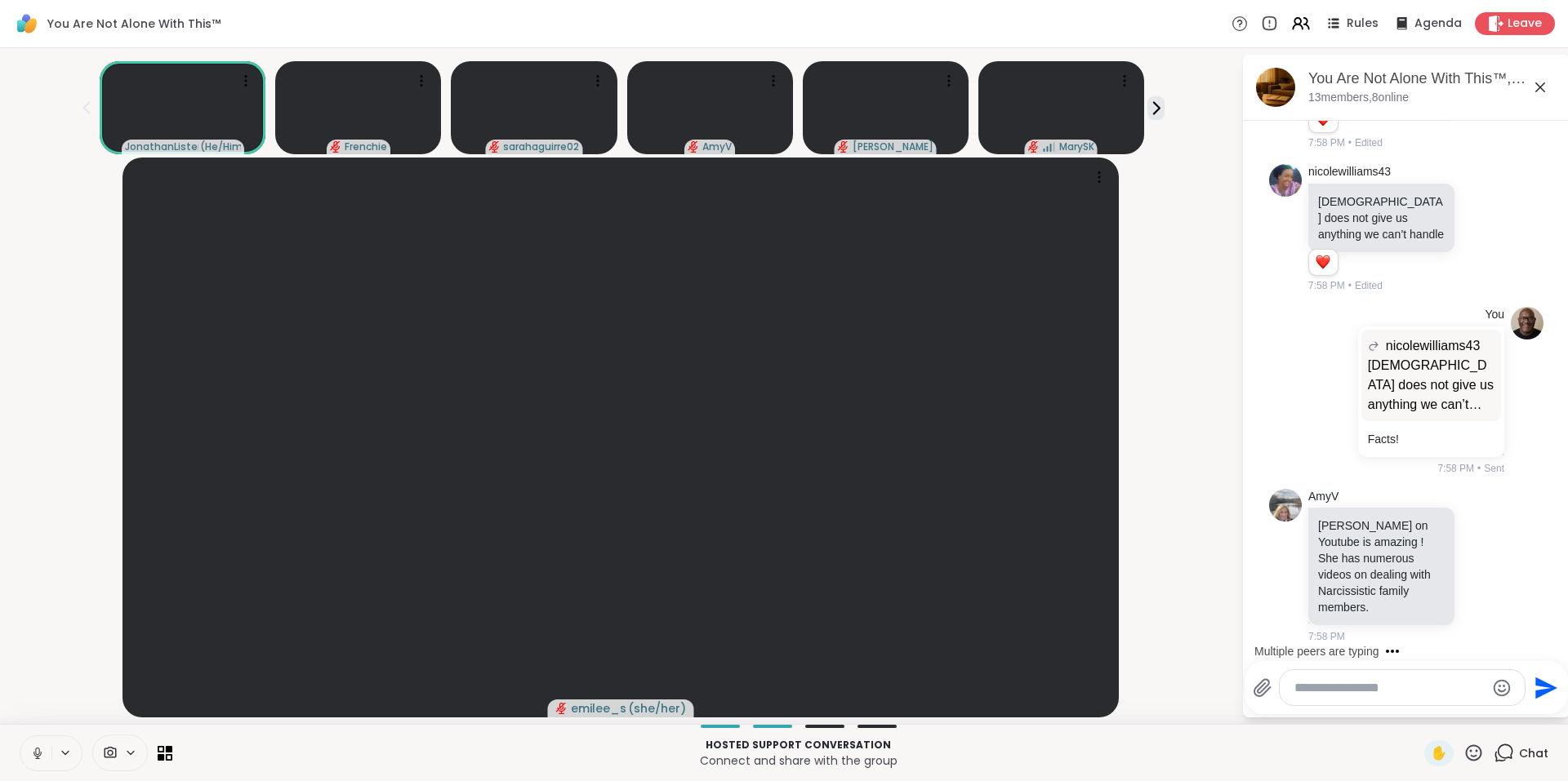
scroll to position [11437, 0]
click at [1494, 562] on icon at bounding box center [1501, 565] width 14 height 19
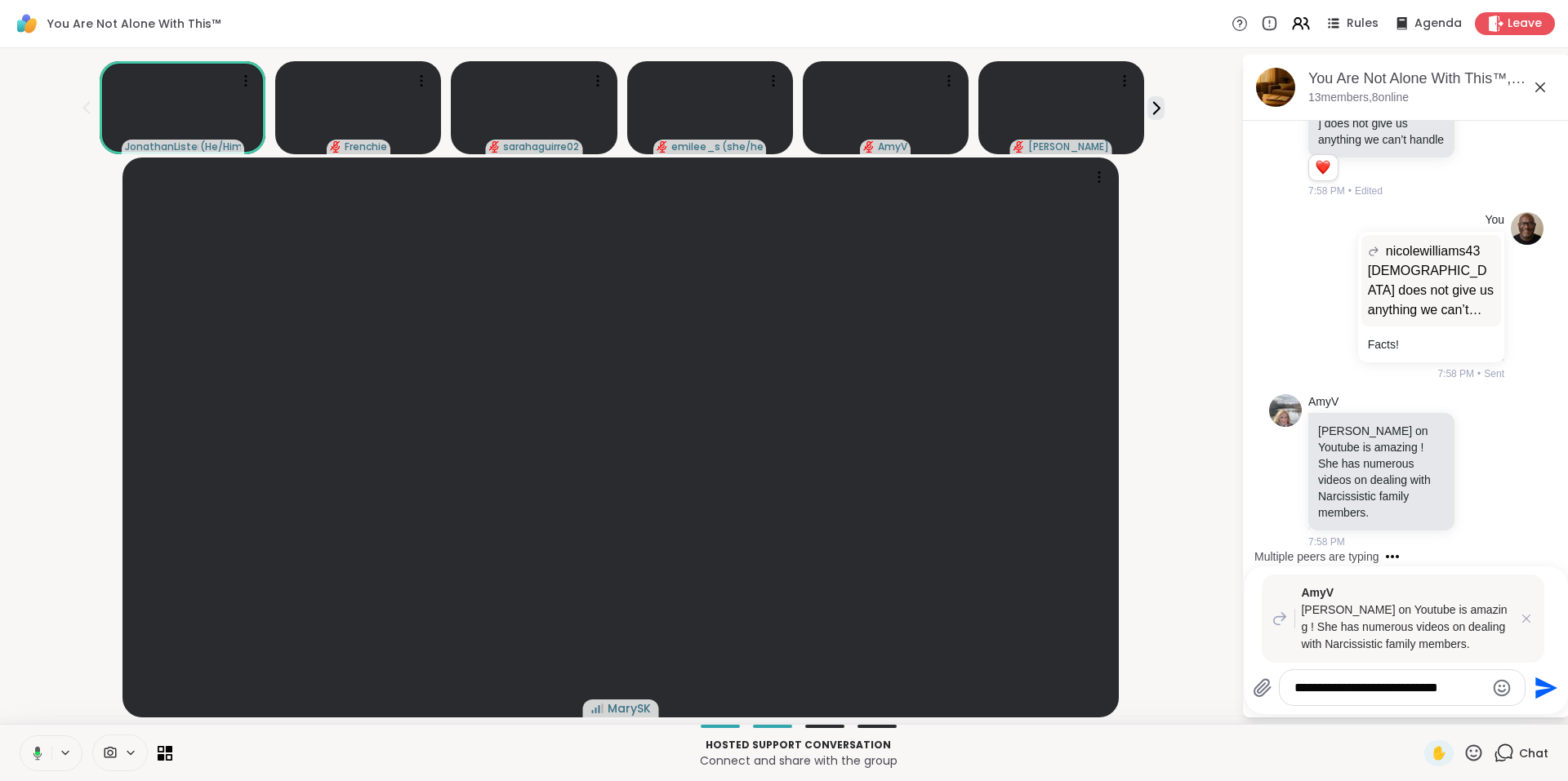
type textarea "**********"
click at [1353, 663] on div "**********" at bounding box center [1406, 640] width 323 height 148
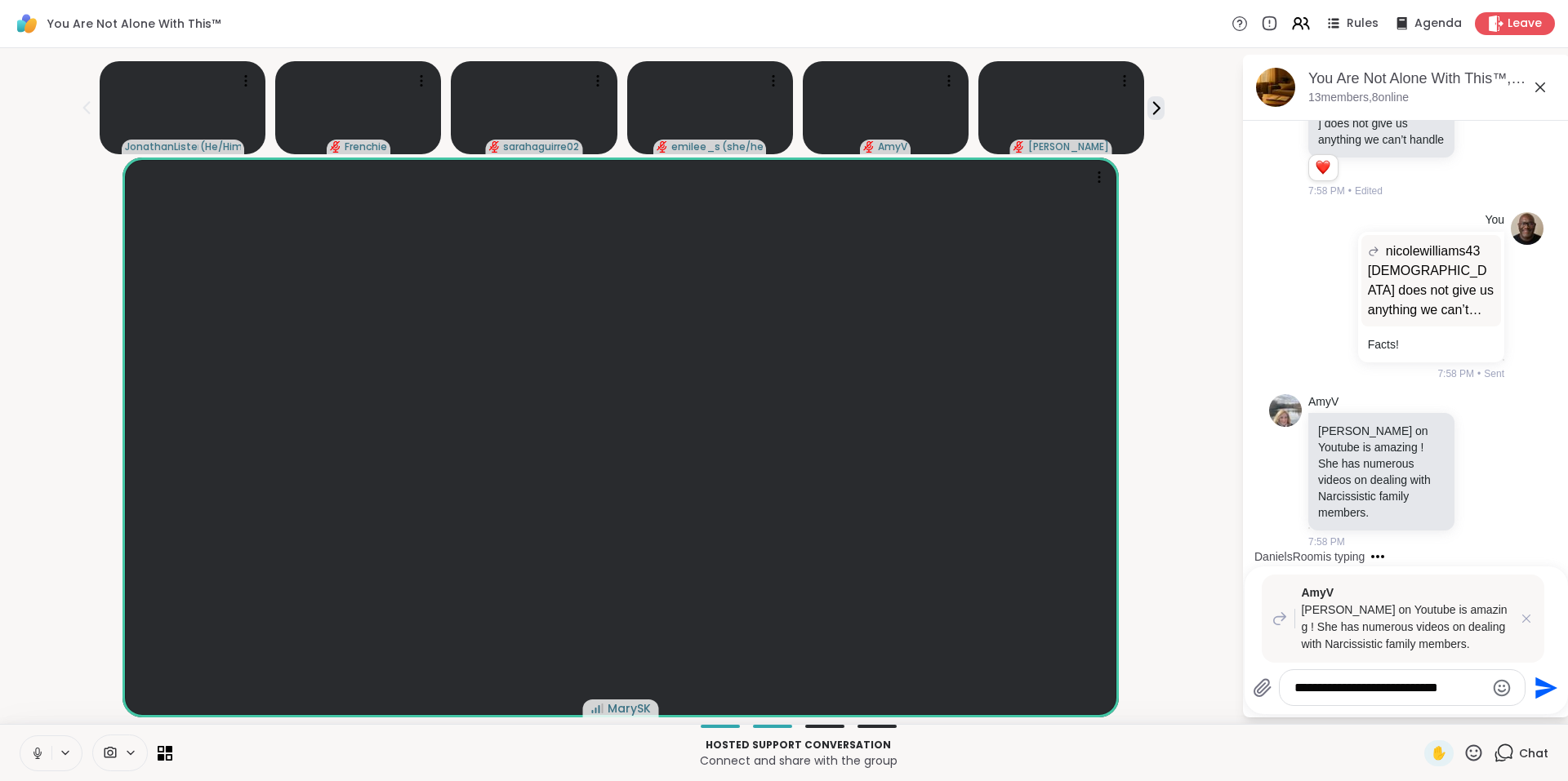
click at [1545, 689] on icon "Send" at bounding box center [1546, 688] width 22 height 22
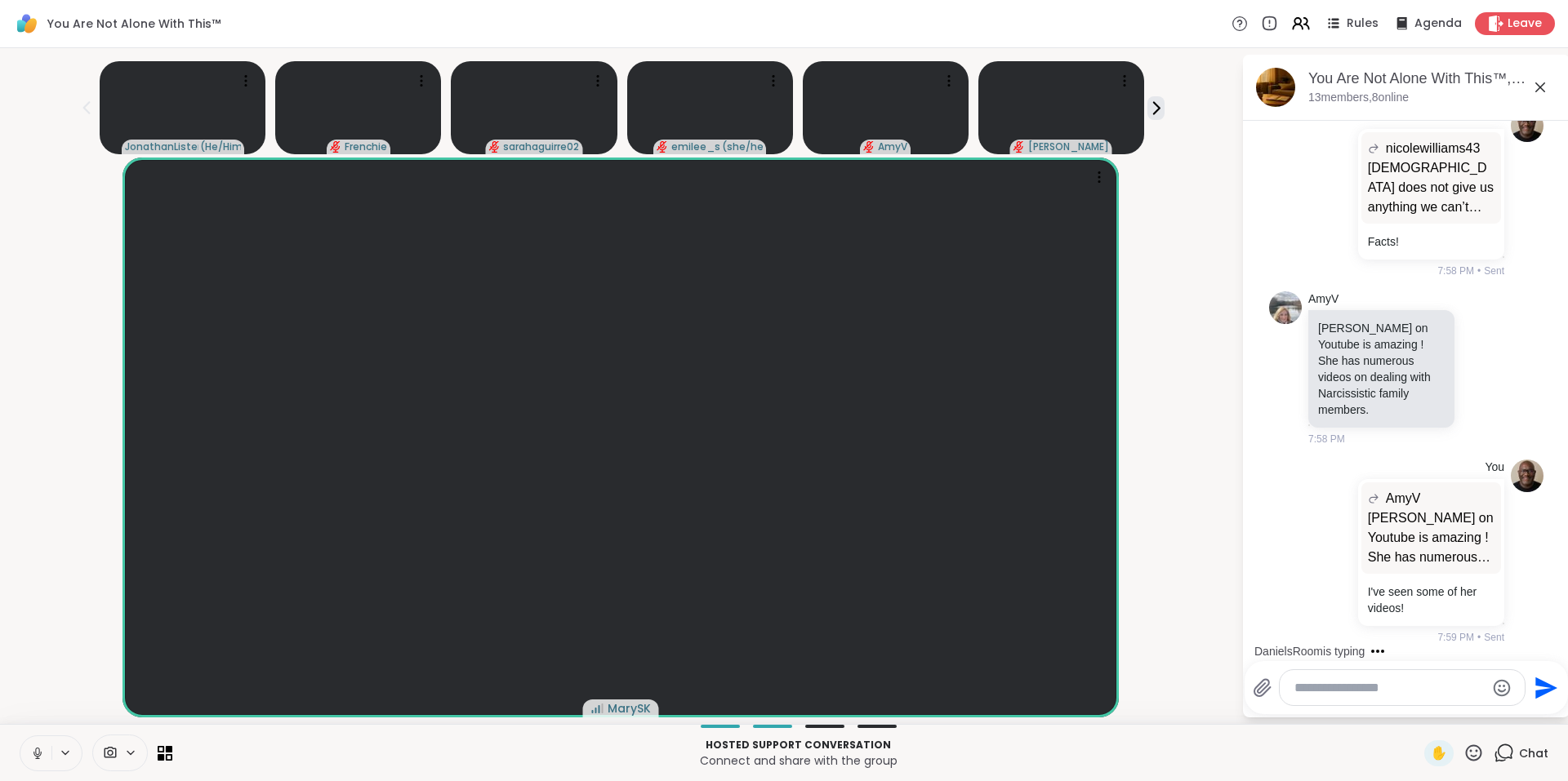
scroll to position [11635, 0]
click at [1290, 21] on icon at bounding box center [1300, 24] width 20 height 20
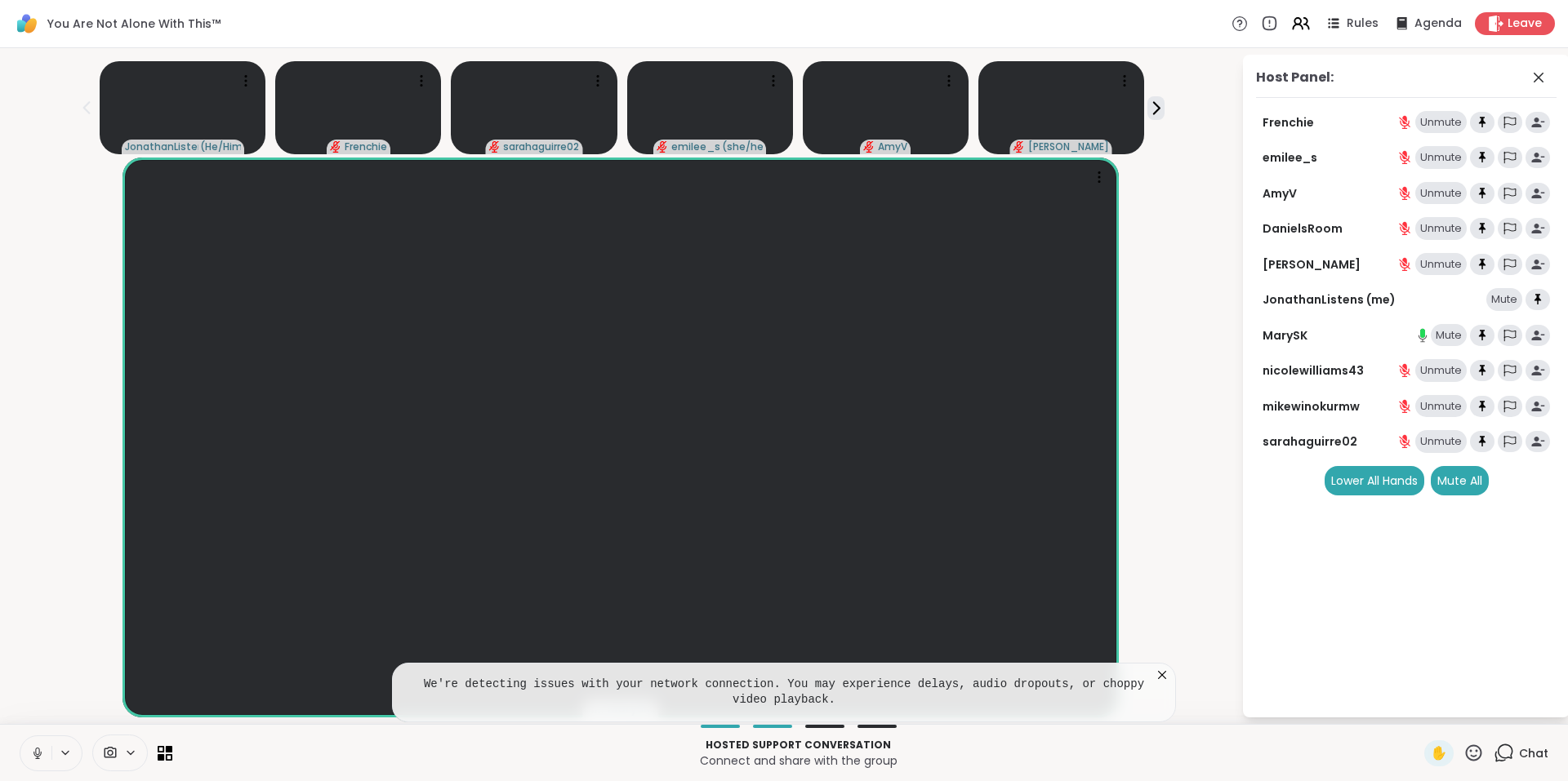
click at [1160, 674] on icon at bounding box center [1161, 674] width 16 height 16
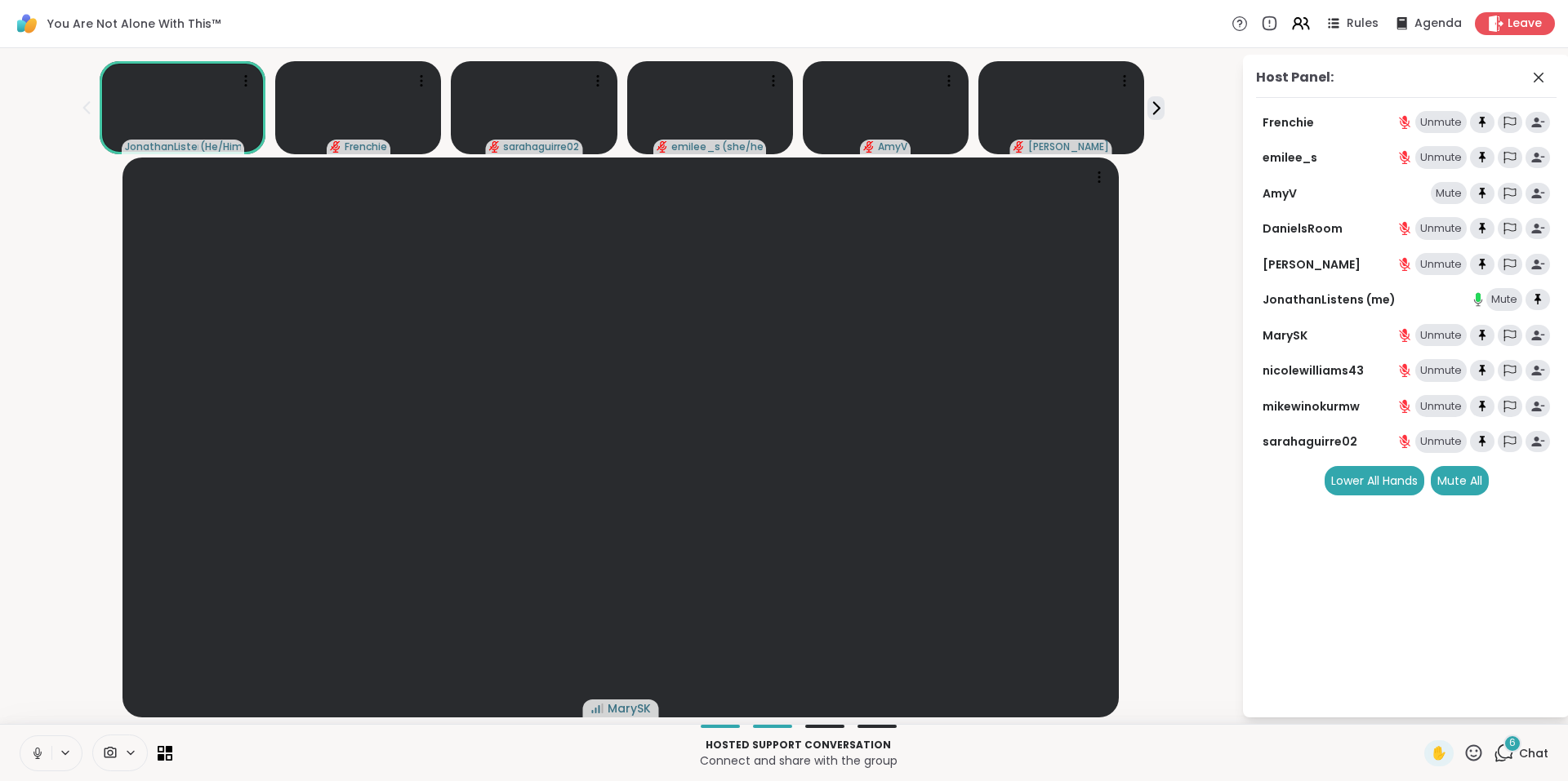
click at [1509, 740] on span "6" at bounding box center [1512, 743] width 7 height 13
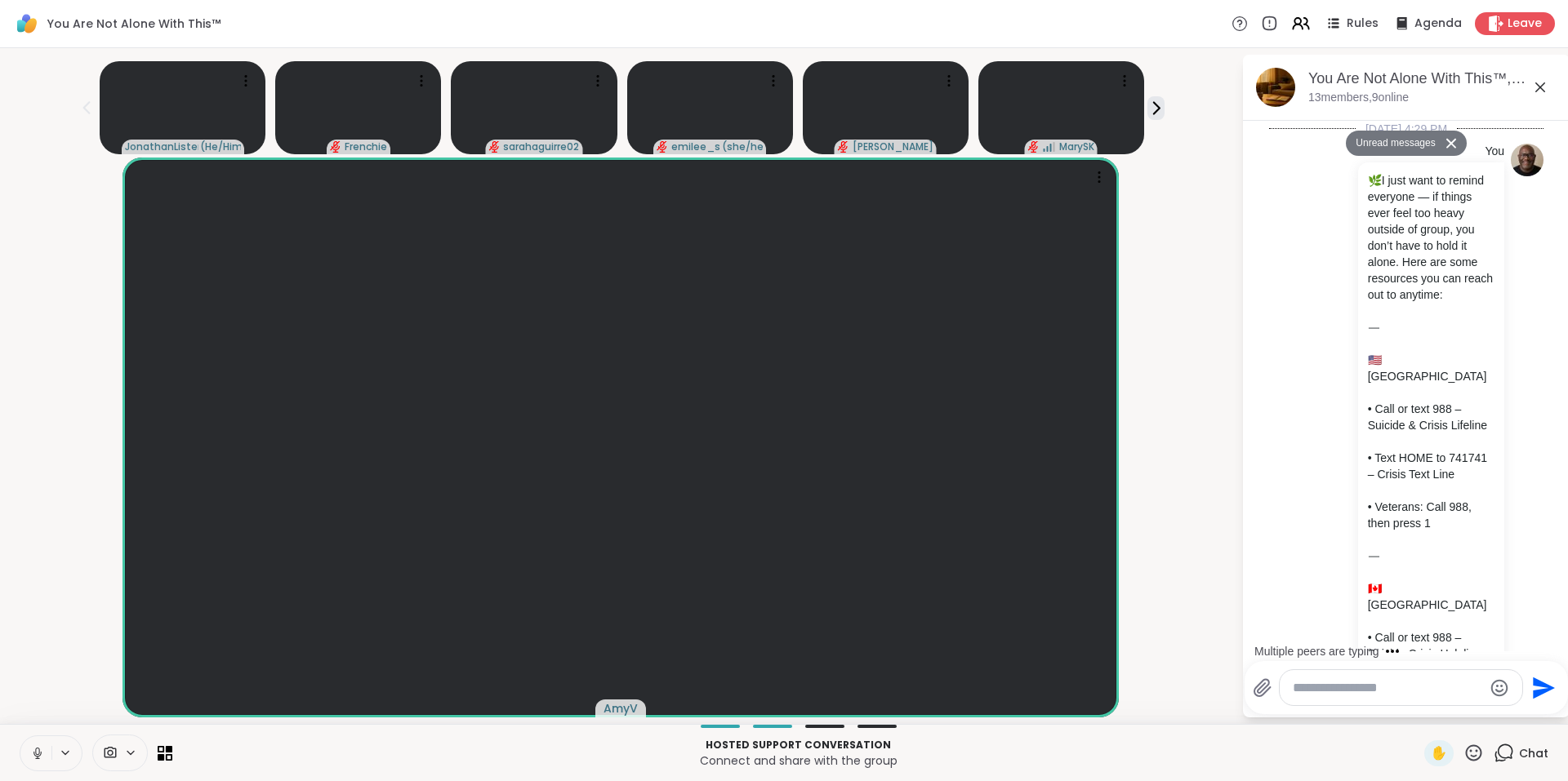
scroll to position [13065, 0]
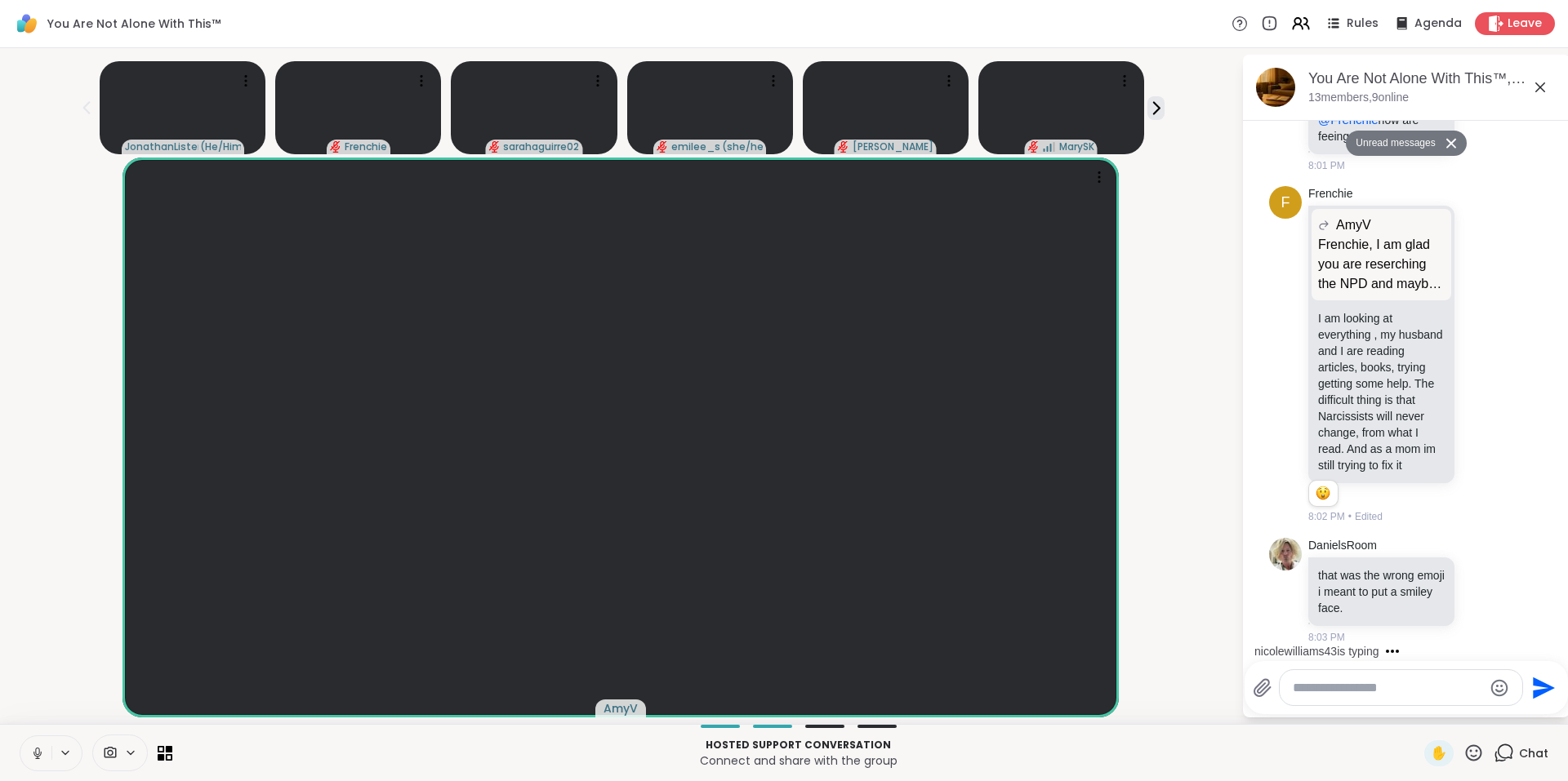
click at [1402, 140] on button "Unread messages" at bounding box center [1393, 143] width 94 height 26
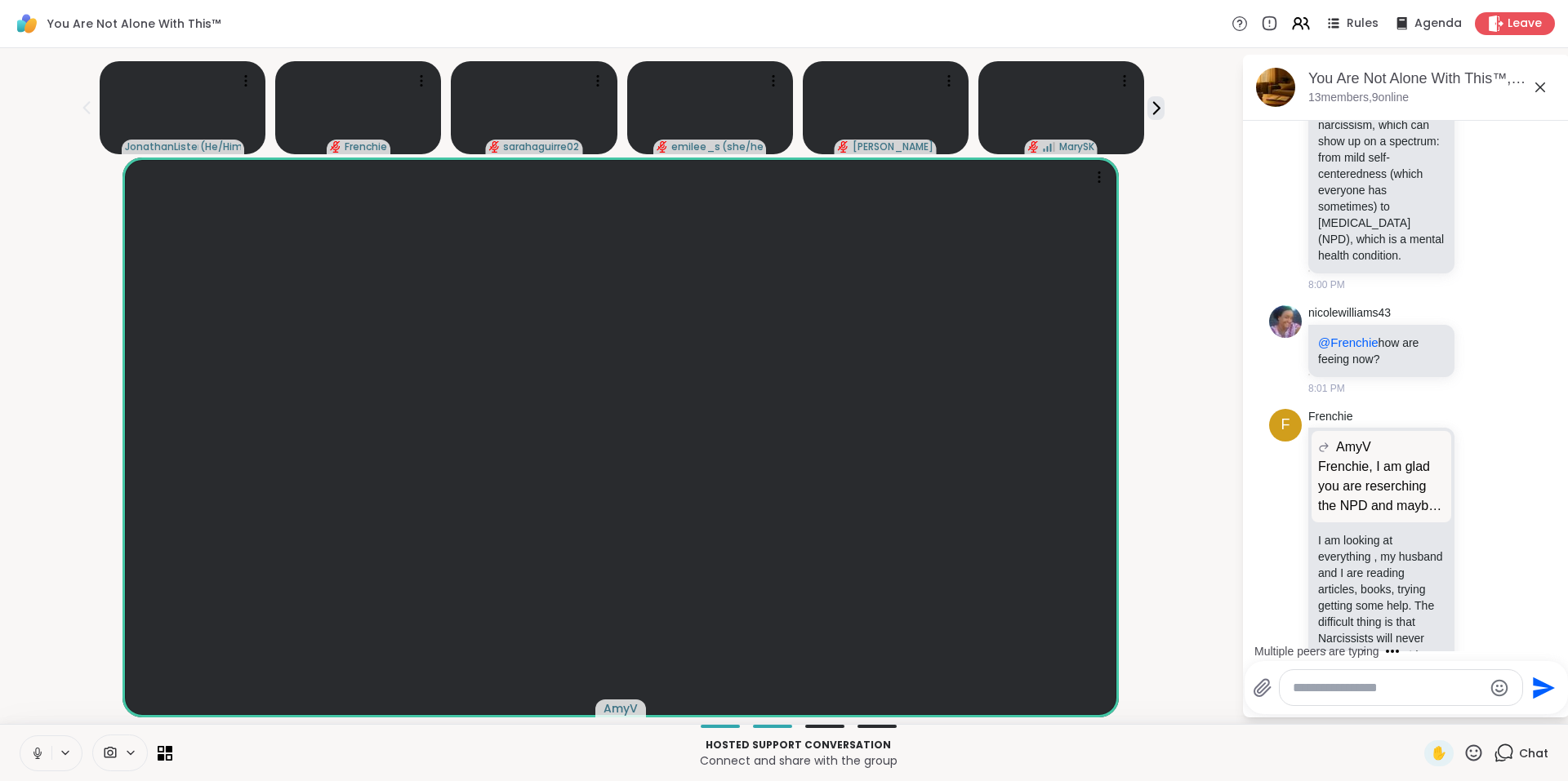
scroll to position [12235, 0]
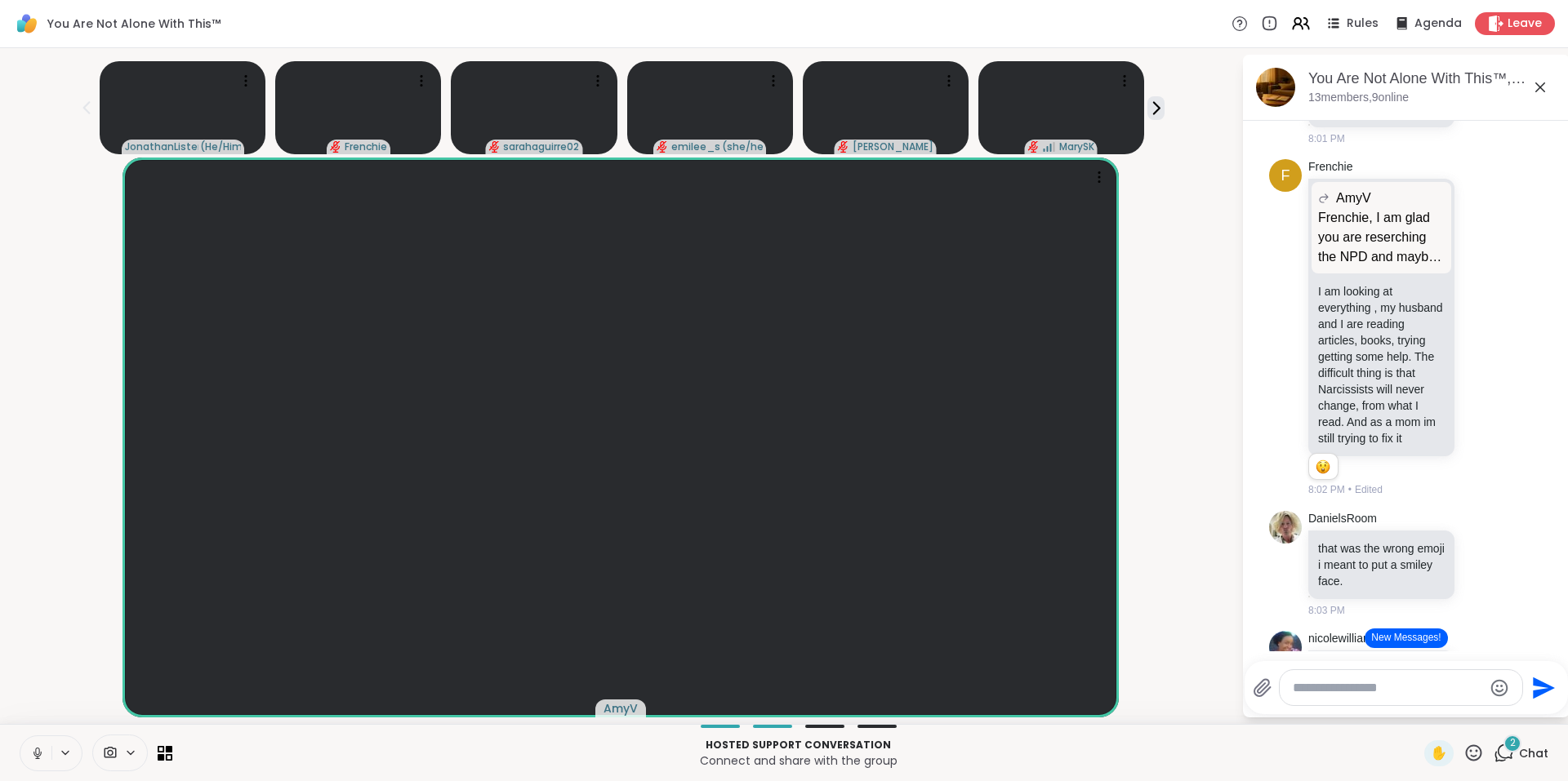
scroll to position [12509, 0]
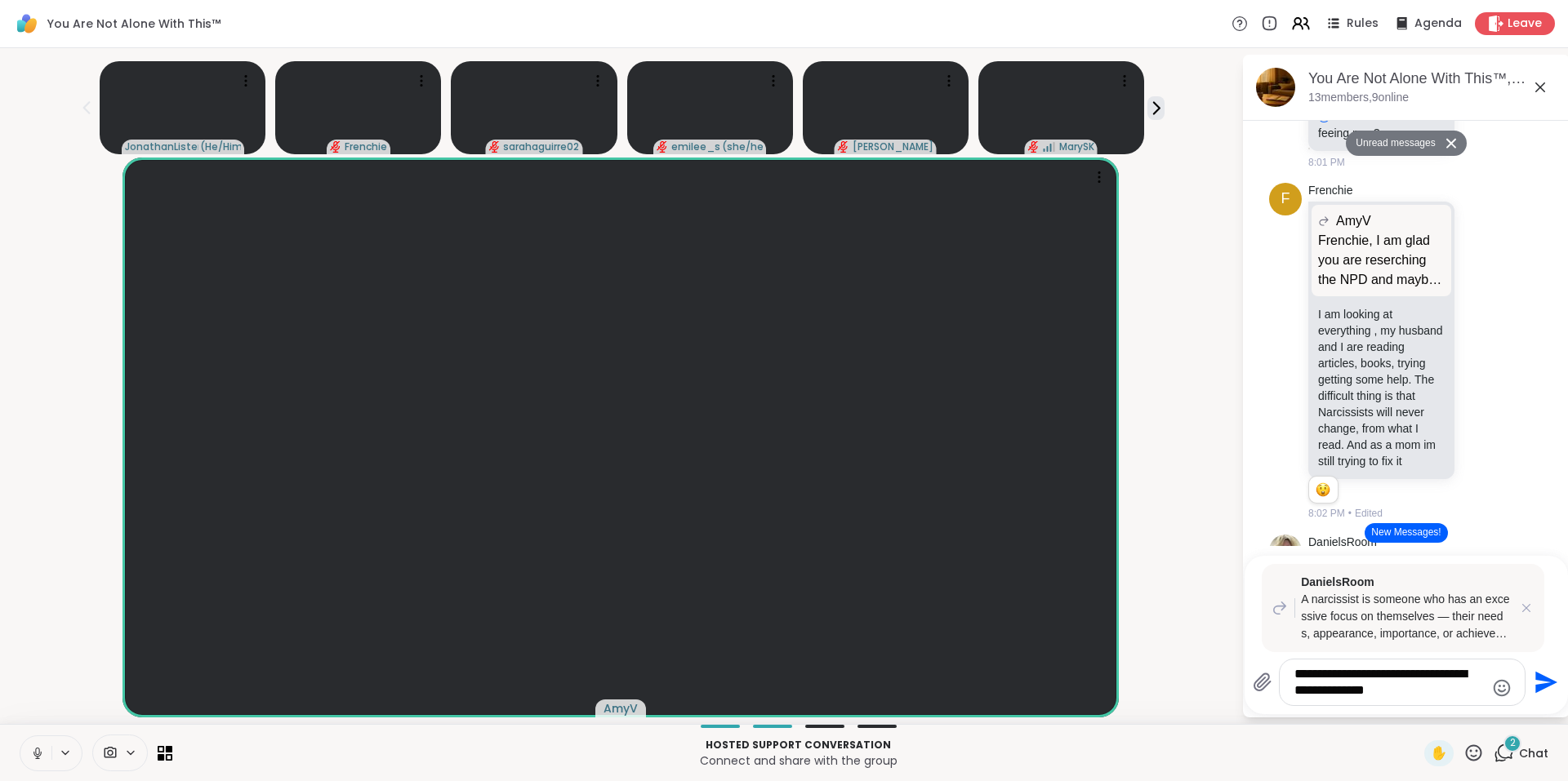
type textarea "**********"
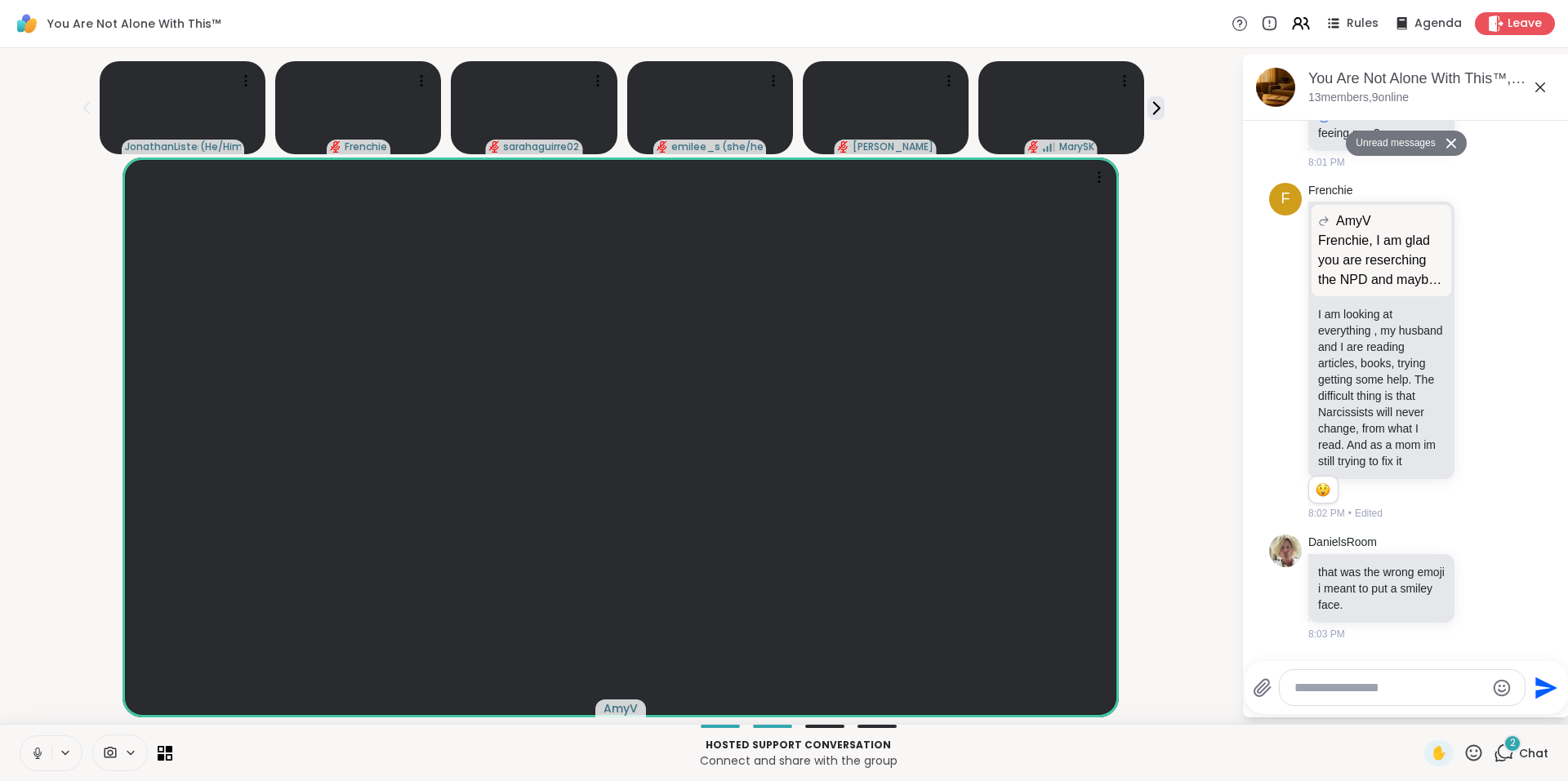
scroll to position [13747, 0]
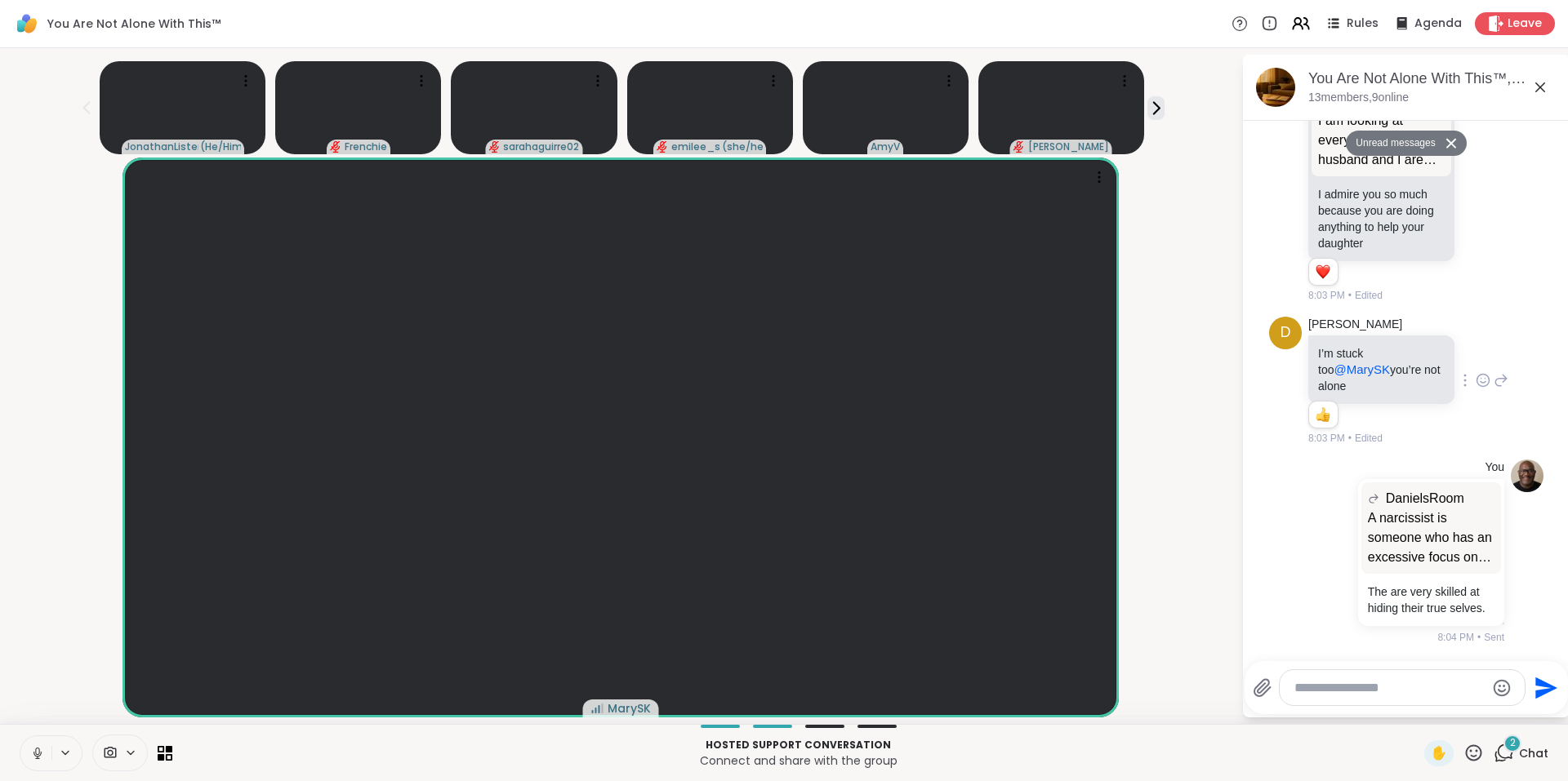
click at [1475, 372] on icon at bounding box center [1482, 380] width 14 height 16
click at [1475, 347] on div "Select Reaction: Heart" at bounding box center [1482, 353] width 14 height 14
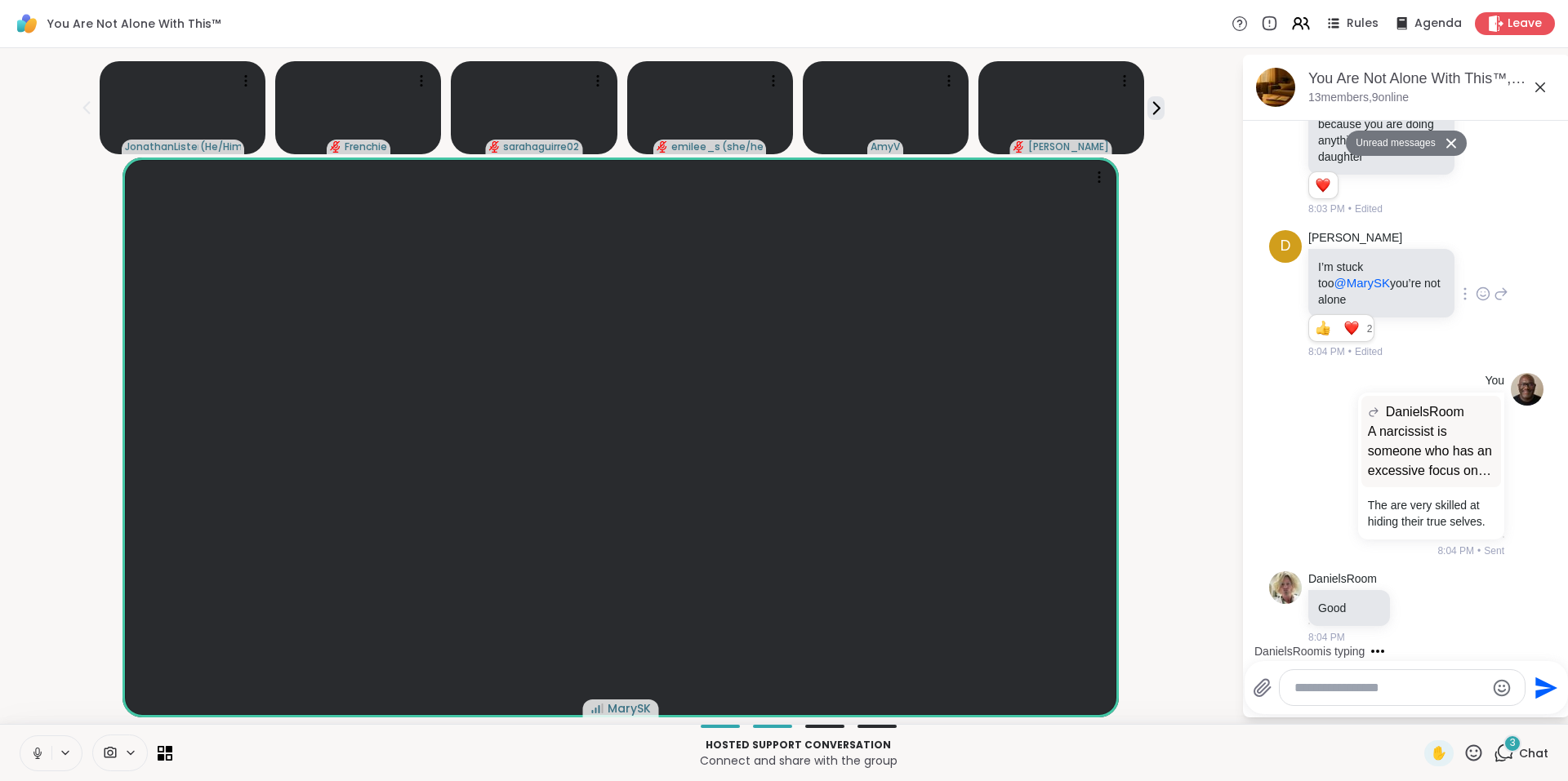
scroll to position [13529, 0]
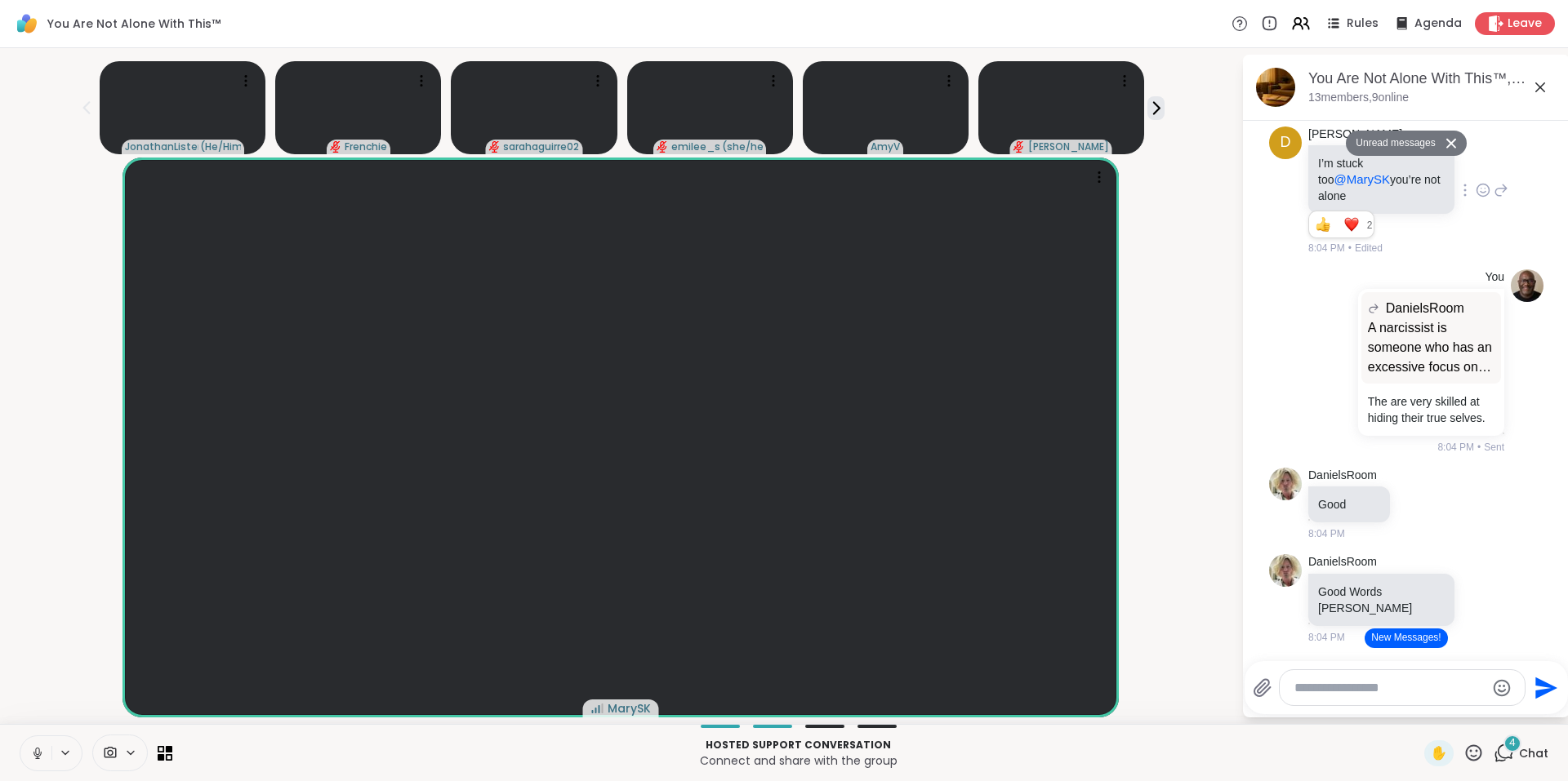
click at [1384, 140] on button "Unread messages" at bounding box center [1393, 143] width 94 height 26
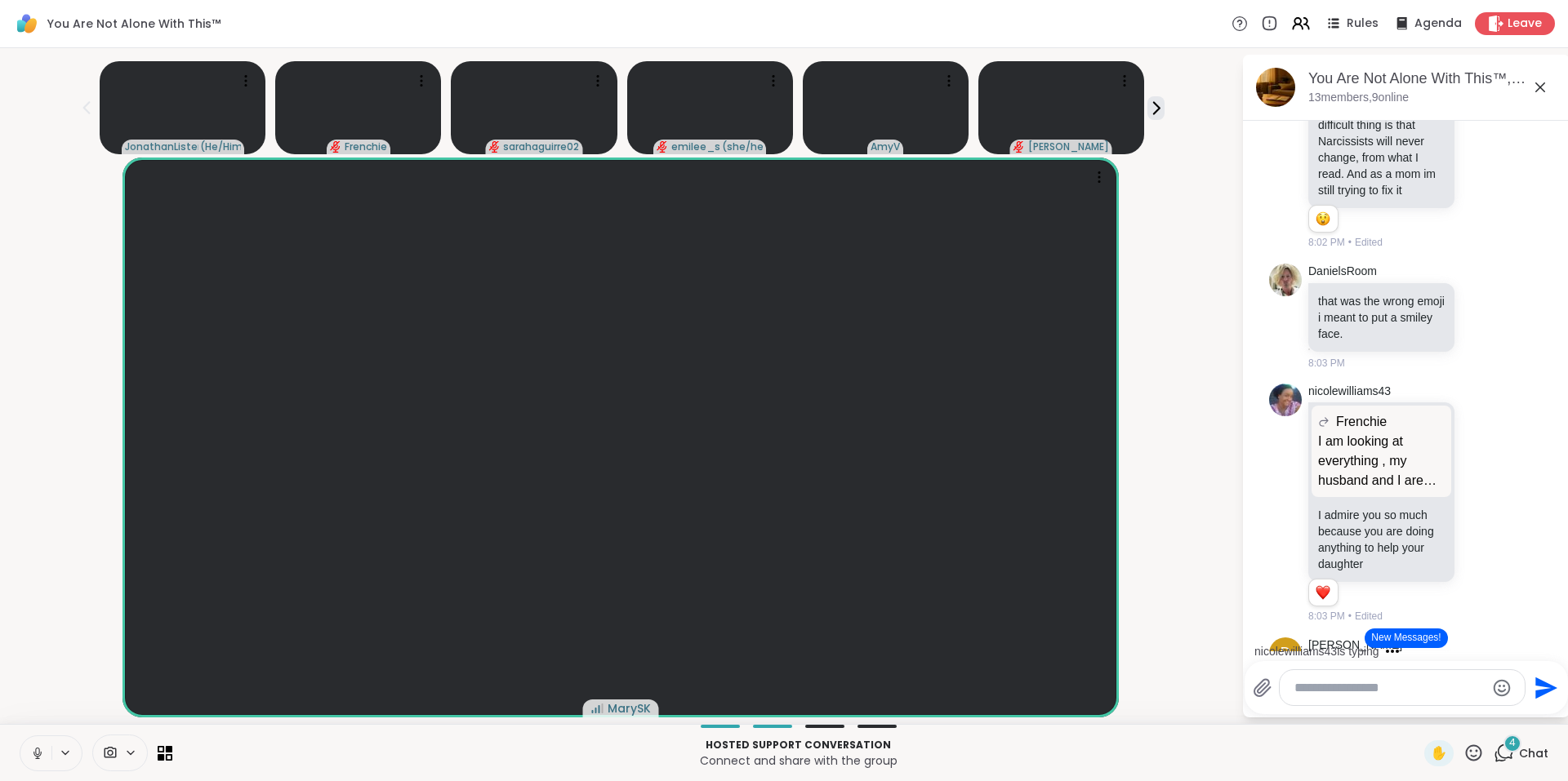
scroll to position [13015, 0]
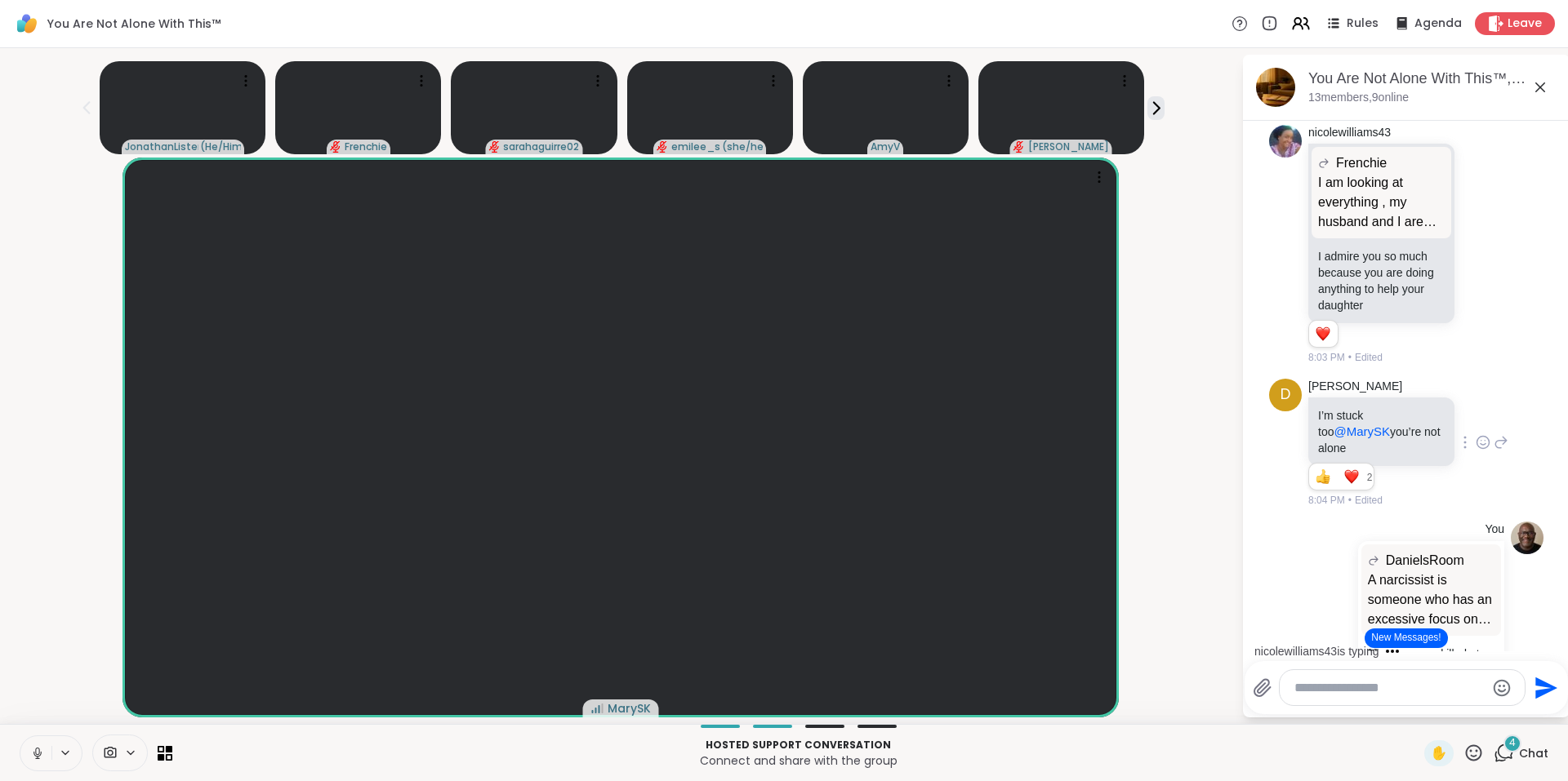
click at [1395, 635] on button "New Messages!" at bounding box center [1406, 638] width 83 height 19
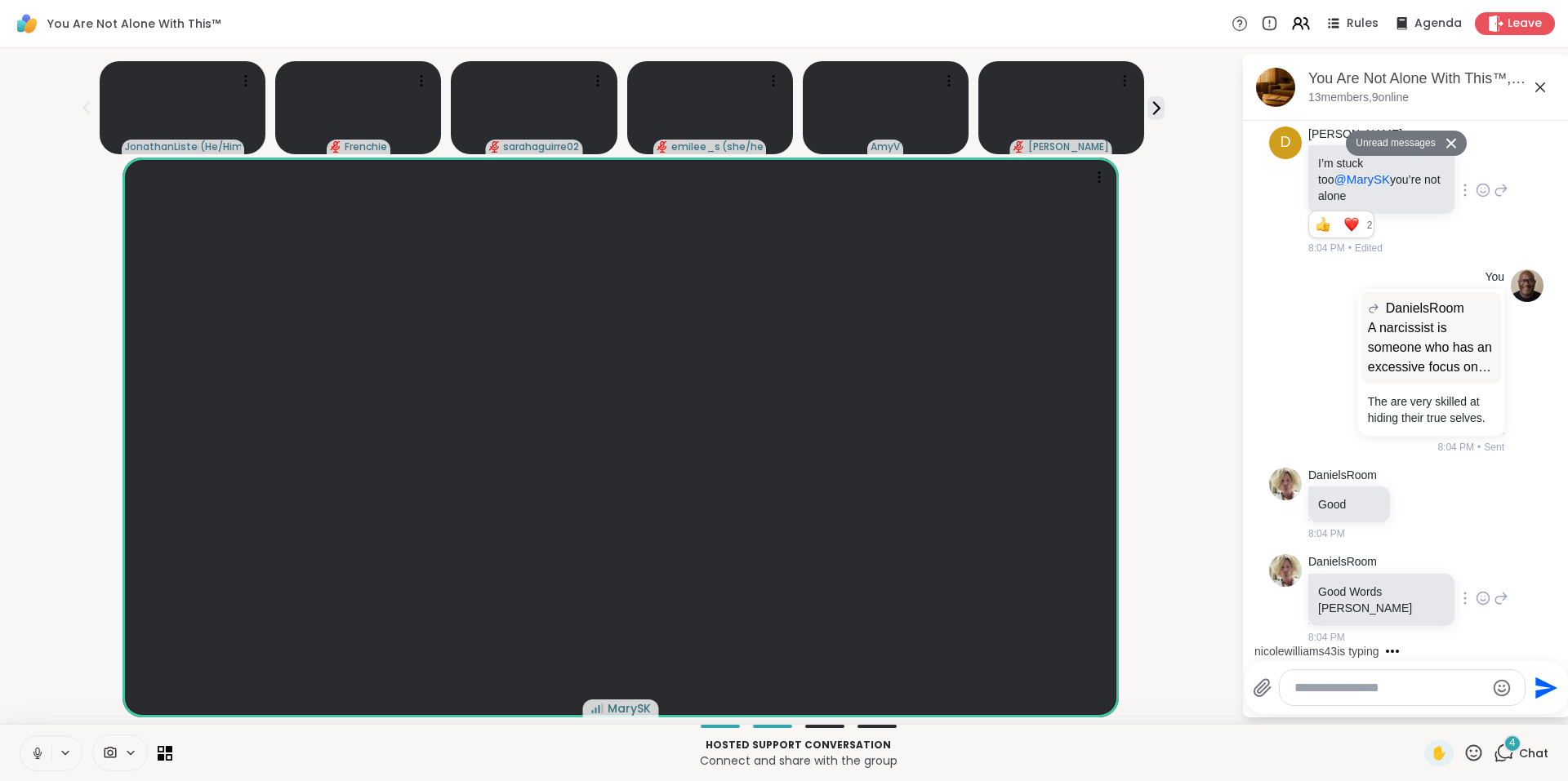
click at [1475, 607] on icon at bounding box center [1482, 598] width 14 height 16
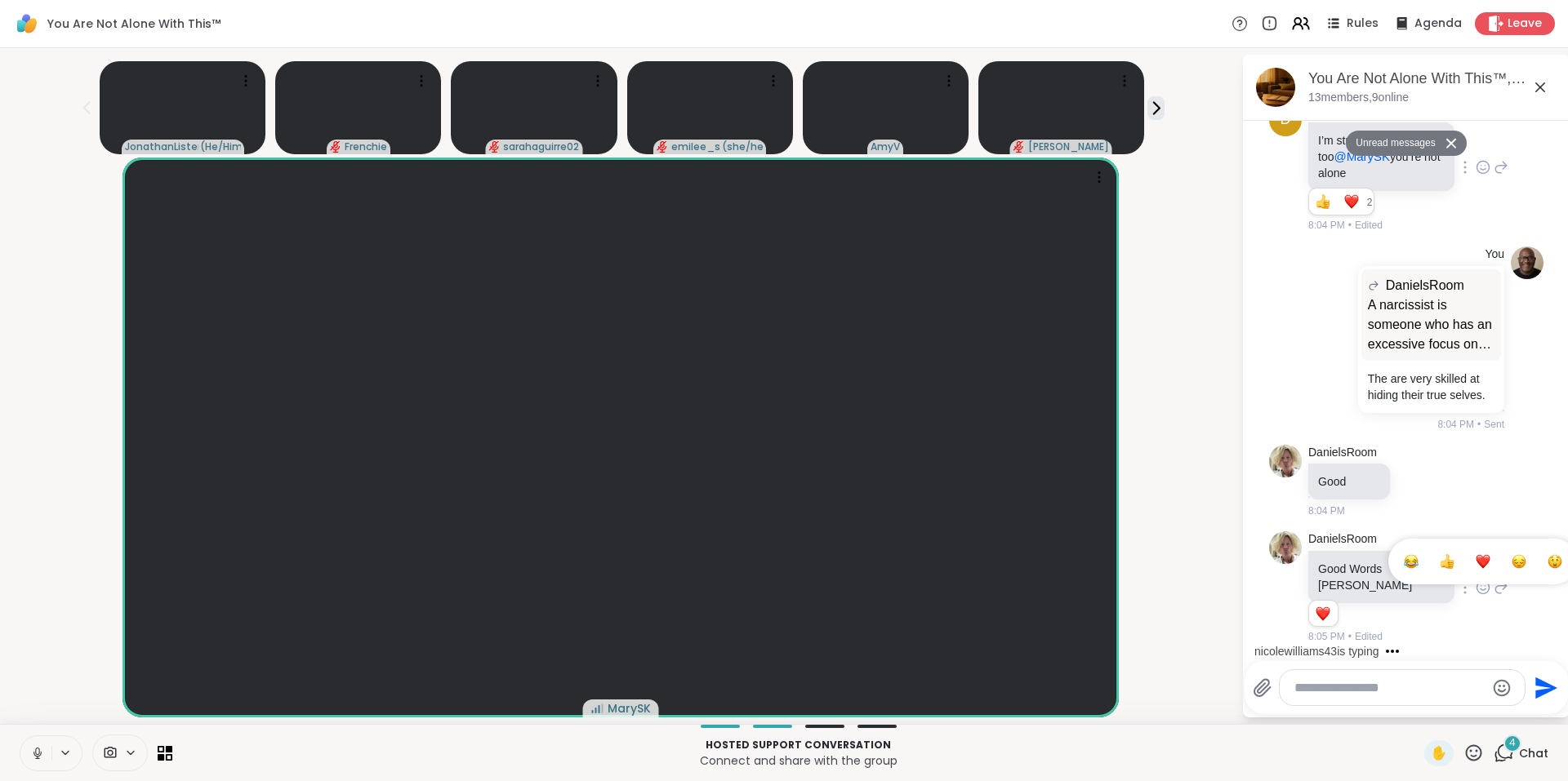
scroll to position [13944, 0]
click at [1475, 569] on div "Select Reaction: Heart" at bounding box center [1482, 561] width 14 height 14
click at [1342, 348] on div at bounding box center [1347, 337] width 14 height 19
click at [1363, 369] on icon at bounding box center [1367, 361] width 16 height 16
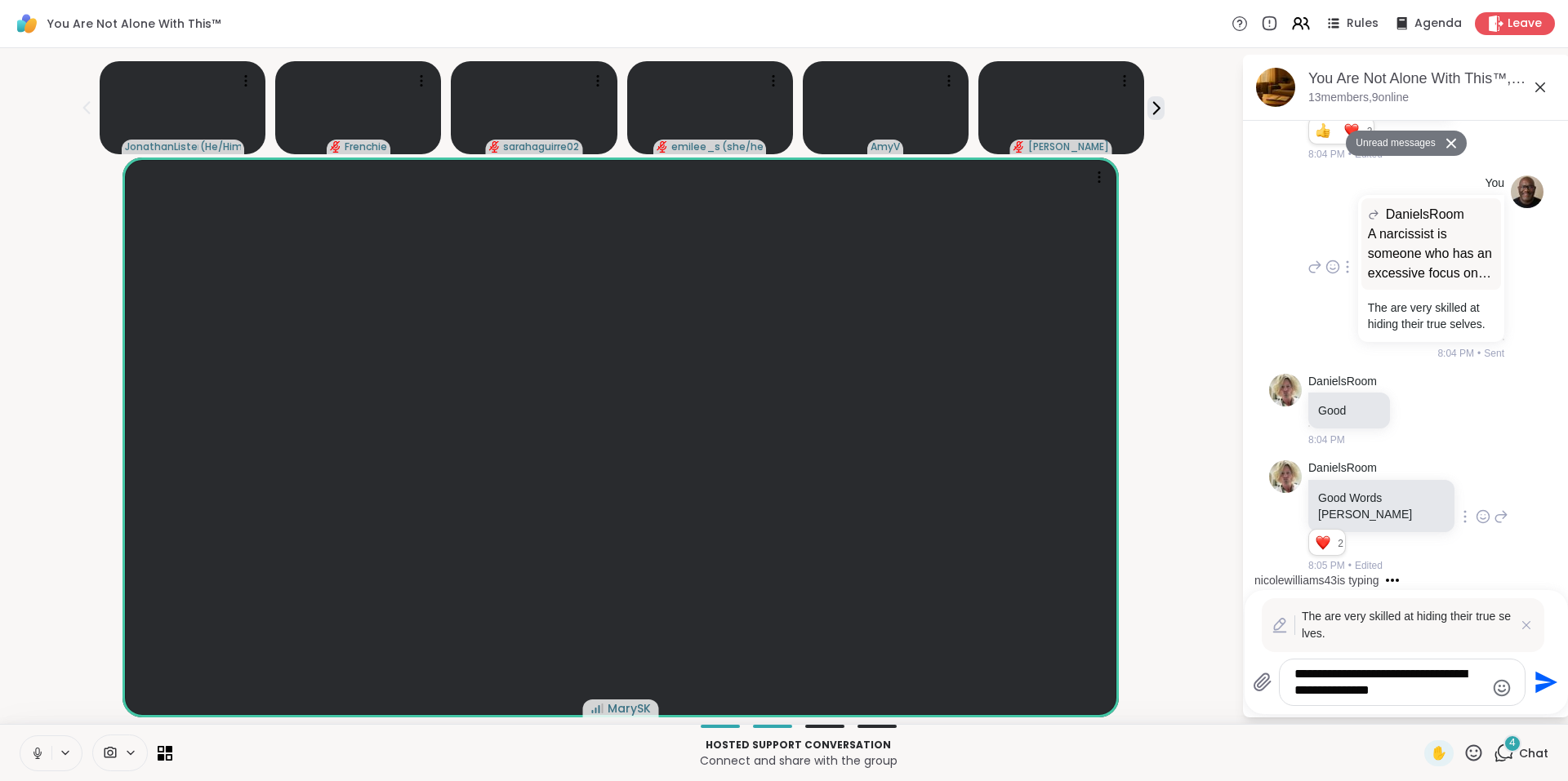
click at [1314, 673] on textarea "**********" at bounding box center [1389, 682] width 190 height 33
type textarea "**********"
click at [1541, 679] on icon "Send" at bounding box center [1546, 683] width 22 height 22
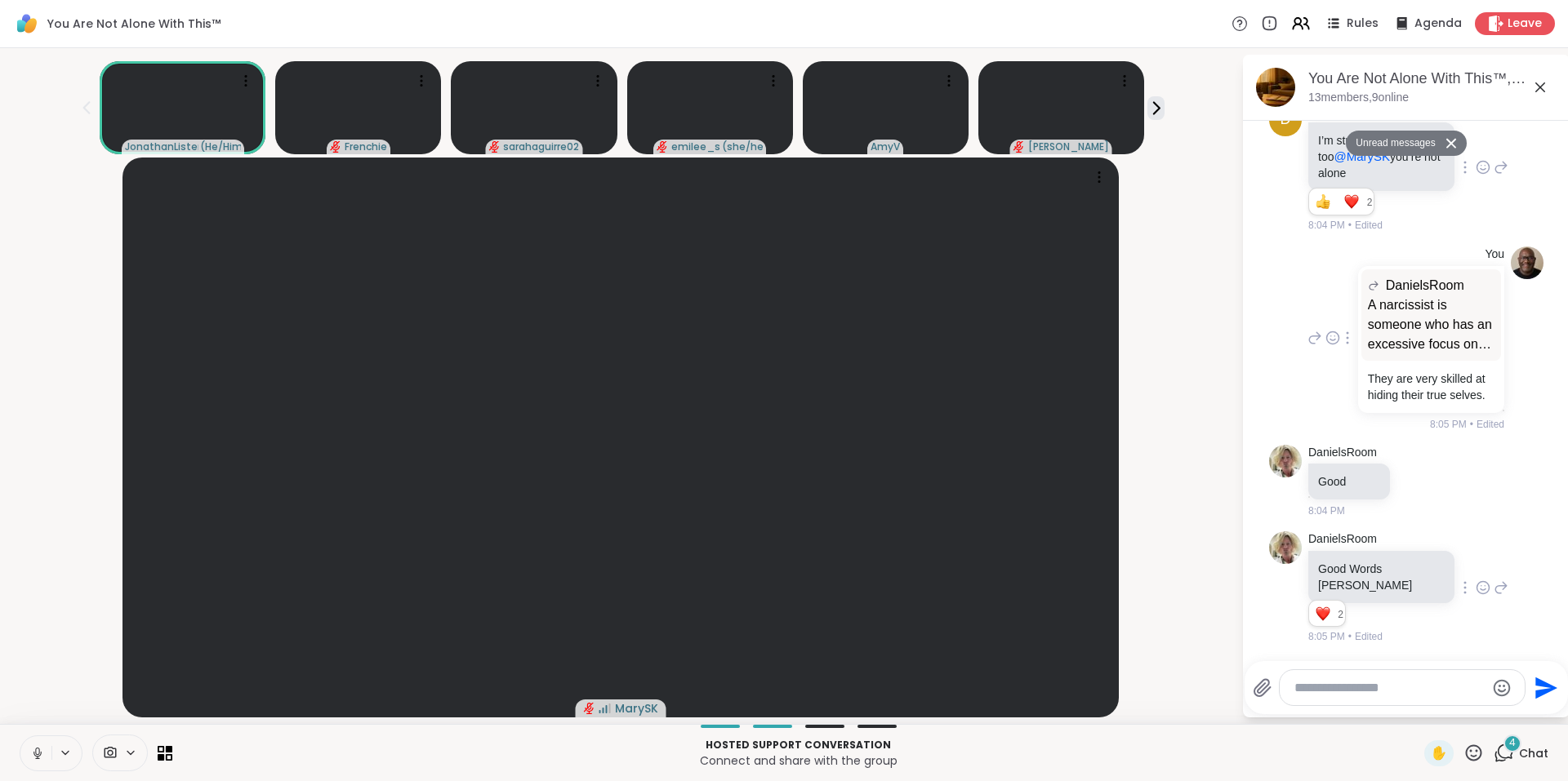
click at [1392, 138] on button "Unread messages" at bounding box center [1393, 143] width 94 height 26
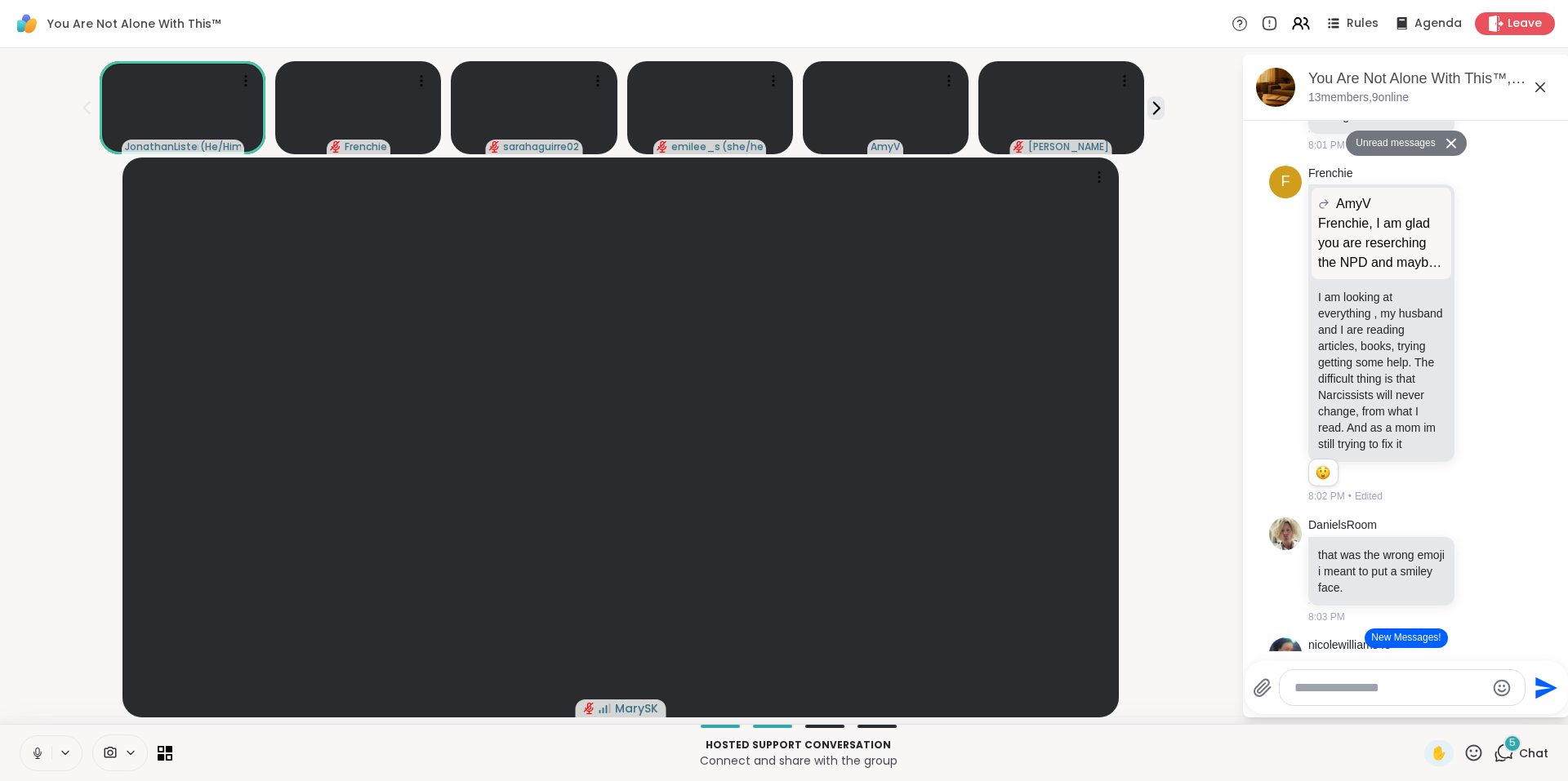
scroll to position [12860, 0]
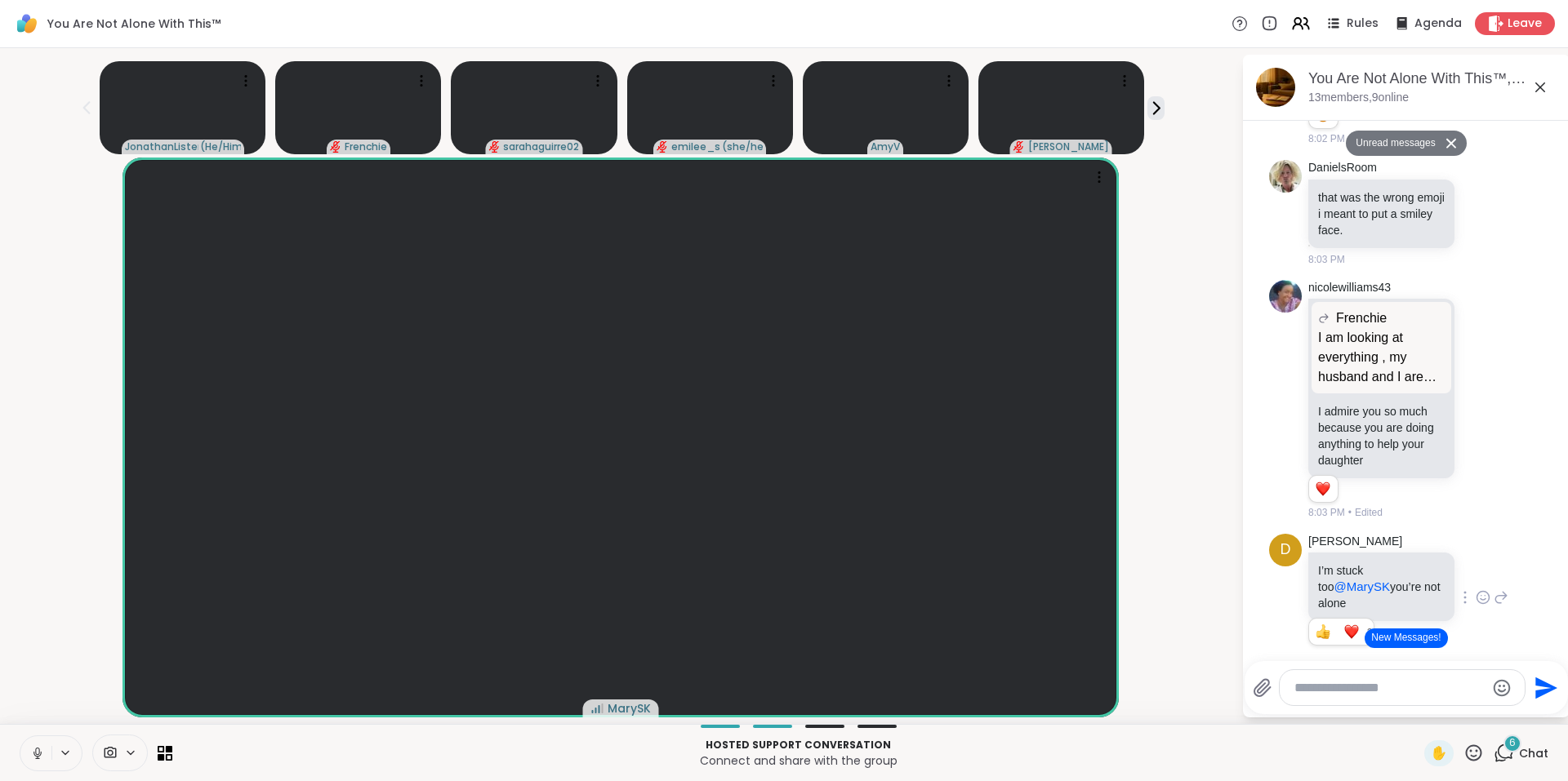
click at [1396, 635] on button "New Messages!" at bounding box center [1406, 638] width 83 height 19
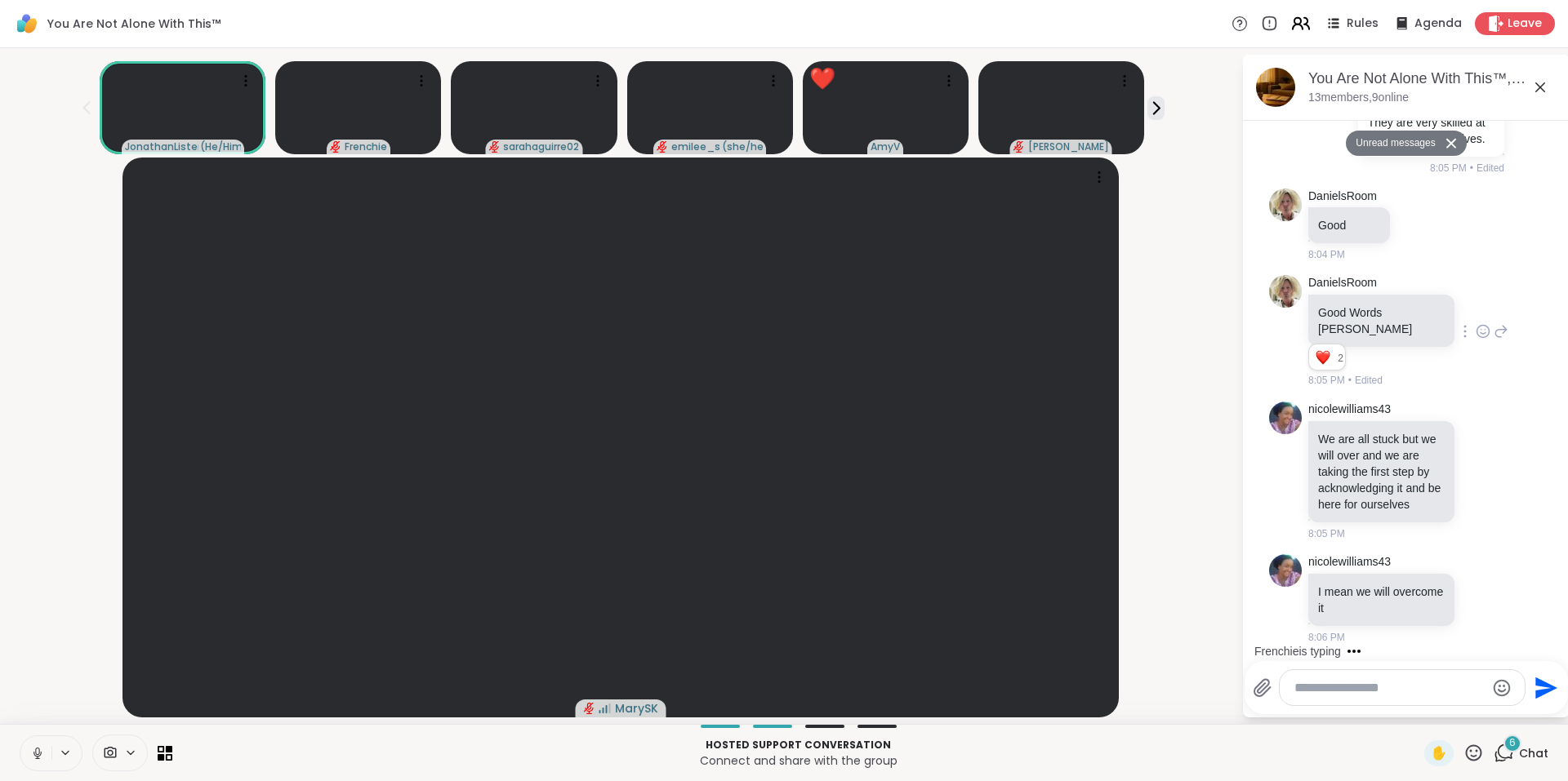
click at [1290, 20] on icon at bounding box center [1300, 24] width 20 height 20
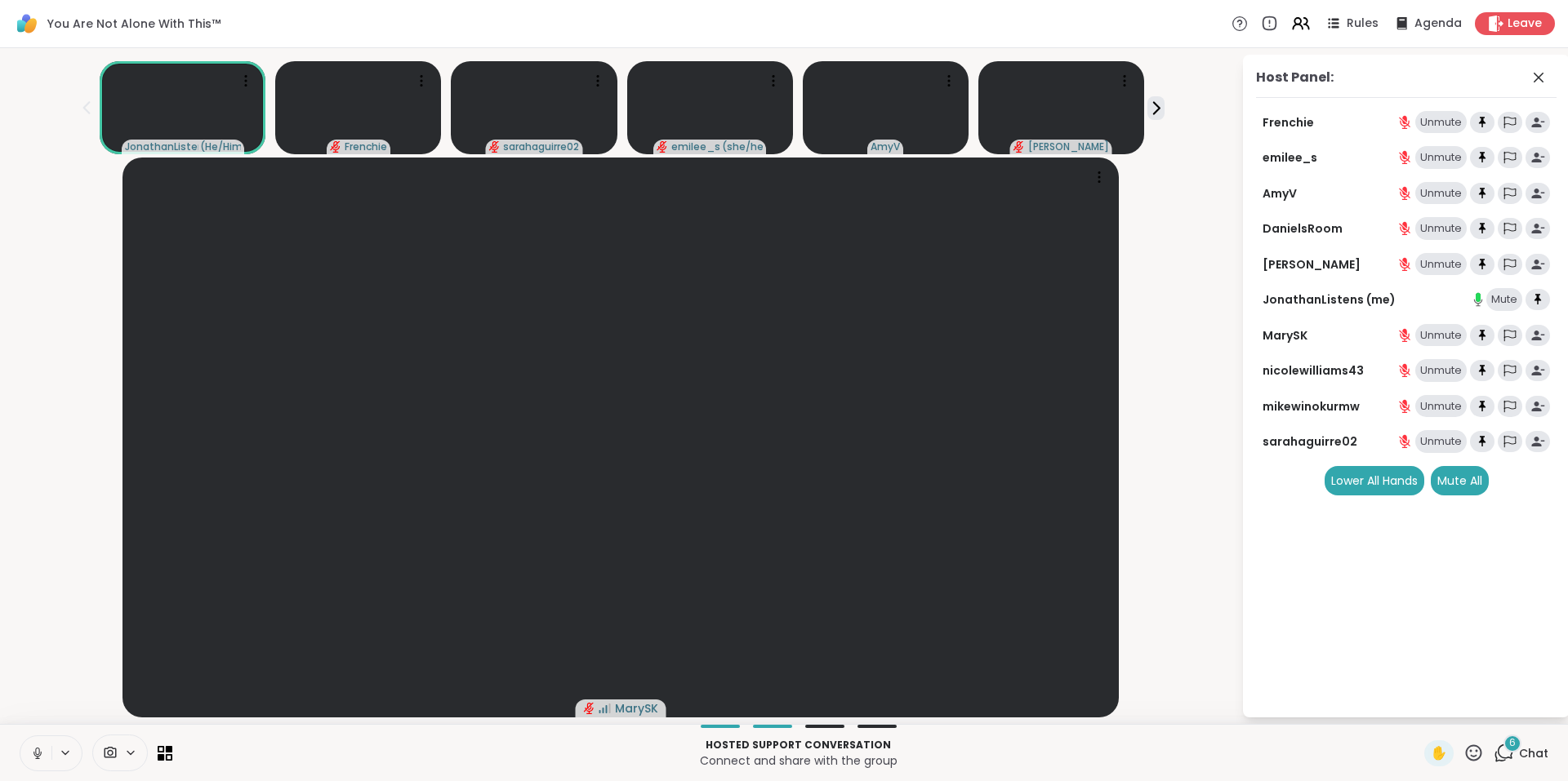
click at [1494, 747] on icon at bounding box center [1504, 753] width 20 height 20
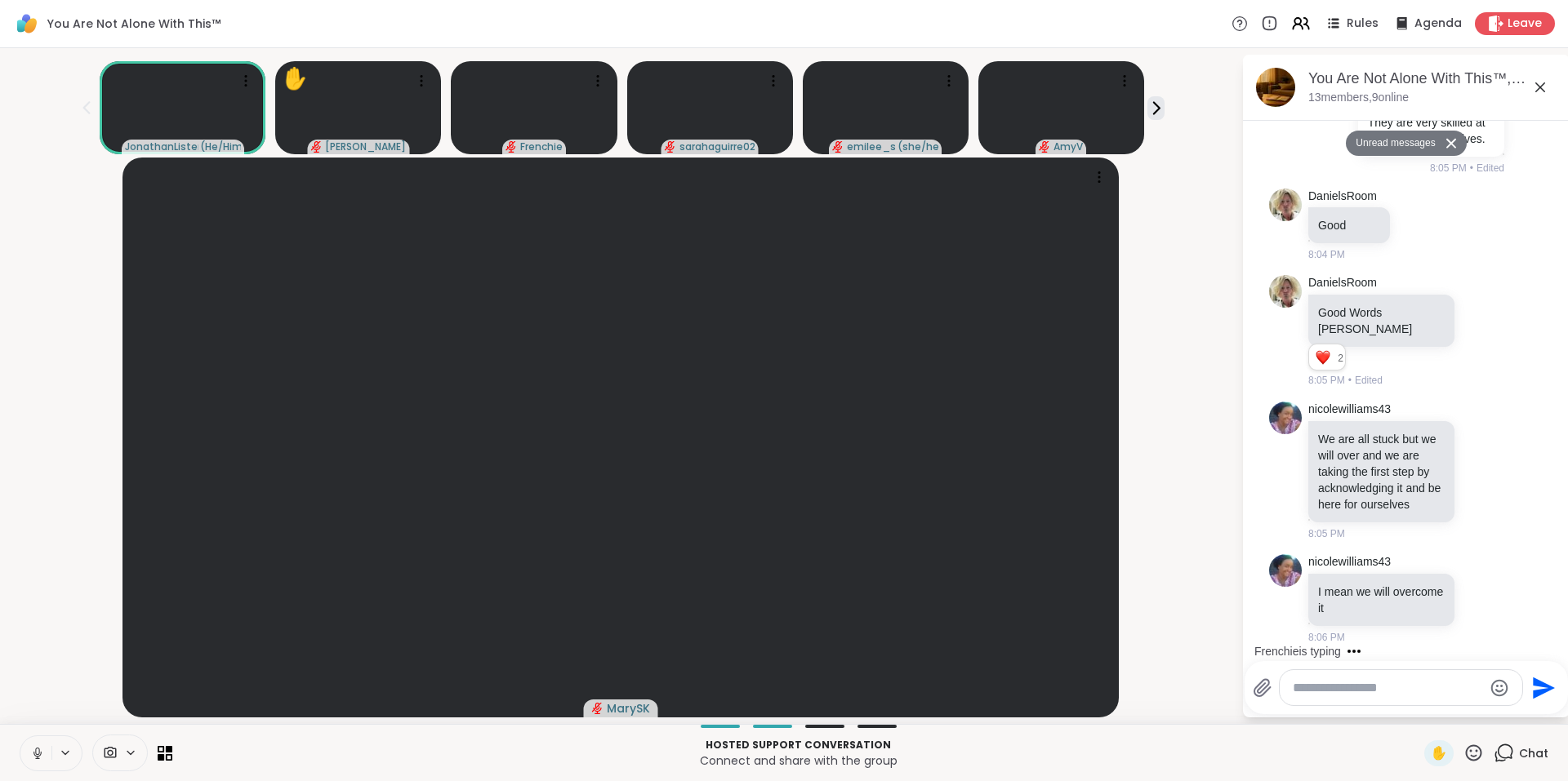
click at [1415, 144] on button "Unread messages" at bounding box center [1393, 143] width 94 height 26
click at [1475, 463] on icon at bounding box center [1482, 470] width 14 height 16
click at [1475, 441] on div "Select Reaction: Heart" at bounding box center [1482, 444] width 14 height 14
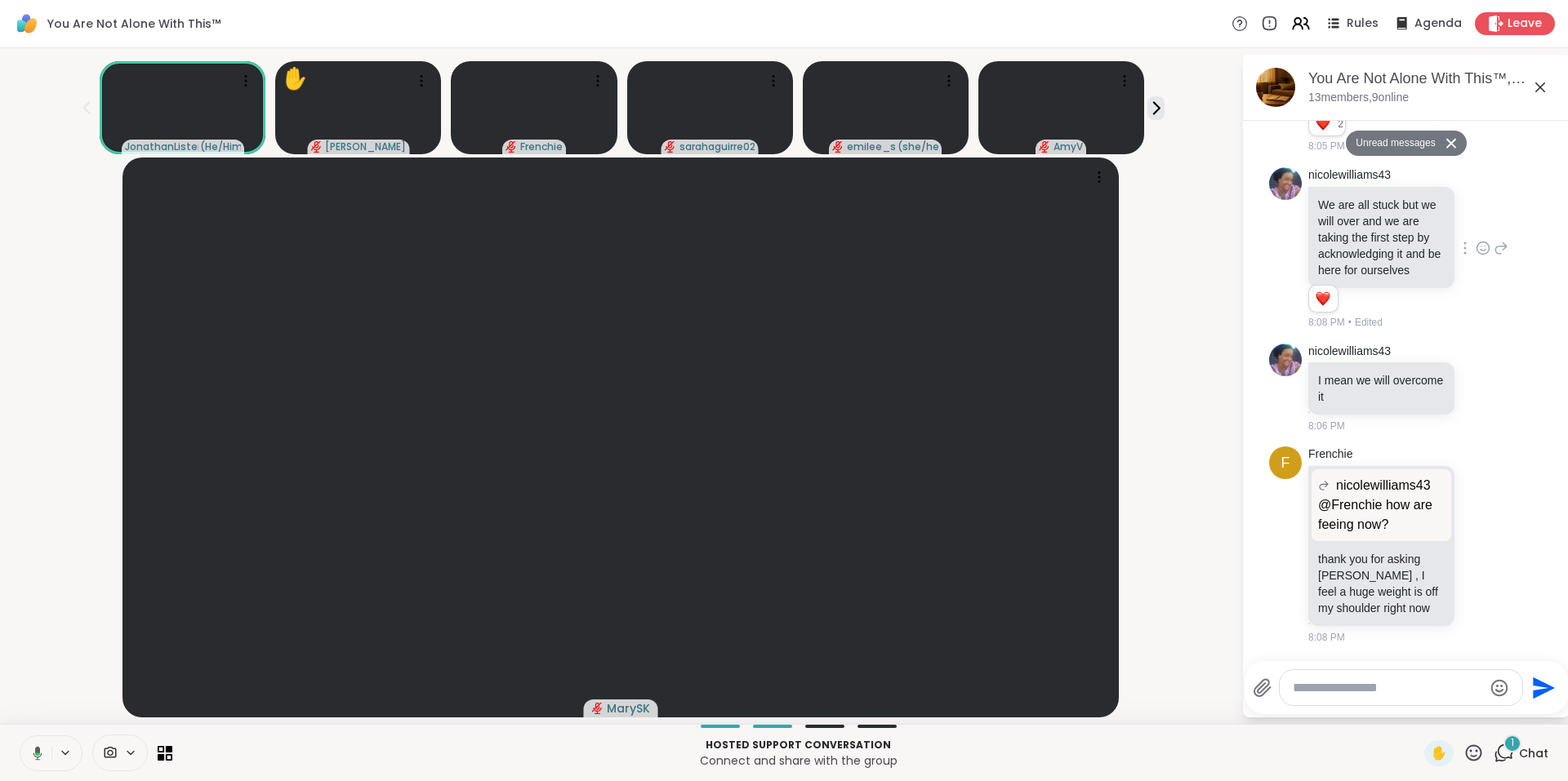
scroll to position [14450, 0]
click at [1541, 90] on icon at bounding box center [1539, 87] width 19 height 19
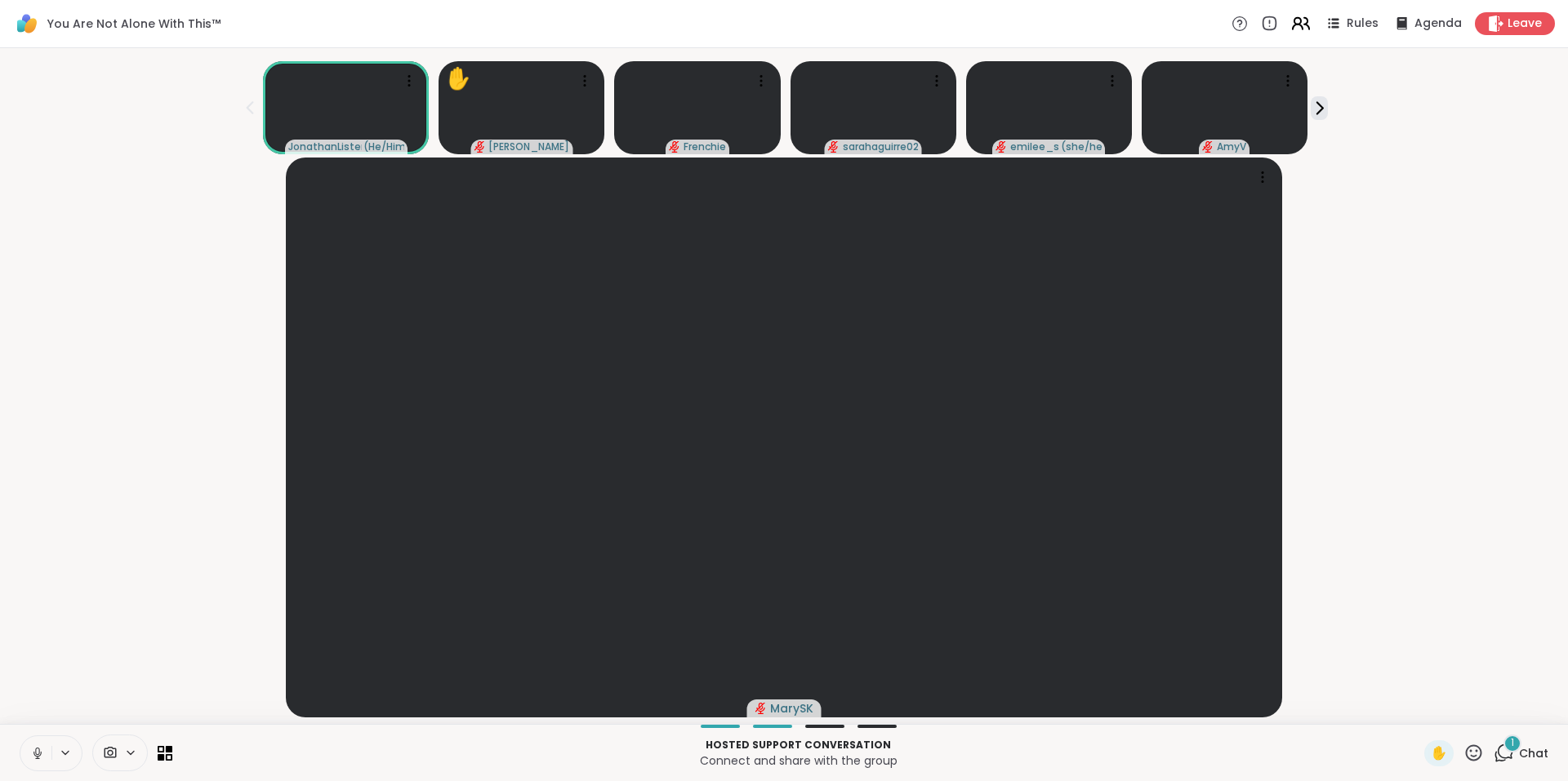
click at [1290, 26] on icon at bounding box center [1300, 24] width 20 height 20
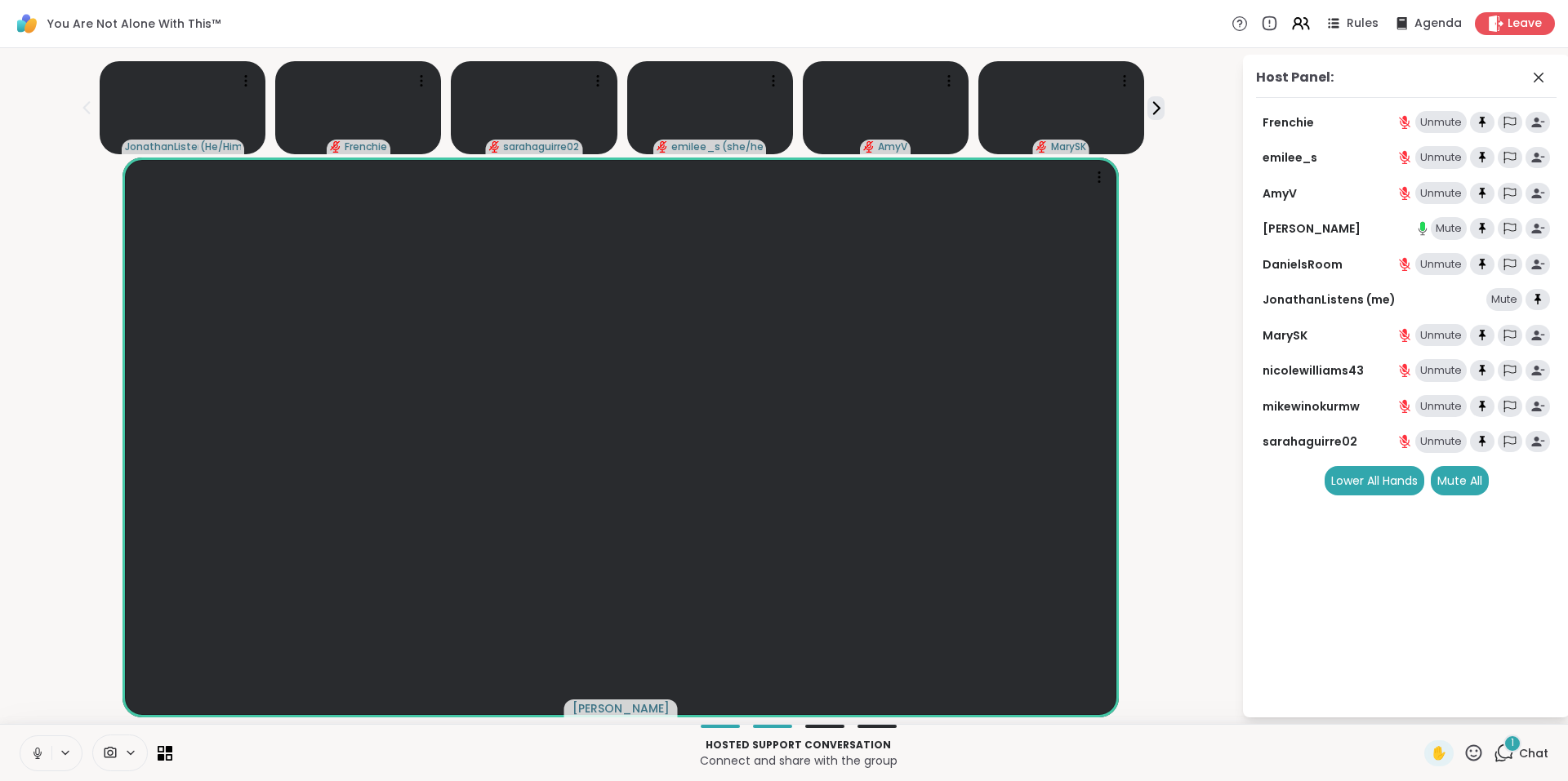
click at [1503, 749] on div "1" at bounding box center [1512, 743] width 18 height 18
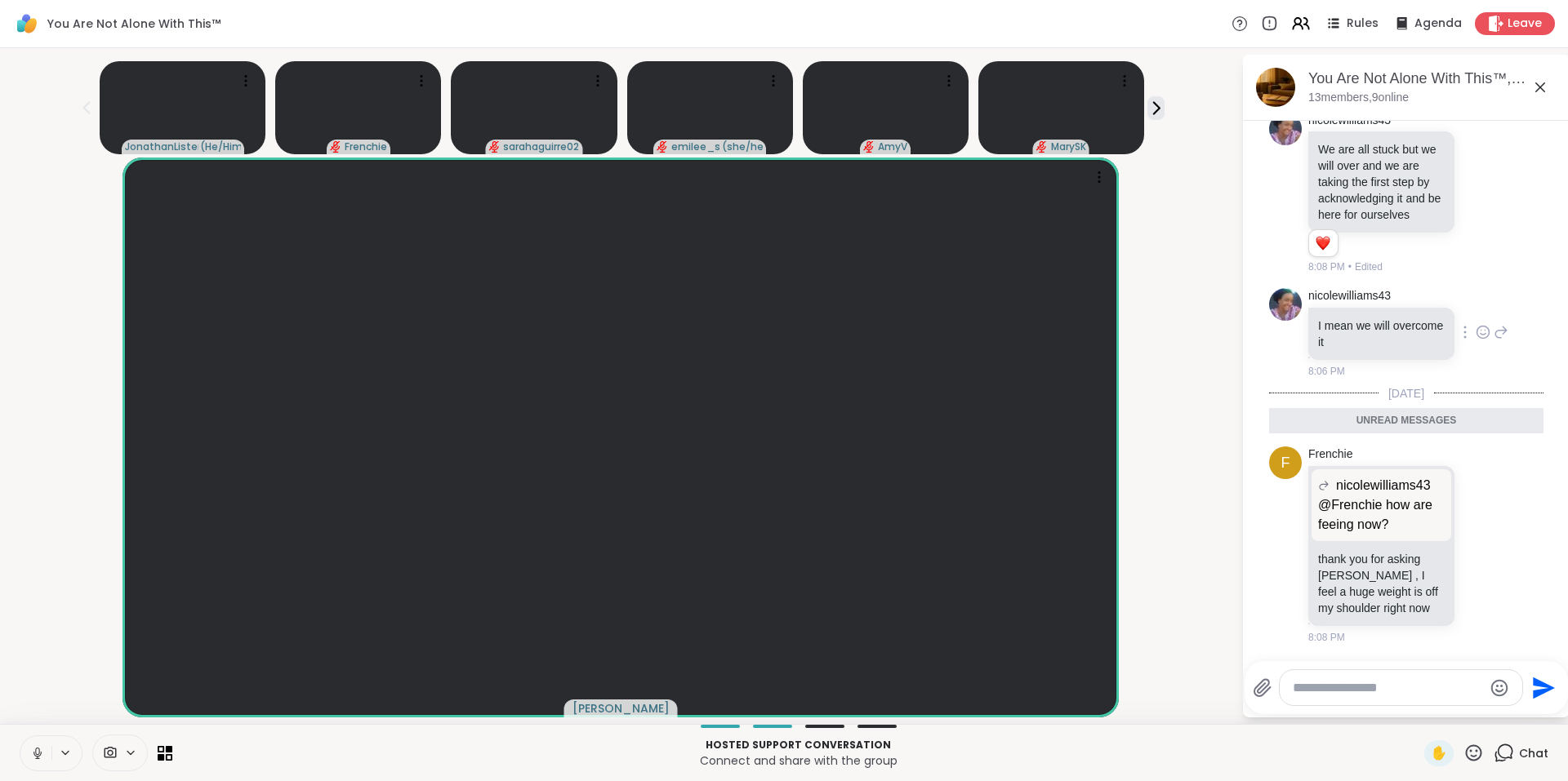
click at [1475, 332] on icon at bounding box center [1482, 332] width 14 height 16
click at [1475, 305] on div "Select Reaction: Heart" at bounding box center [1482, 305] width 14 height 14
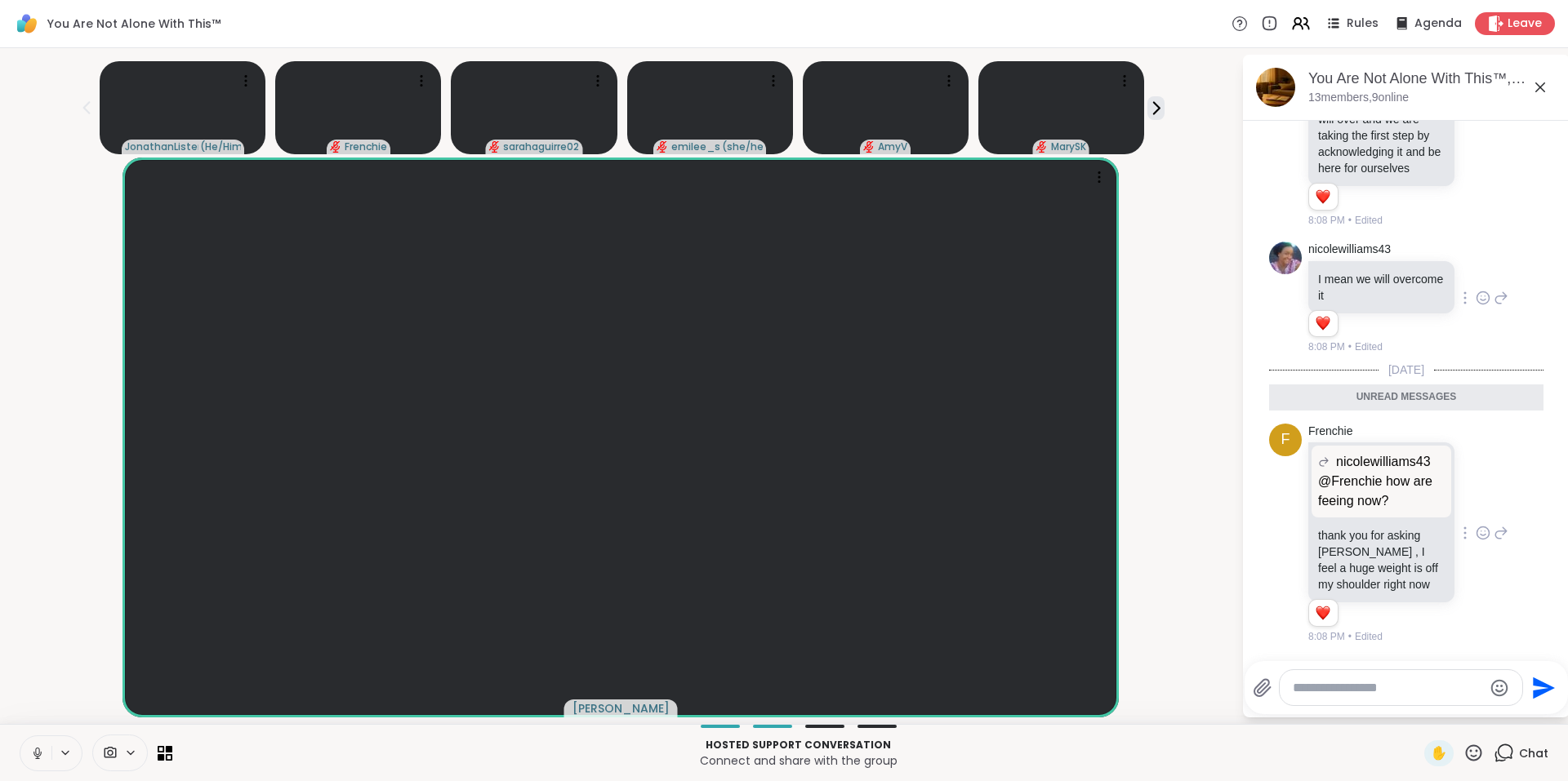
scroll to position [14496, 0]
click at [1475, 533] on icon at bounding box center [1482, 533] width 14 height 16
click at [1475, 509] on div "Select Reaction: Heart" at bounding box center [1482, 507] width 14 height 14
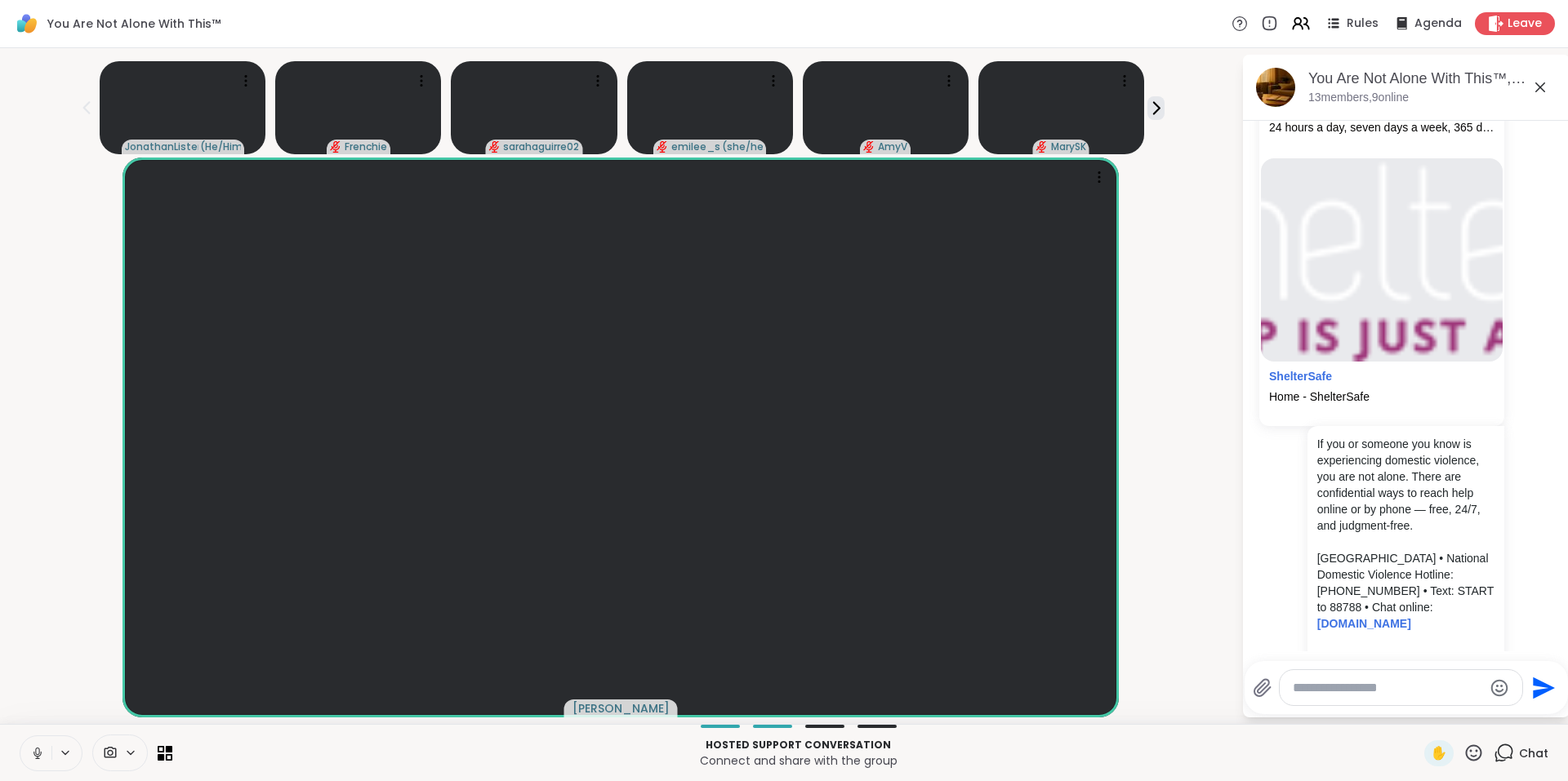
scroll to position [3844, 0]
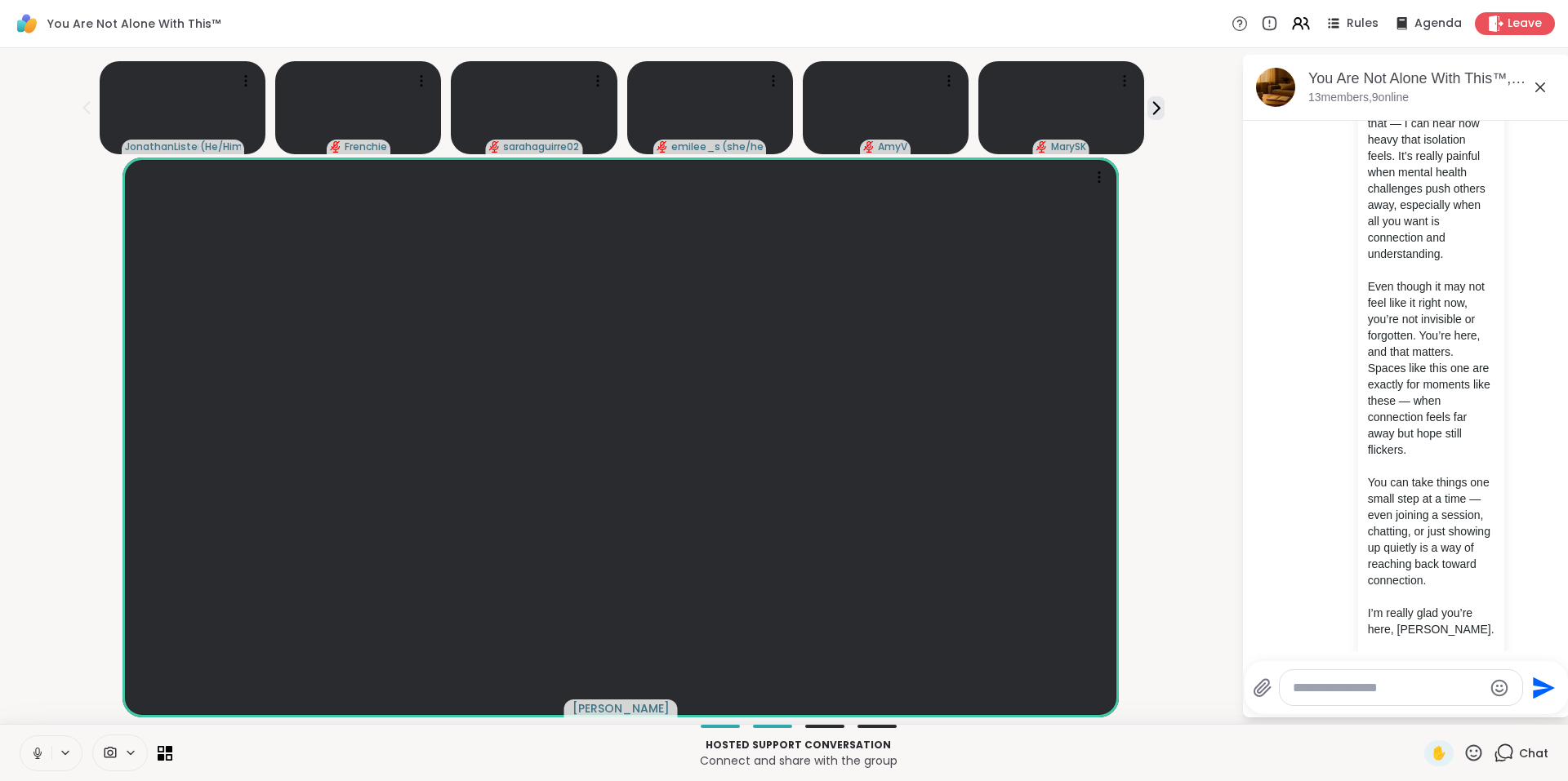
click at [1539, 88] on icon at bounding box center [1540, 88] width 10 height 10
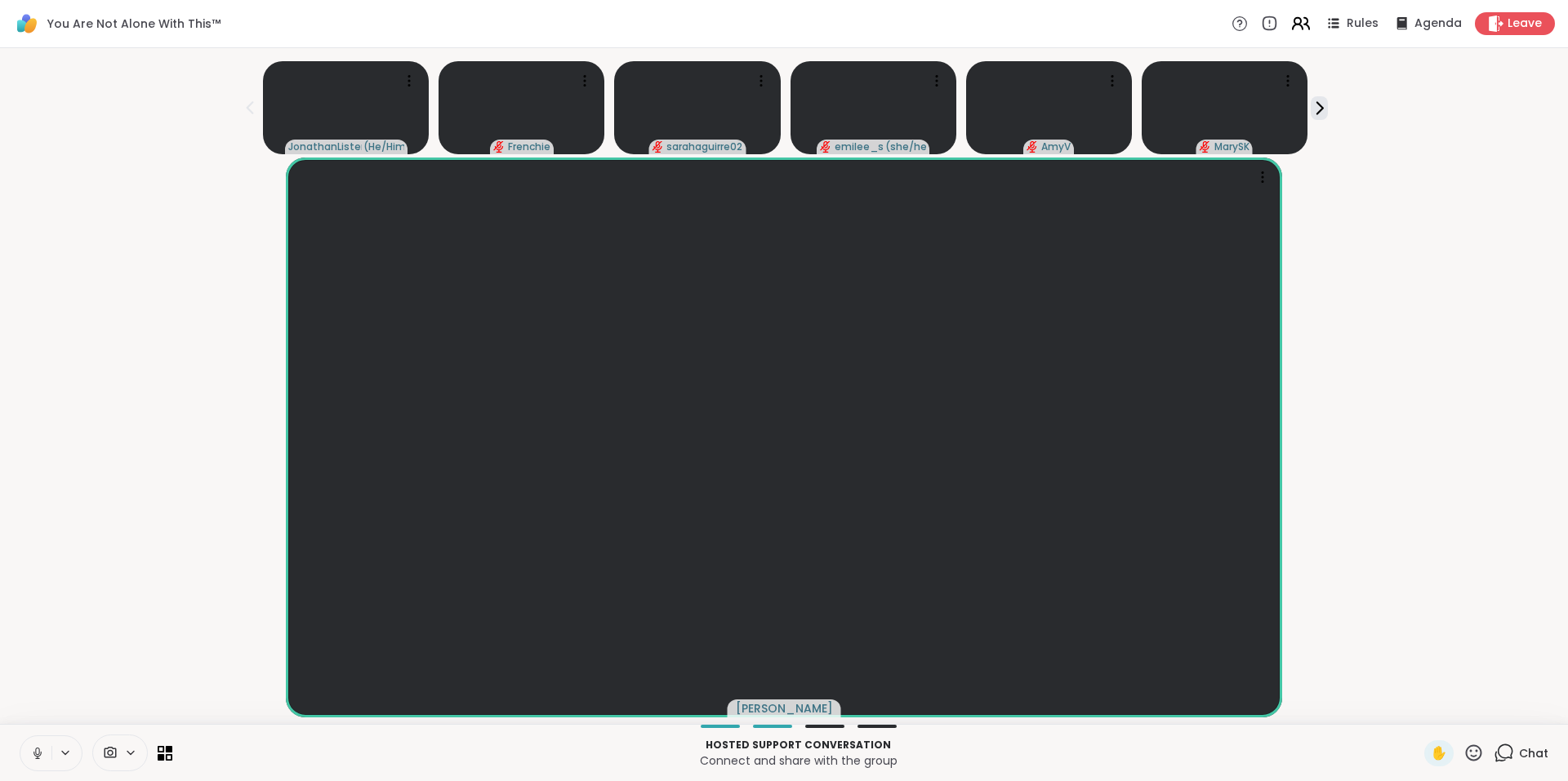
click at [1293, 24] on icon at bounding box center [1300, 24] width 20 height 20
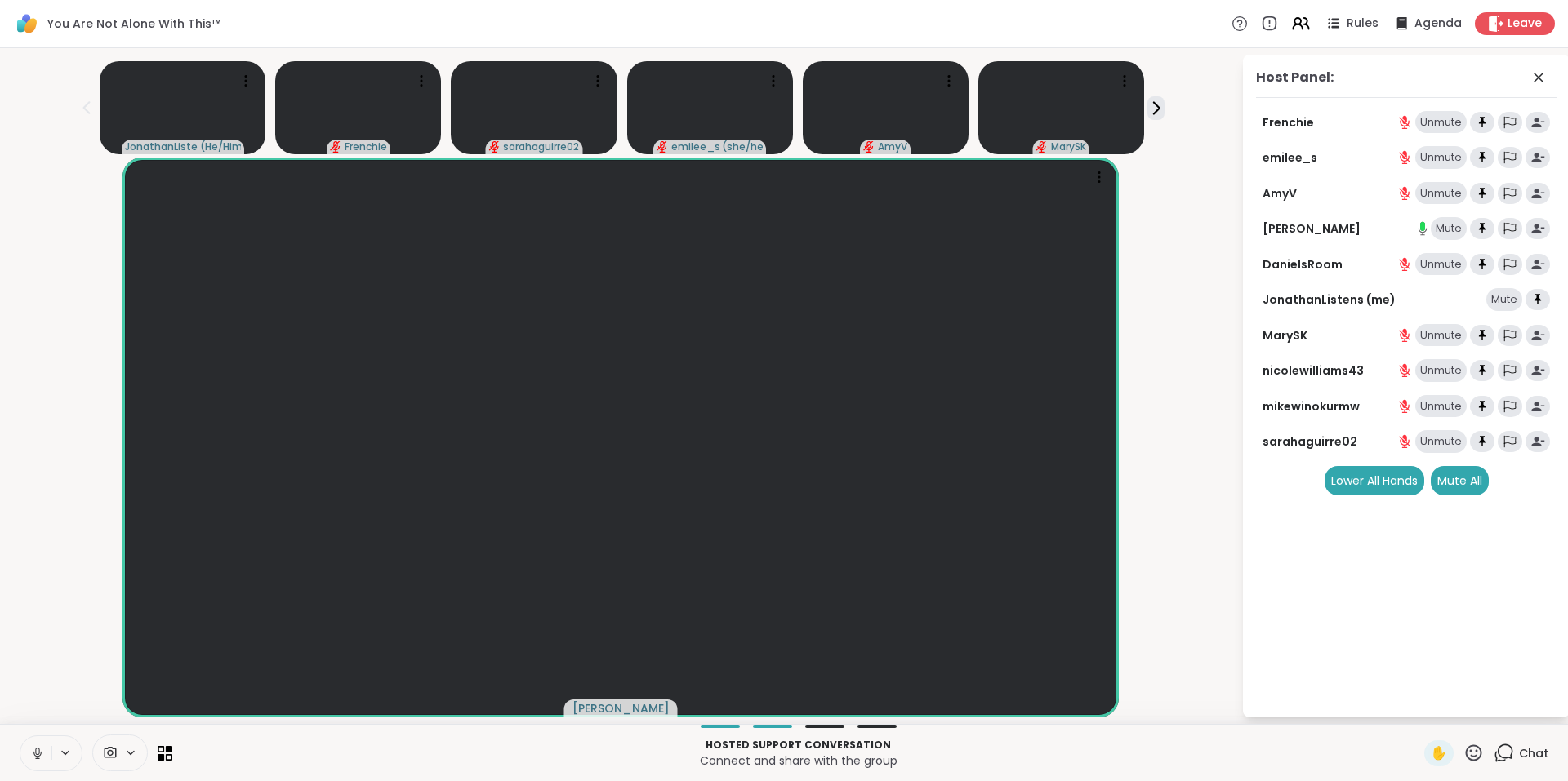
click at [1466, 754] on icon at bounding box center [1474, 753] width 20 height 20
click at [1418, 709] on span "❤️" at bounding box center [1426, 709] width 16 height 19
click at [1156, 103] on icon at bounding box center [1156, 108] width 17 height 17
click at [1503, 745] on div "2" at bounding box center [1512, 743] width 18 height 18
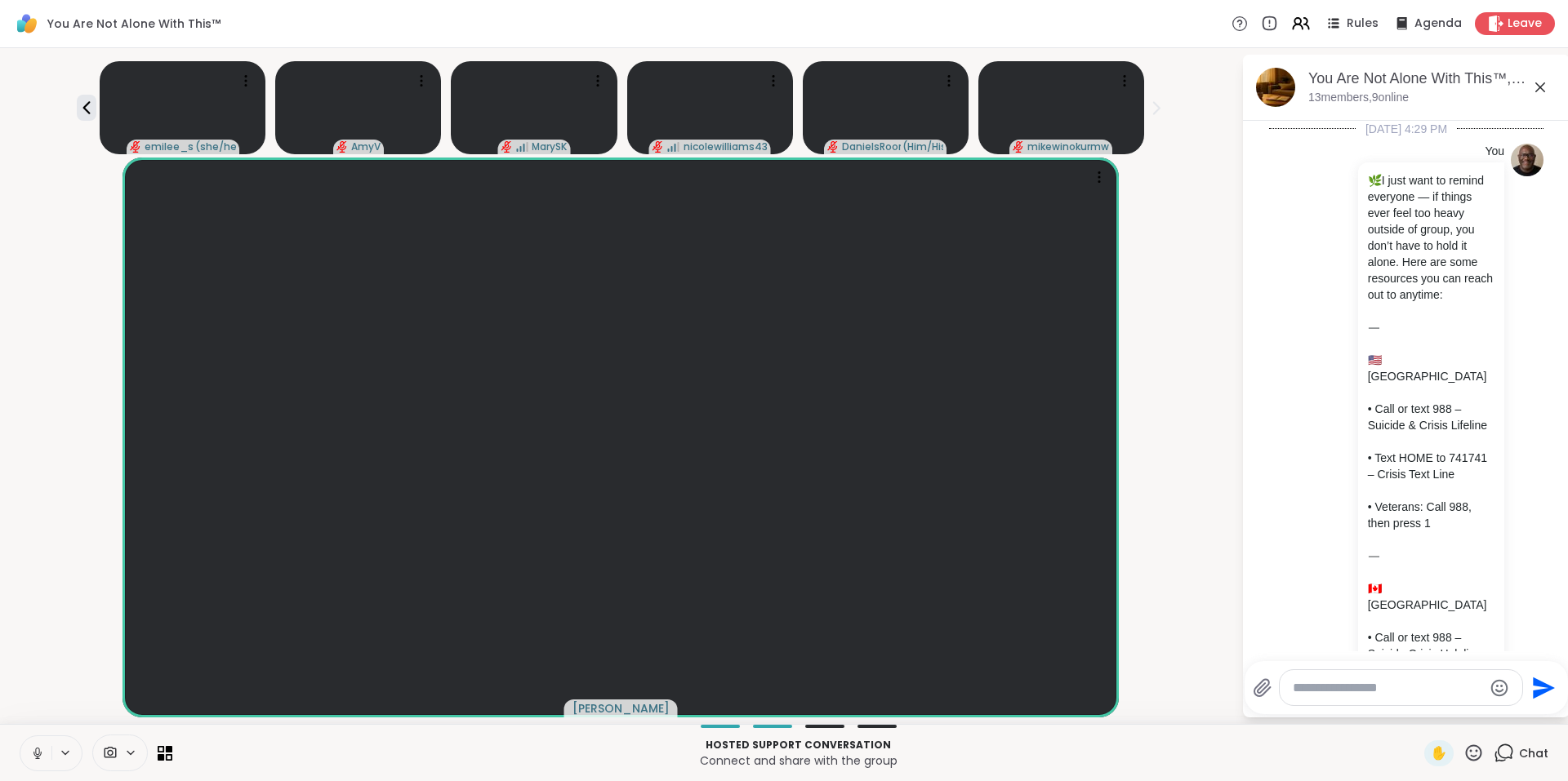
scroll to position [14883, 0]
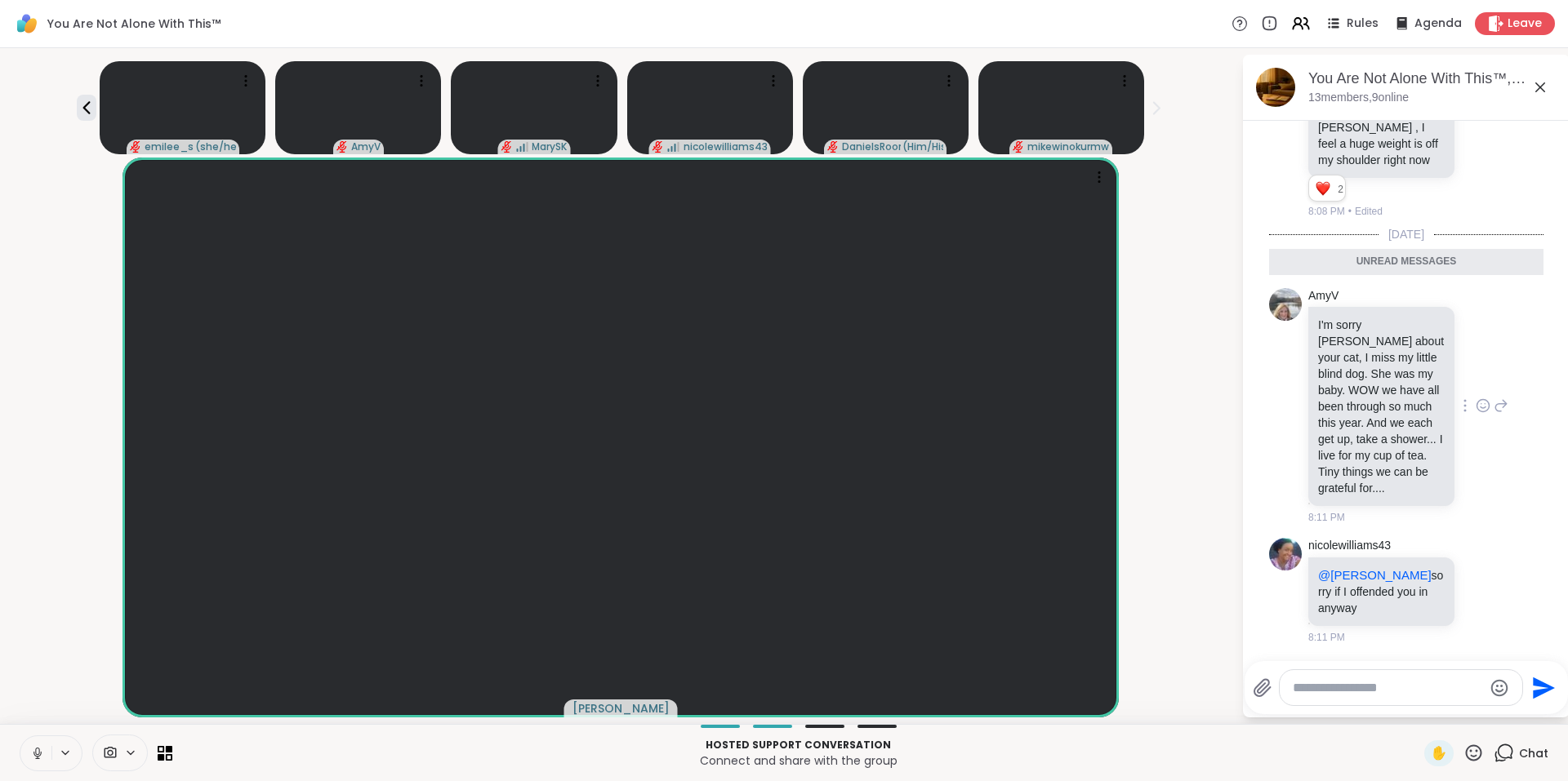
click at [1475, 401] on icon at bounding box center [1482, 405] width 14 height 16
click at [1475, 379] on div "Select Reaction: Heart" at bounding box center [1482, 379] width 14 height 14
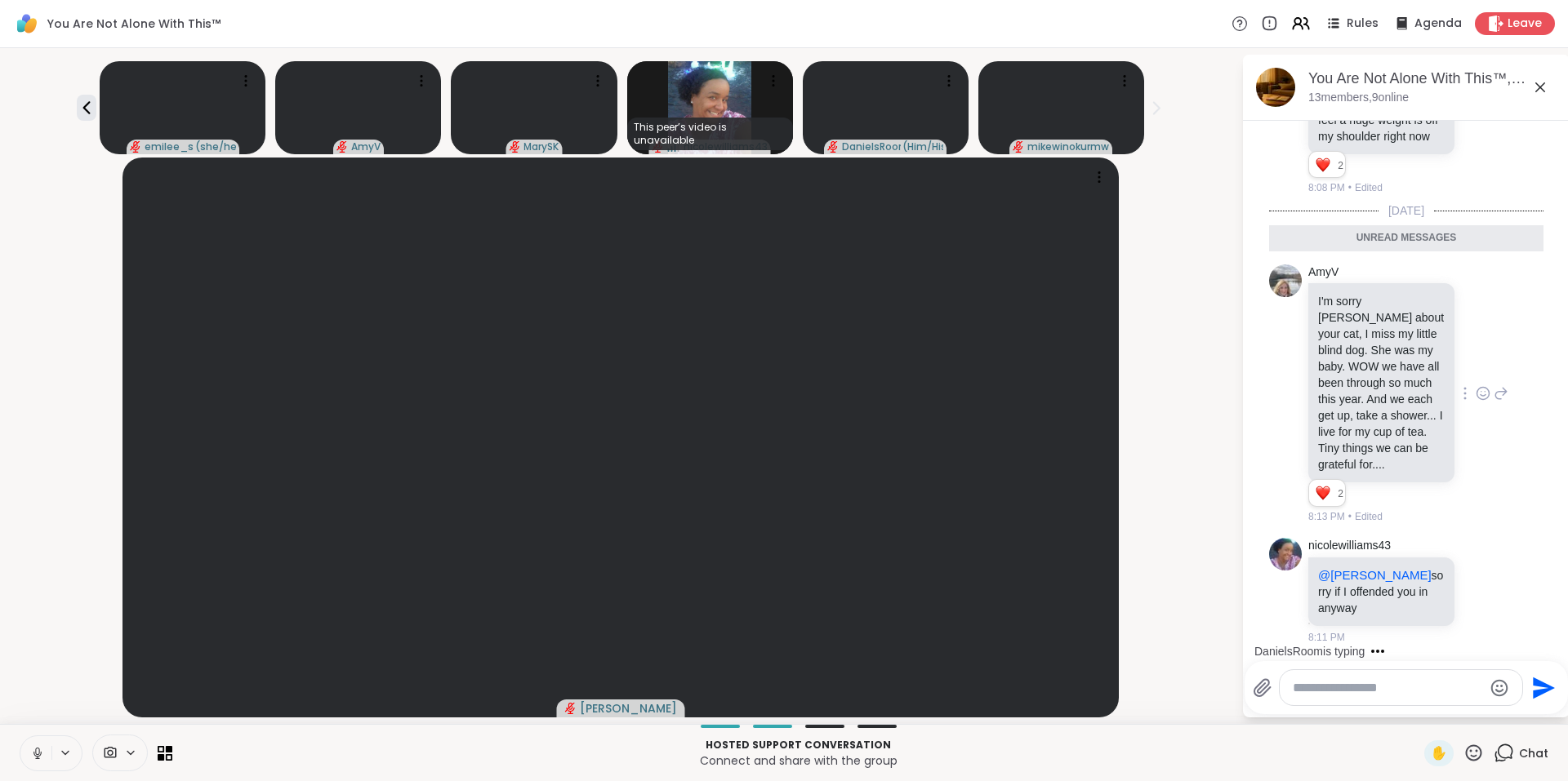
click at [1475, 401] on icon at bounding box center [1482, 393] width 14 height 16
click at [1475, 375] on div "Select Reaction: Heart" at bounding box center [1482, 367] width 14 height 14
click at [1475, 401] on icon at bounding box center [1482, 393] width 14 height 16
click at [1467, 380] on button "Select Reaction: Heart" at bounding box center [1483, 367] width 33 height 33
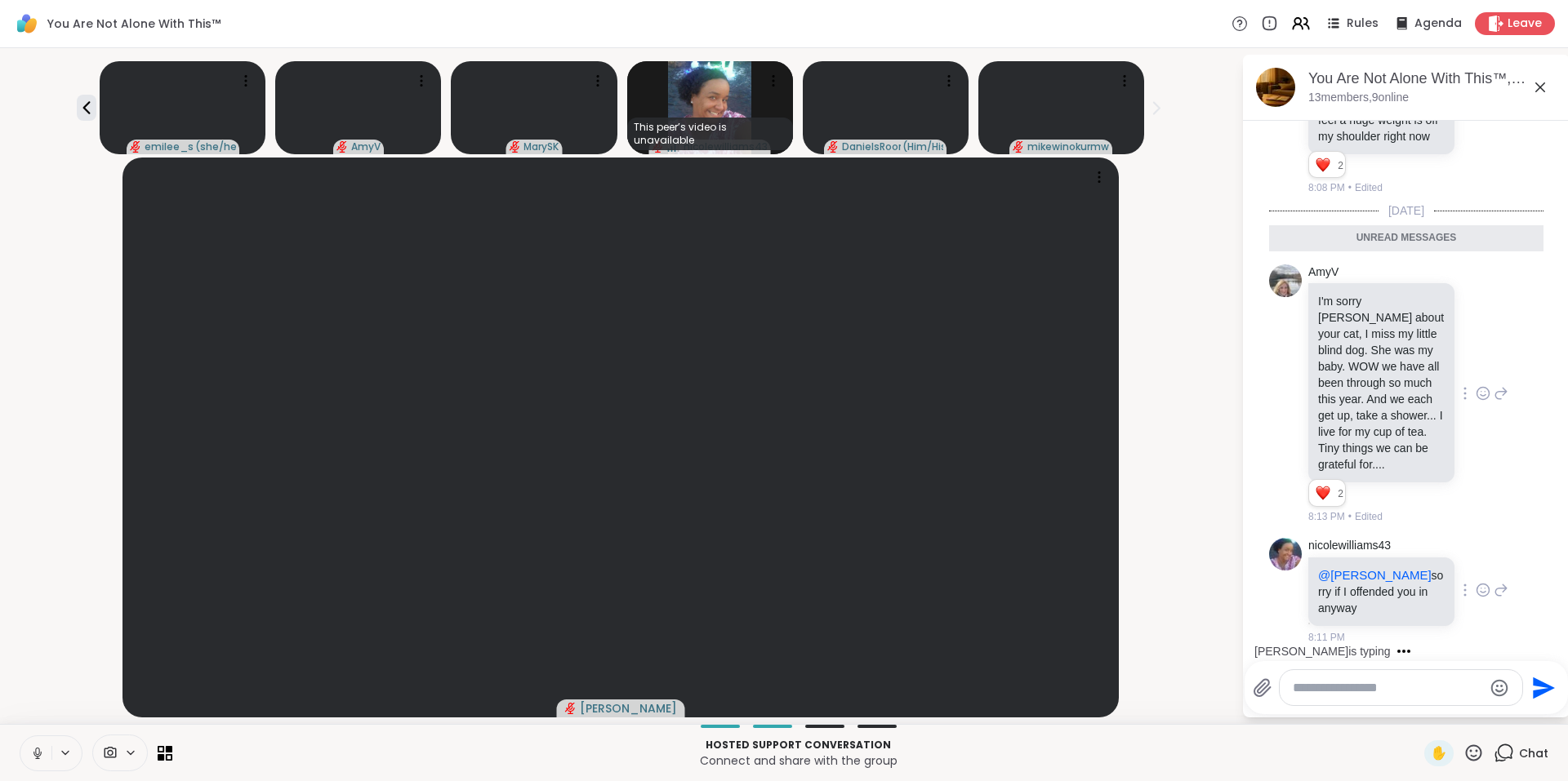
click at [1475, 592] on icon at bounding box center [1482, 589] width 14 height 16
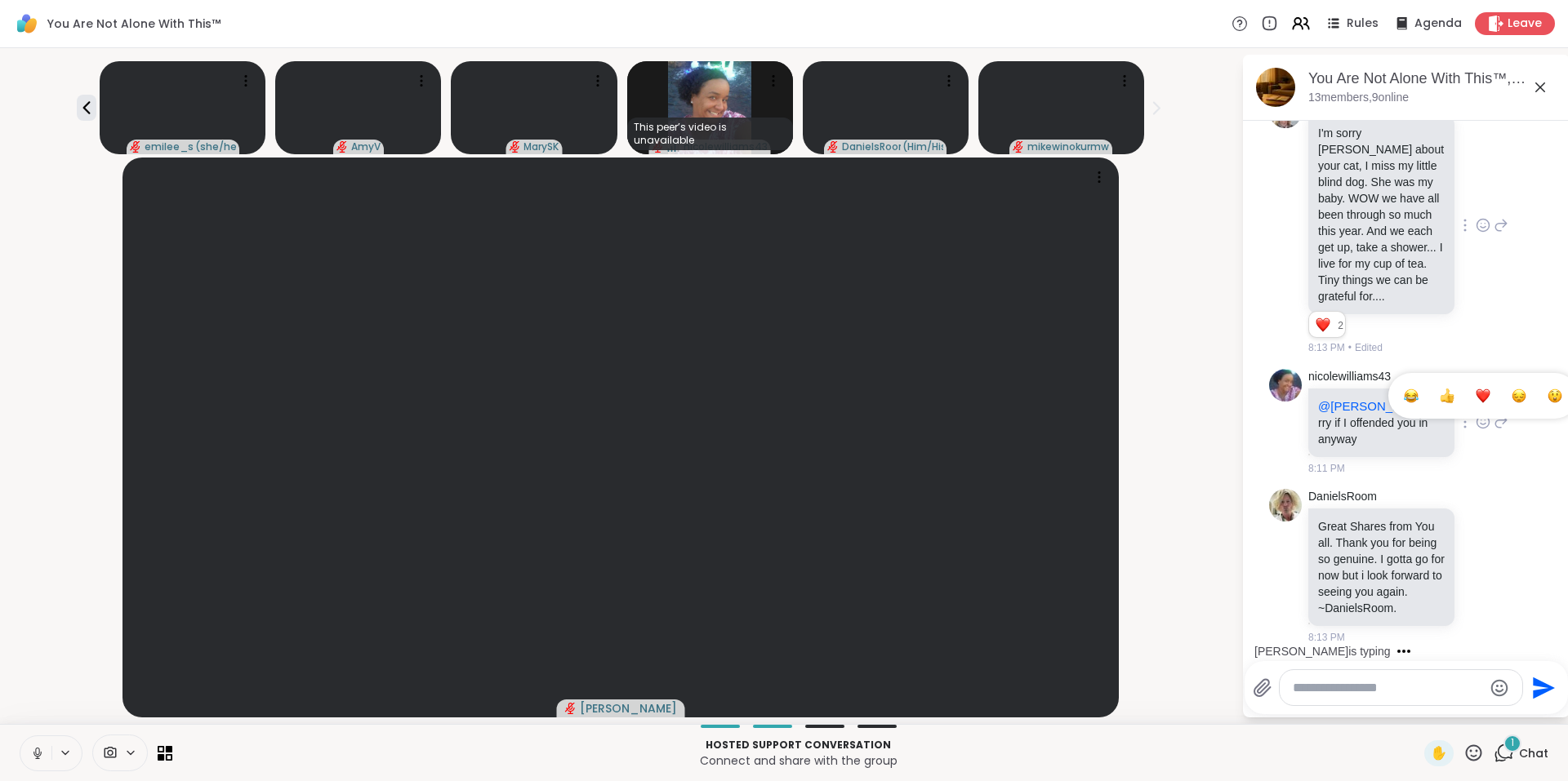
scroll to position [15052, 0]
click at [1494, 557] on icon at bounding box center [1501, 565] width 14 height 19
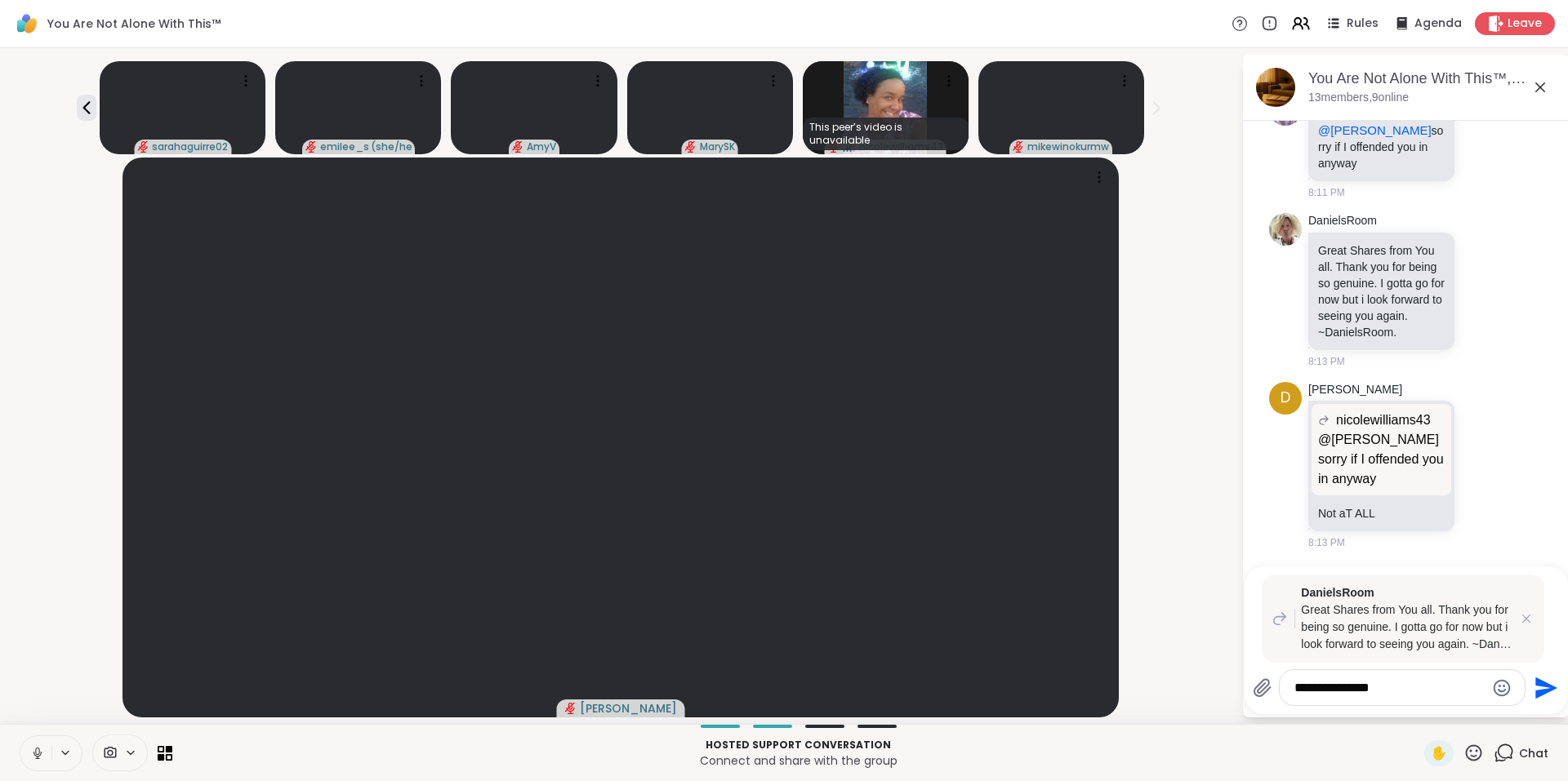
scroll to position [15328, 0]
type textarea "**********"
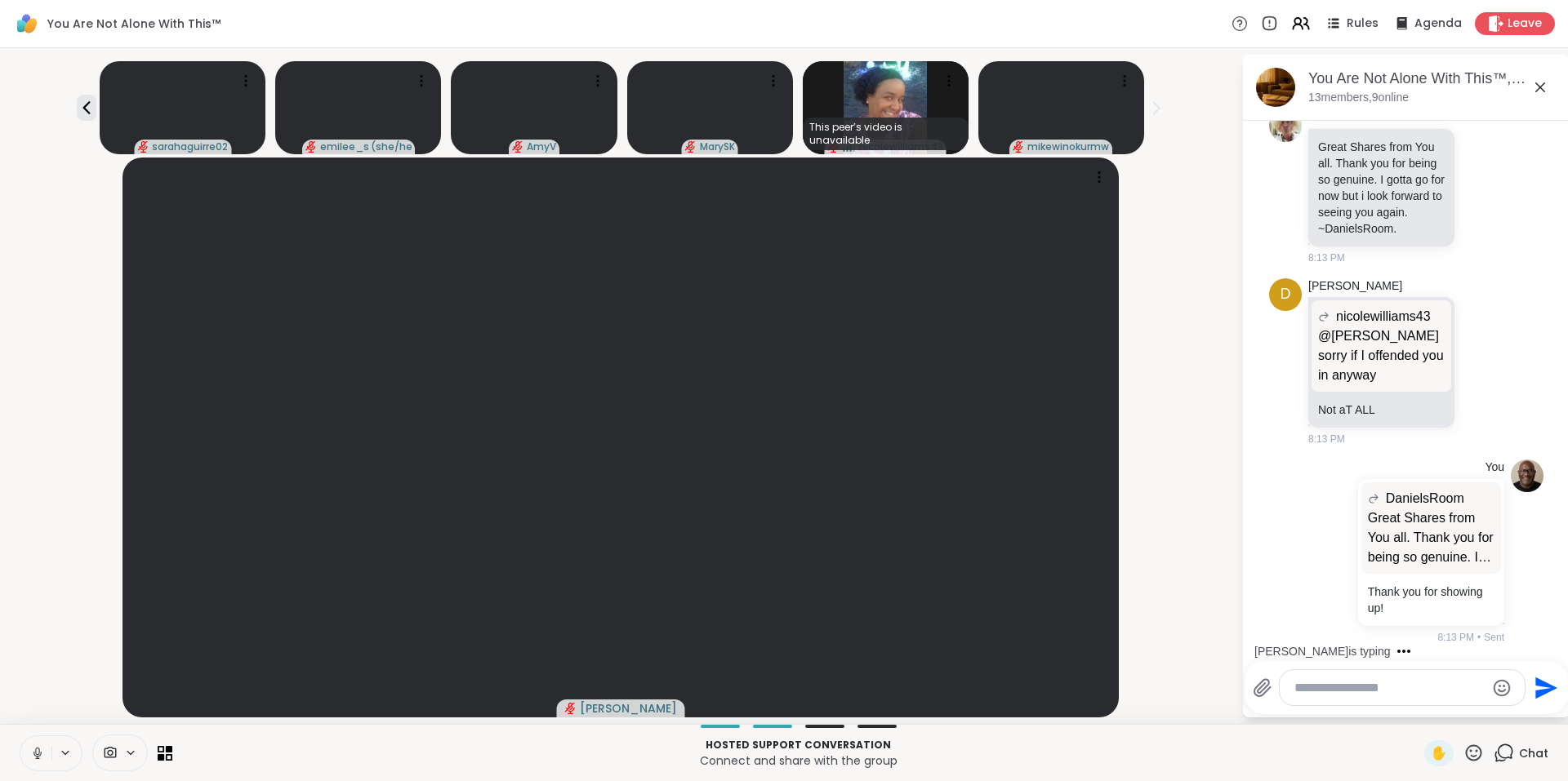
scroll to position [15432, 0]
click at [88, 98] on icon at bounding box center [86, 107] width 19 height 19
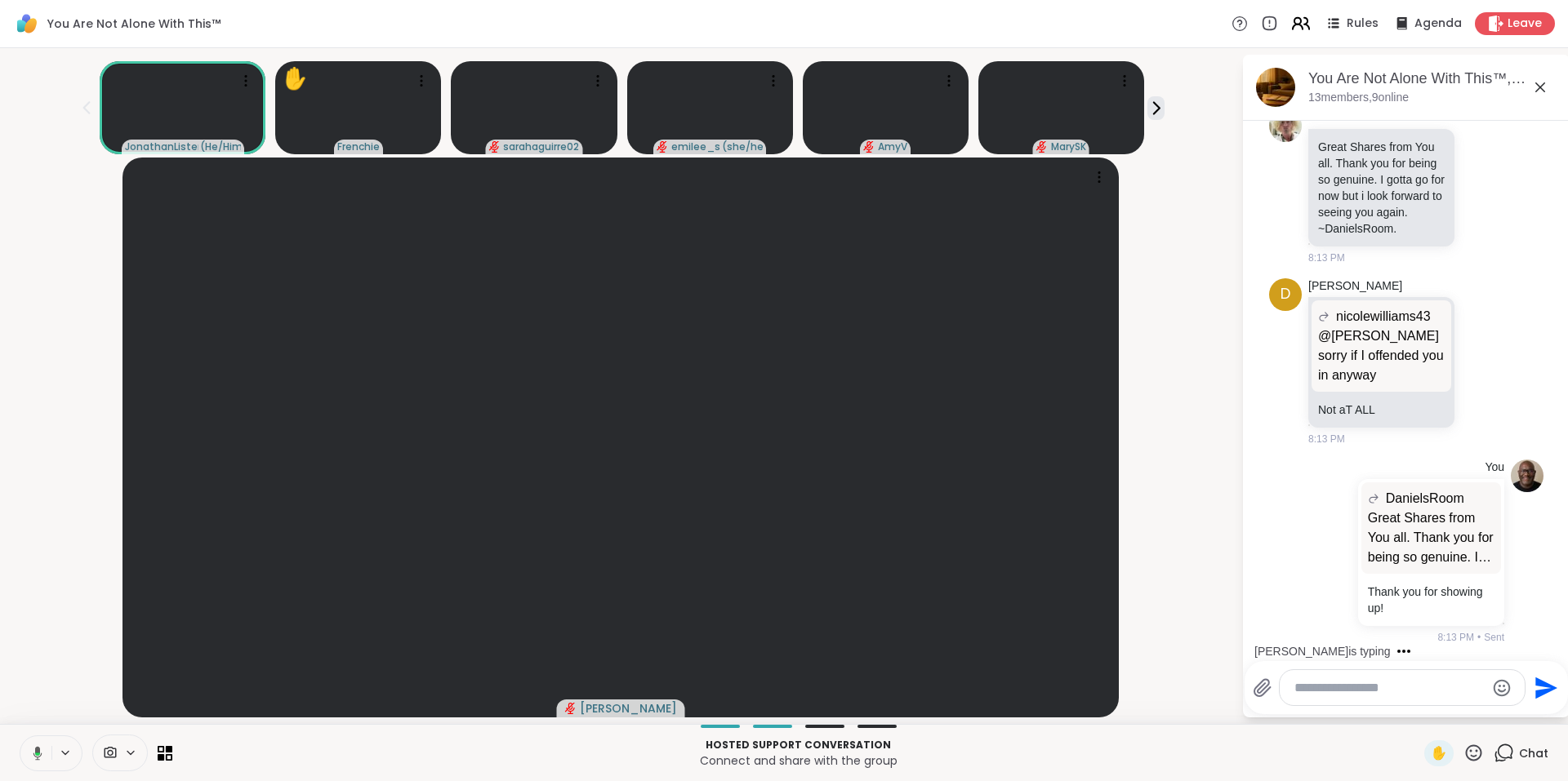
click at [1293, 25] on icon at bounding box center [1298, 27] width 10 height 5
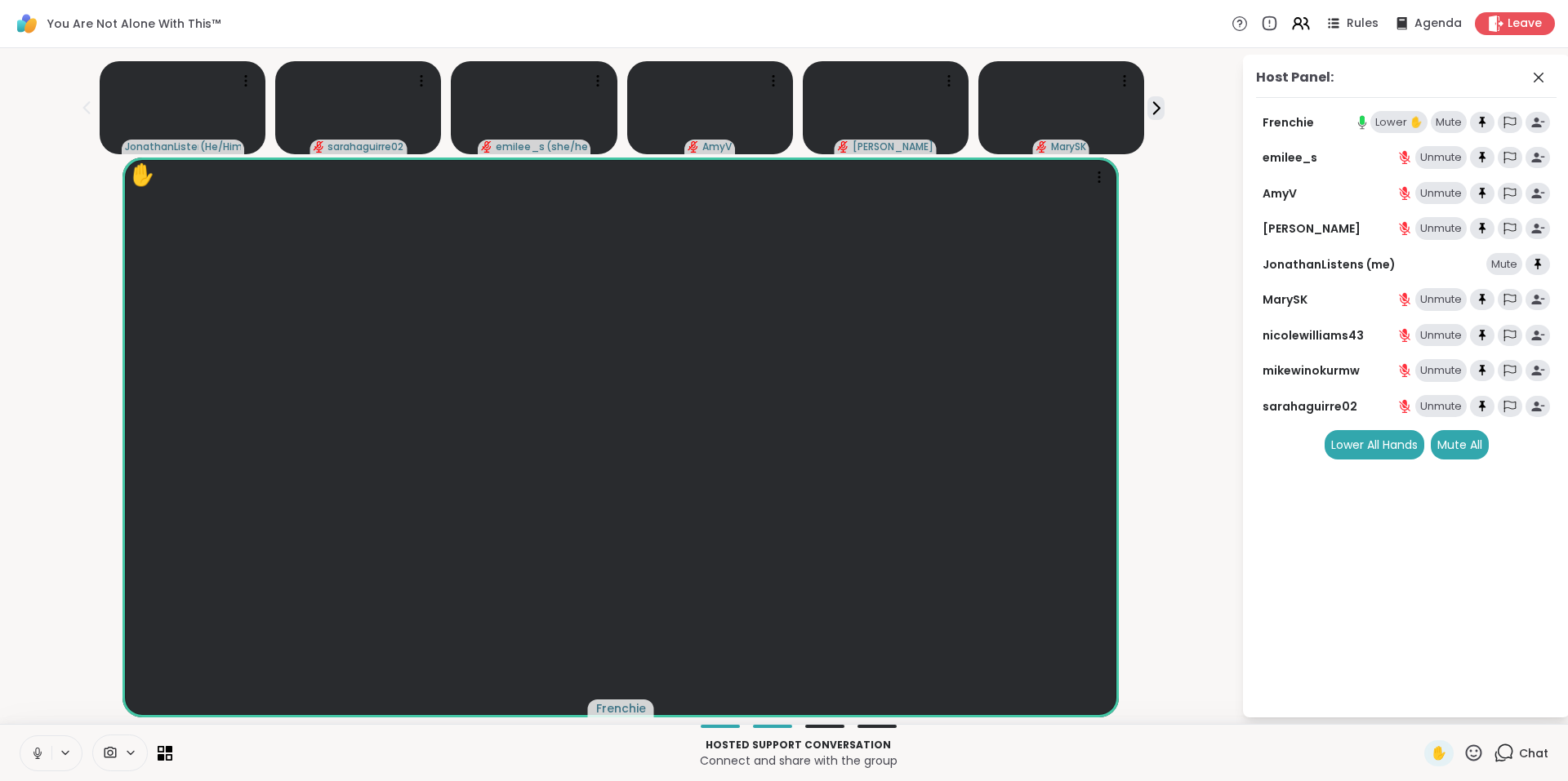
click at [1393, 119] on div "Lower ✋" at bounding box center [1399, 122] width 57 height 23
click at [1165, 740] on p "Hosted support conversation" at bounding box center [797, 745] width 1232 height 14
click at [1494, 746] on icon at bounding box center [1504, 753] width 20 height 20
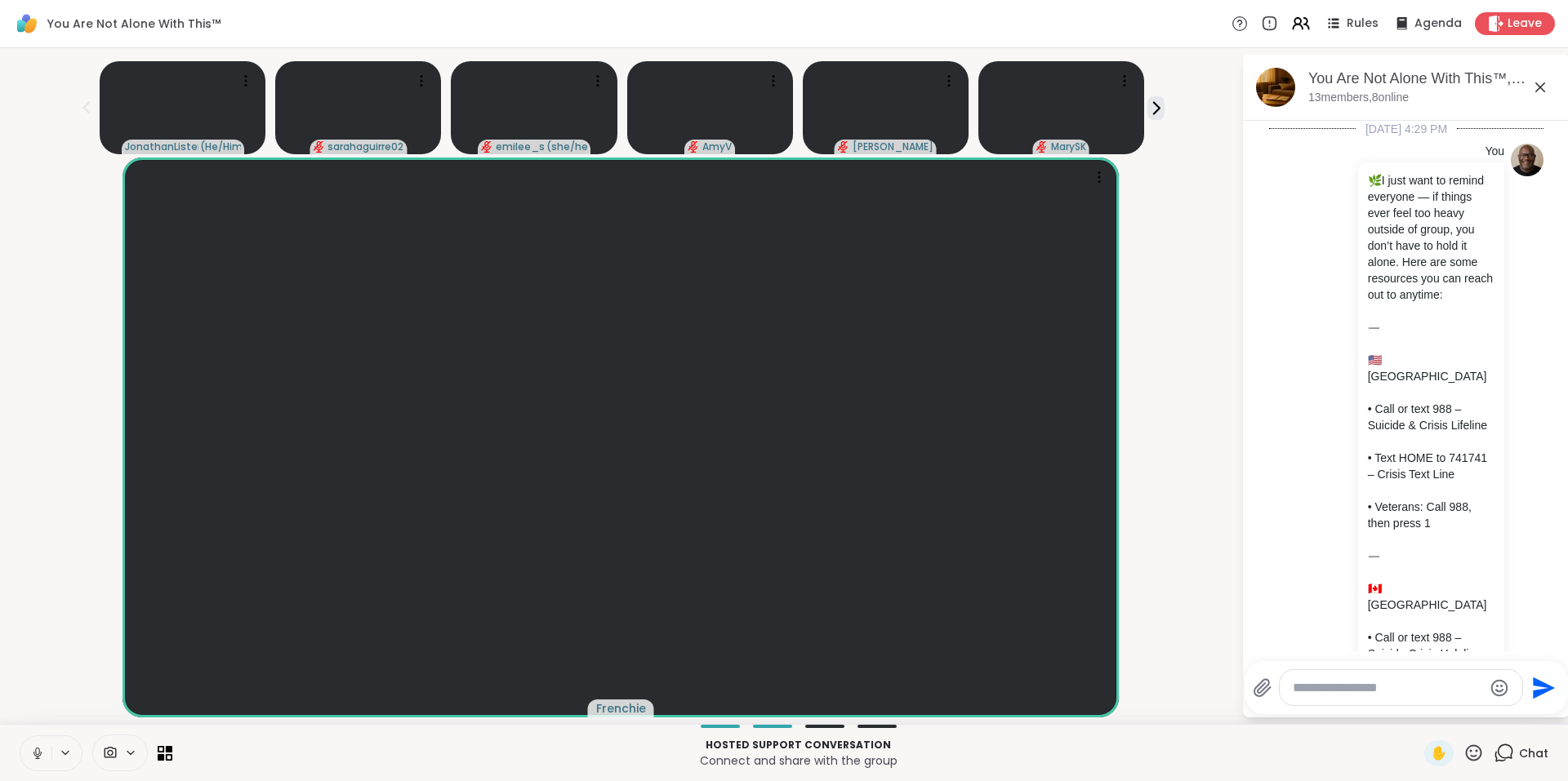
scroll to position [15607, 0]
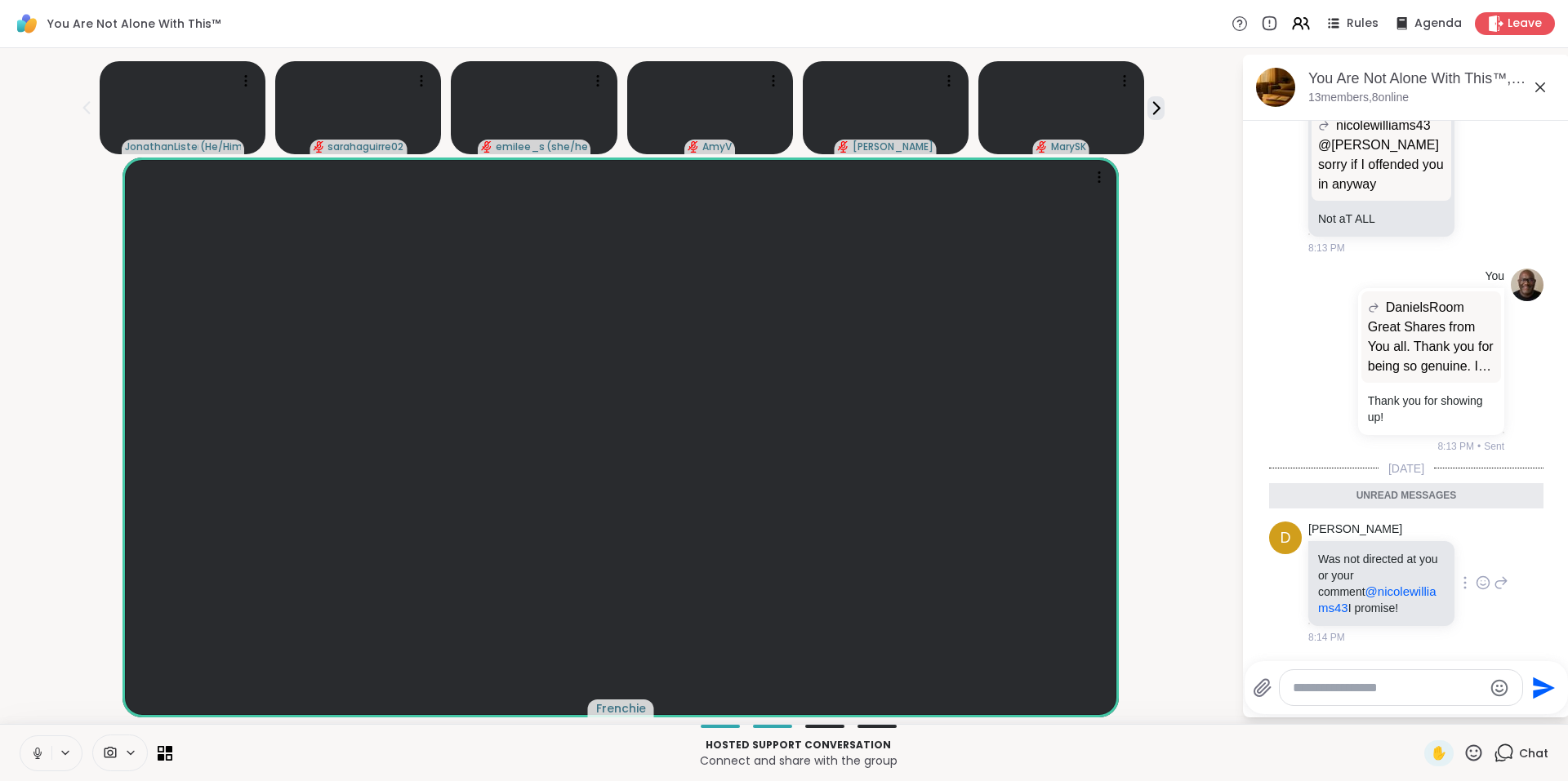
click at [1475, 590] on icon at bounding box center [1482, 582] width 14 height 16
click at [1475, 557] on div "Select Reaction: Heart" at bounding box center [1482, 556] width 14 height 14
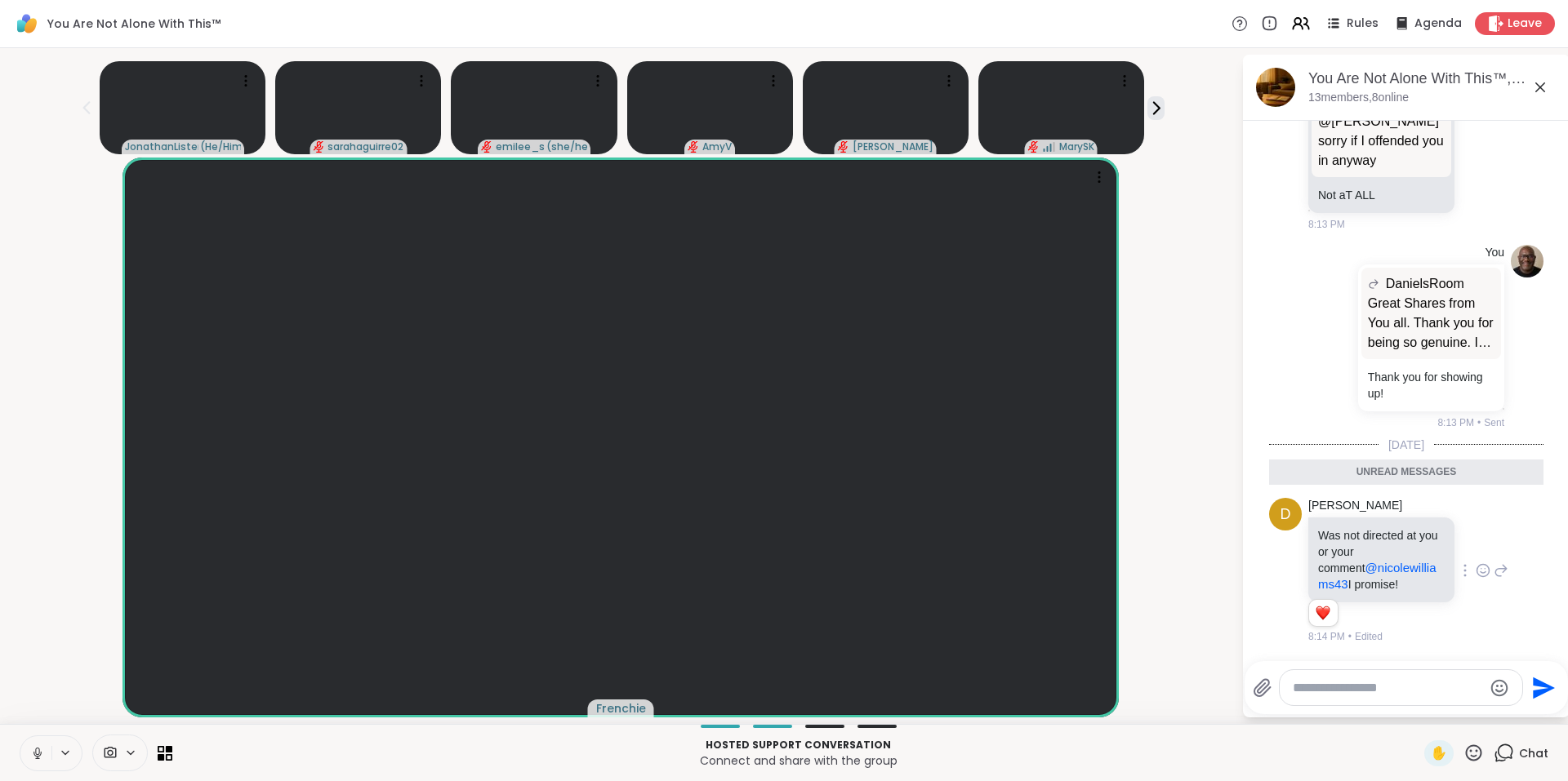
scroll to position [15728, 0]
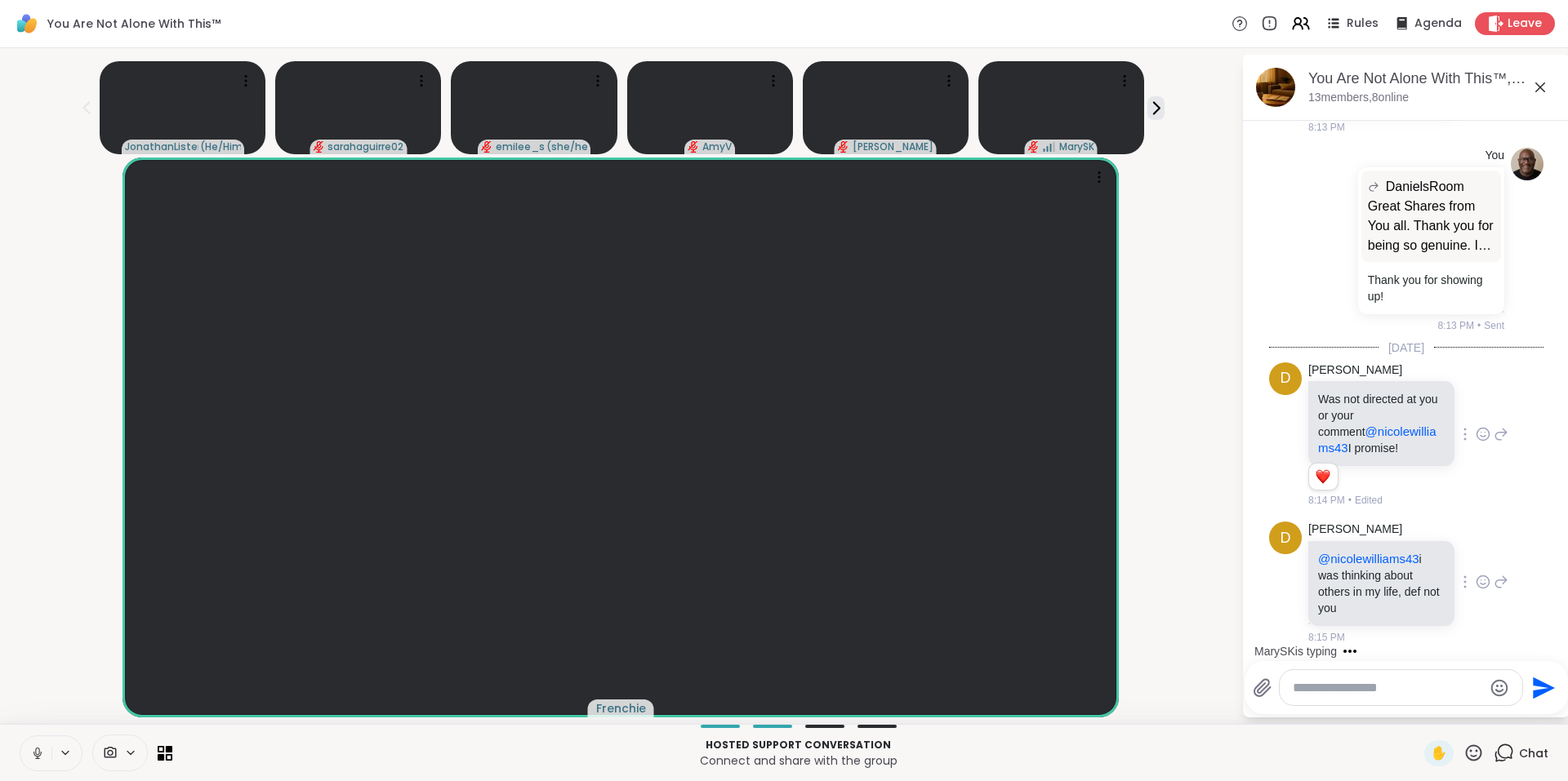
click at [1475, 581] on icon at bounding box center [1482, 582] width 14 height 16
click at [1475, 556] on div "Select Reaction: Heart" at bounding box center [1482, 555] width 14 height 14
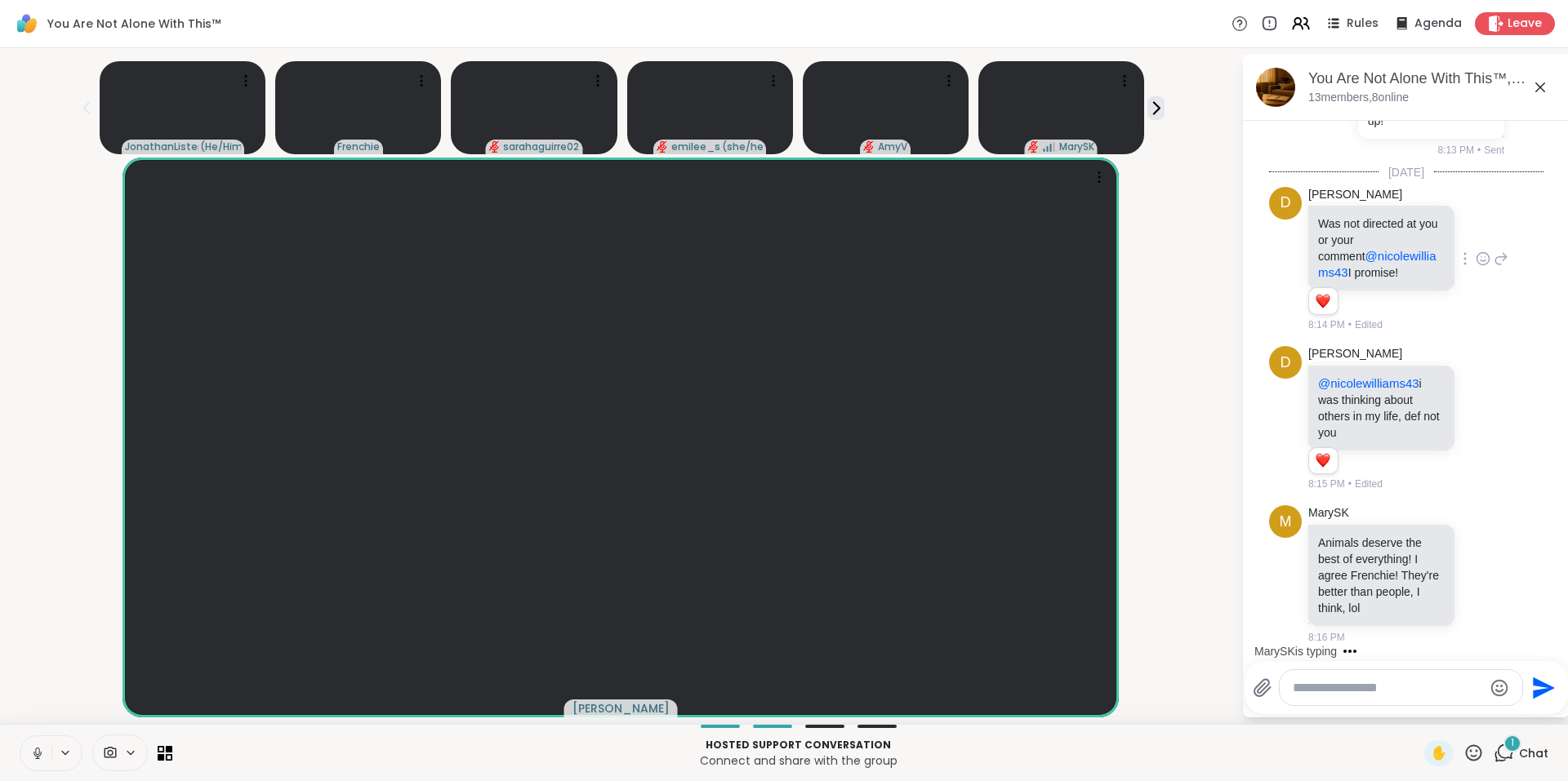
scroll to position [15903, 0]
click at [1475, 579] on icon at bounding box center [1482, 574] width 14 height 16
click at [1475, 550] on div "Select Reaction: Heart" at bounding box center [1482, 548] width 14 height 14
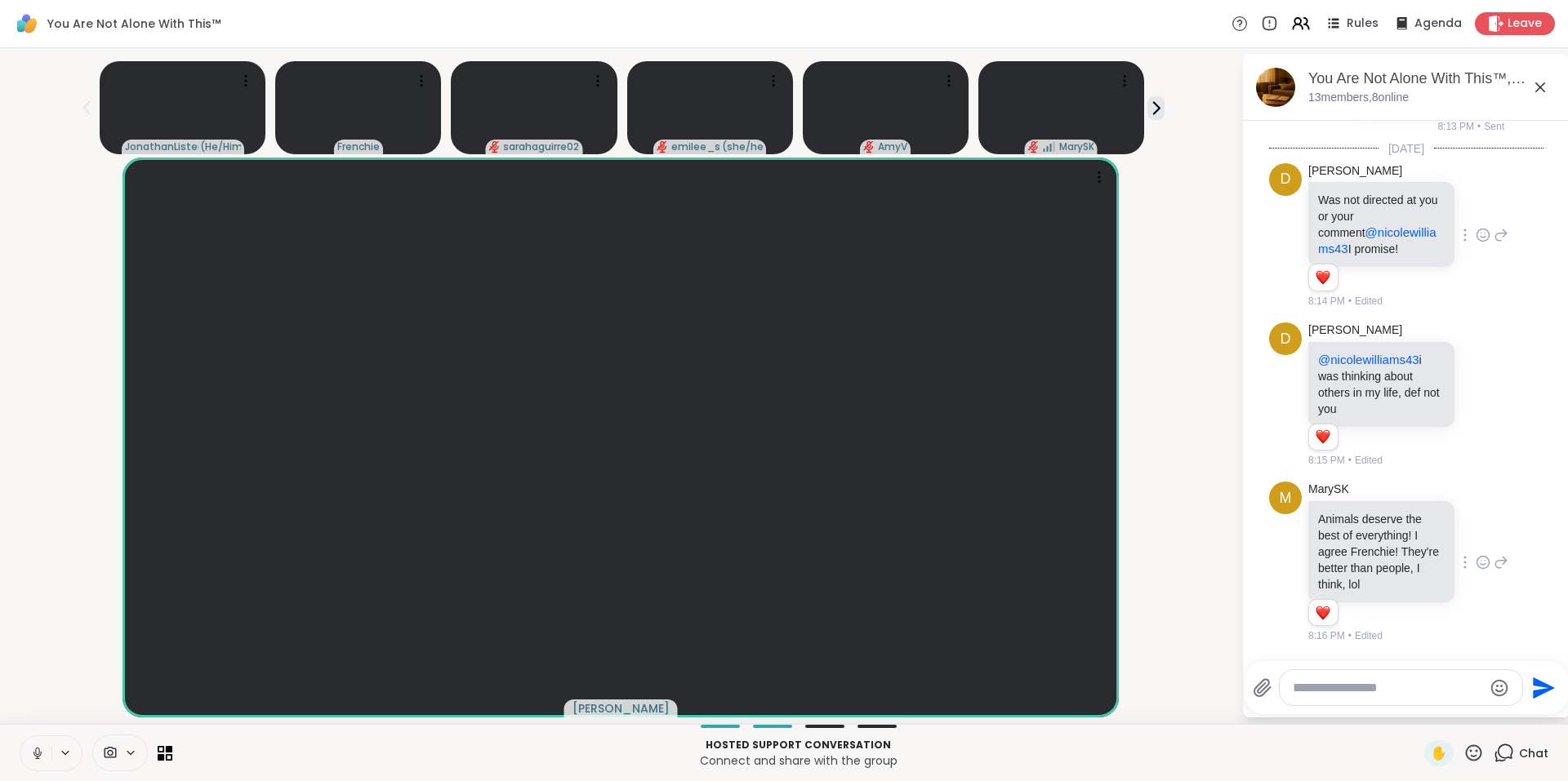
scroll to position [15926, 0]
click at [1541, 87] on icon at bounding box center [1540, 88] width 10 height 10
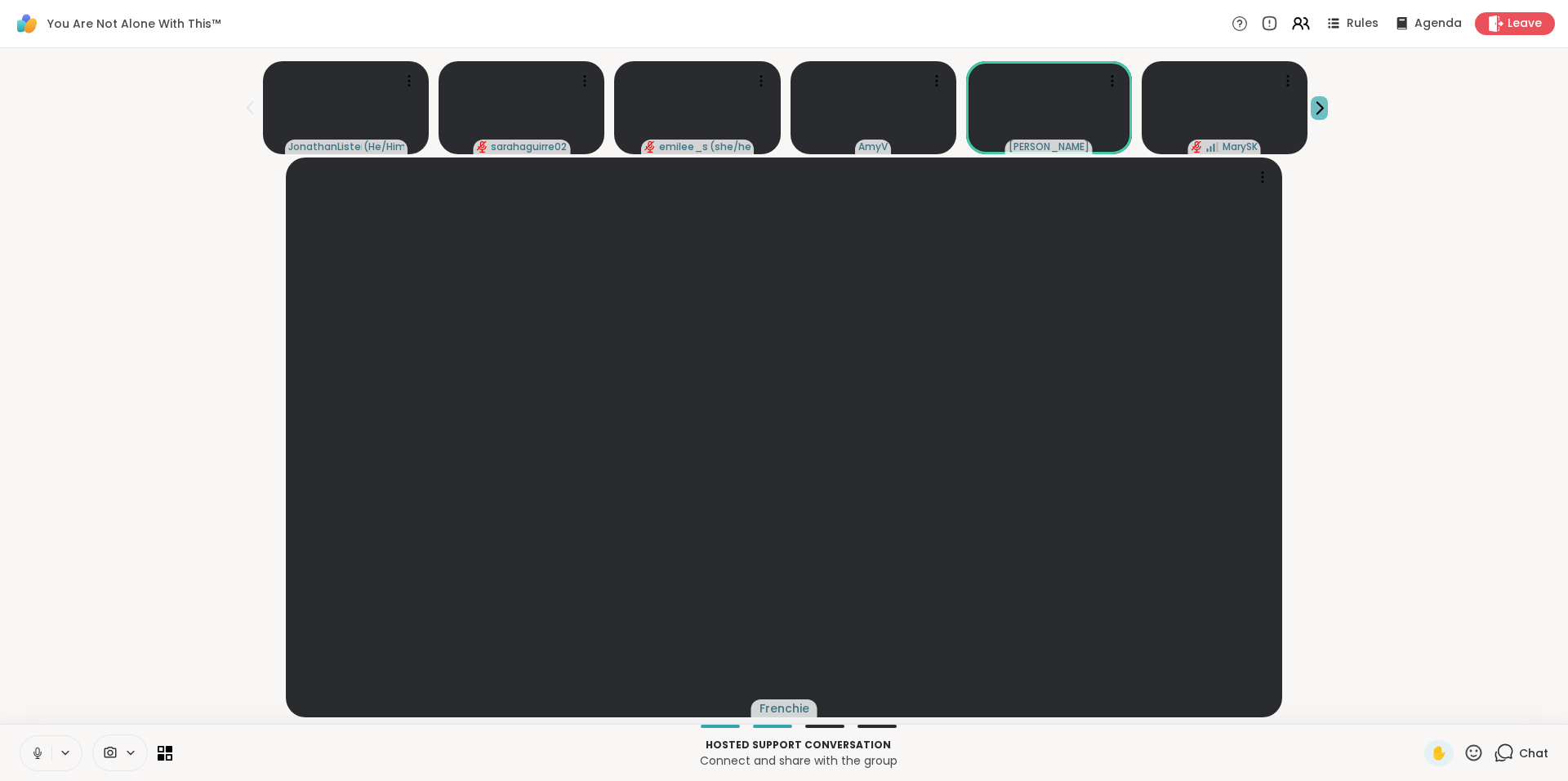
click at [1311, 107] on icon at bounding box center [1320, 108] width 17 height 17
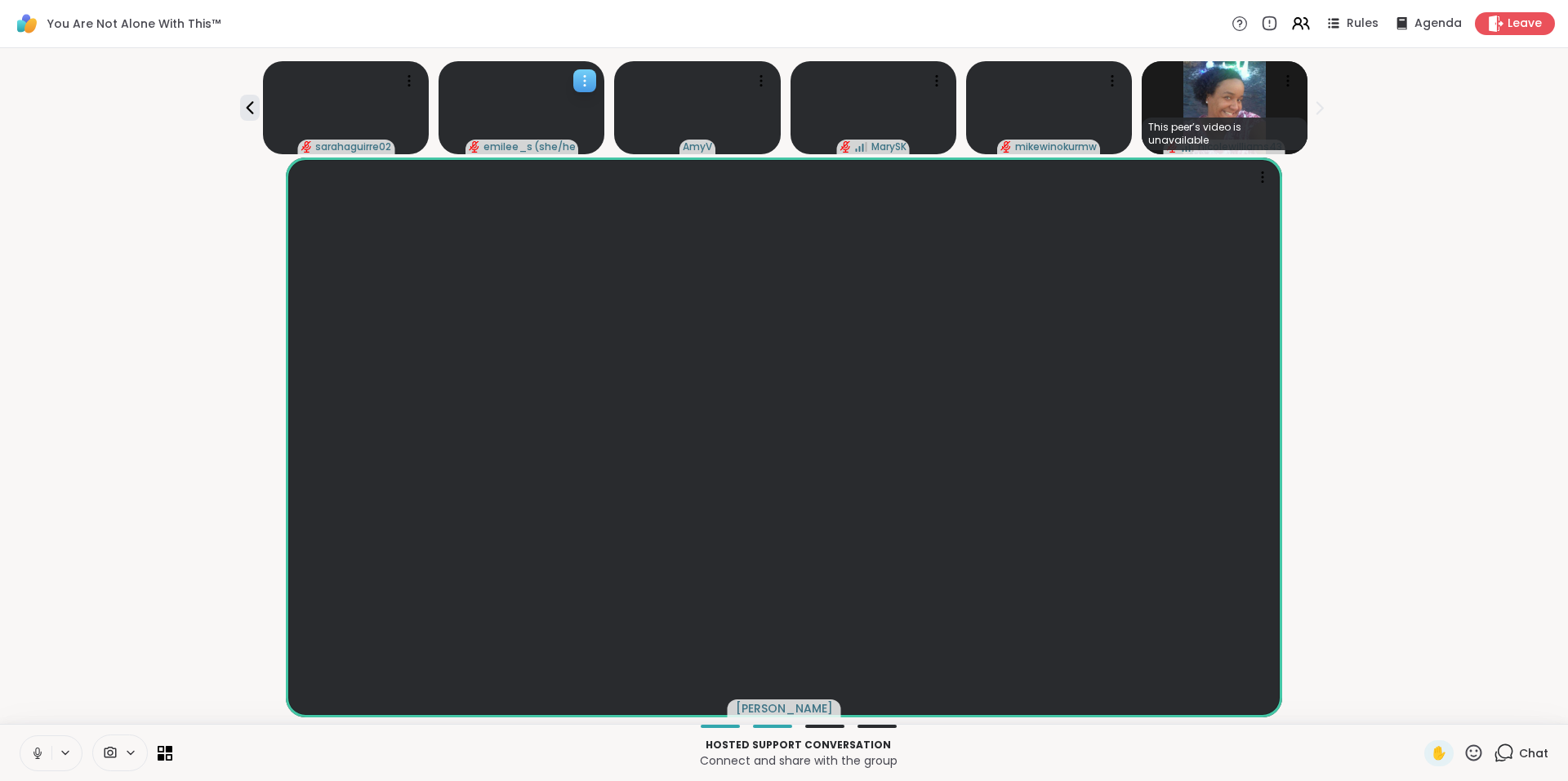
click at [520, 79] on video at bounding box center [521, 108] width 166 height 93
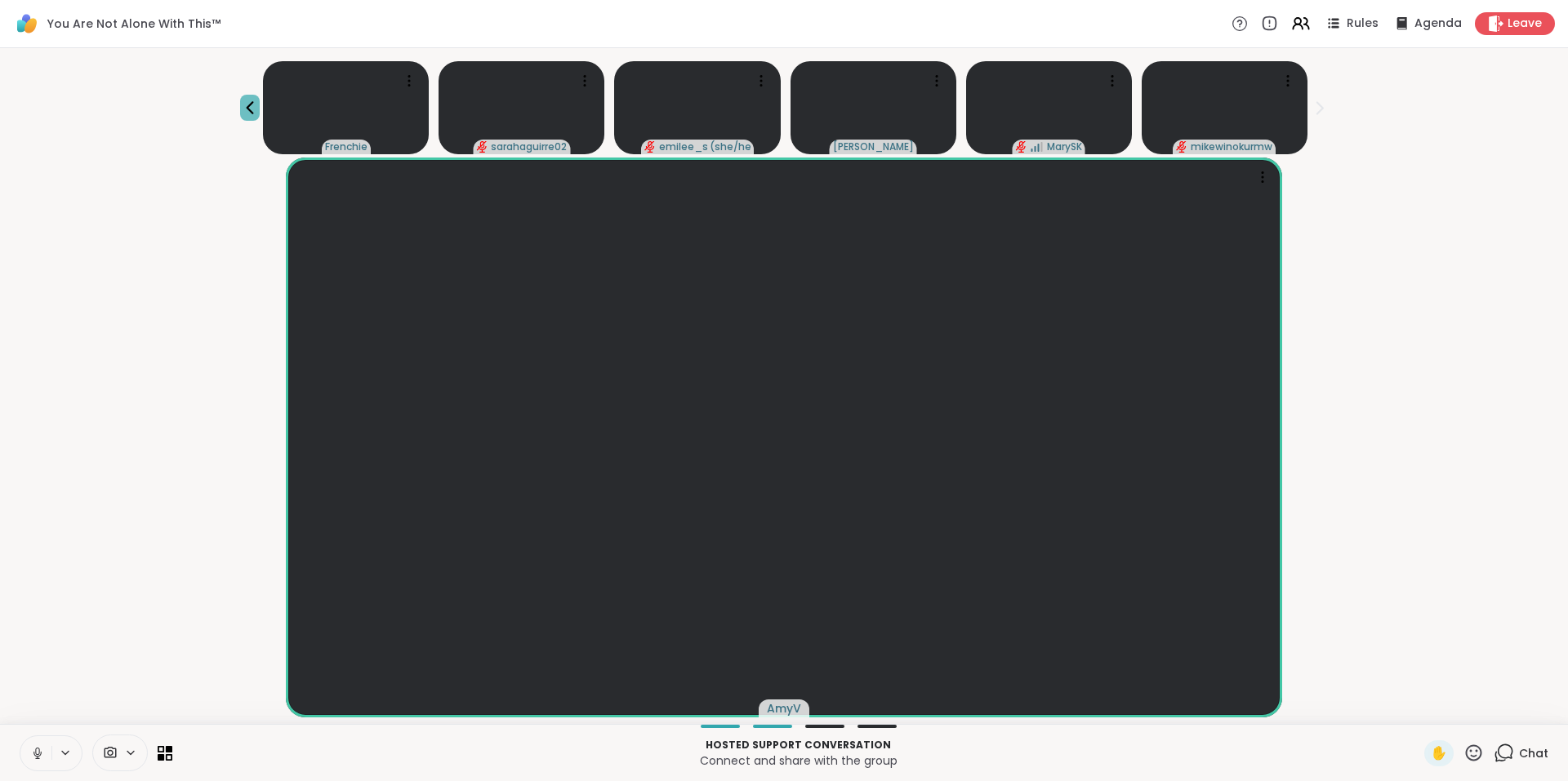
click at [259, 101] on icon at bounding box center [249, 107] width 19 height 19
click at [1293, 24] on icon at bounding box center [1298, 27] width 10 height 5
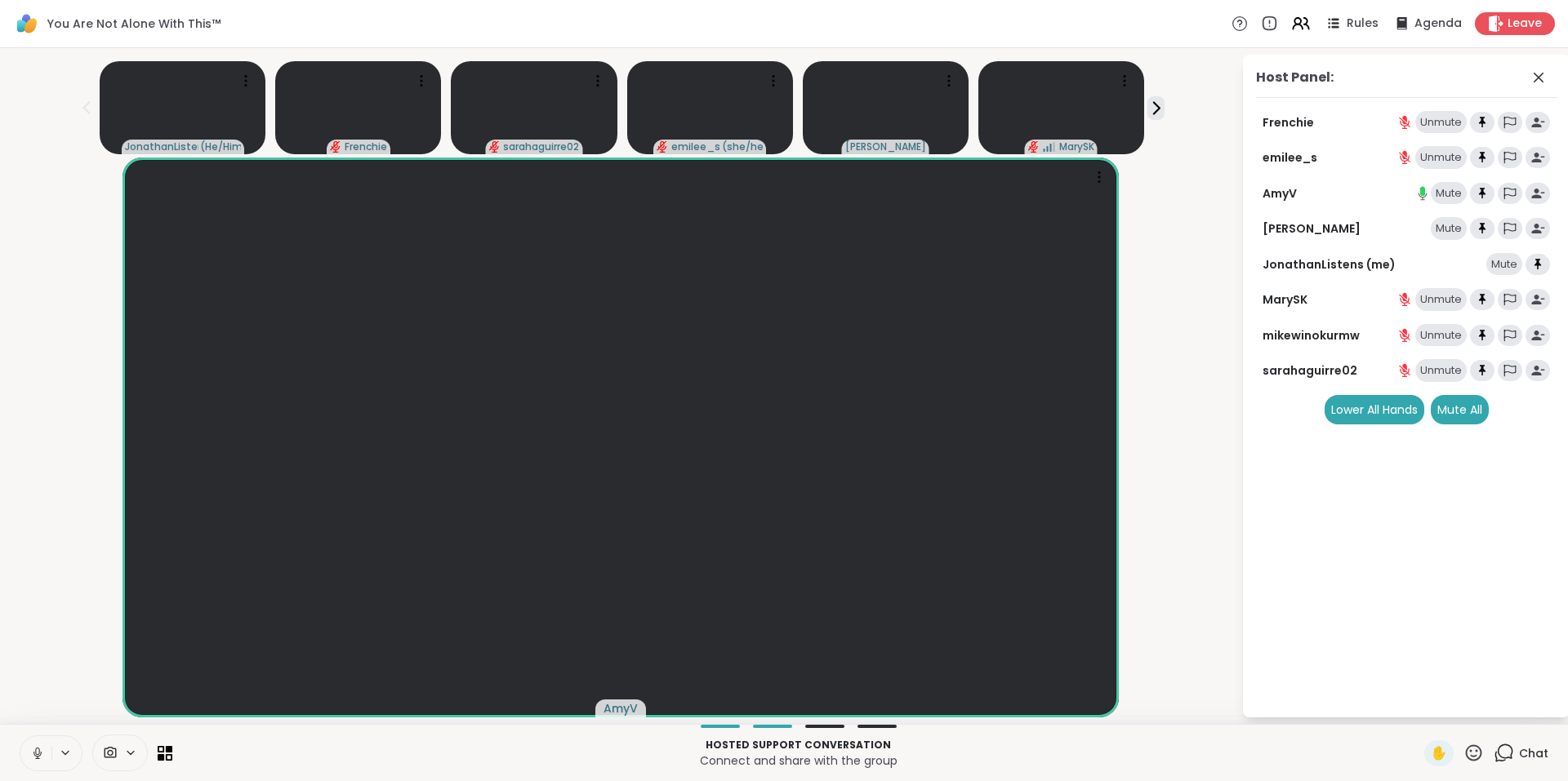
click at [1496, 752] on icon at bounding box center [1504, 753] width 20 height 20
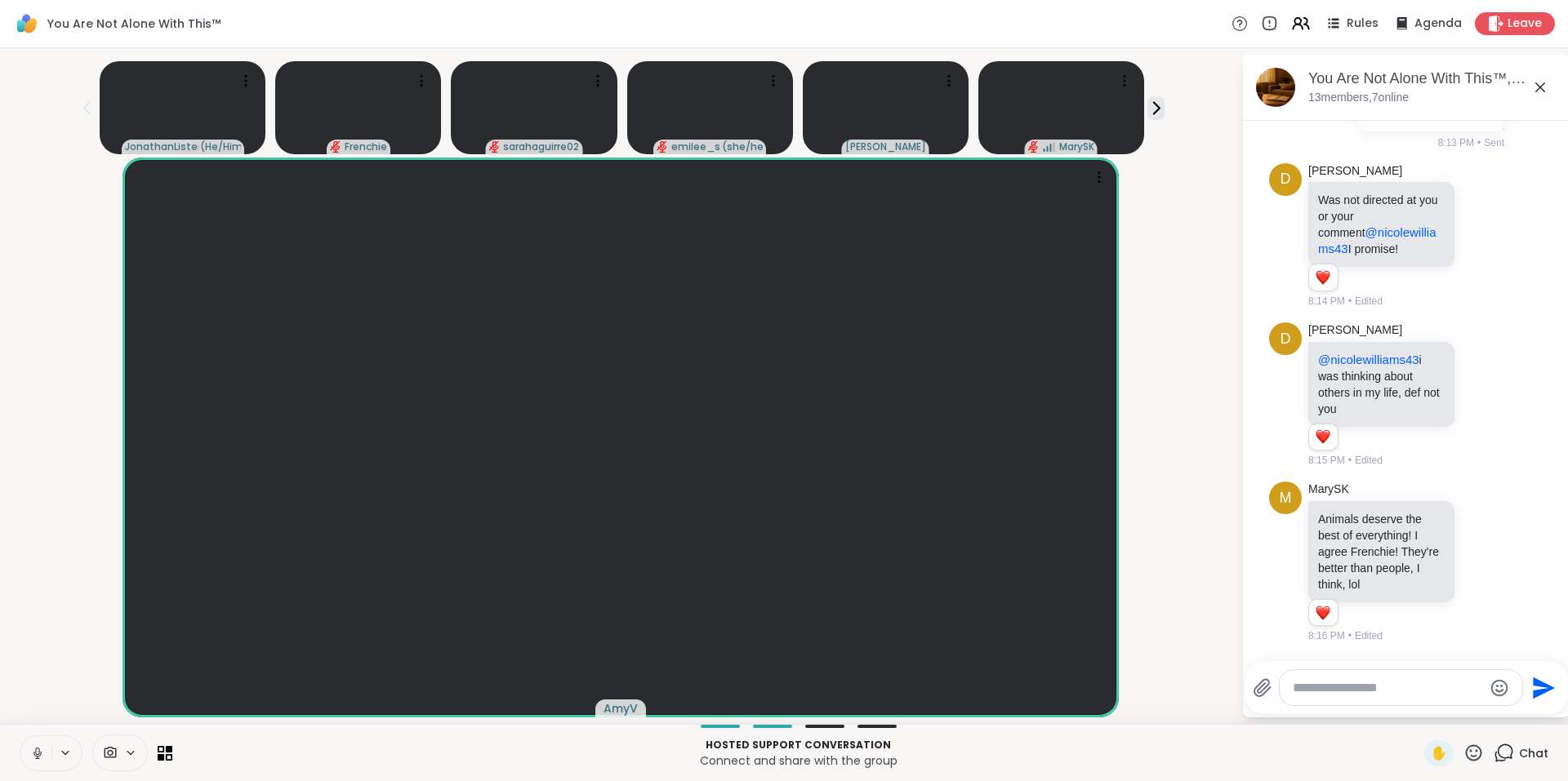
scroll to position [15097, 0]
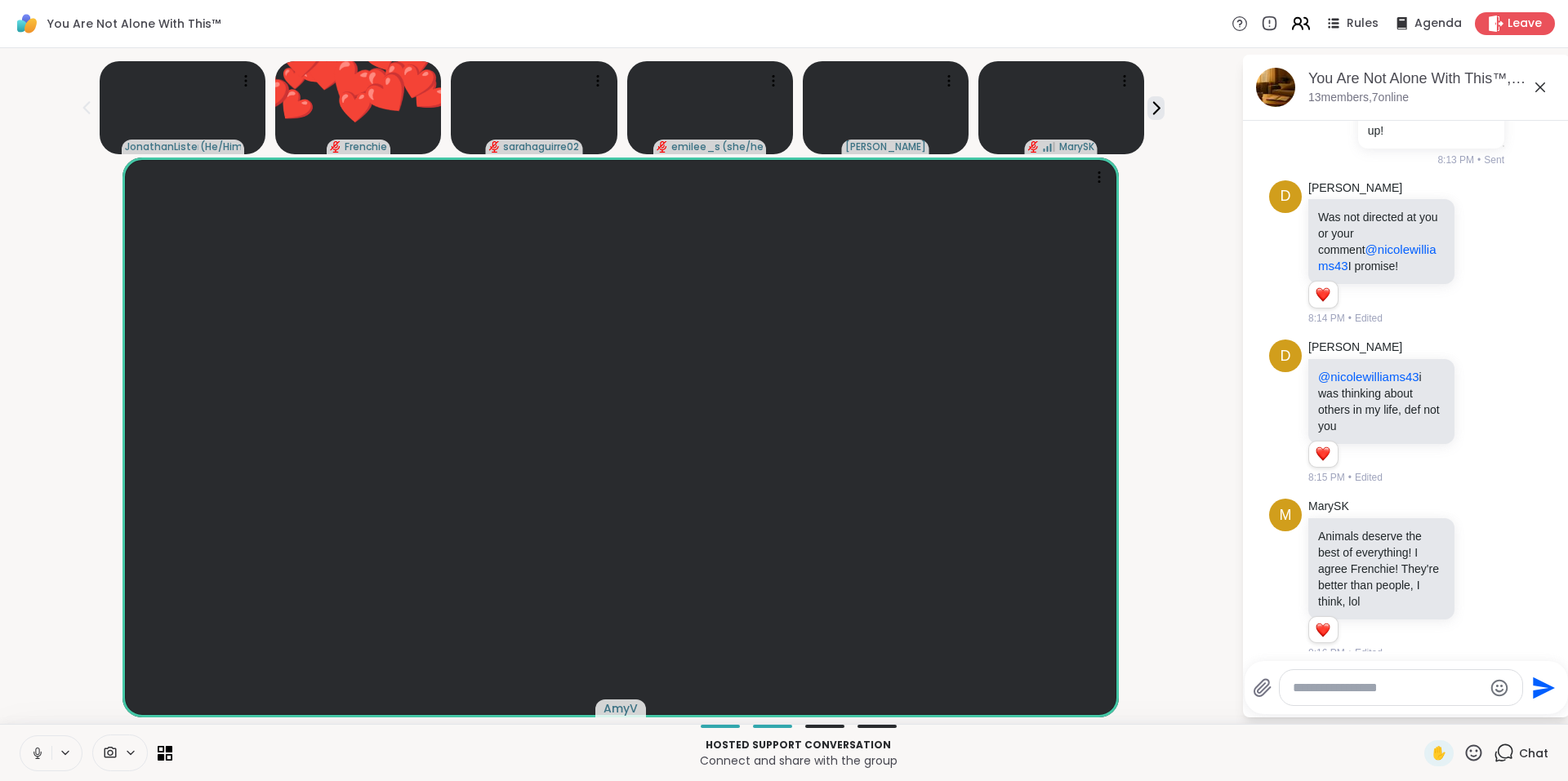
click at [1290, 27] on icon at bounding box center [1300, 24] width 20 height 20
